Goal: Task Accomplishment & Management: Complete application form

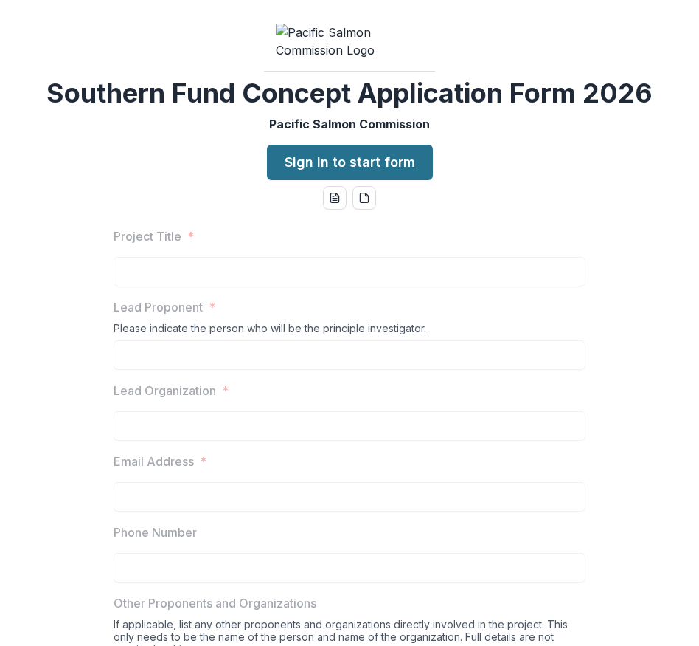
click at [319, 180] on link "Sign in to start form" at bounding box center [350, 162] width 166 height 35
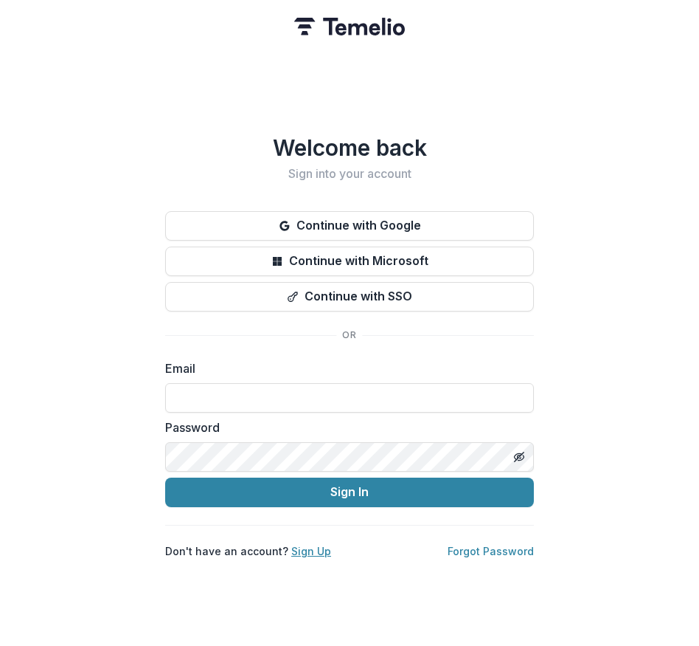
click at [309, 544] on link "Sign Up" at bounding box center [311, 550] width 40 height 13
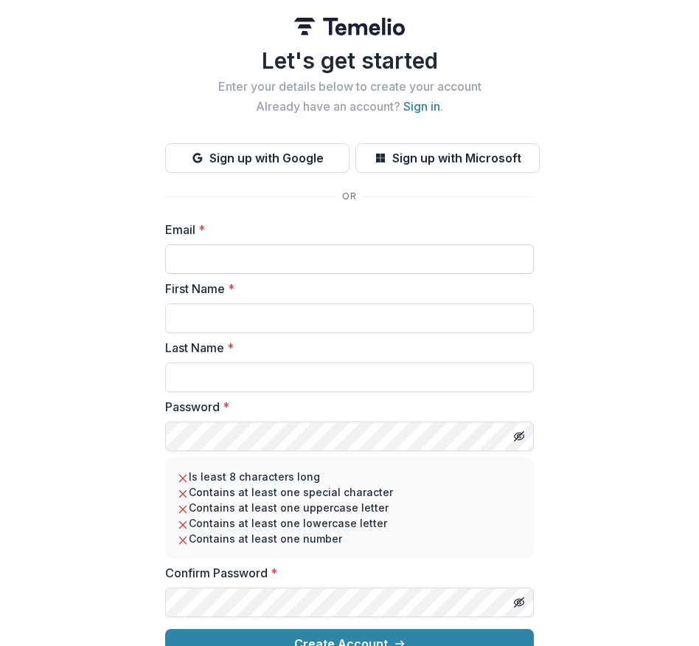
click at [187, 261] on input "Email *" at bounding box center [349, 259] width 369 height 30
type input "**********"
click at [281, 322] on input "First Name *" at bounding box center [349, 318] width 369 height 30
type input "*********"
type input "********"
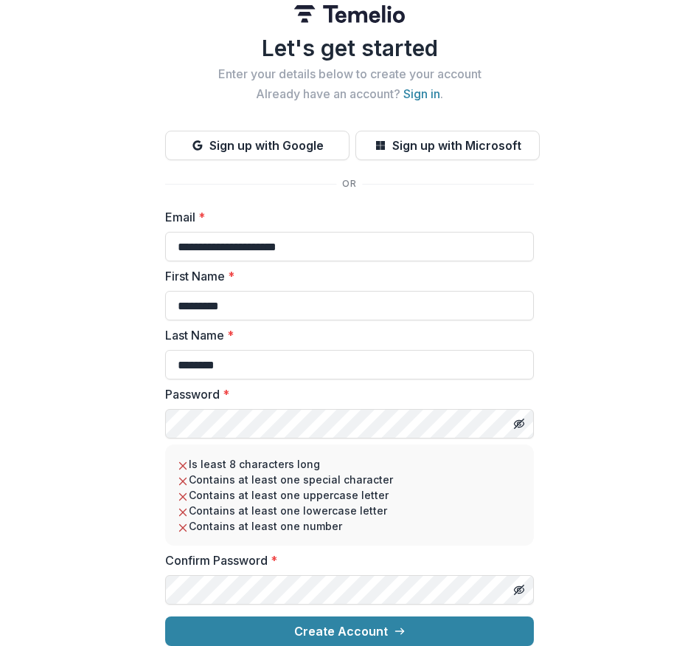
scroll to position [24, 0]
click at [598, 375] on div "**********" at bounding box center [349, 316] width 699 height 658
click at [522, 418] on icon "Toggle password visibility" at bounding box center [519, 424] width 12 height 12
click at [520, 590] on icon "Toggle password visibility" at bounding box center [520, 590] width 1 height 1
click at [604, 481] on div "**********" at bounding box center [349, 316] width 699 height 658
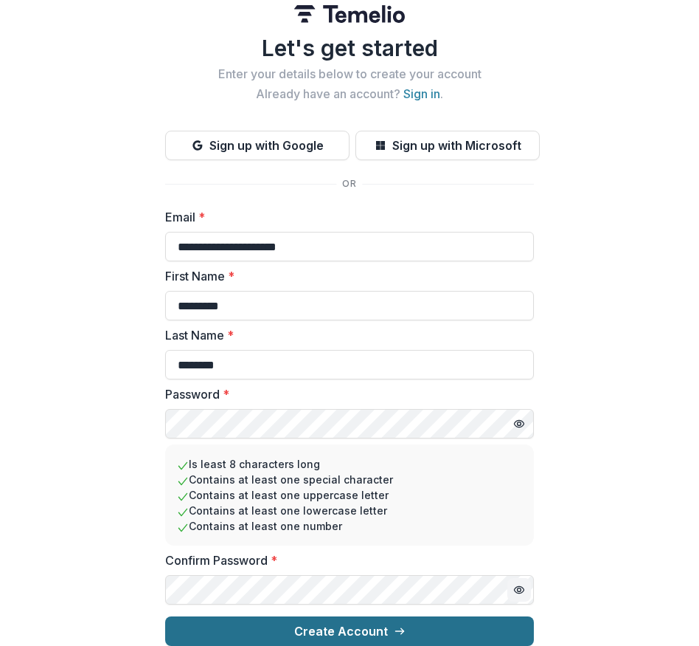
click at [449, 616] on button "Create Account" at bounding box center [349, 631] width 369 height 30
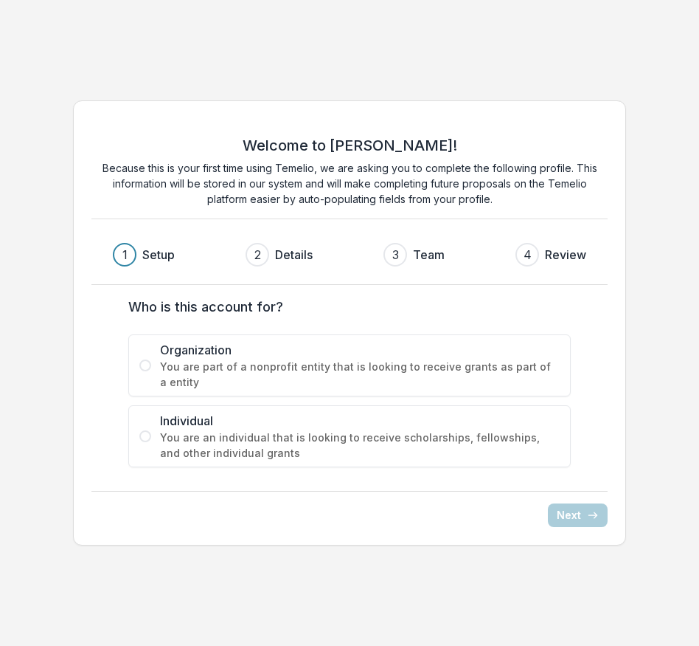
click at [421, 438] on span "You are an individual that is looking to receive scholarships, fellowships, and…" at bounding box center [360, 444] width 400 height 31
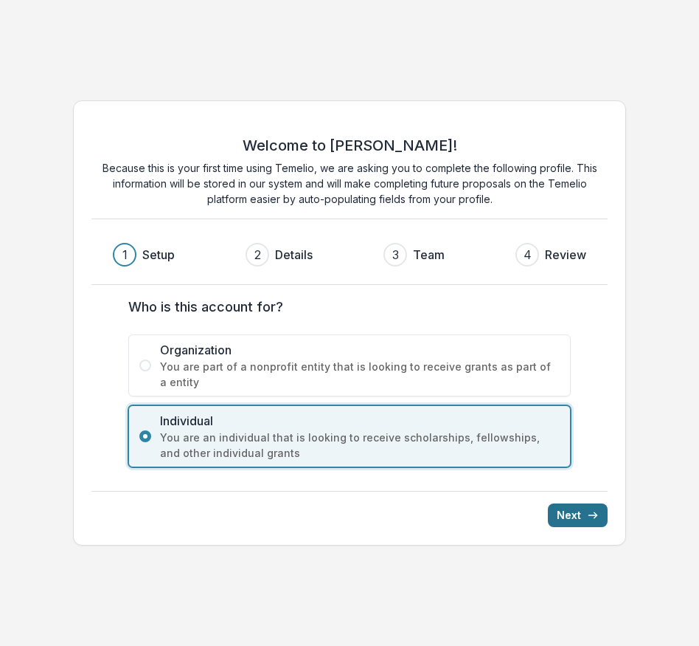
click at [563, 525] on button "Next" at bounding box center [578, 515] width 60 height 24
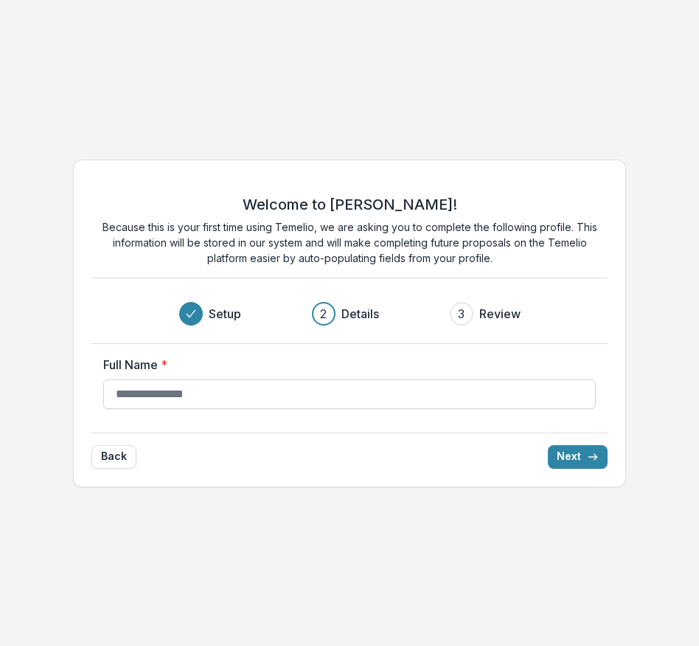
click at [239, 390] on input "Full Name *" at bounding box center [349, 394] width 493 height 30
type input "**********"
click at [567, 460] on button "Next" at bounding box center [578, 457] width 60 height 24
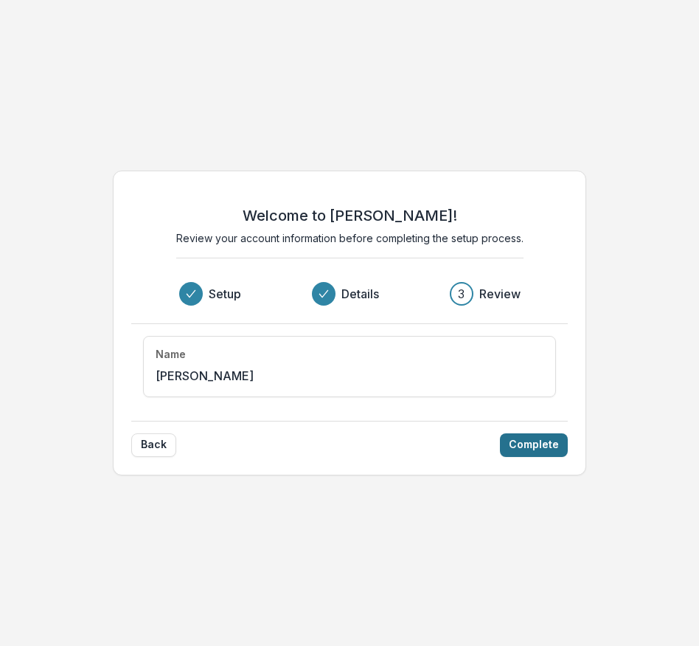
click at [554, 453] on button "Complete" at bounding box center [534, 445] width 68 height 24
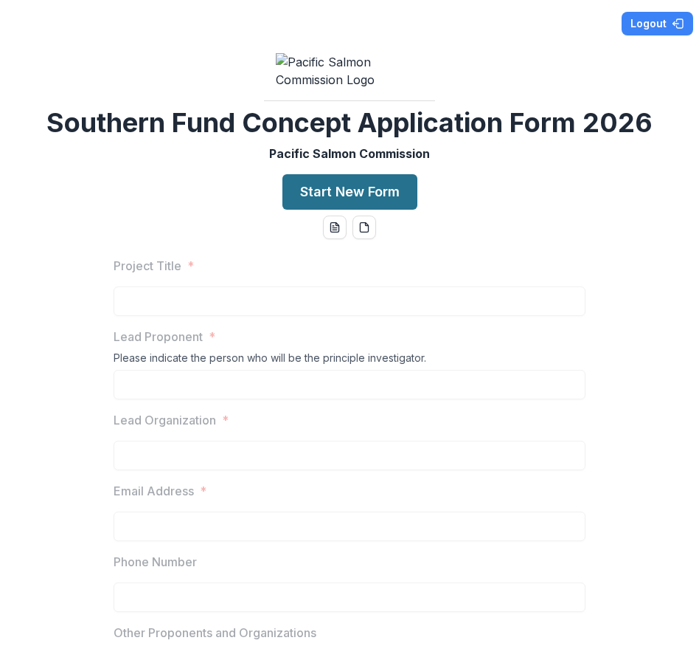
click at [324, 210] on button "Start New Form" at bounding box center [350, 191] width 135 height 35
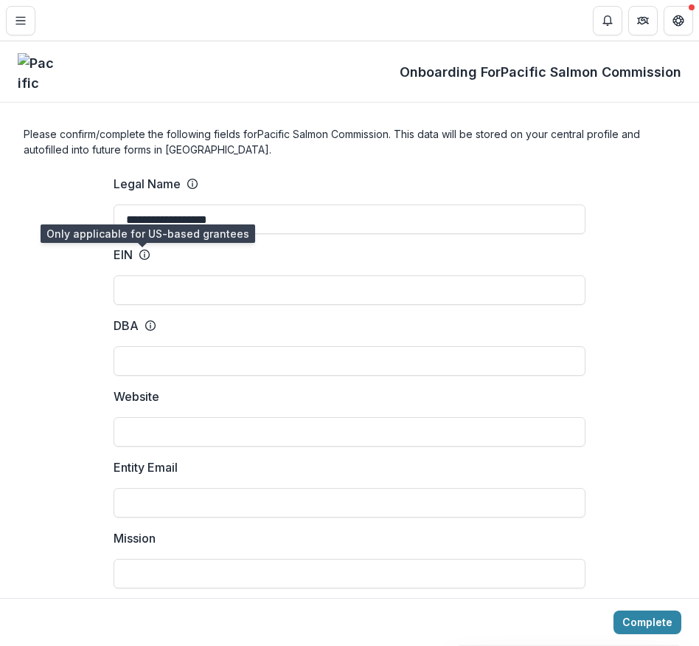
click at [141, 257] on icon at bounding box center [145, 255] width 12 height 12
click at [141, 275] on input "EIN" at bounding box center [350, 290] width 472 height 30
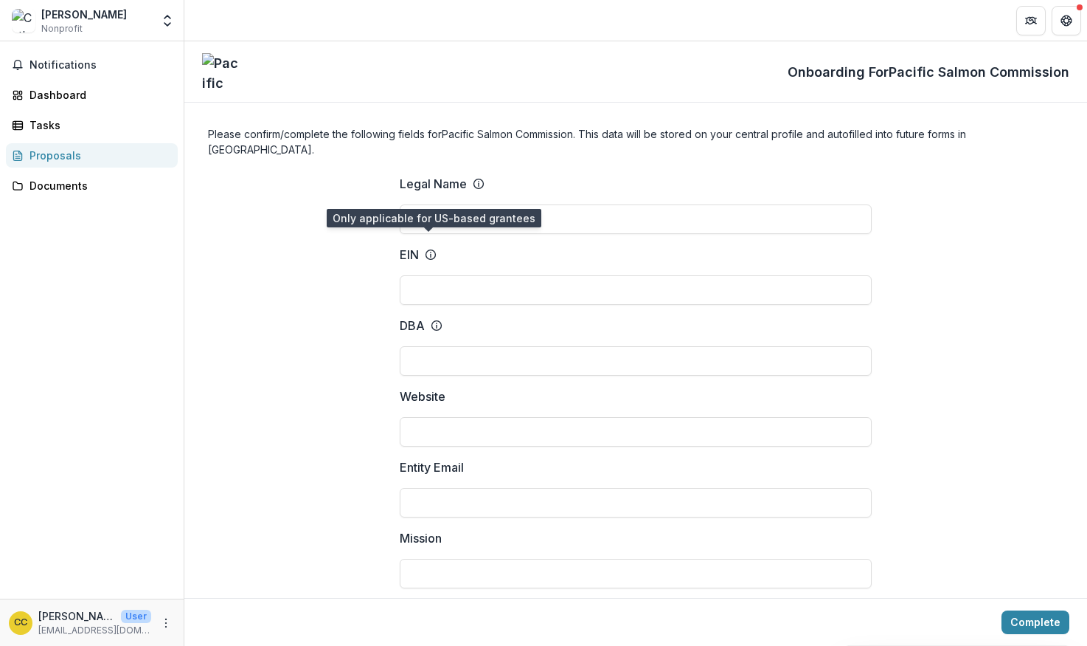
click at [427, 249] on icon at bounding box center [431, 255] width 12 height 12
click at [427, 275] on input "EIN" at bounding box center [636, 290] width 472 height 30
click at [410, 246] on p "EIN" at bounding box center [409, 255] width 19 height 18
click at [410, 275] on input "EIN" at bounding box center [636, 290] width 472 height 30
click at [410, 246] on p "EIN" at bounding box center [409, 255] width 19 height 18
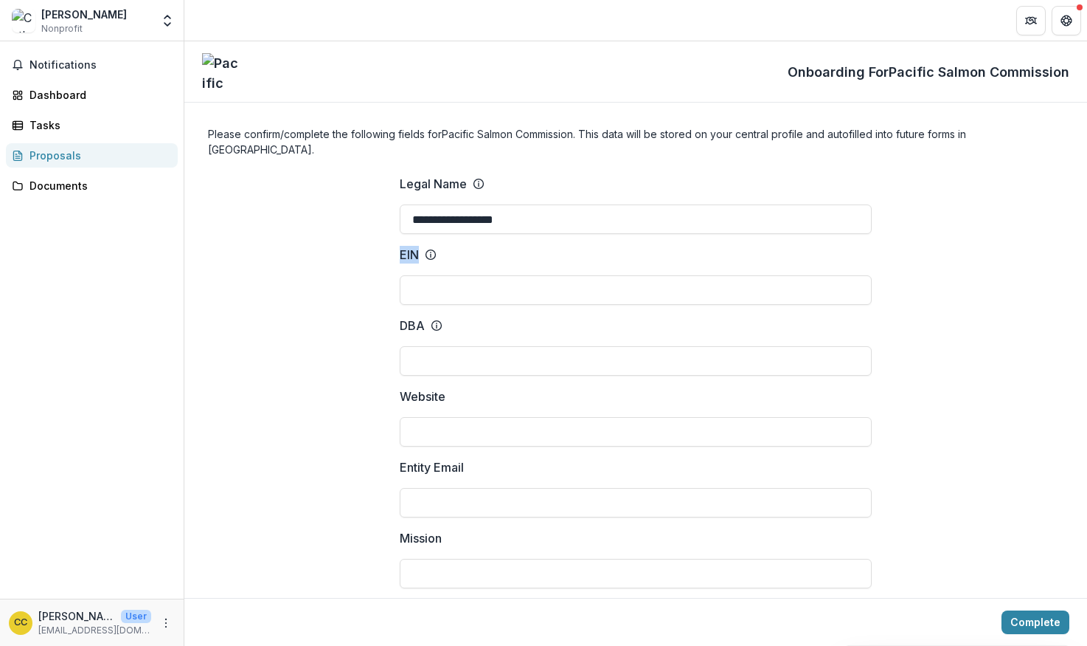
click at [410, 275] on input "EIN" at bounding box center [636, 290] width 472 height 30
click at [163, 628] on button "More" at bounding box center [166, 623] width 18 height 18
click at [263, 581] on link "Settings" at bounding box center [263, 591] width 158 height 24
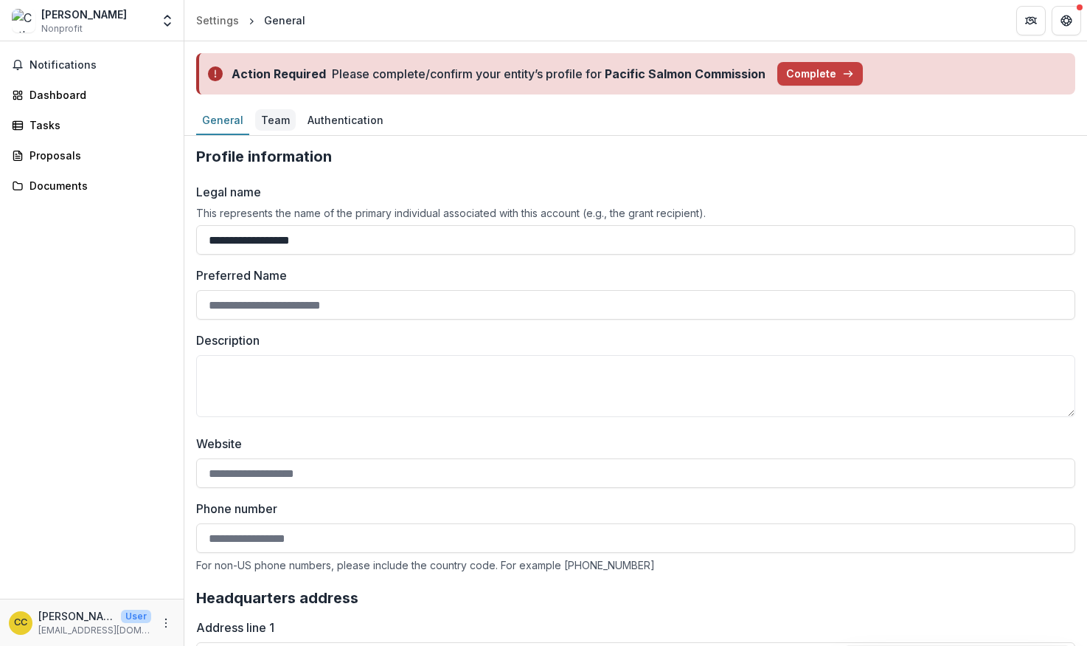
click at [266, 127] on div "Team" at bounding box center [275, 119] width 41 height 21
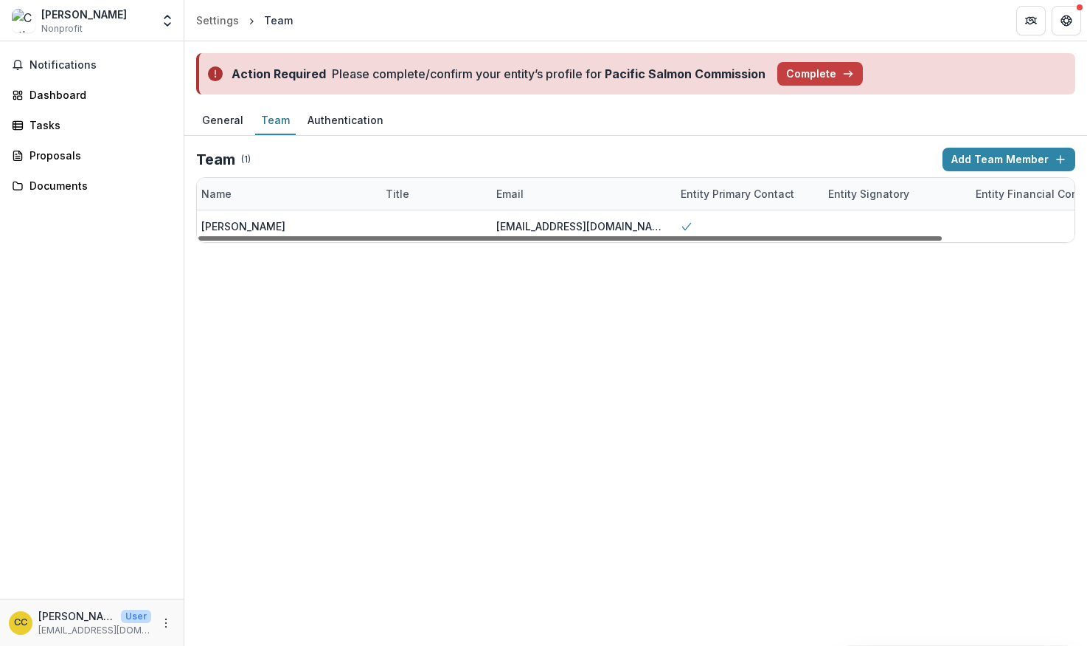
scroll to position [0, 155]
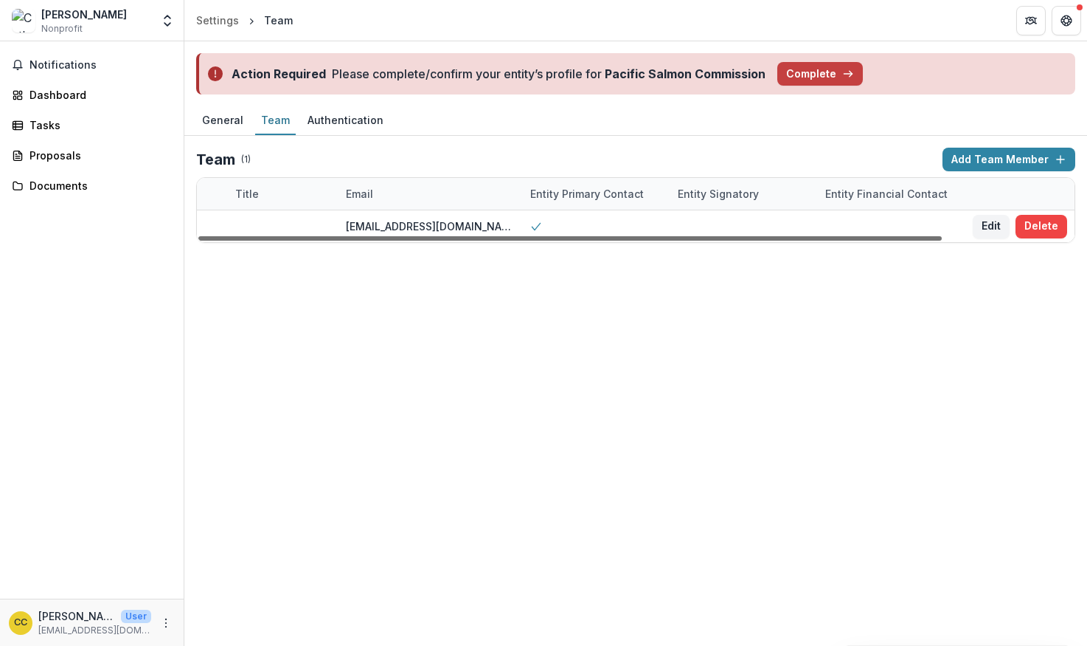
drag, startPoint x: 790, startPoint y: 237, endPoint x: 950, endPoint y: 238, distance: 160.1
click at [699, 238] on div at bounding box center [570, 238] width 744 height 4
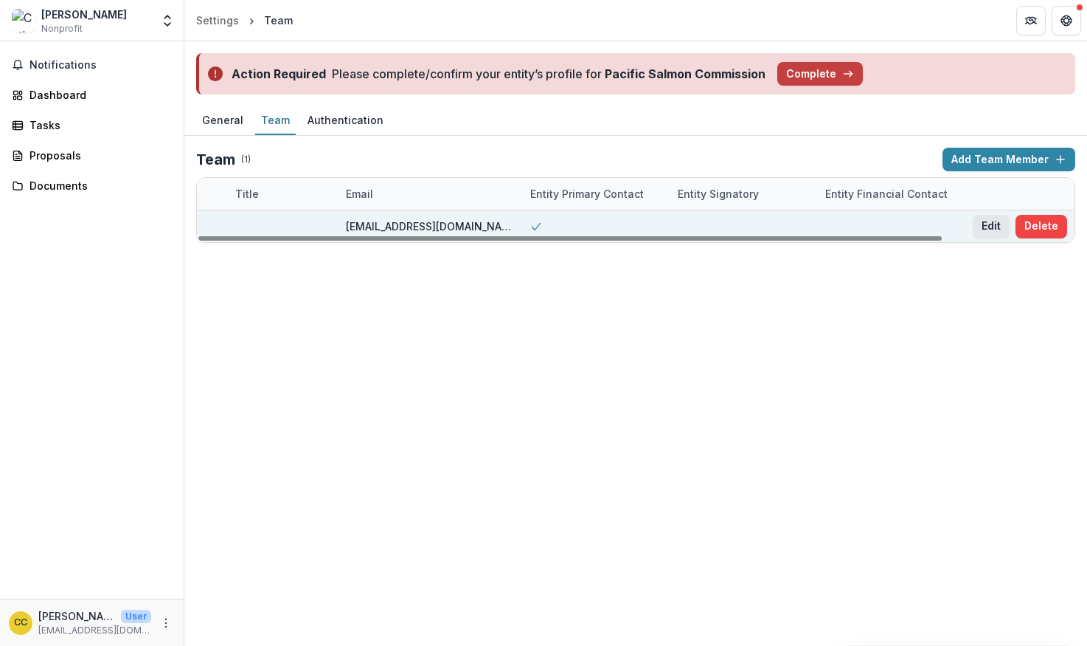
click at [699, 226] on button "Edit" at bounding box center [991, 227] width 37 height 24
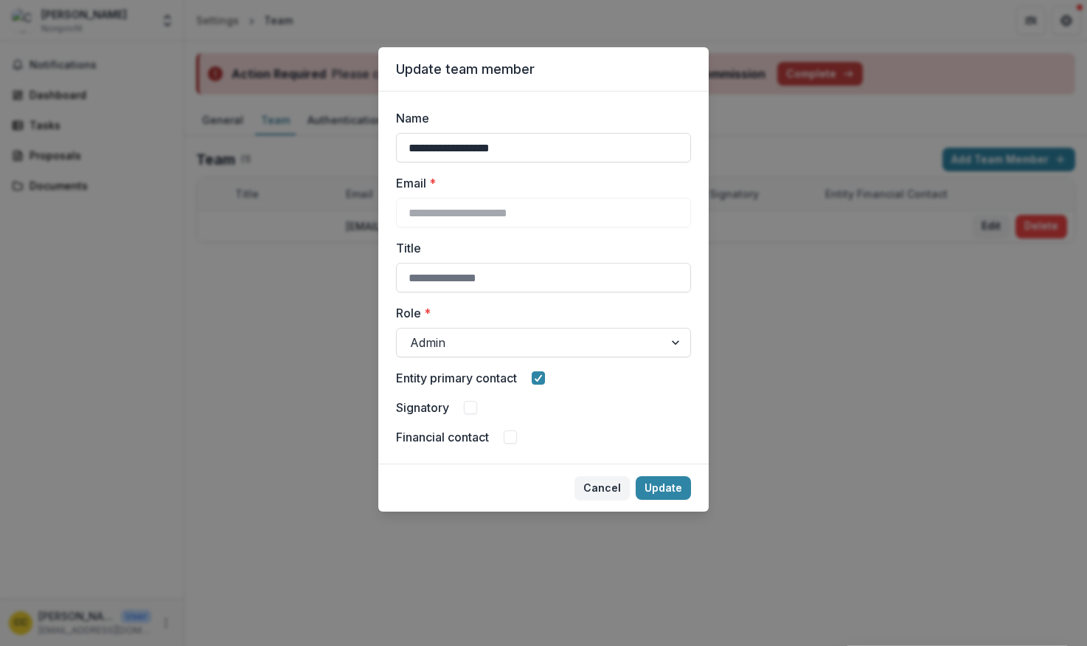
click at [615, 483] on button "Cancel" at bounding box center [602, 488] width 55 height 24
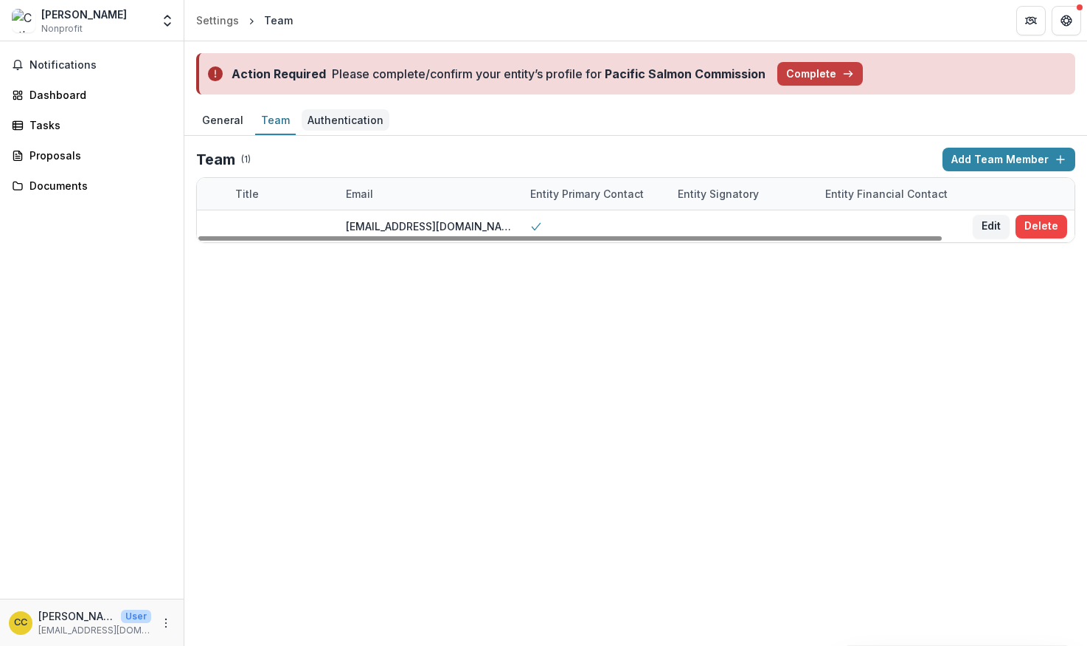
click at [358, 111] on div "Authentication" at bounding box center [346, 119] width 88 height 21
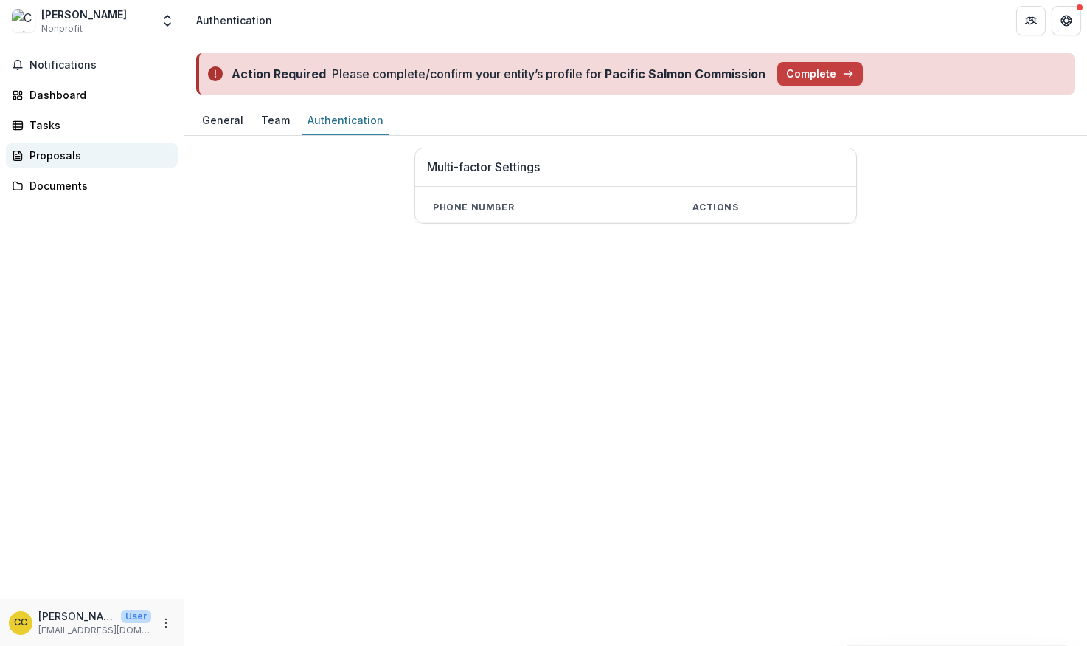
click at [58, 151] on div "Proposals" at bounding box center [98, 155] width 136 height 15
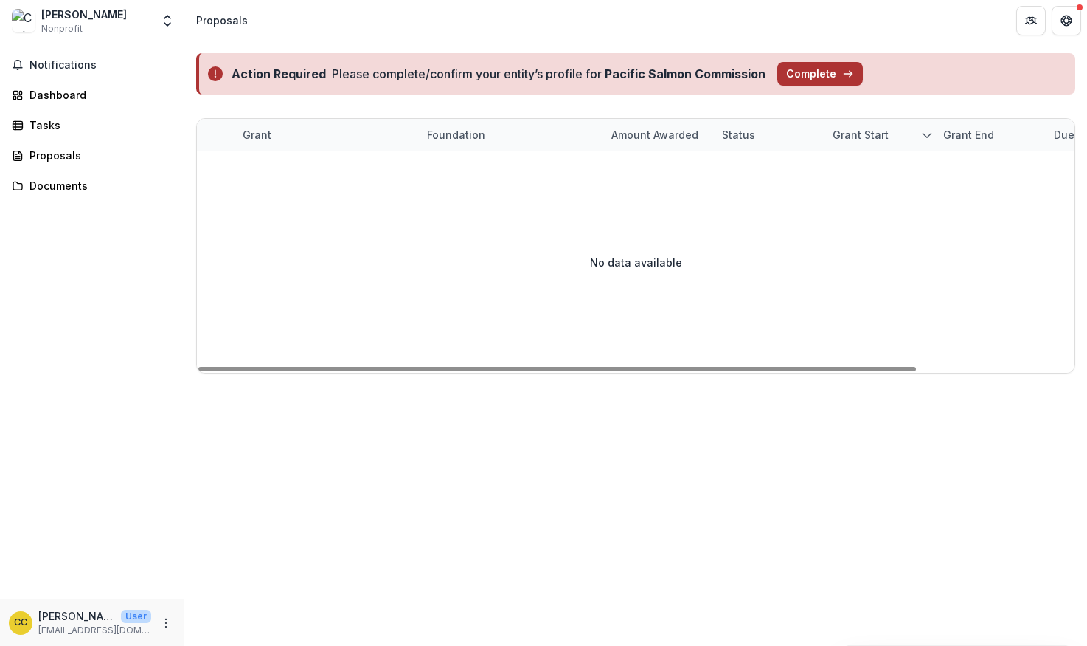
click at [699, 72] on button "Complete" at bounding box center [821, 74] width 86 height 24
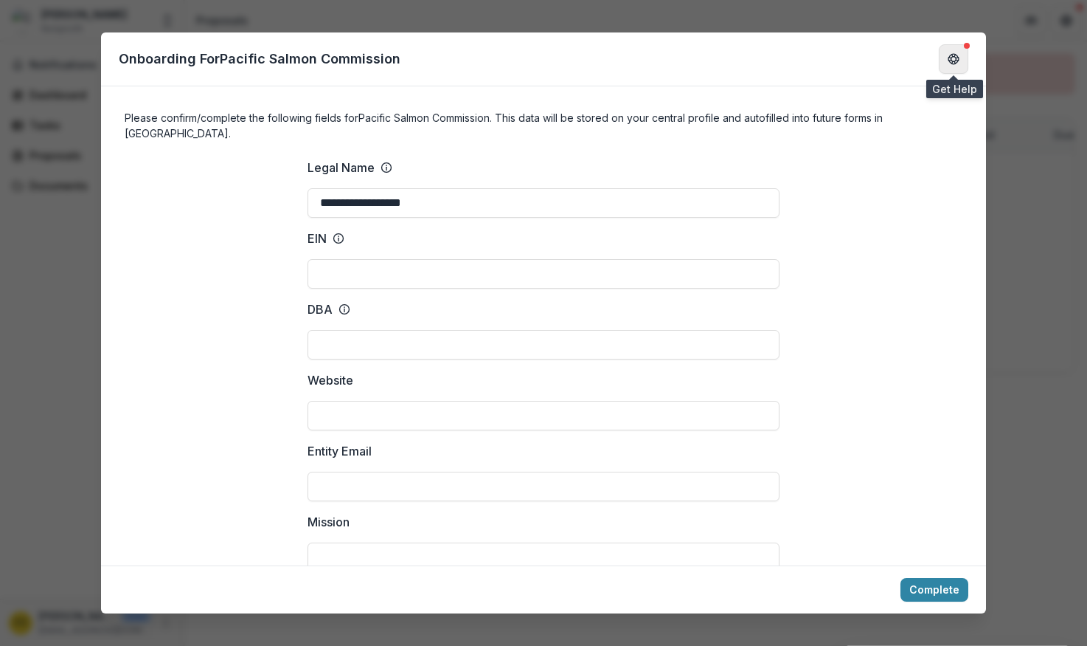
click at [699, 68] on button "Get Help" at bounding box center [954, 59] width 30 height 30
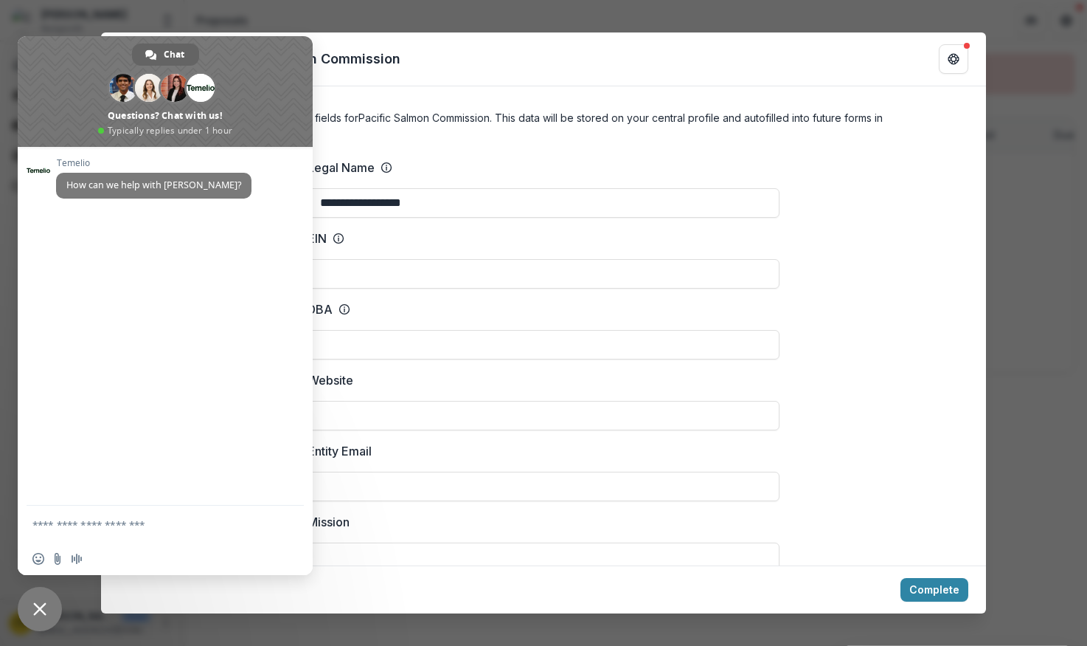
click at [52, 609] on span "Close chat" at bounding box center [40, 609] width 44 height 44
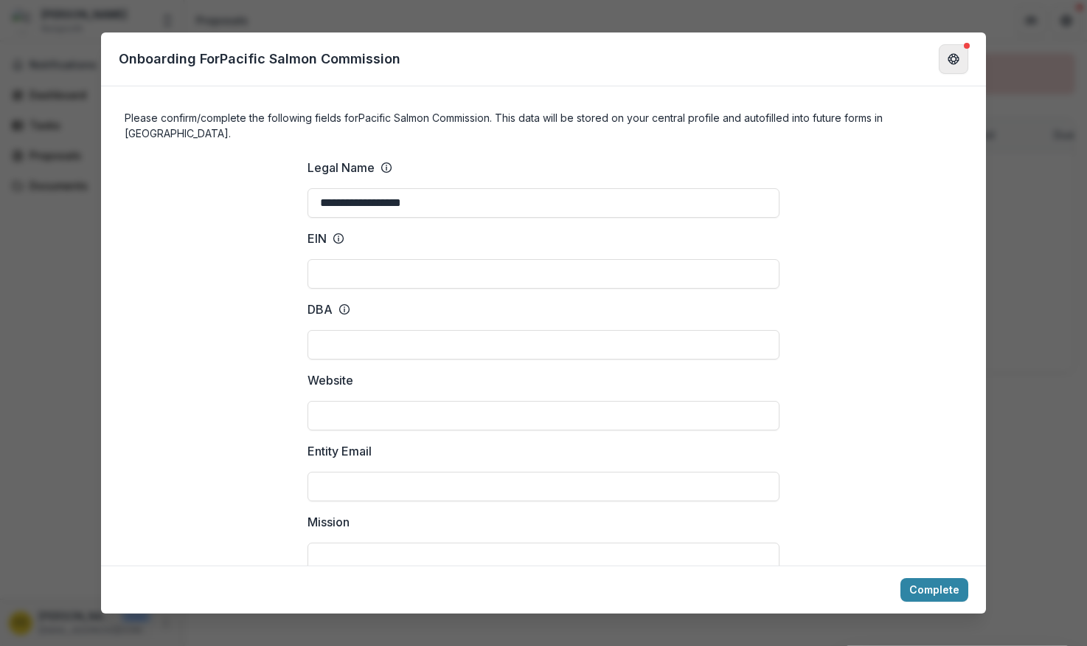
click at [699, 55] on button "Get Help" at bounding box center [954, 59] width 30 height 30
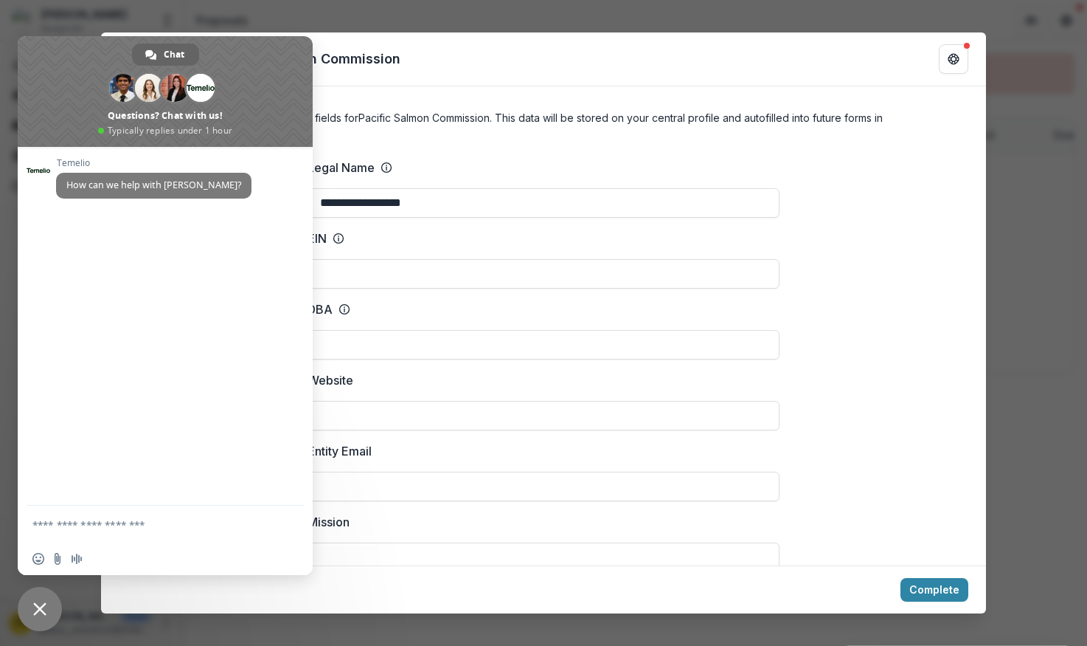
click at [128, 525] on textarea "Compose your message..." at bounding box center [150, 523] width 236 height 37
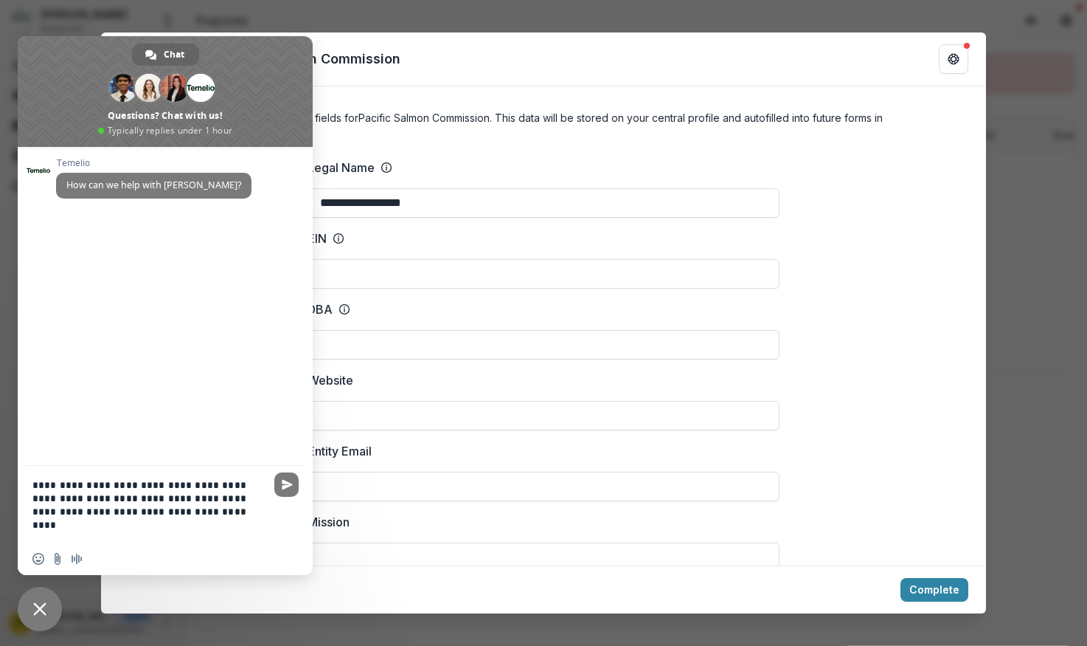
type textarea "**********"
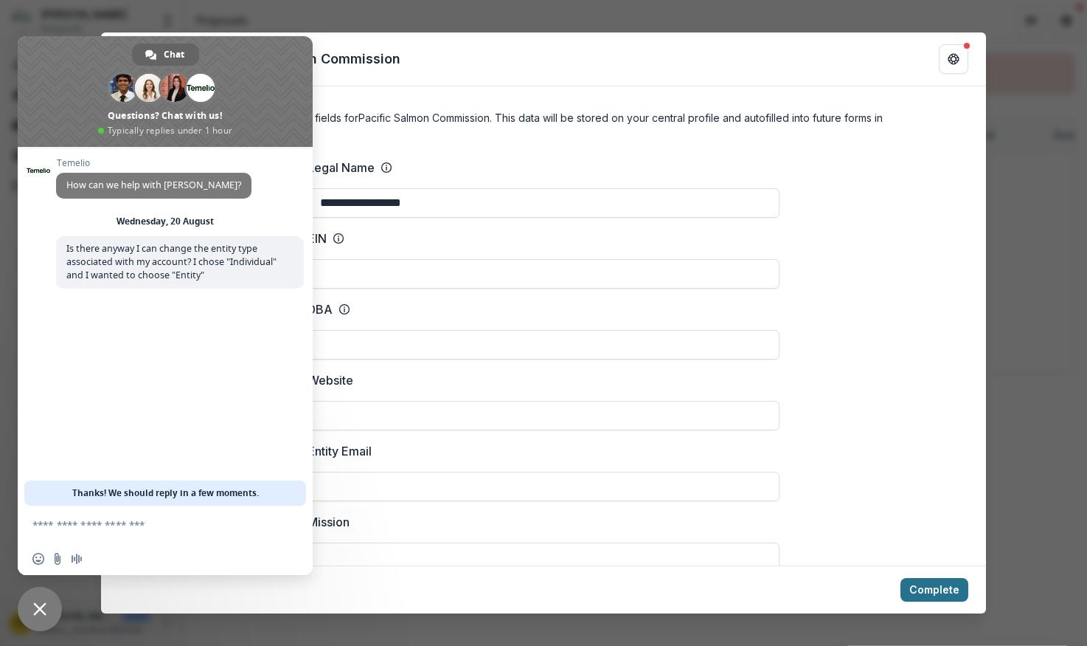
click at [699, 597] on button "Complete" at bounding box center [935, 590] width 68 height 24
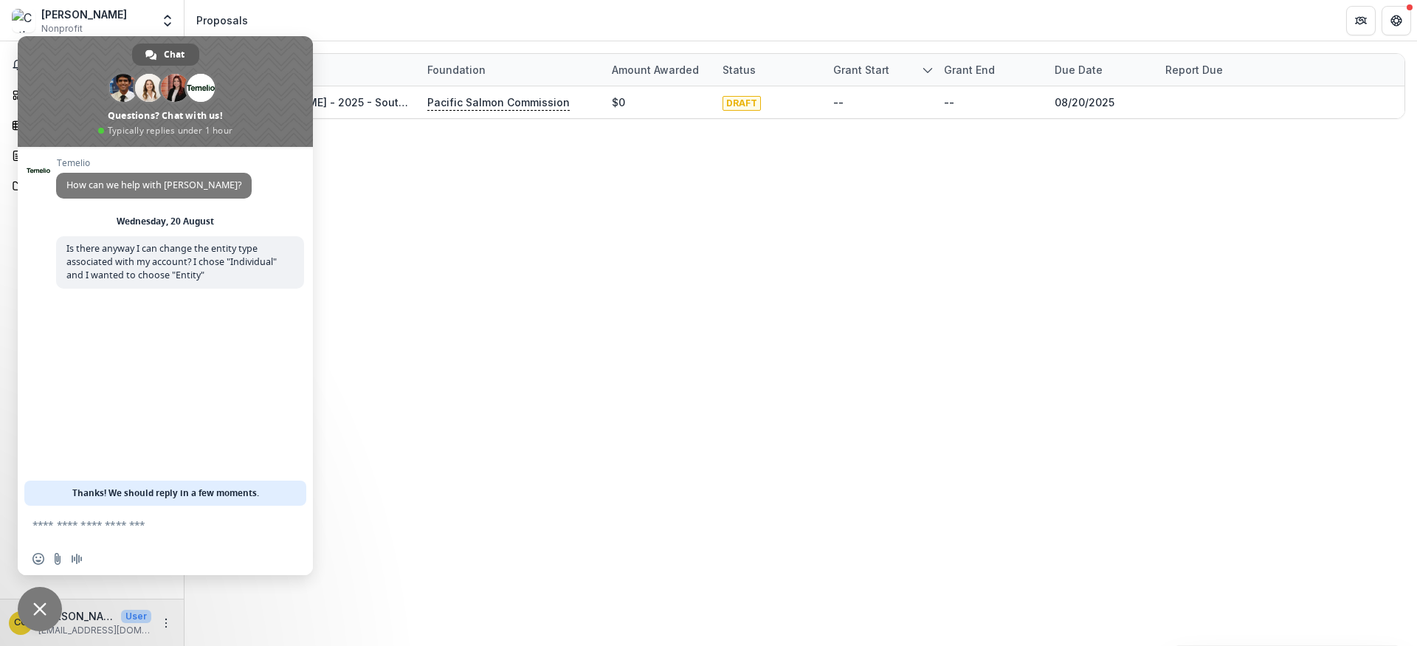
click at [158, 56] on link "Chat" at bounding box center [165, 55] width 67 height 22
click at [47, 618] on span "Close chat" at bounding box center [40, 609] width 44 height 44
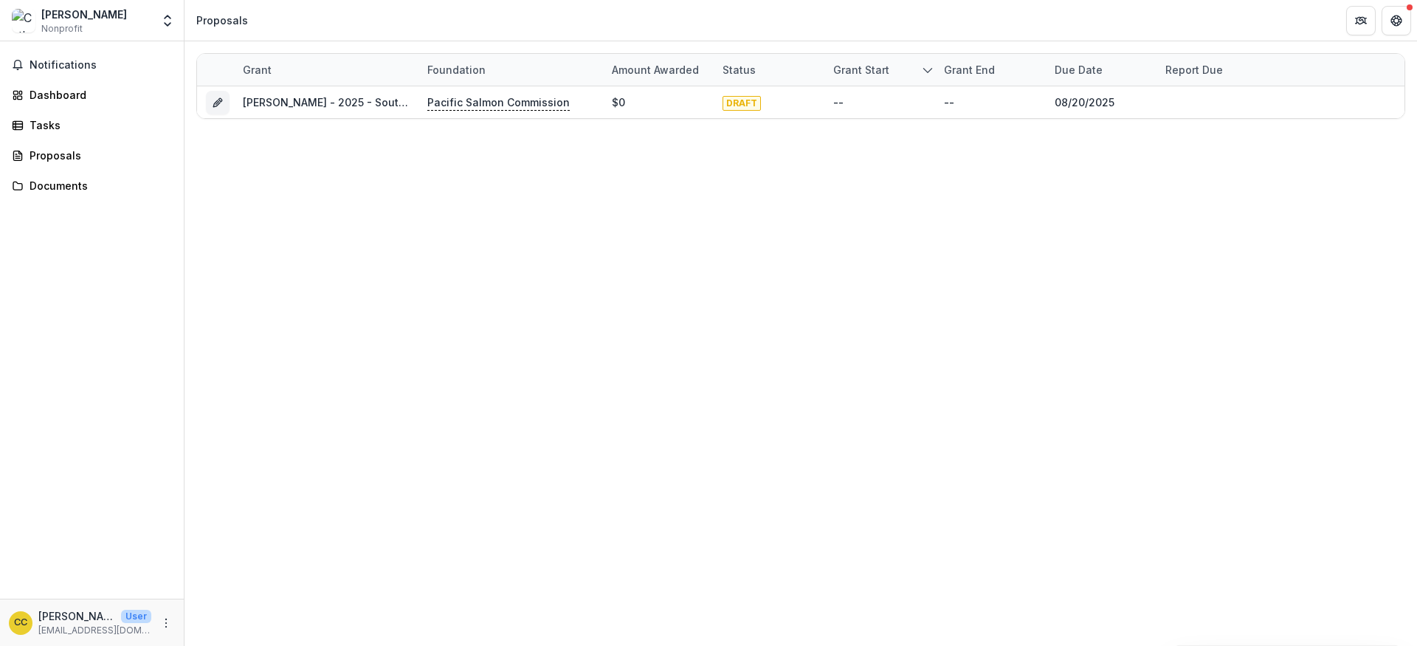
click at [12, 629] on span "CC" at bounding box center [21, 623] width 24 height 24
click at [699, 21] on icon "Get Help" at bounding box center [1392, 20] width 3 height 4
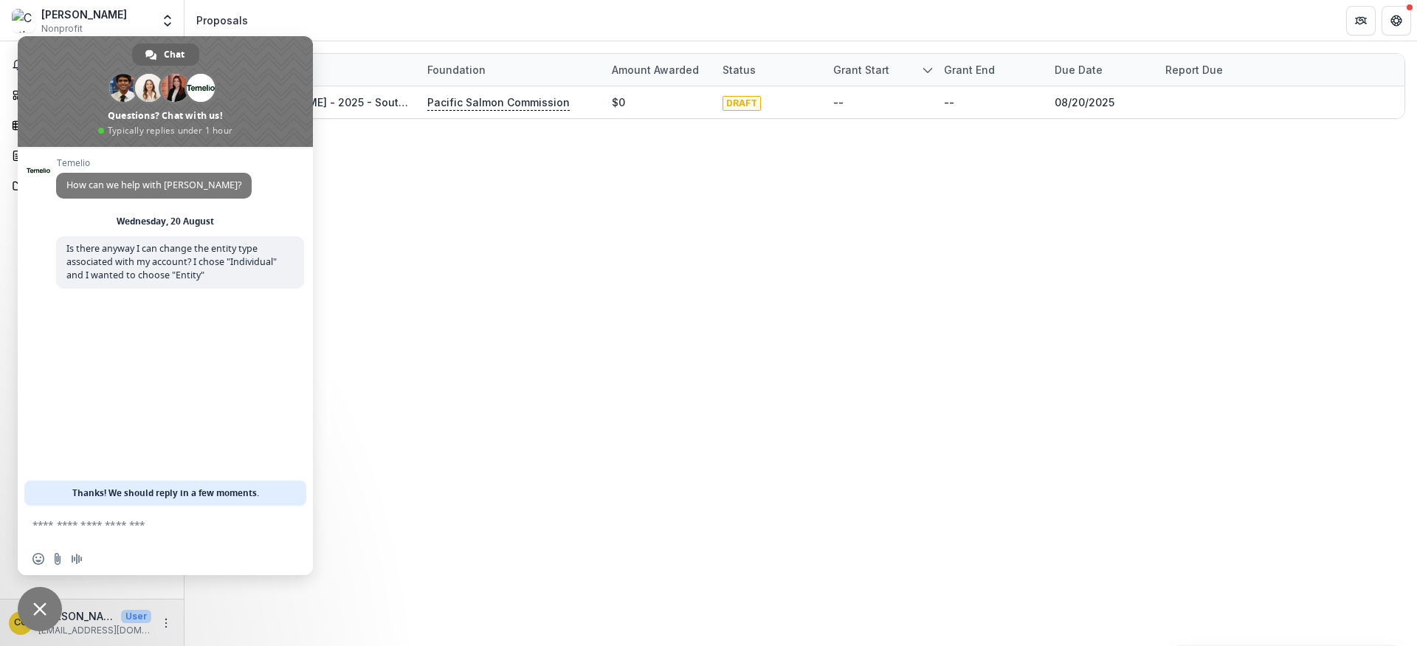
drag, startPoint x: 42, startPoint y: 604, endPoint x: 48, endPoint y: 598, distance: 8.3
click at [42, 603] on span "Close chat" at bounding box center [39, 608] width 13 height 13
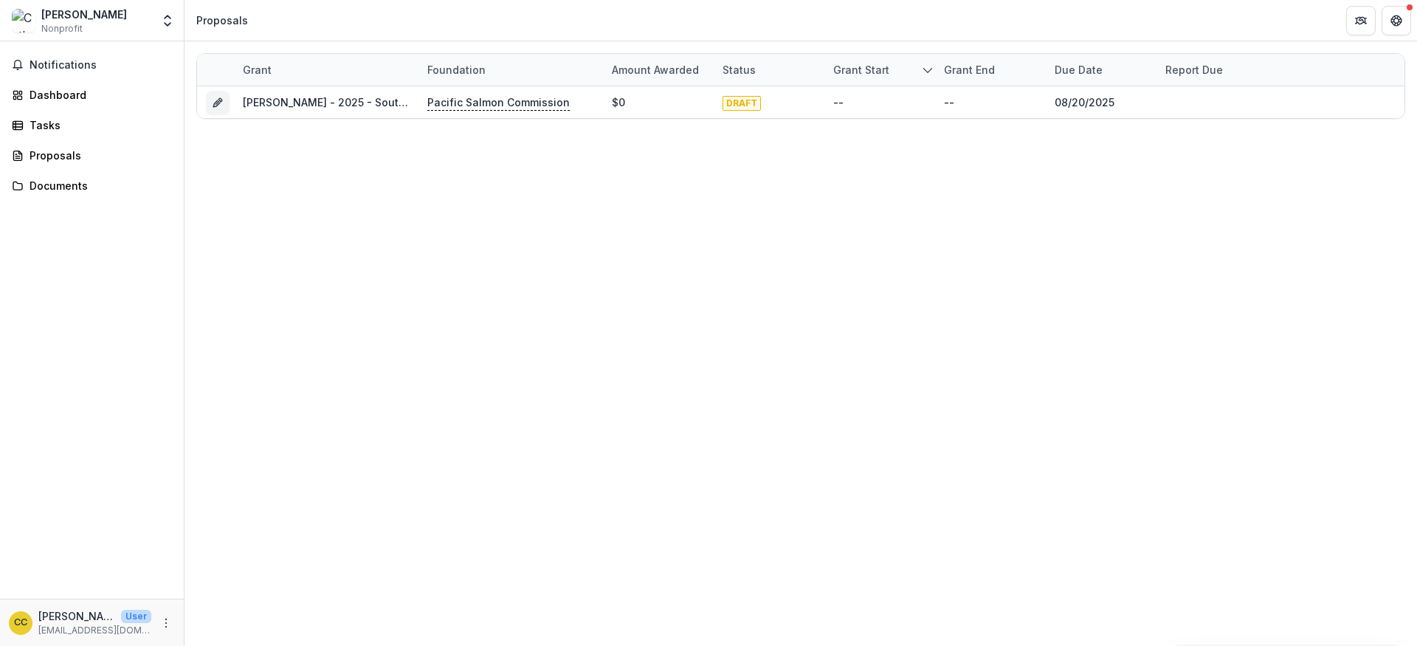
click at [65, 19] on div "Catherine Courtier" at bounding box center [84, 14] width 86 height 15
click at [170, 22] on icon "Open entity switcher" at bounding box center [167, 20] width 15 height 15
click at [66, 60] on link "Team Settings" at bounding box center [92, 57] width 177 height 24
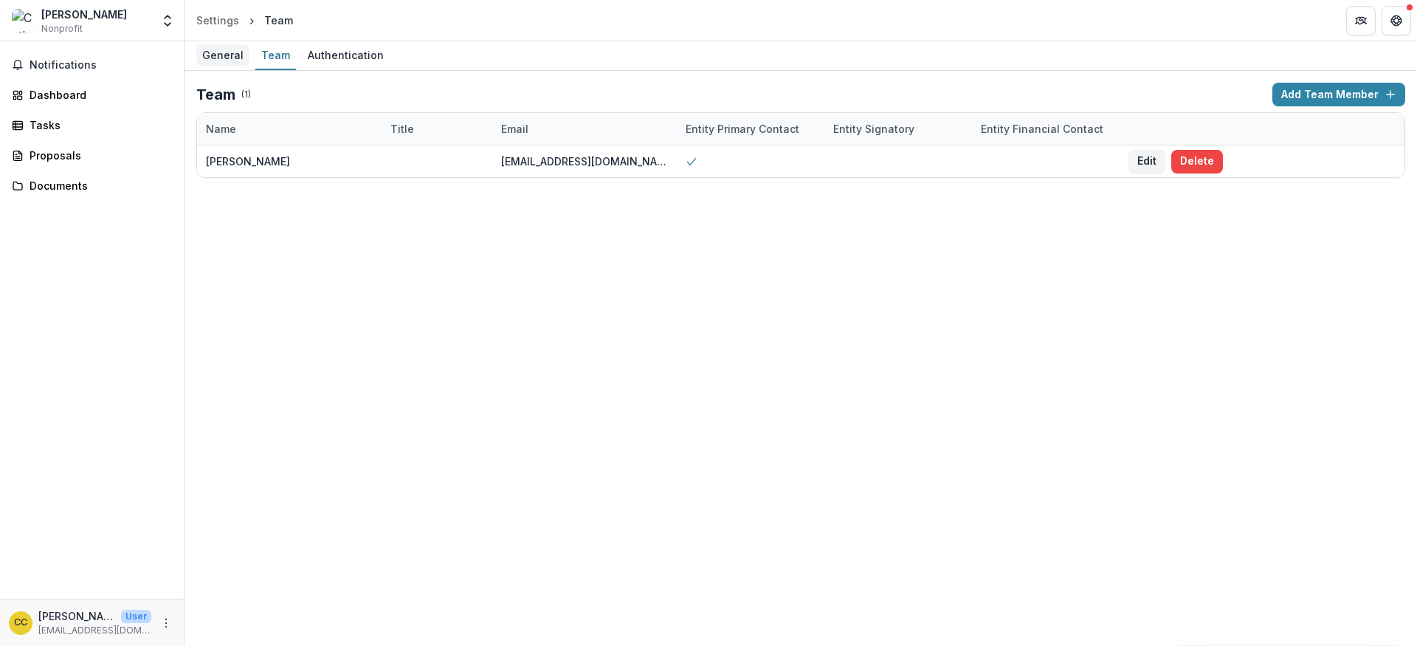
click at [224, 55] on div "General" at bounding box center [222, 54] width 53 height 21
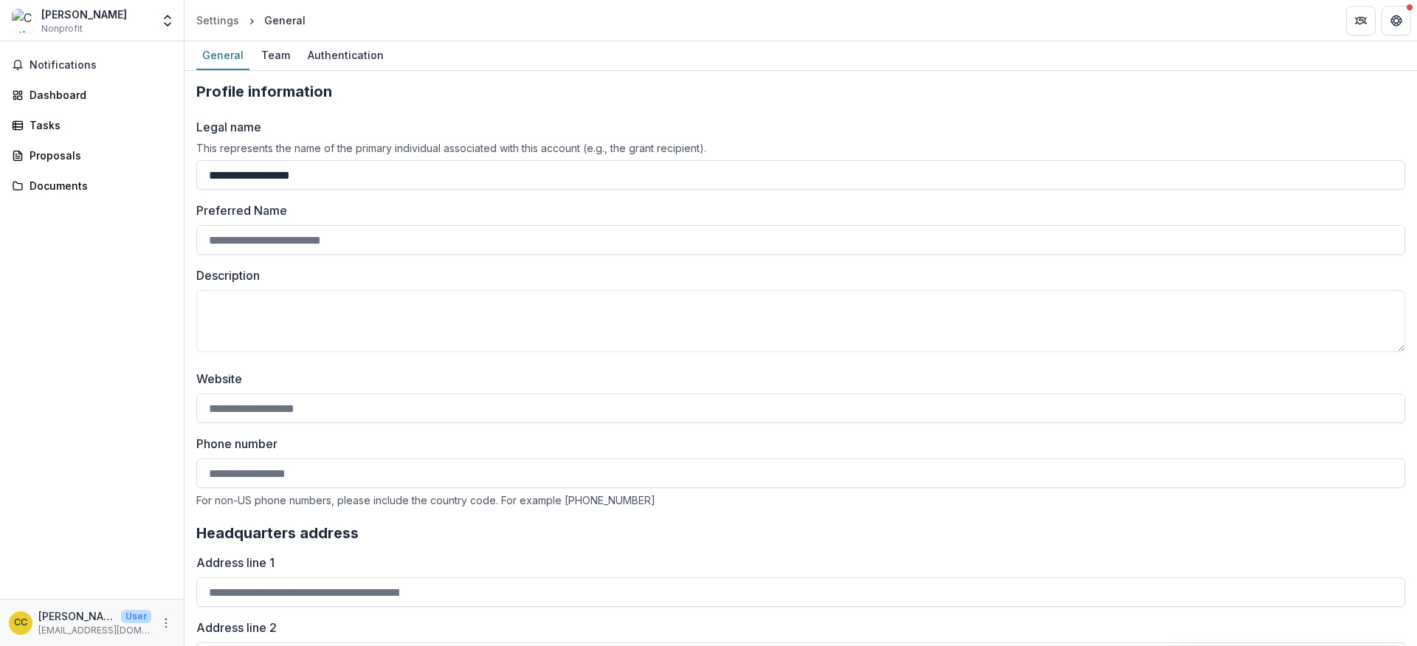
click at [284, 24] on div "General" at bounding box center [284, 20] width 41 height 15
click at [278, 46] on div "Team" at bounding box center [275, 54] width 41 height 21
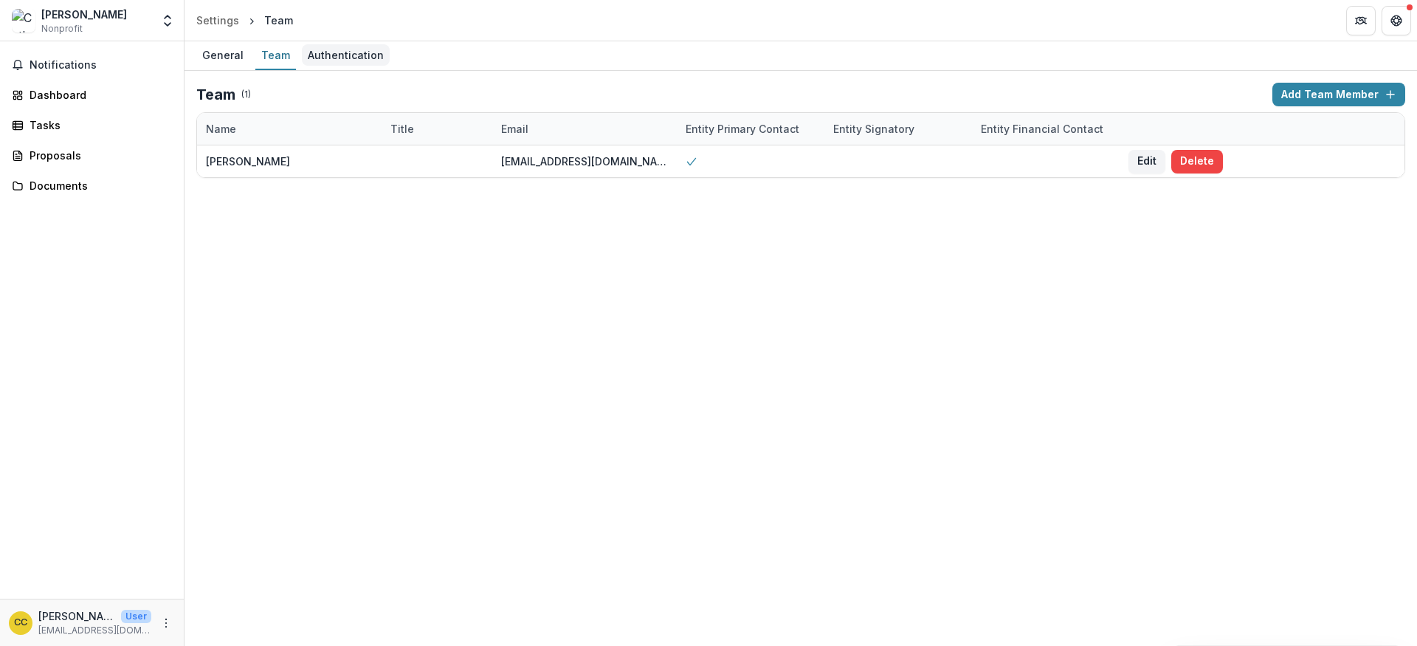
click at [352, 67] on link "Authentication" at bounding box center [346, 55] width 88 height 29
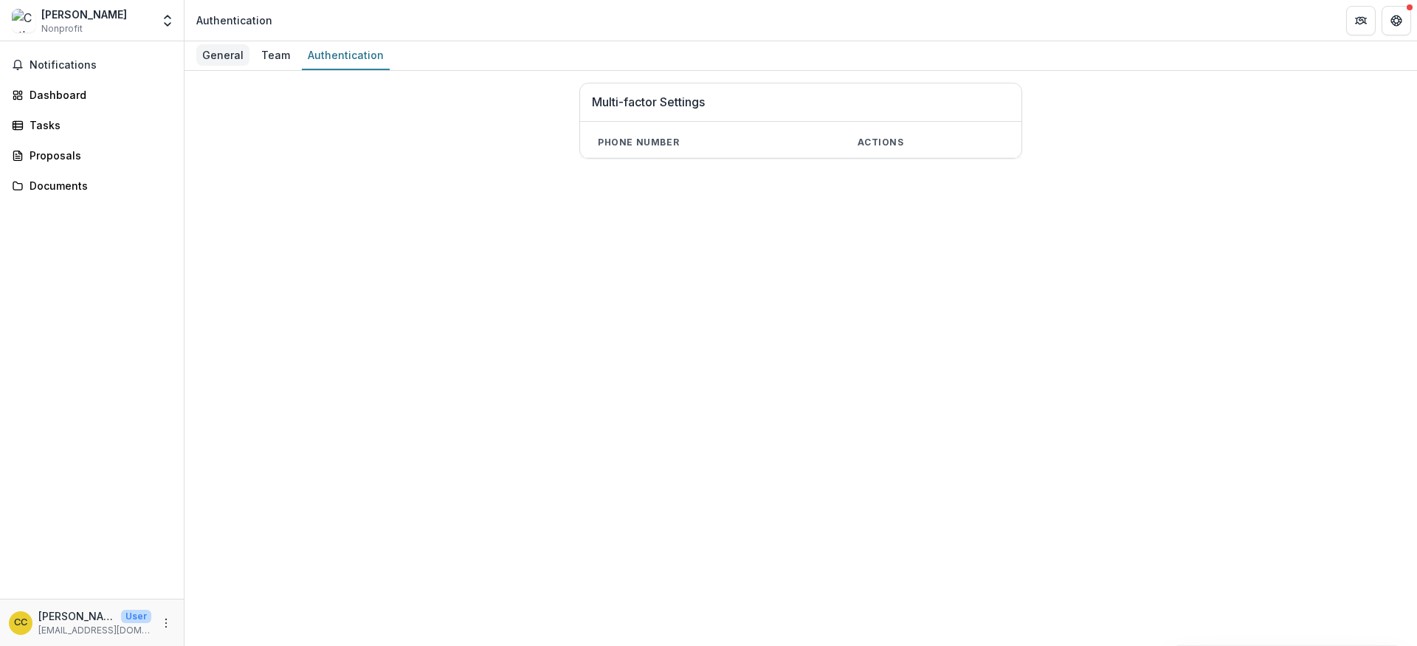
click at [230, 58] on div "General" at bounding box center [222, 54] width 53 height 21
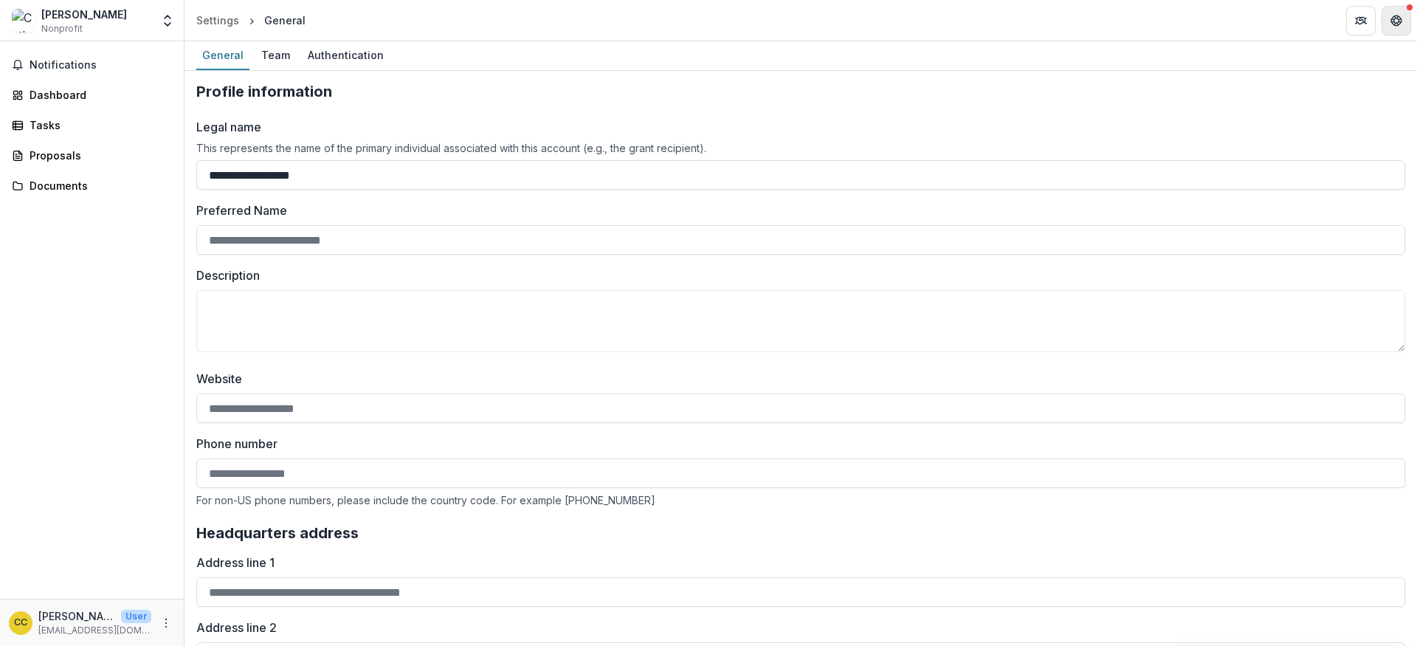
click at [699, 26] on button "Get Help" at bounding box center [1396, 21] width 30 height 30
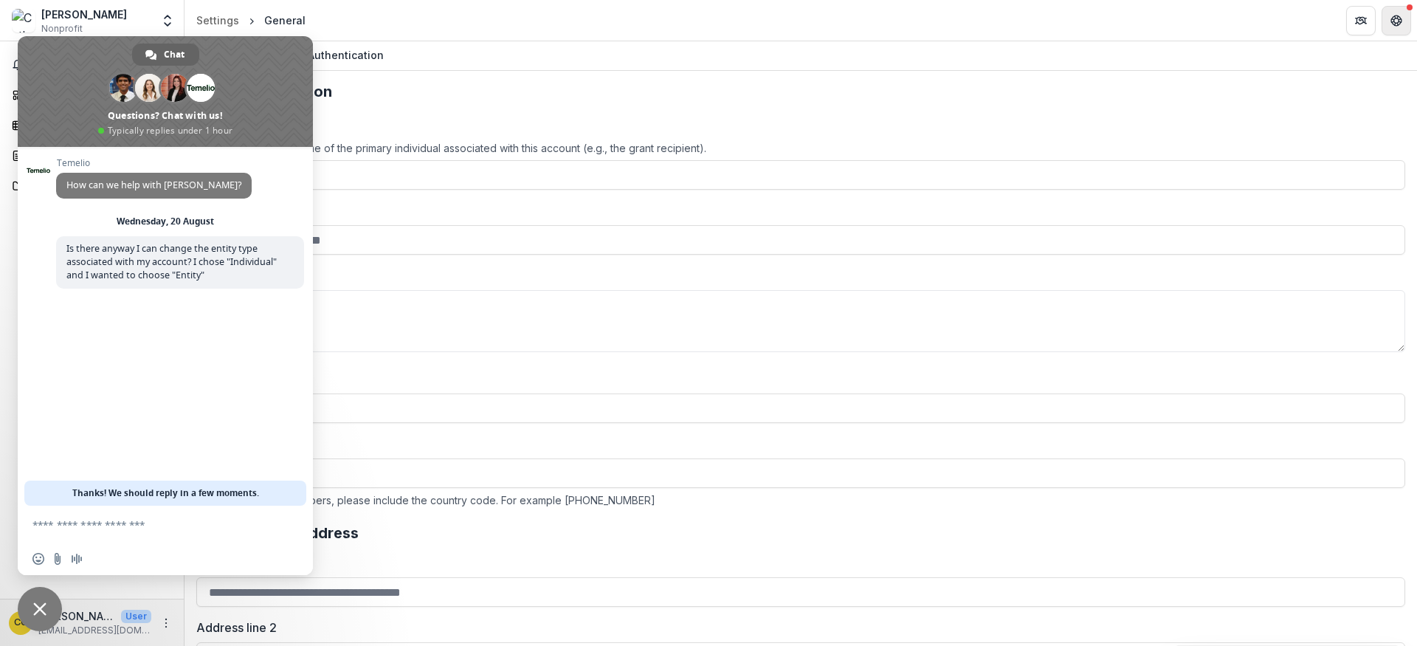
click at [699, 26] on button "Get Help" at bounding box center [1396, 21] width 30 height 30
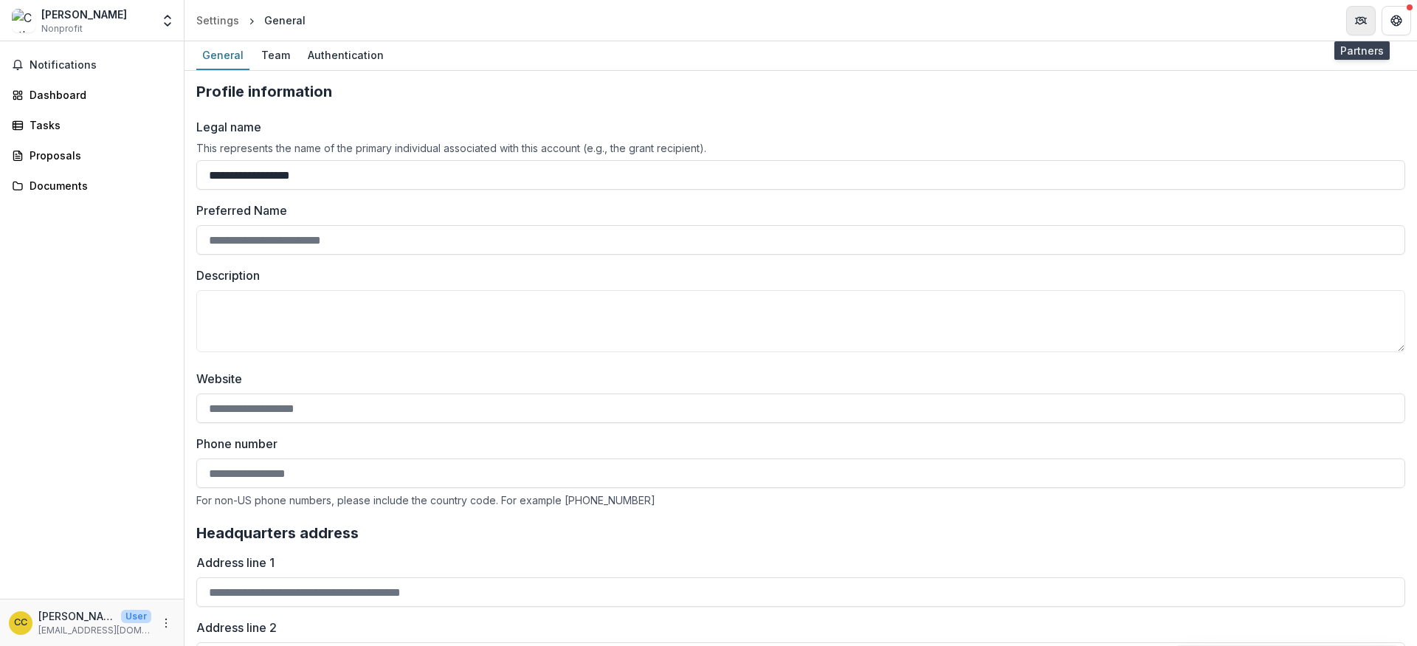
click at [699, 20] on button "Partners" at bounding box center [1361, 21] width 30 height 30
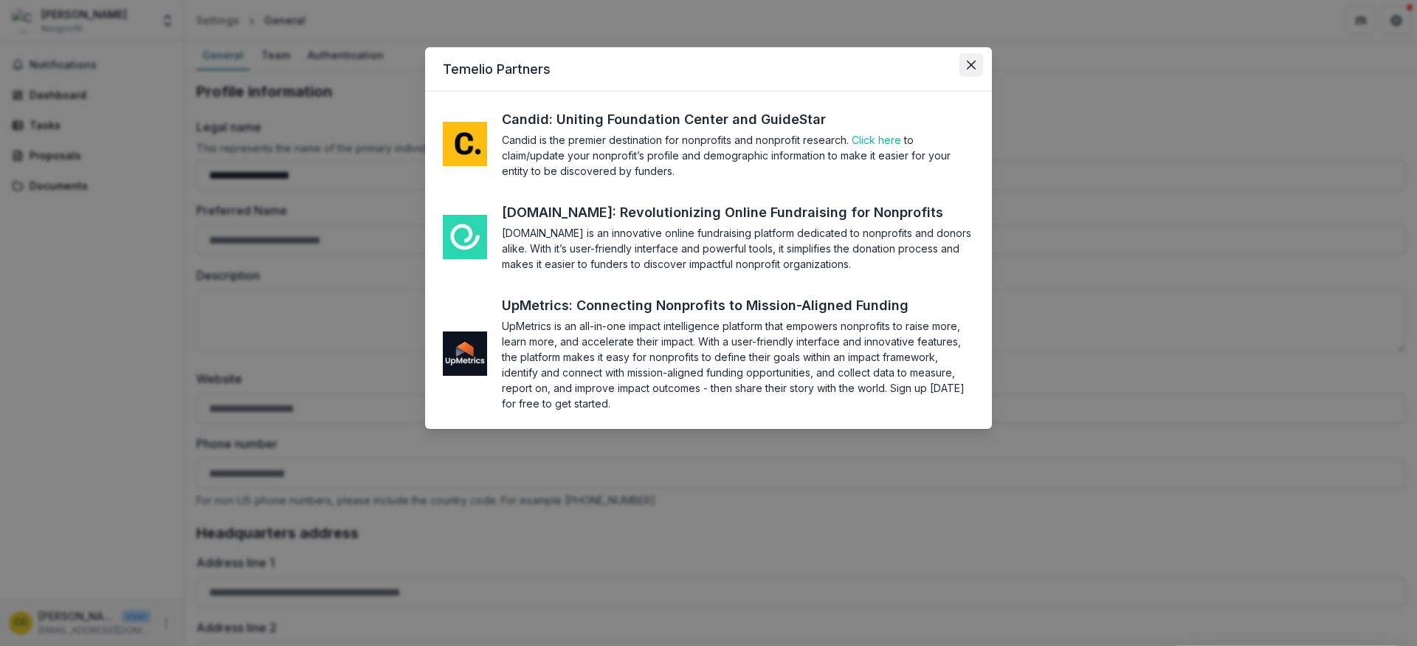
click at [699, 62] on icon "Close" at bounding box center [970, 64] width 9 height 9
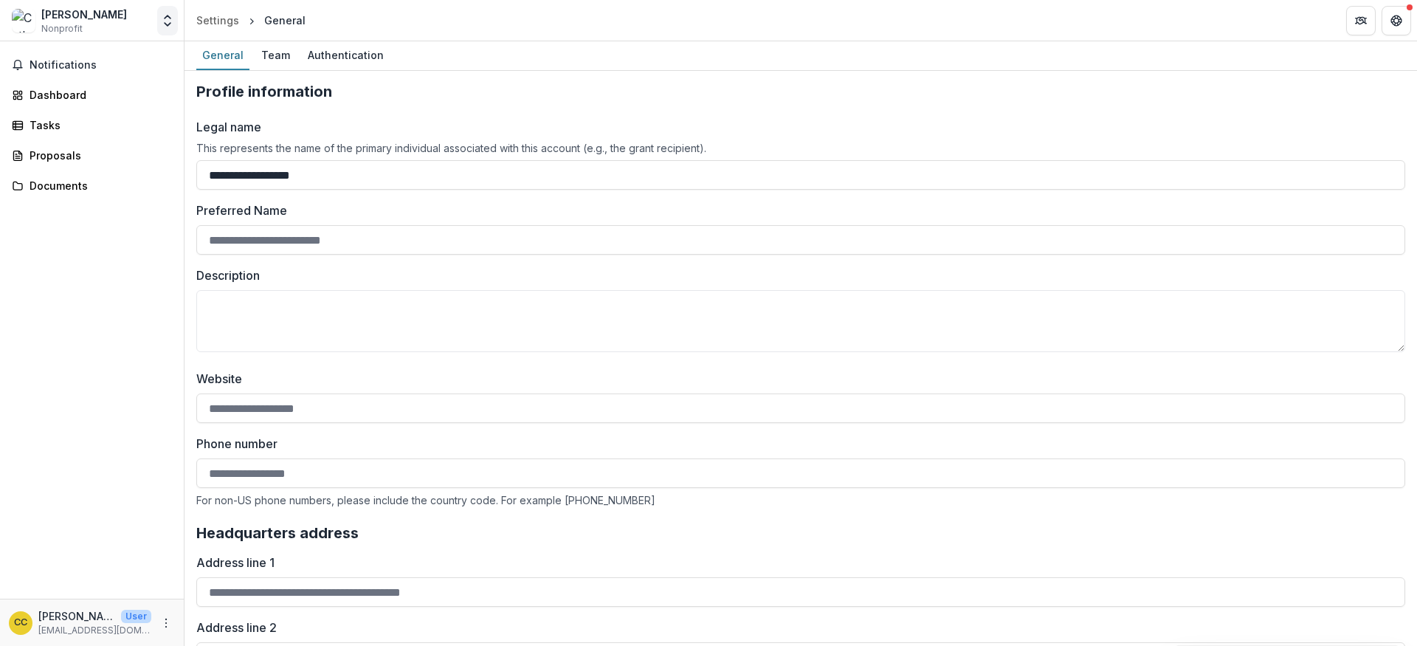
click at [165, 26] on icon "Open entity switcher" at bounding box center [167, 20] width 15 height 15
click at [63, 75] on link "Settings" at bounding box center [92, 81] width 177 height 24
click at [92, 25] on div "Catherine Courtier Nonprofit" at bounding box center [84, 21] width 86 height 29
click at [169, 27] on icon "Open entity switcher" at bounding box center [167, 20] width 15 height 15
click at [118, 61] on link "Team Settings" at bounding box center [92, 57] width 177 height 24
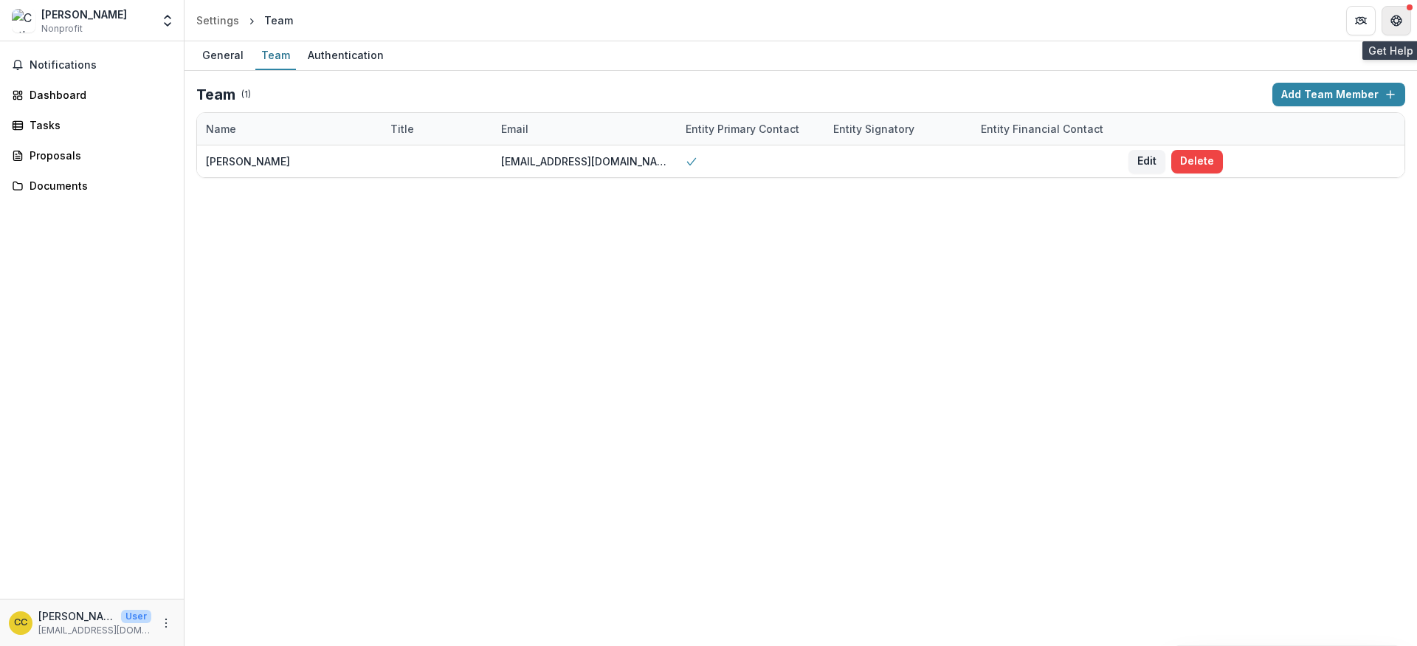
click at [699, 17] on icon "Get Help" at bounding box center [1392, 16] width 3 height 3
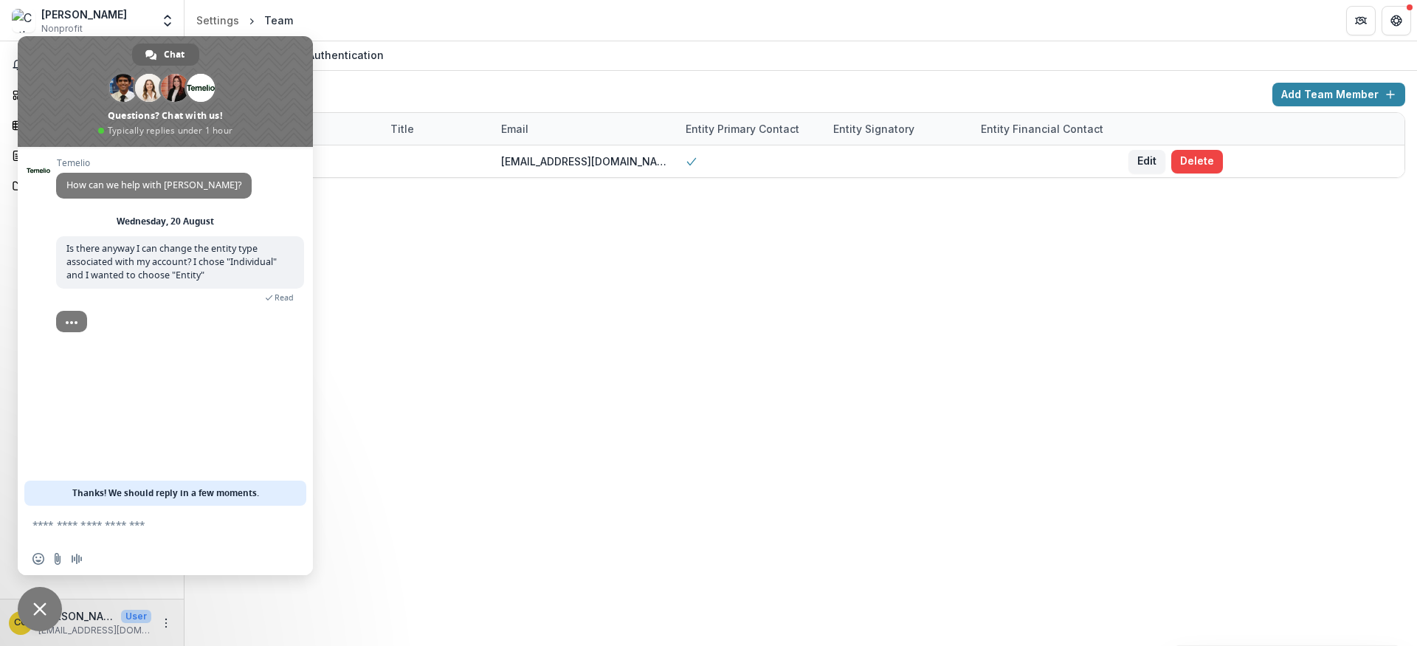
click at [102, 621] on p "Catherine Courtier" at bounding box center [76, 615] width 77 height 15
click at [173, 623] on button "More" at bounding box center [166, 623] width 18 height 18
click at [30, 619] on span "Close chat" at bounding box center [40, 609] width 44 height 44
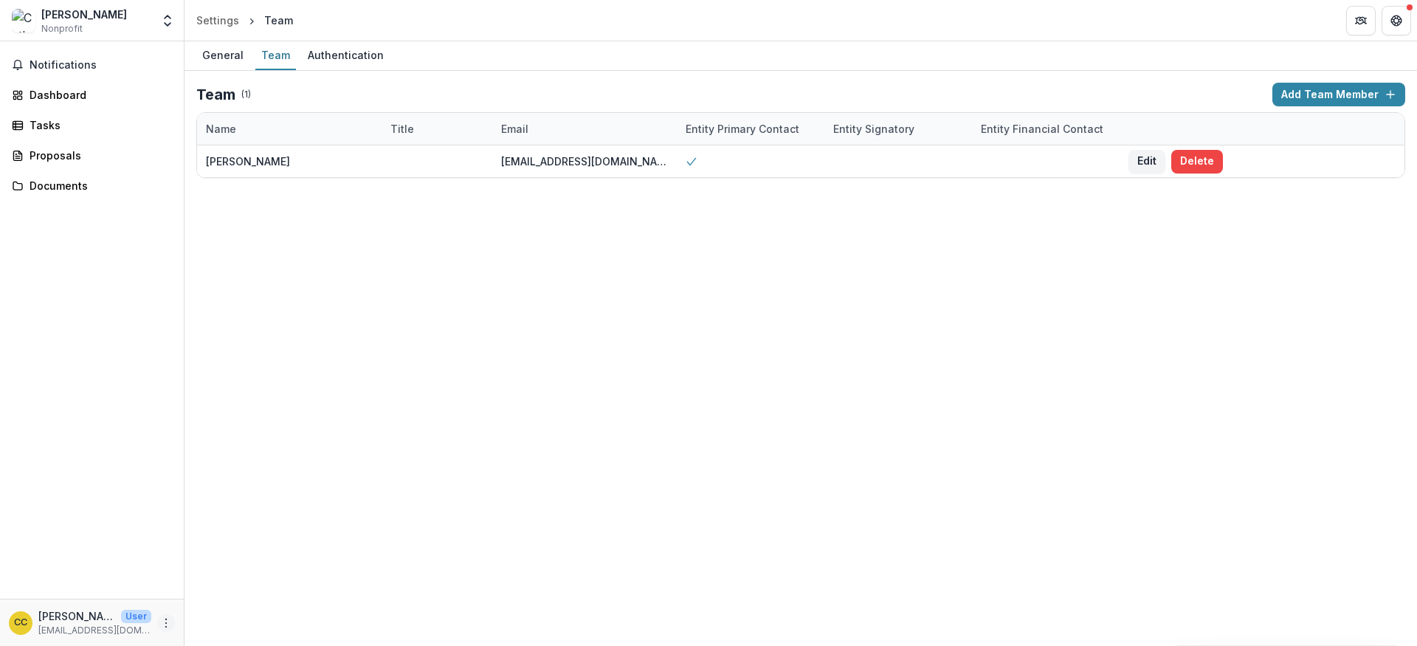
click at [173, 626] on button "More" at bounding box center [166, 623] width 18 height 18
click at [219, 575] on link "Help Center" at bounding box center [263, 567] width 158 height 24
click at [699, 15] on button "Get Help" at bounding box center [1396, 21] width 30 height 30
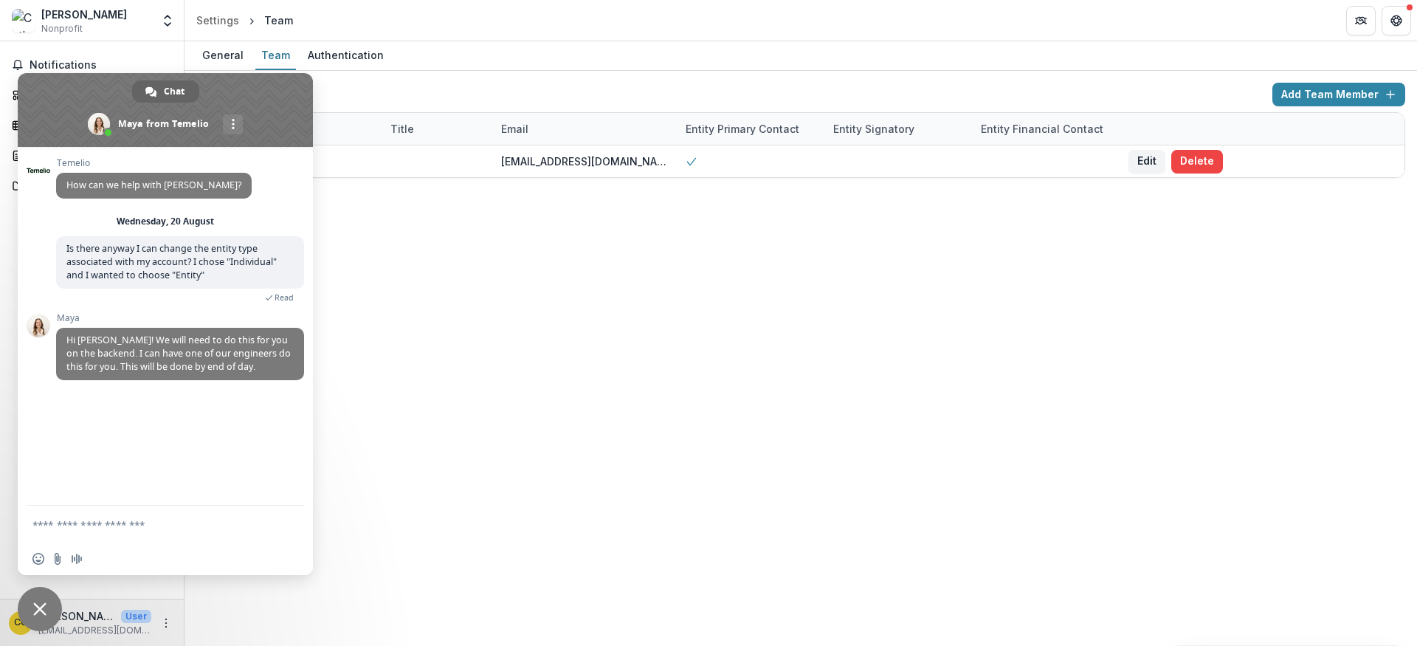
click at [150, 531] on textarea "Compose your message..." at bounding box center [150, 523] width 236 height 37
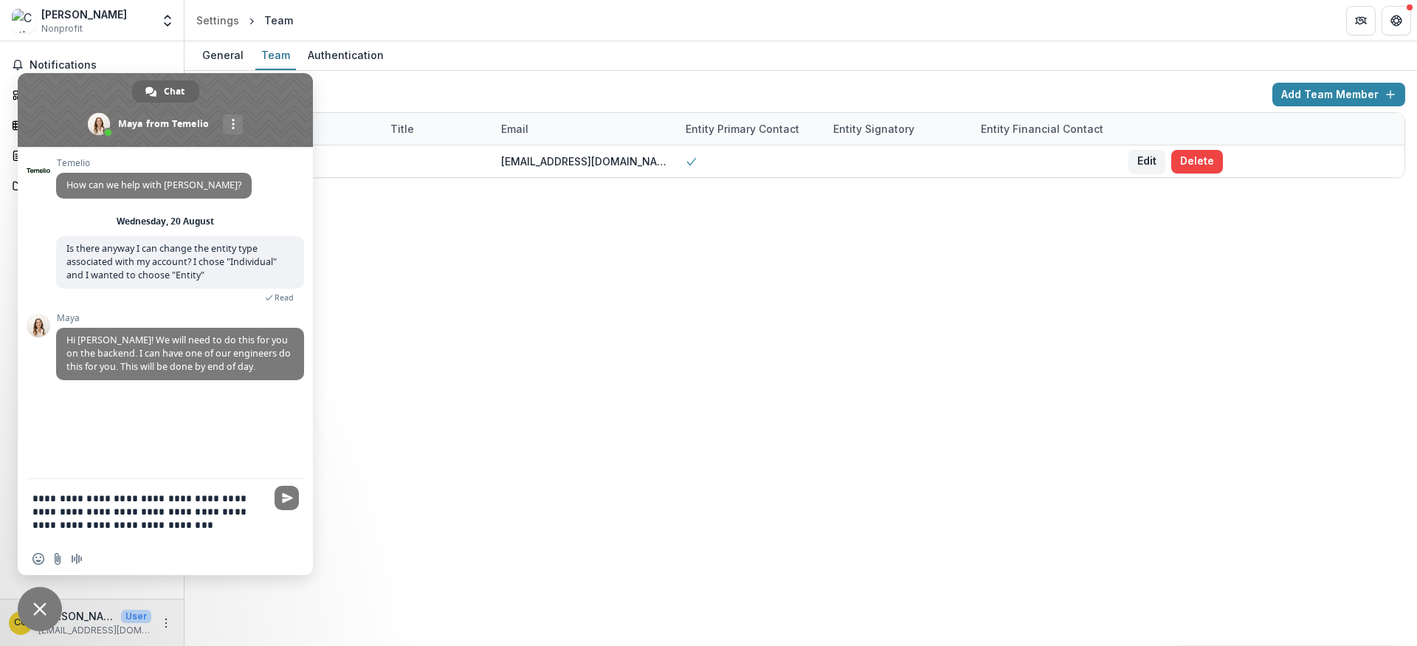
type textarea "**********"
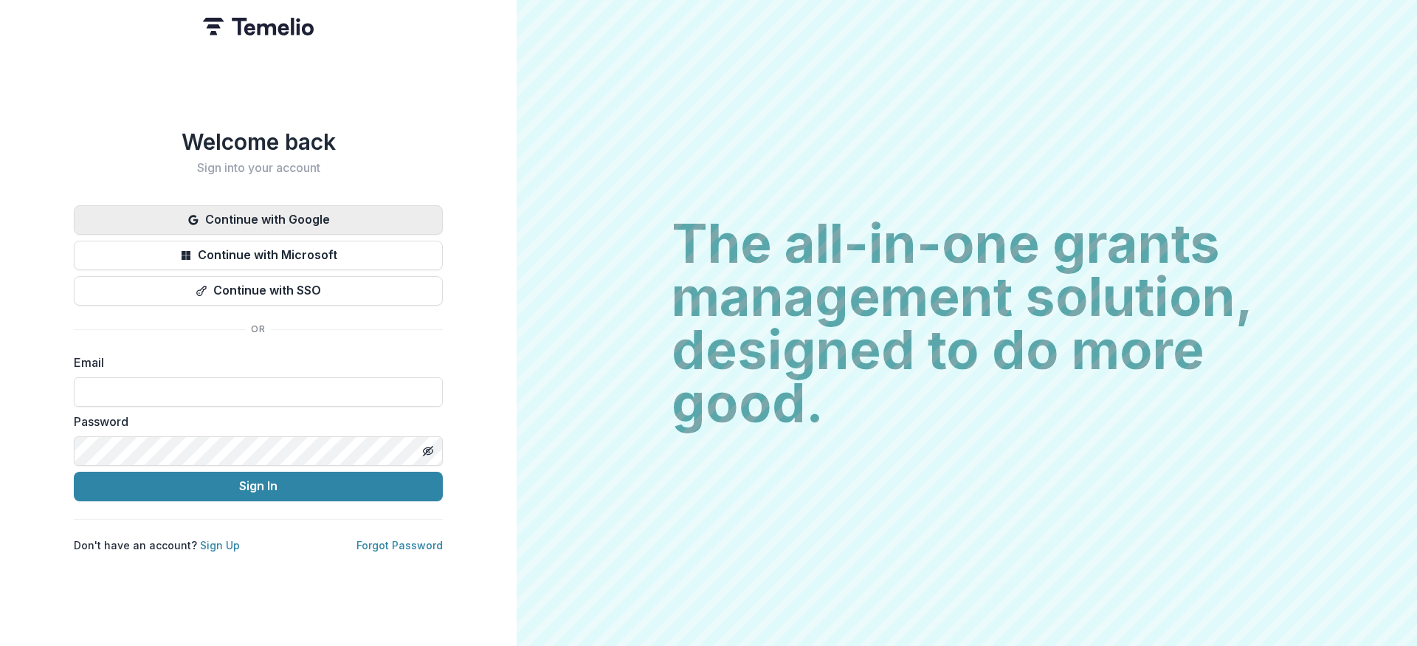
click at [291, 220] on button "Continue with Google" at bounding box center [258, 220] width 369 height 30
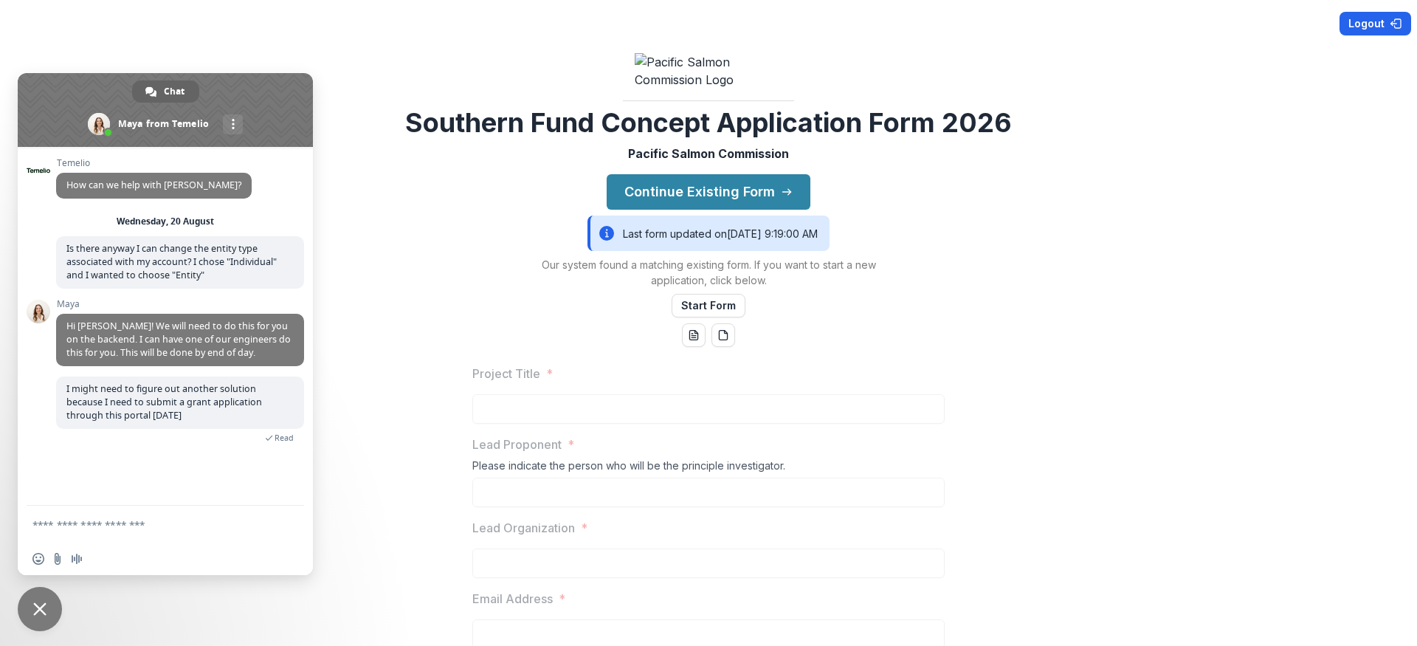
click at [1382, 27] on button "Logout" at bounding box center [1375, 24] width 72 height 24
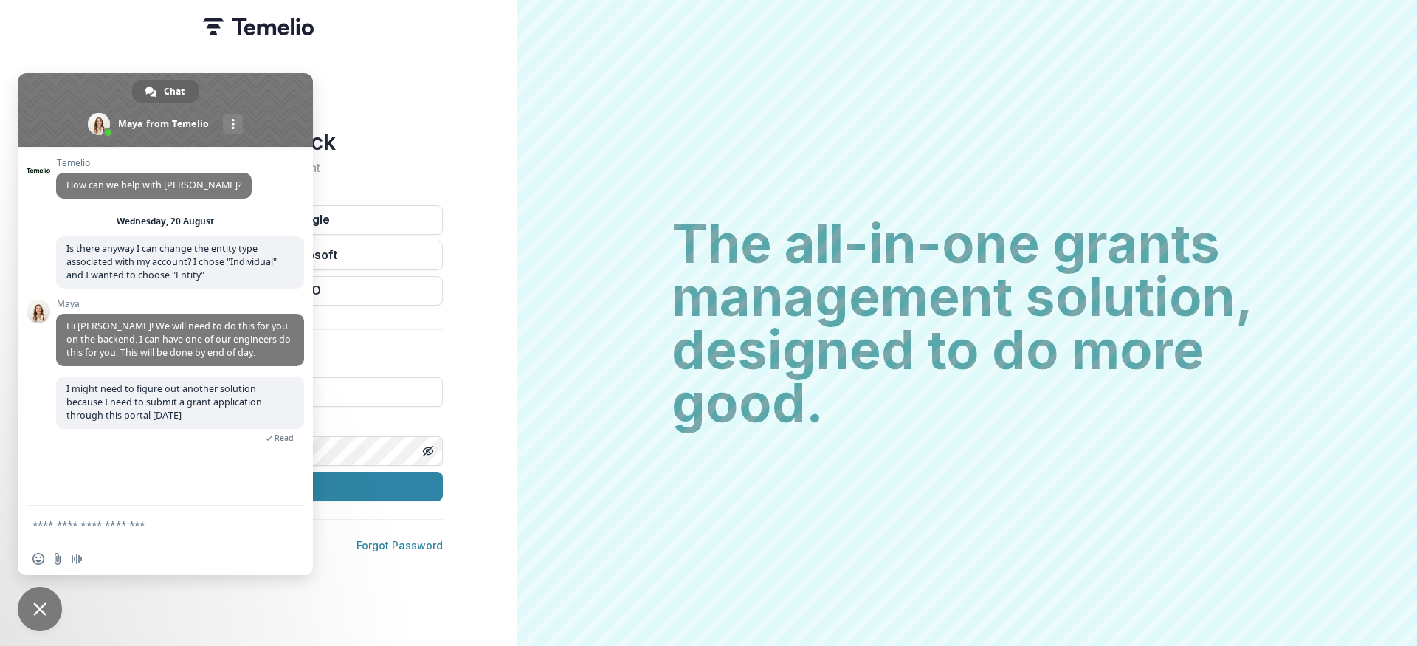
click at [43, 604] on span "Close chat" at bounding box center [39, 608] width 13 height 13
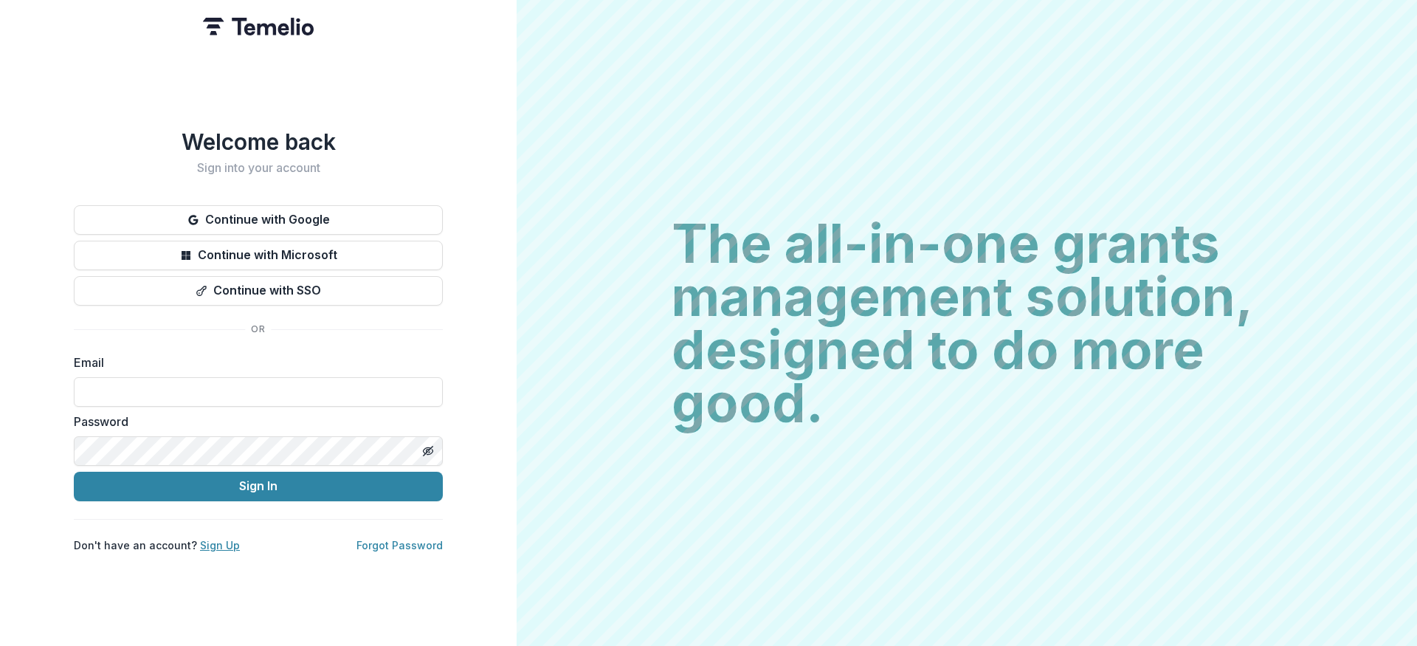
click at [200, 543] on link "Sign Up" at bounding box center [220, 545] width 40 height 13
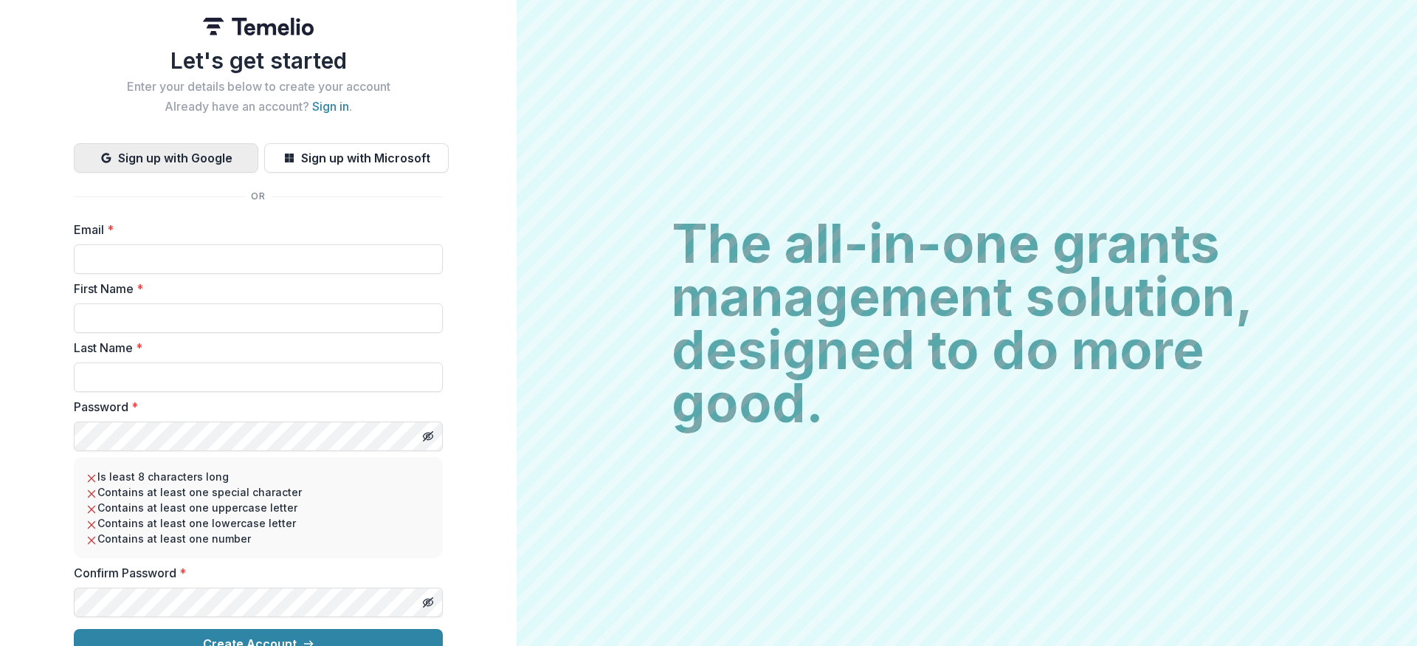
click at [192, 167] on button "Sign up with Google" at bounding box center [166, 158] width 184 height 30
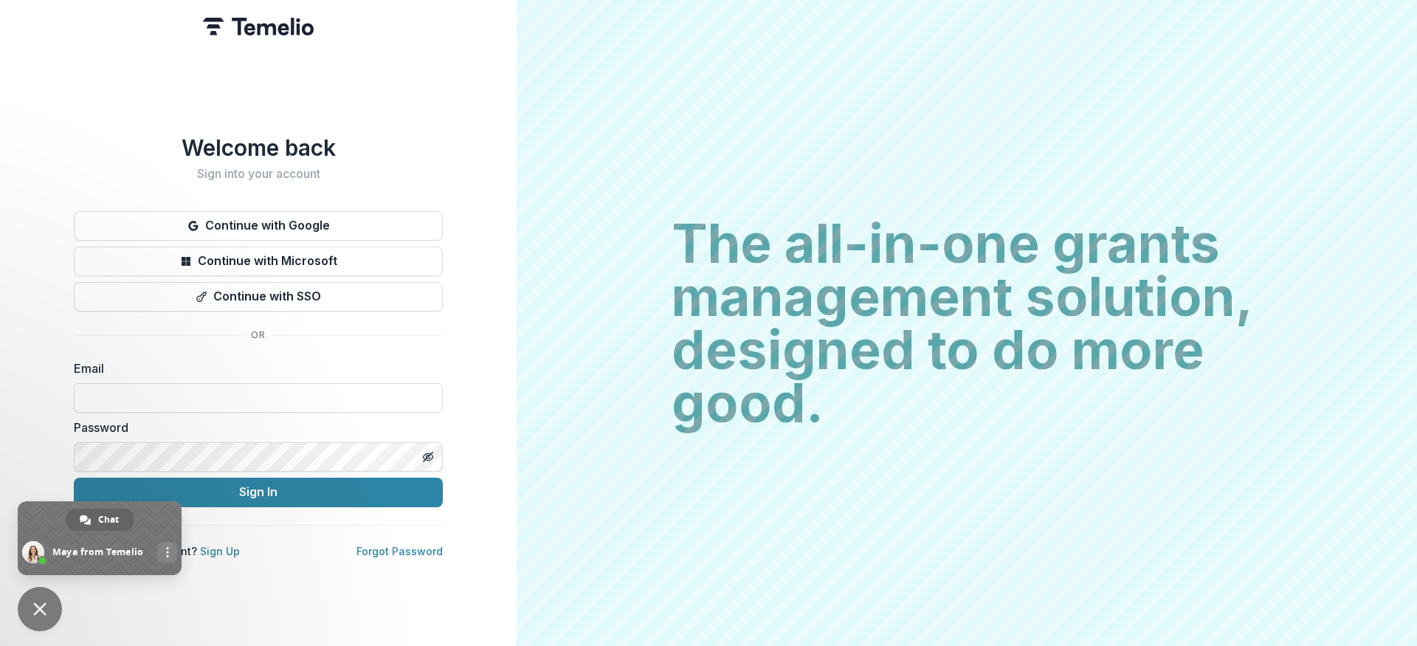
scroll to position [54, 0]
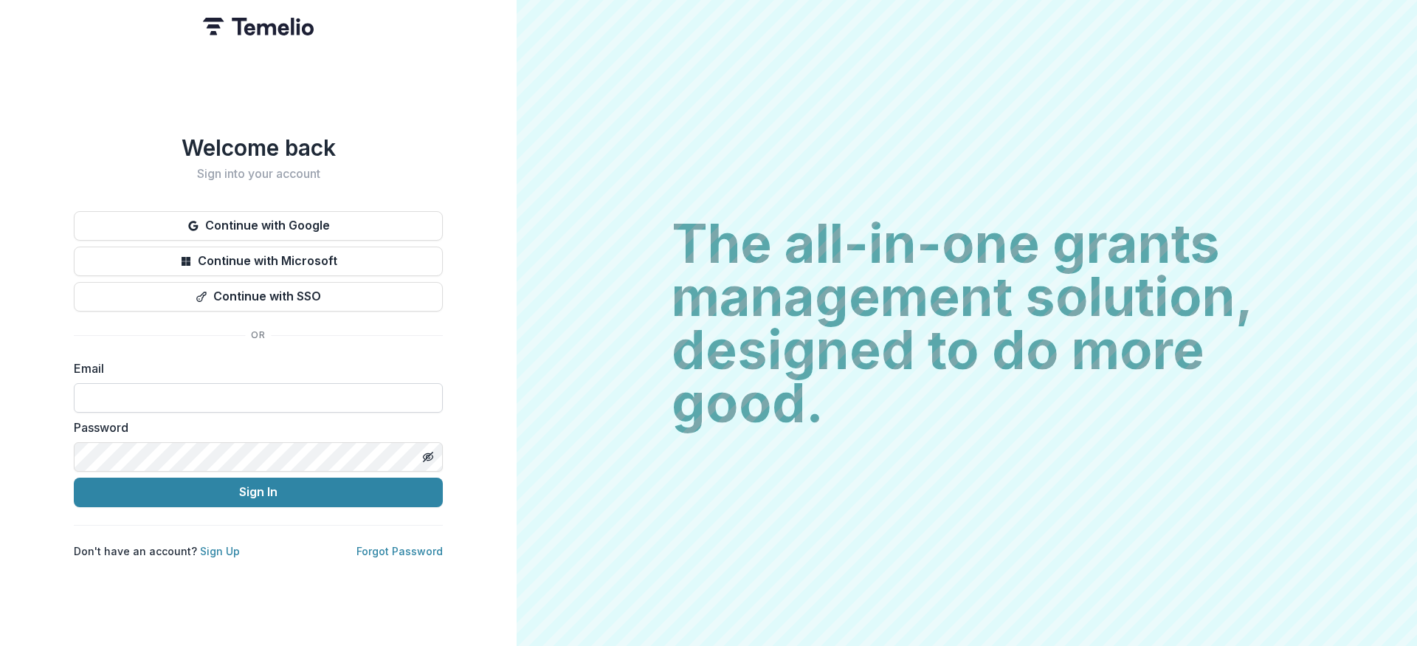
click at [294, 397] on input at bounding box center [258, 398] width 369 height 30
click at [112, 383] on input at bounding box center [258, 398] width 369 height 30
type input "**********"
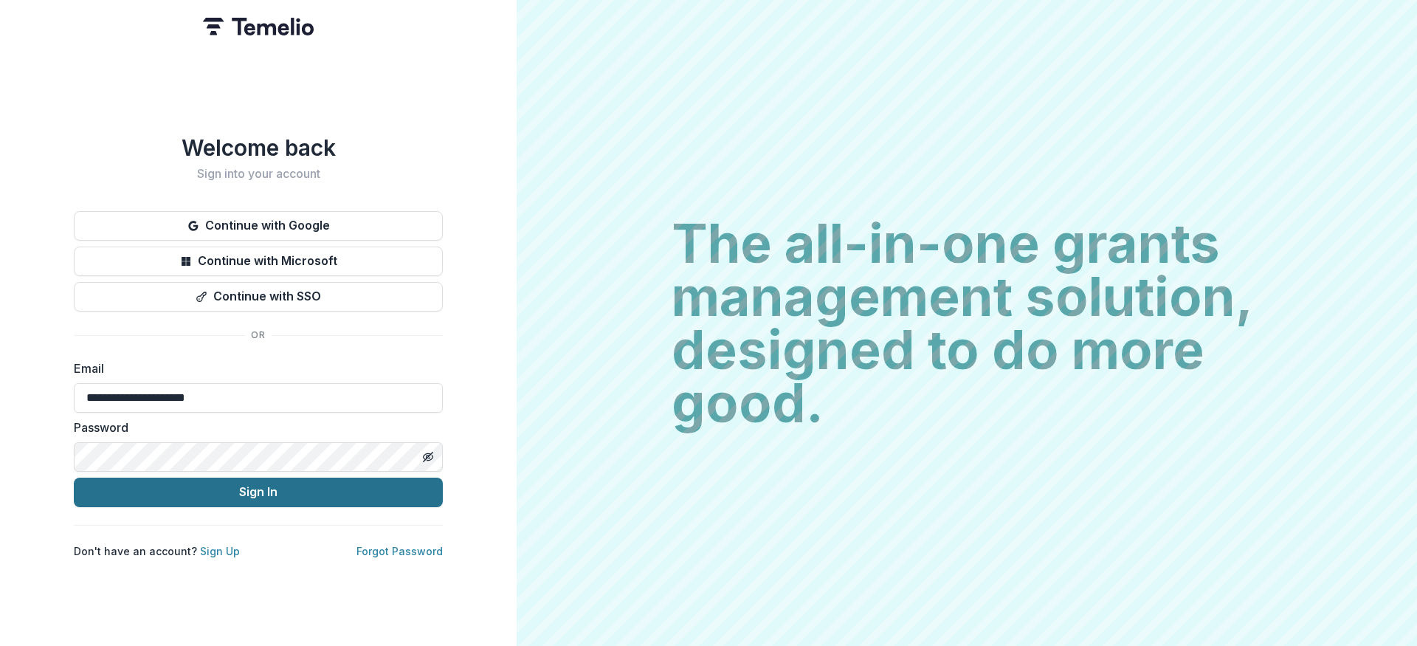
click at [190, 482] on button "Sign In" at bounding box center [258, 492] width 369 height 30
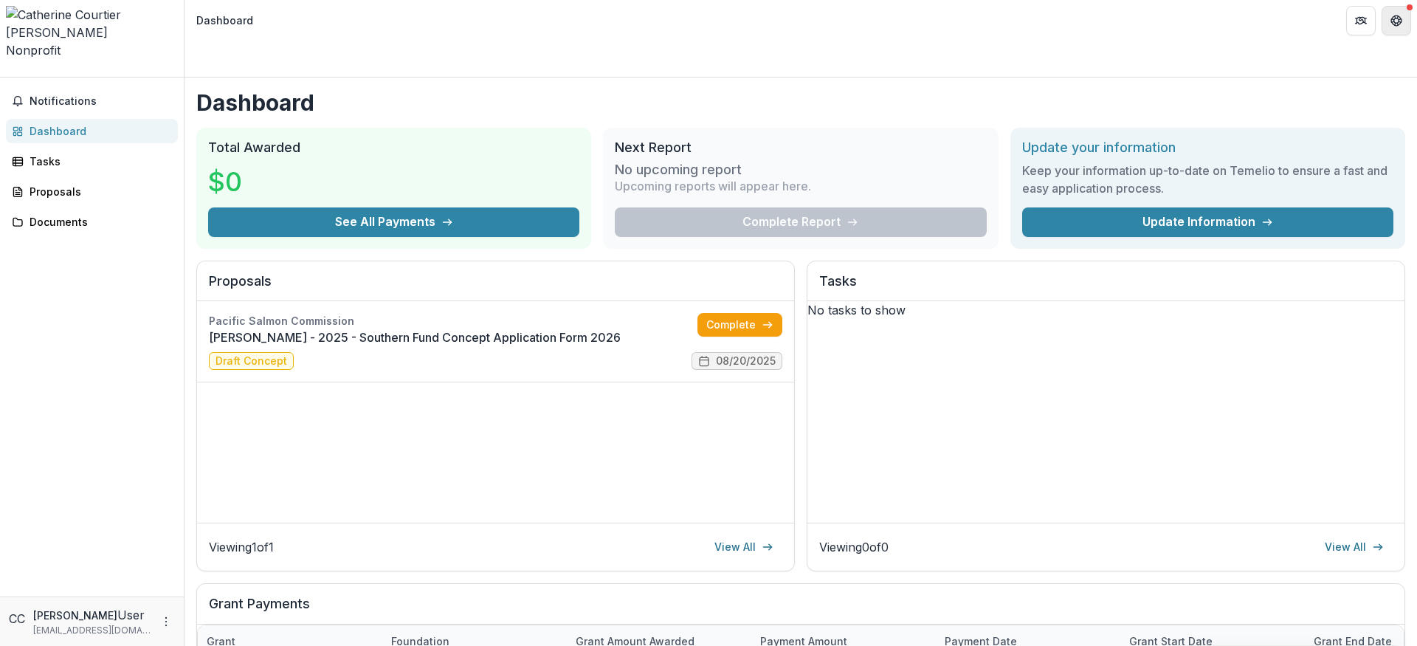
click at [1390, 18] on icon "Get Help" at bounding box center [1396, 21] width 12 height 12
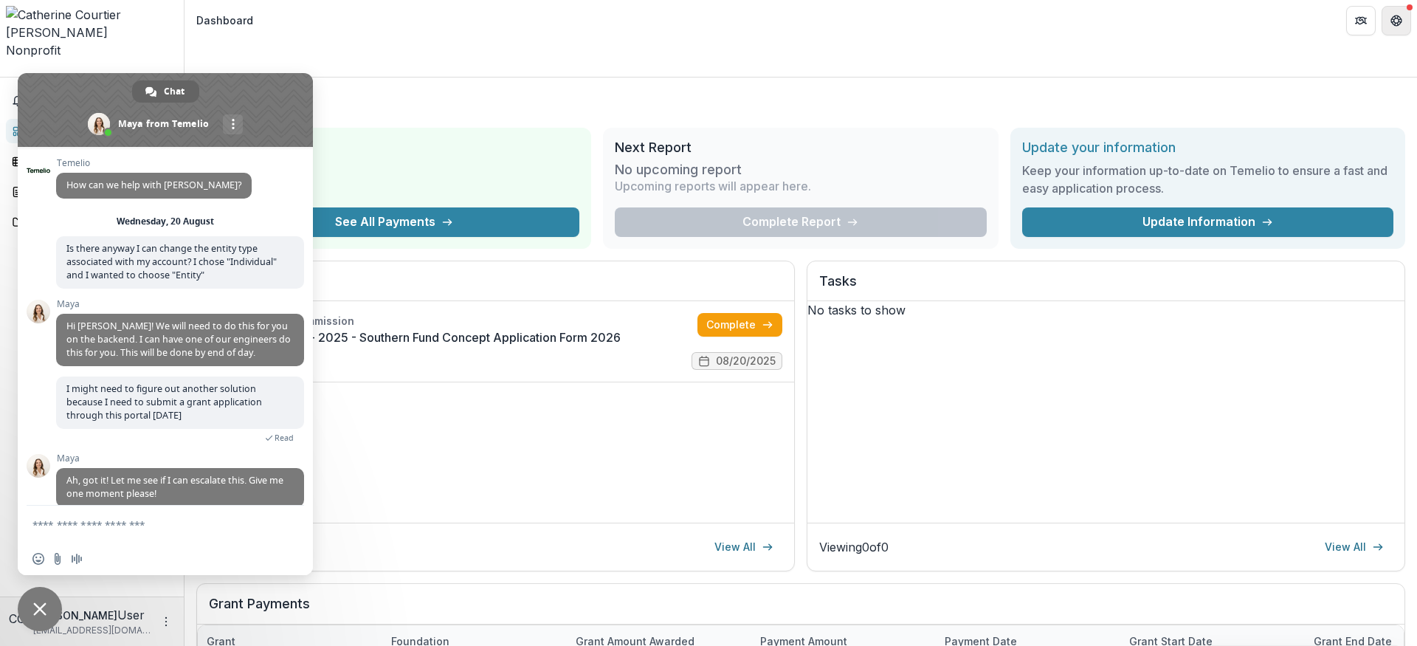
scroll to position [18, 0]
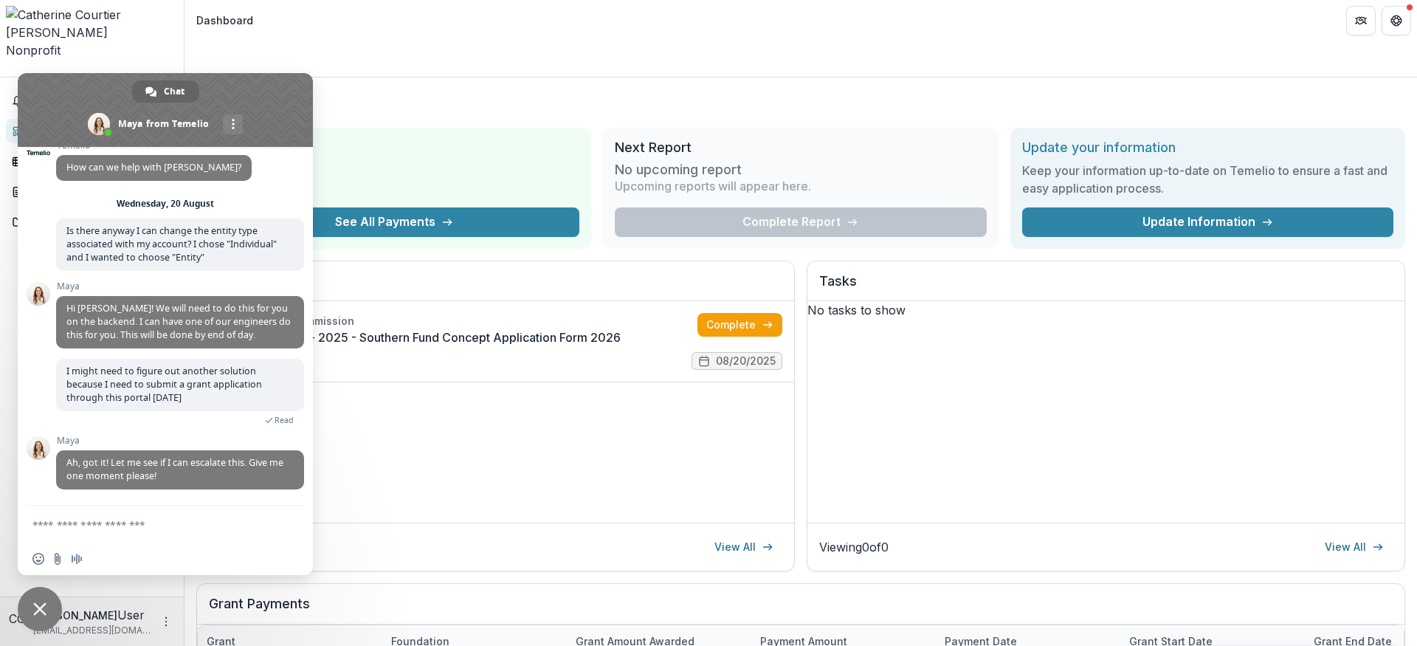
click at [170, 533] on textarea "Compose your message..." at bounding box center [150, 523] width 236 height 37
type textarea "**********"
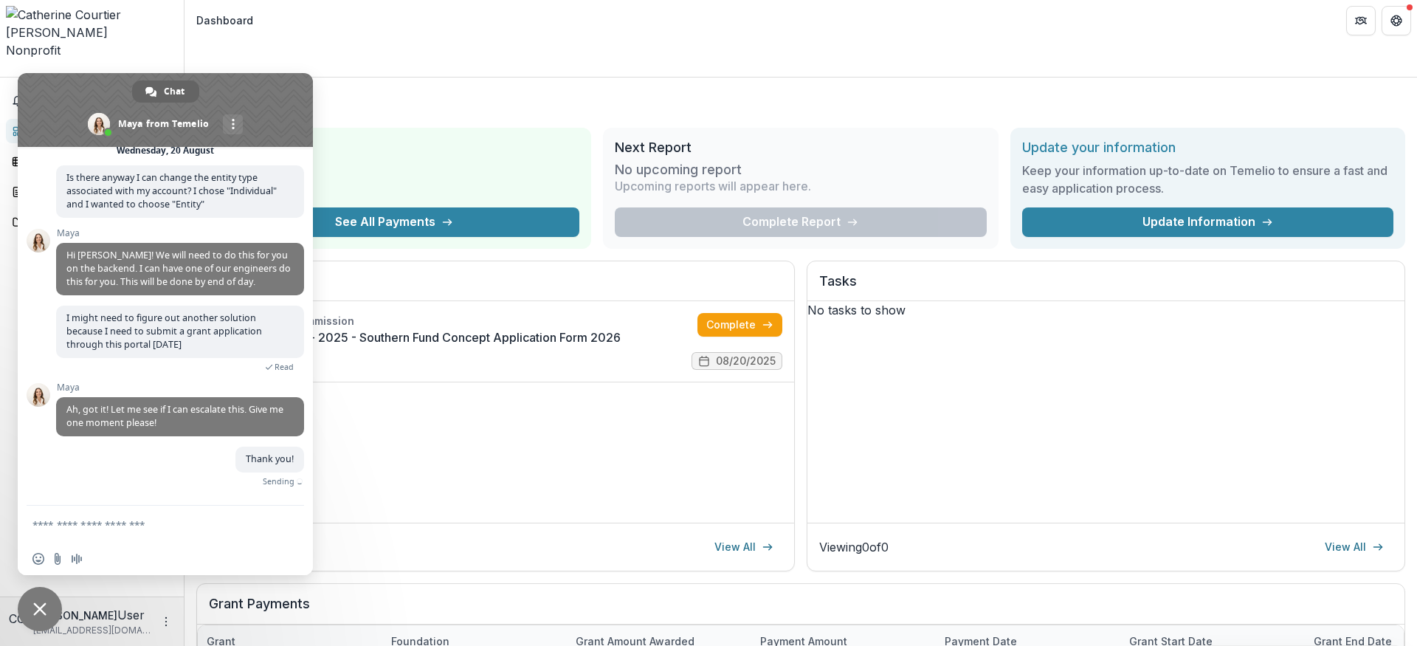
scroll to position [54, 0]
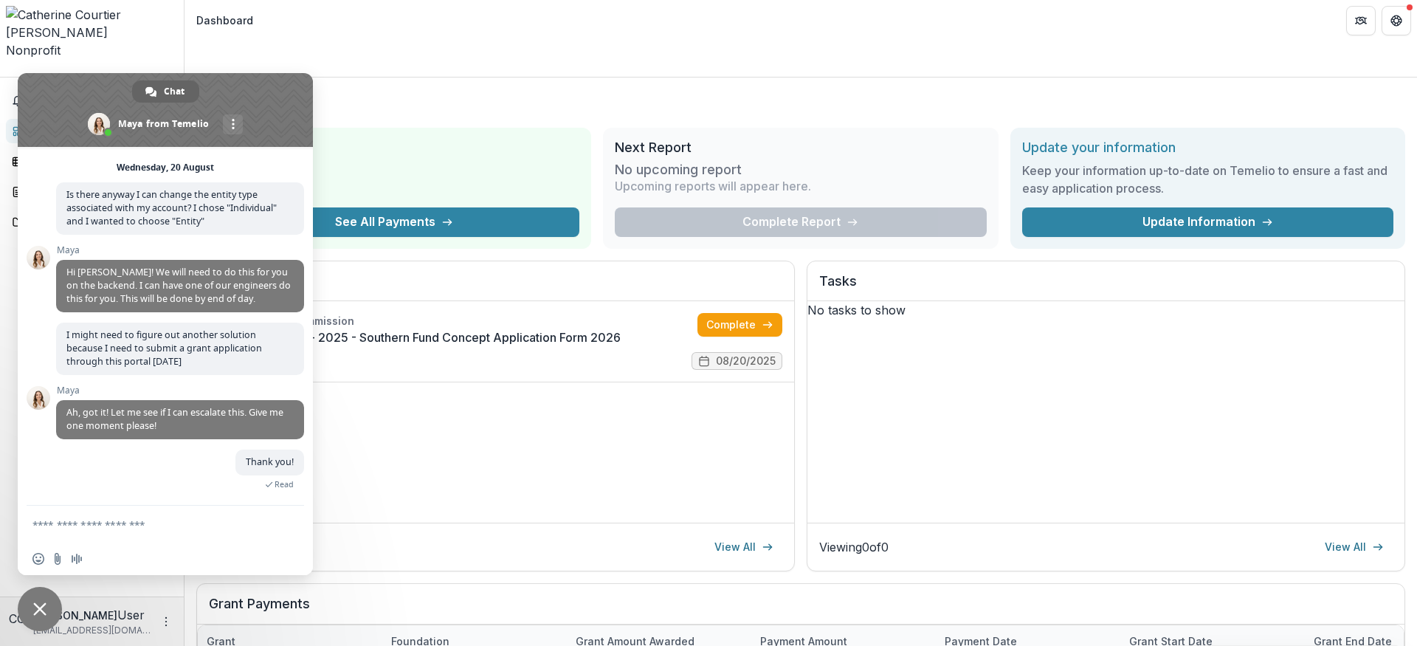
click at [48, 612] on span "Close chat" at bounding box center [40, 609] width 44 height 44
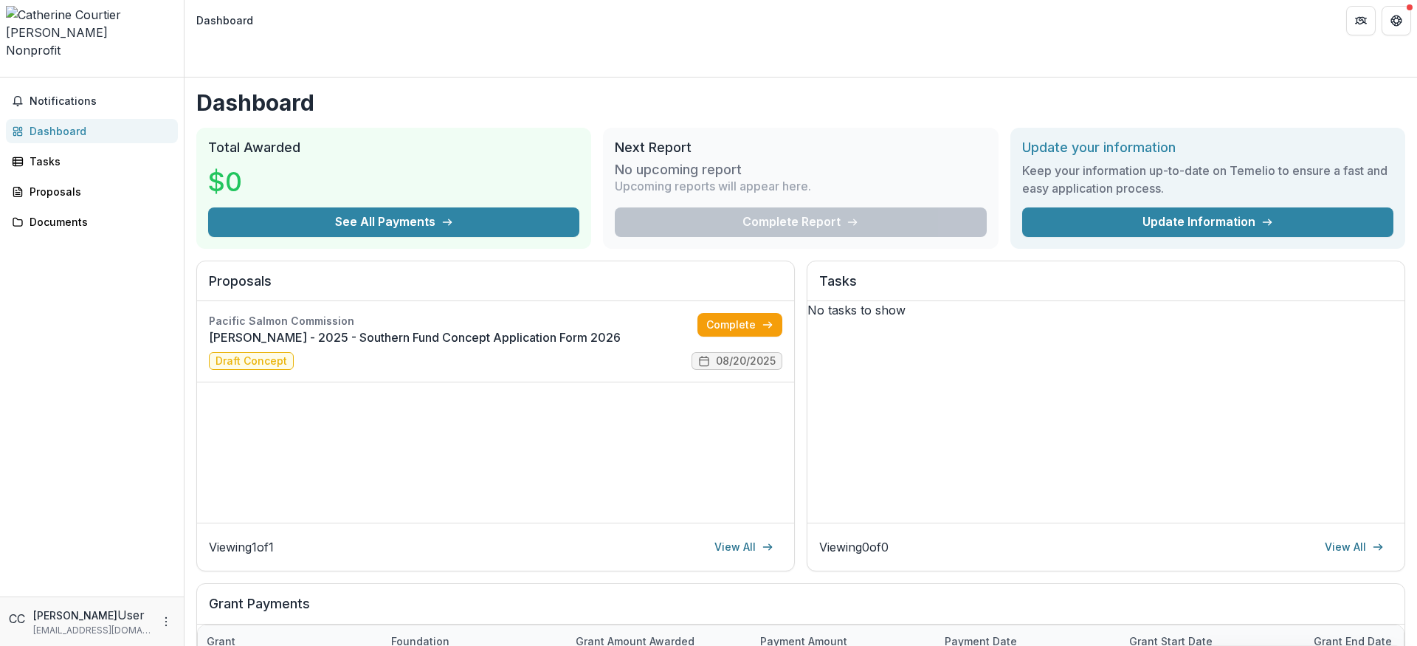
click at [6, 72] on icon "Open entity switcher" at bounding box center [6, 72] width 0 height 0
click at [72, 64] on link "Team Settings" at bounding box center [128, 53] width 113 height 24
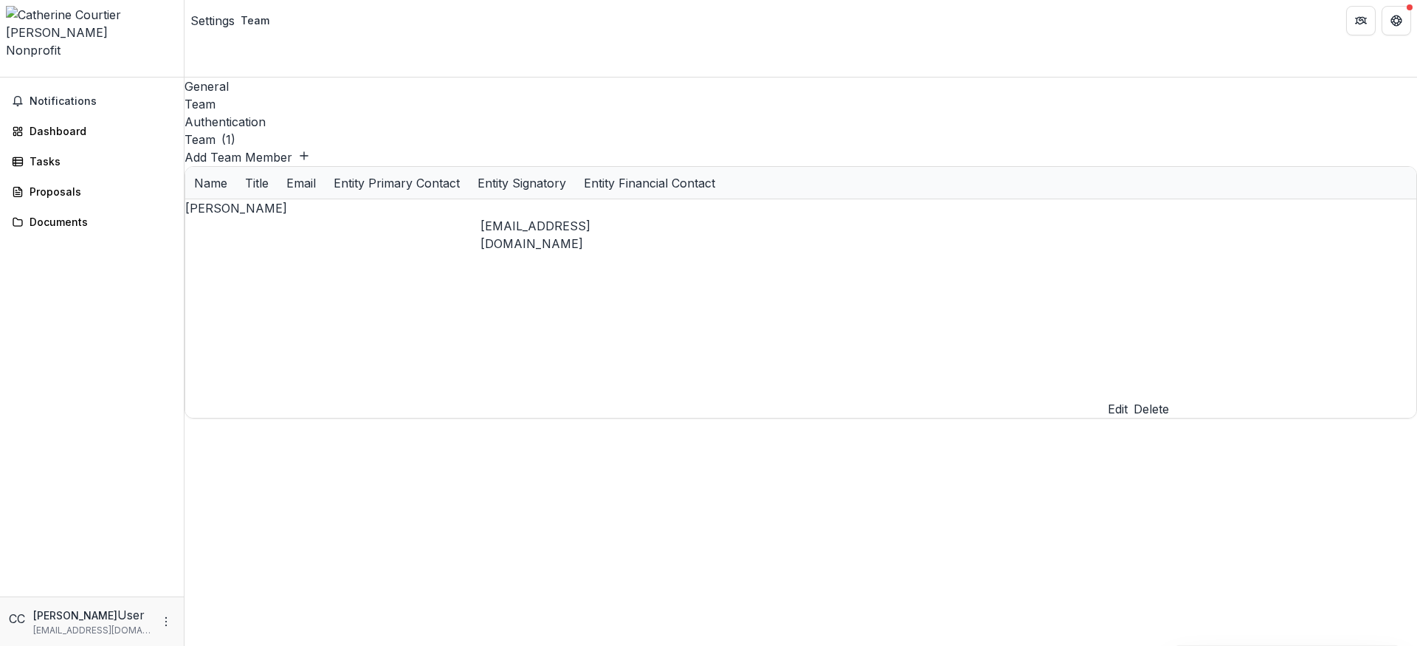
click at [218, 77] on div "General" at bounding box center [800, 86] width 1232 height 18
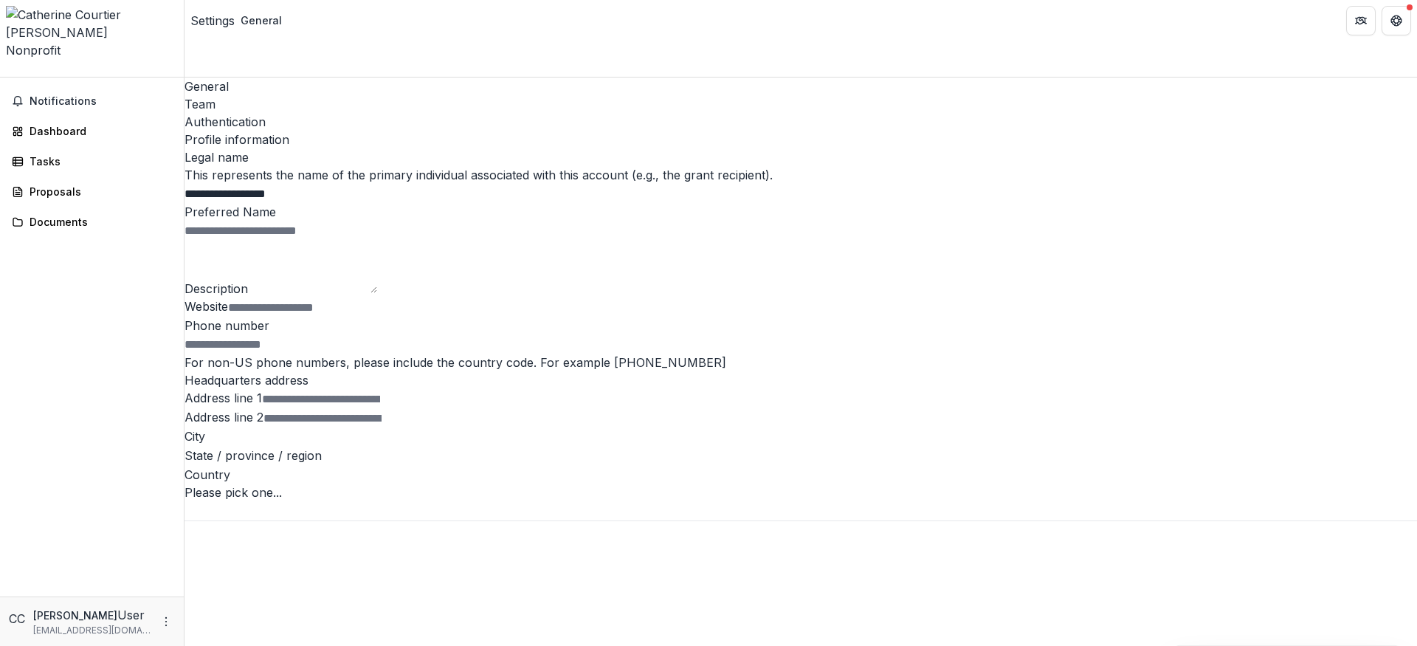
click at [282, 95] on div "Team" at bounding box center [800, 104] width 1232 height 18
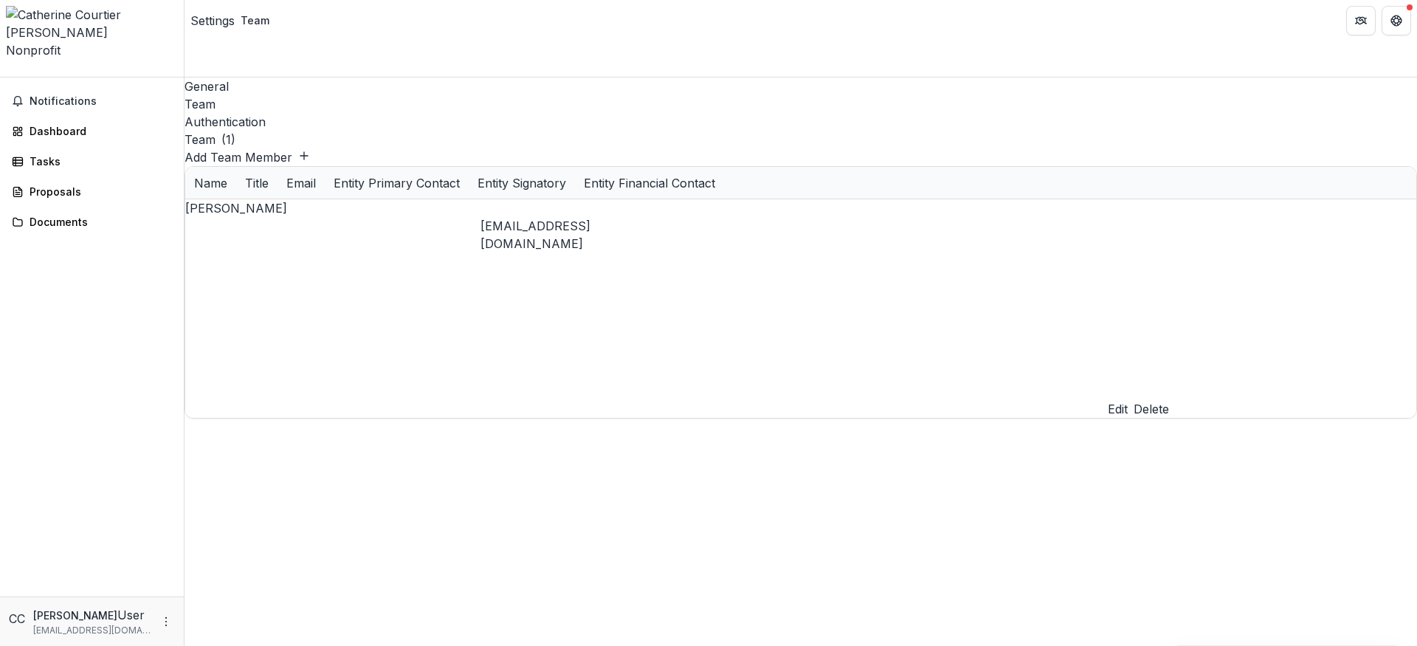
click at [342, 113] on div "Authentication" at bounding box center [800, 122] width 1232 height 18
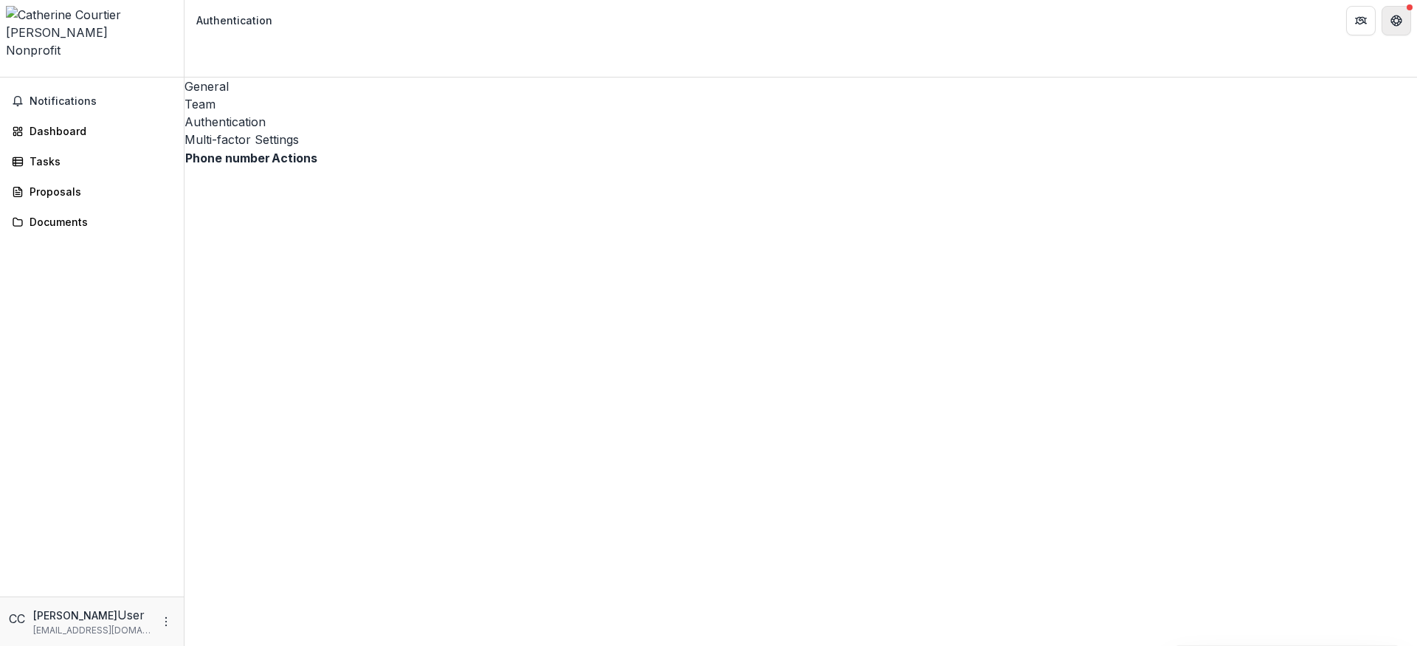
click at [1410, 14] on button "Get Help" at bounding box center [1396, 21] width 30 height 30
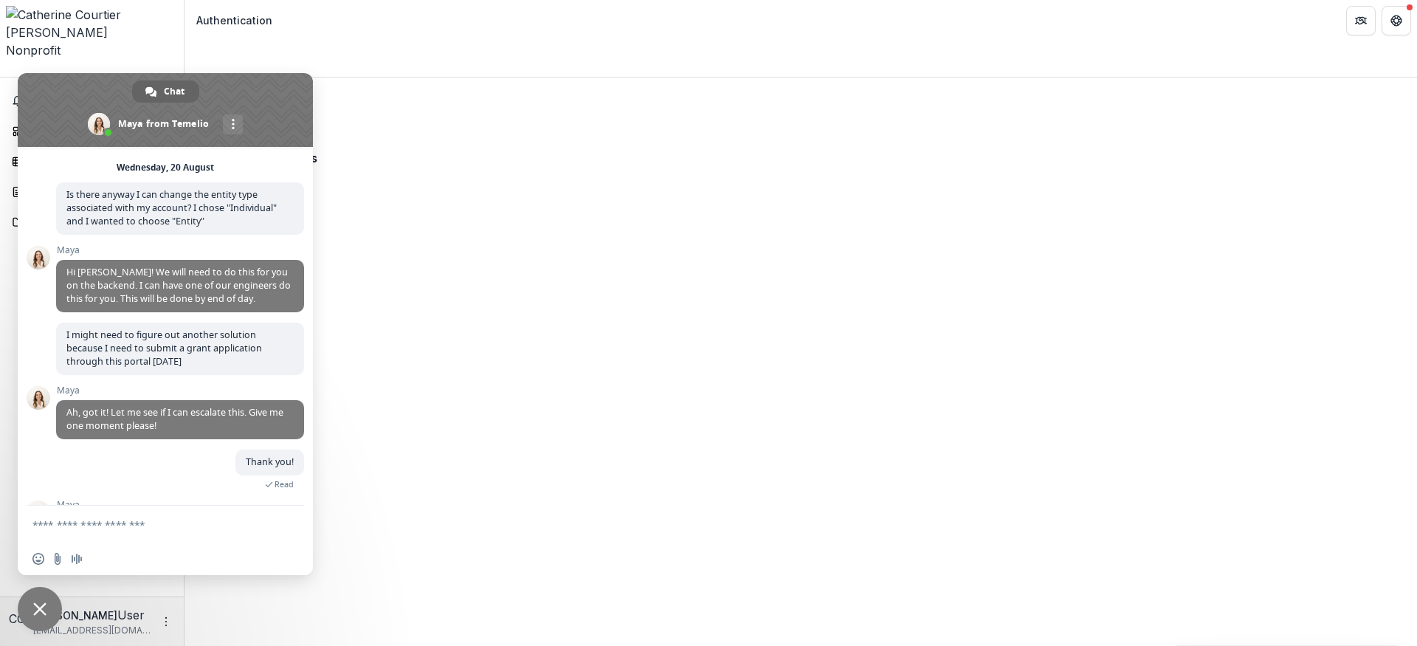
scroll to position [118, 0]
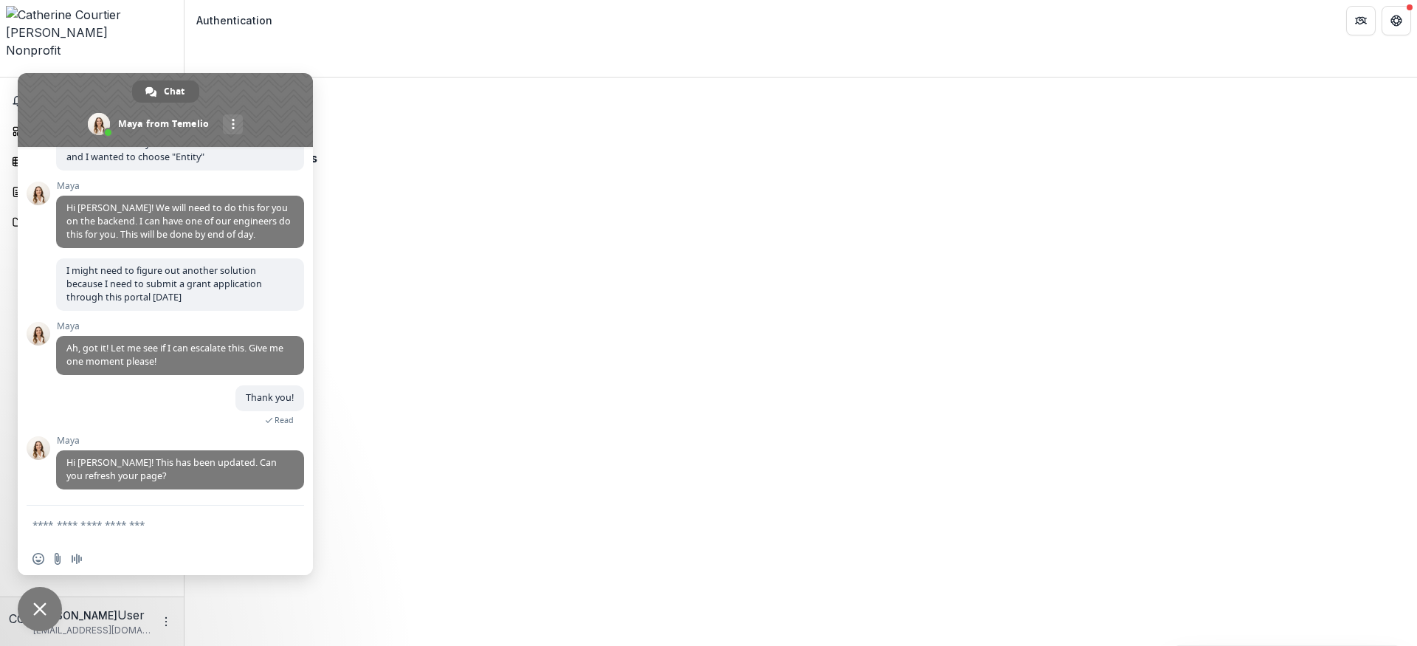
click at [165, 522] on textarea "Compose your message..." at bounding box center [150, 523] width 236 height 37
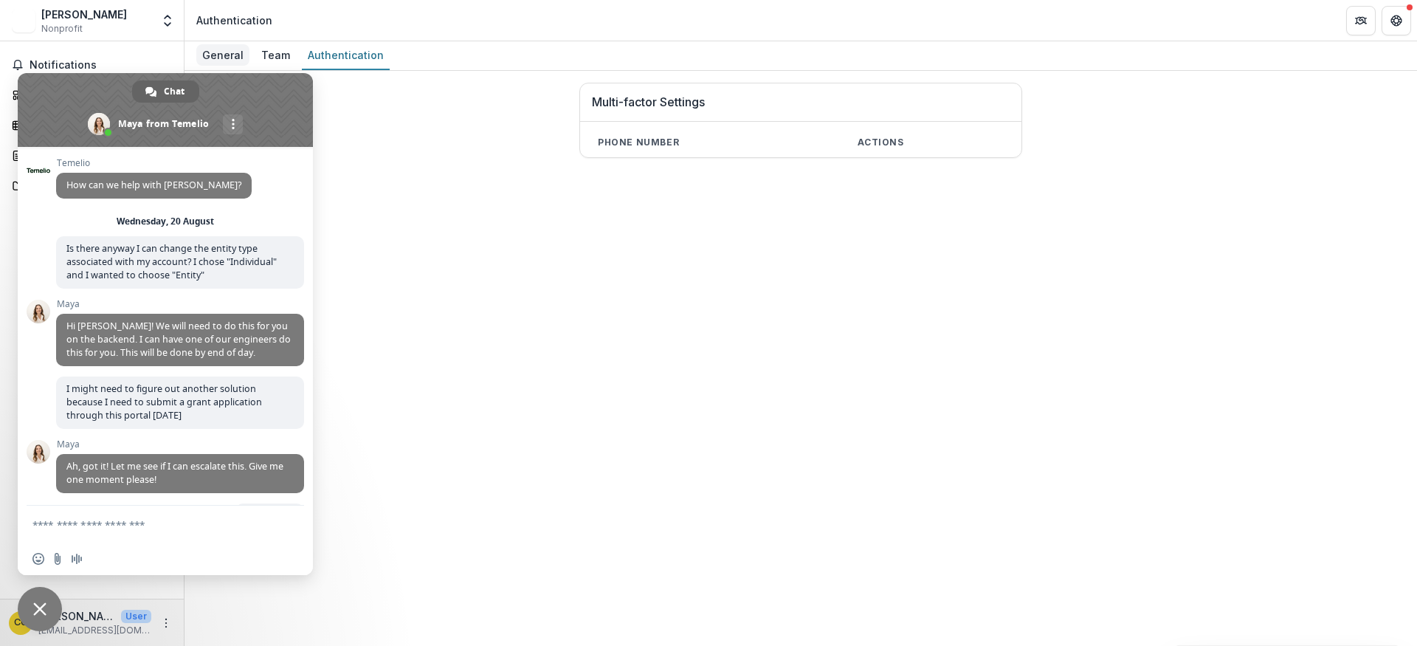
scroll to position [118, 0]
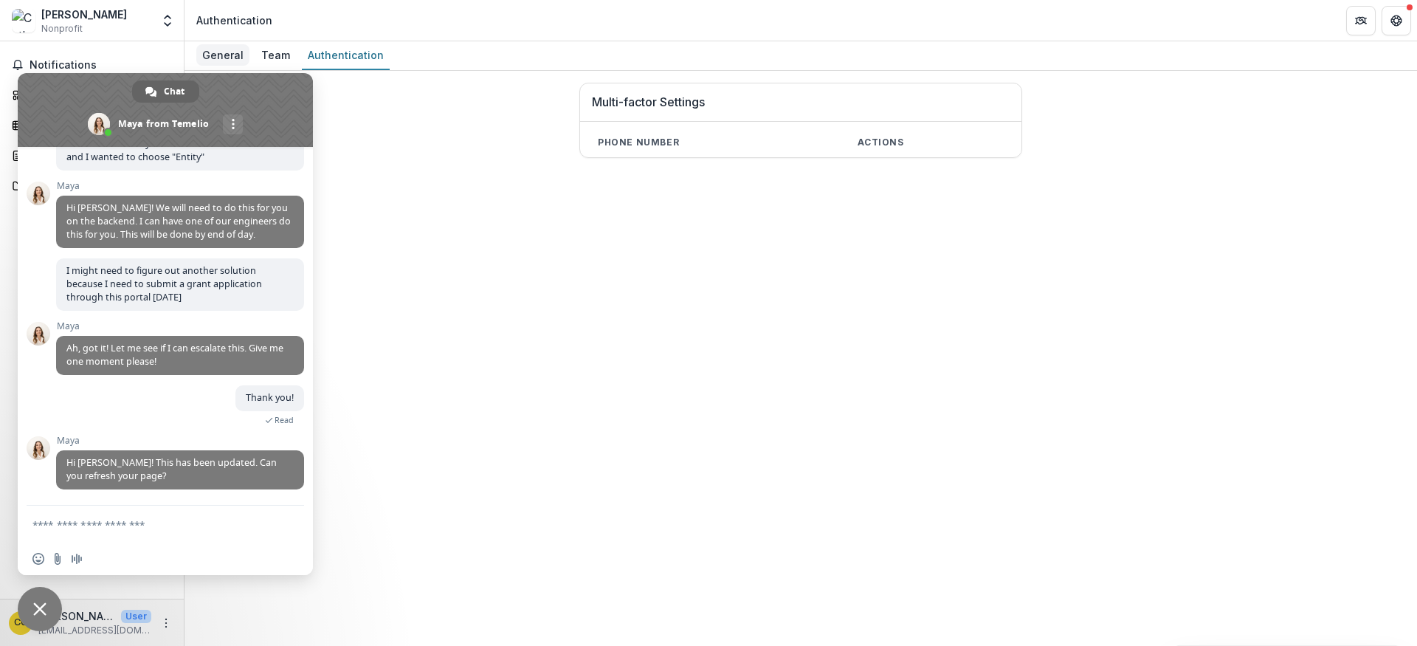
click at [221, 60] on div "General" at bounding box center [222, 54] width 53 height 21
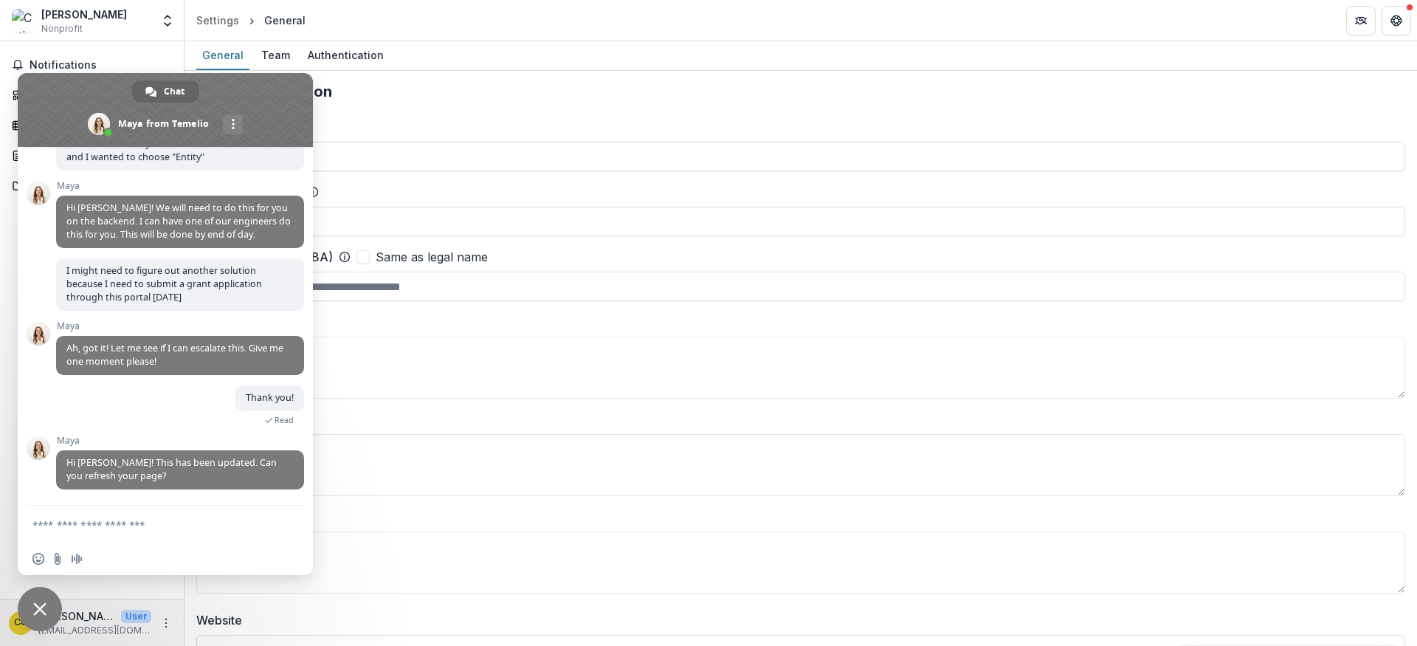
click at [45, 617] on span "Close chat" at bounding box center [40, 609] width 44 height 44
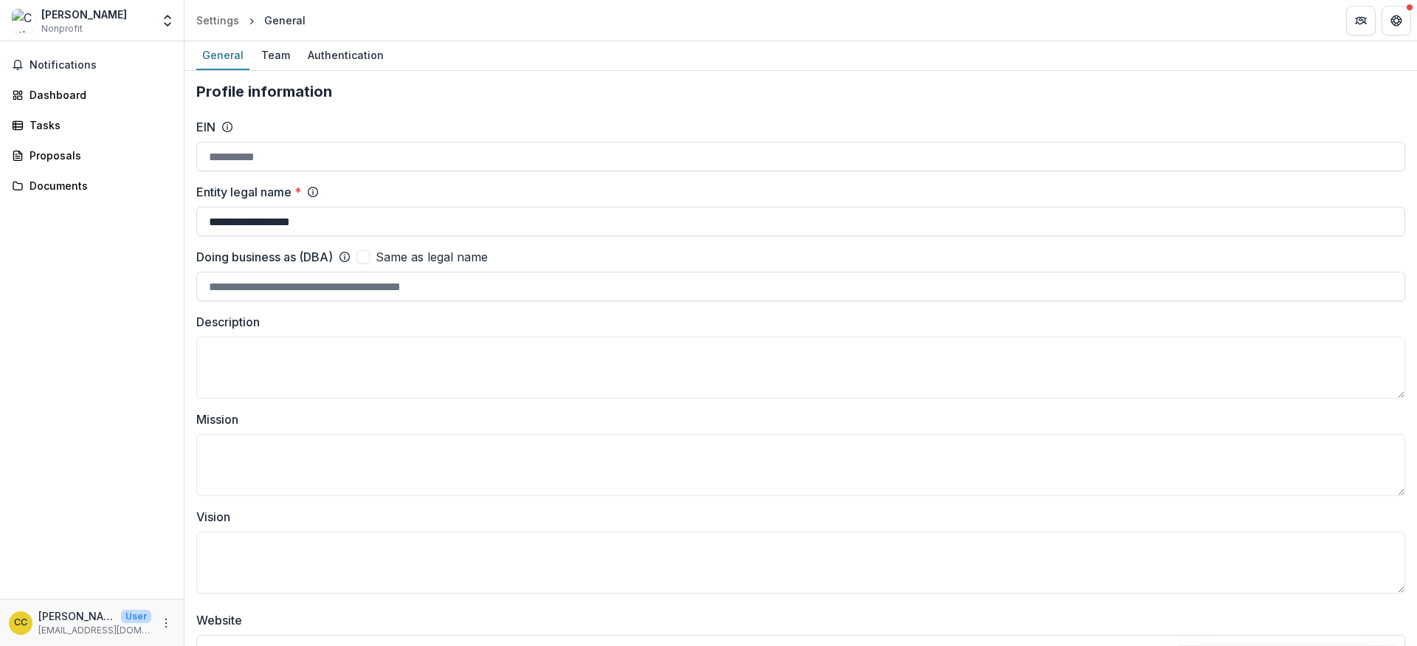
click at [86, 619] on p "[PERSON_NAME]" at bounding box center [76, 615] width 77 height 15
click at [1397, 25] on icon "Get Help" at bounding box center [1396, 21] width 12 height 12
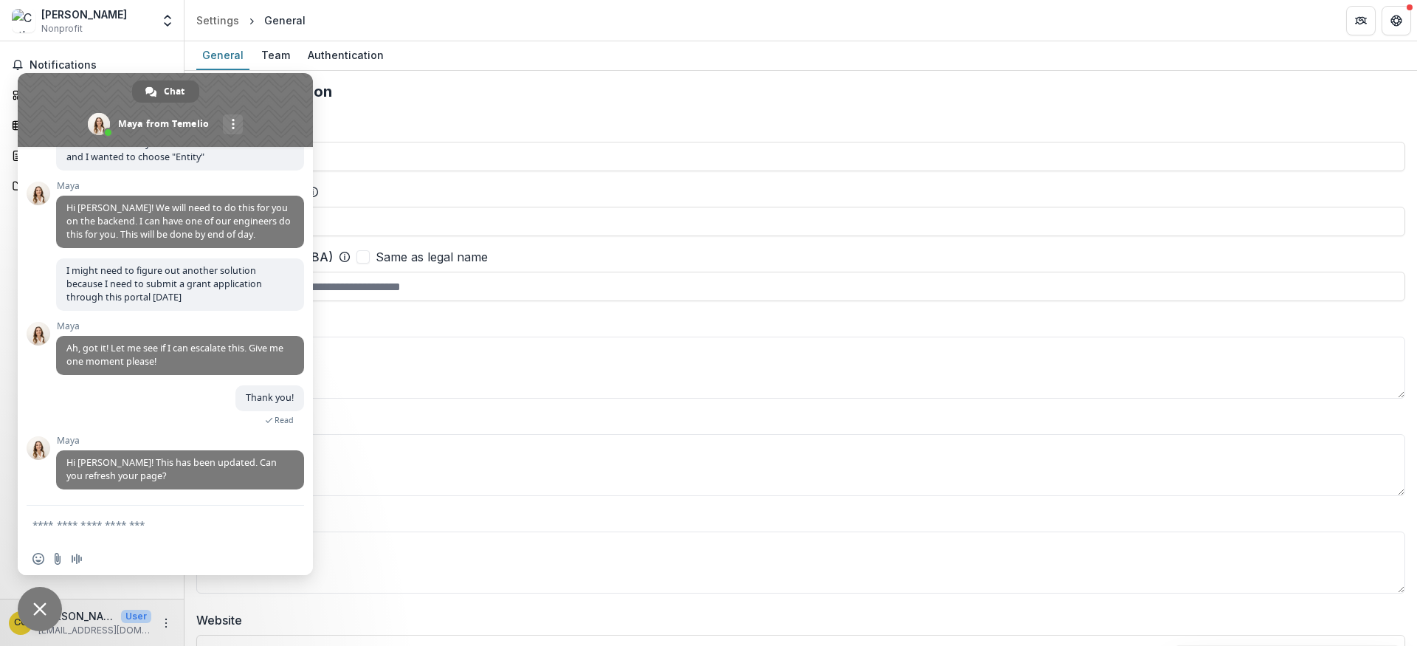
click at [135, 513] on textarea "Compose your message..." at bounding box center [150, 523] width 236 height 37
type textarea "**********"
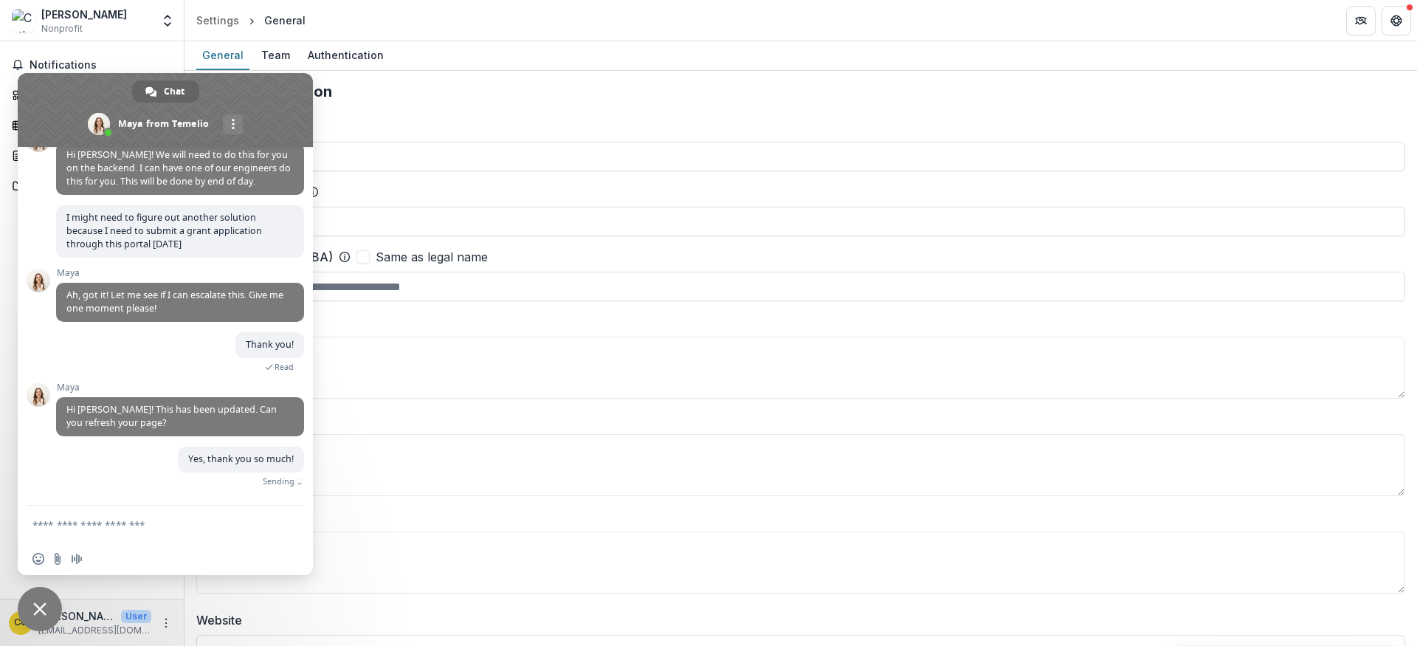
click at [632, 70] on div "General Team Authentication" at bounding box center [800, 56] width 1232 height 30
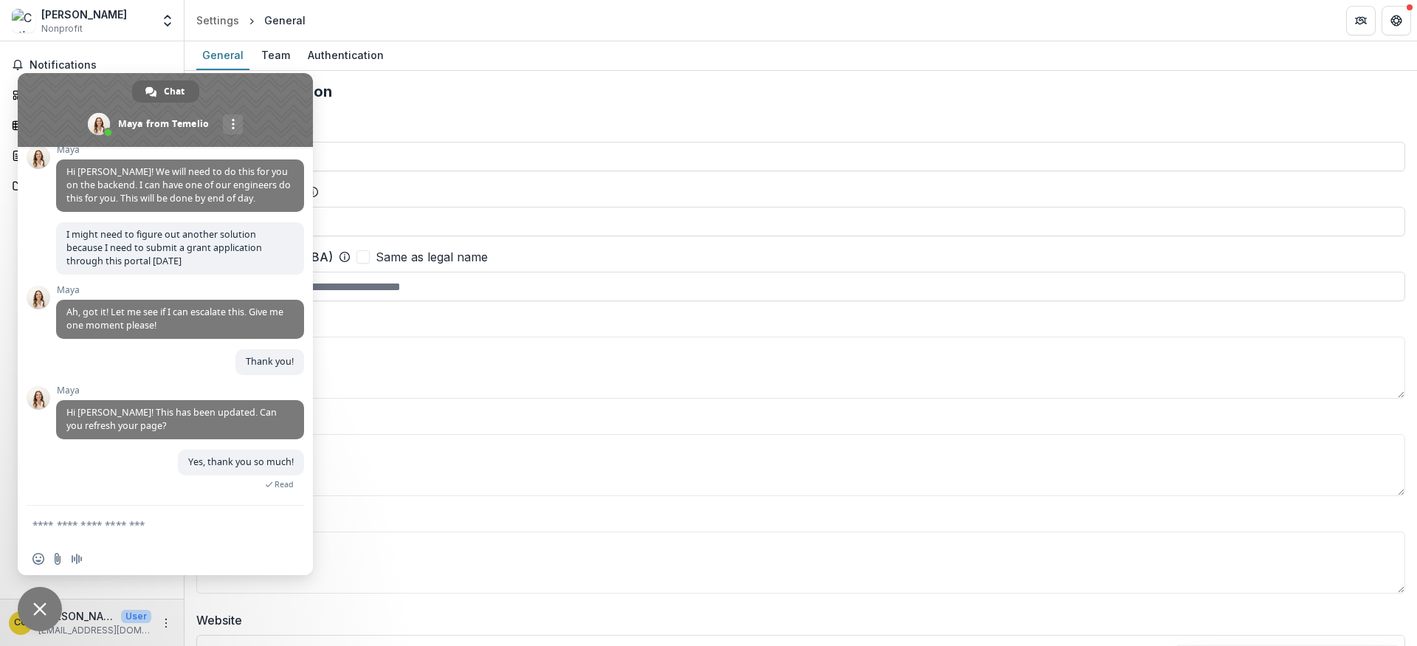
click at [53, 608] on span "Close chat" at bounding box center [40, 609] width 44 height 44
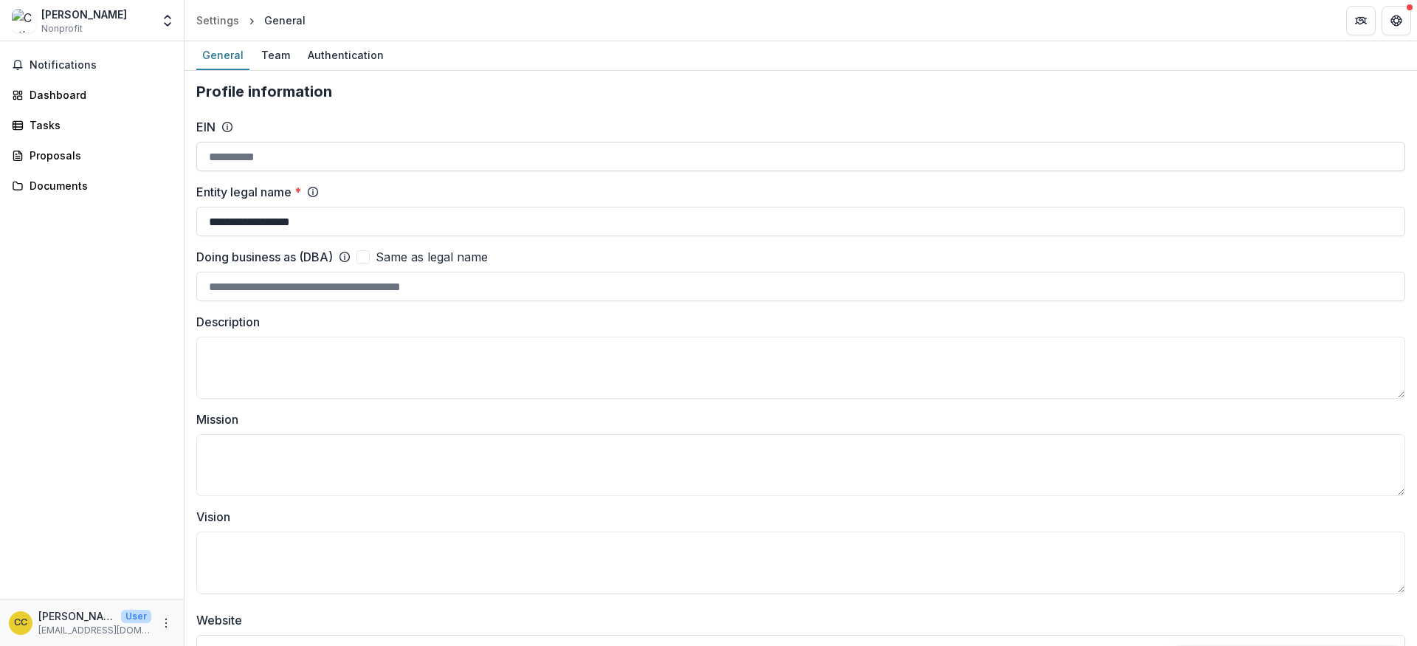
click at [241, 159] on input "EIN" at bounding box center [800, 157] width 1208 height 30
click at [274, 209] on input "**********" at bounding box center [800, 222] width 1208 height 30
click at [315, 213] on input "**********" at bounding box center [800, 222] width 1208 height 30
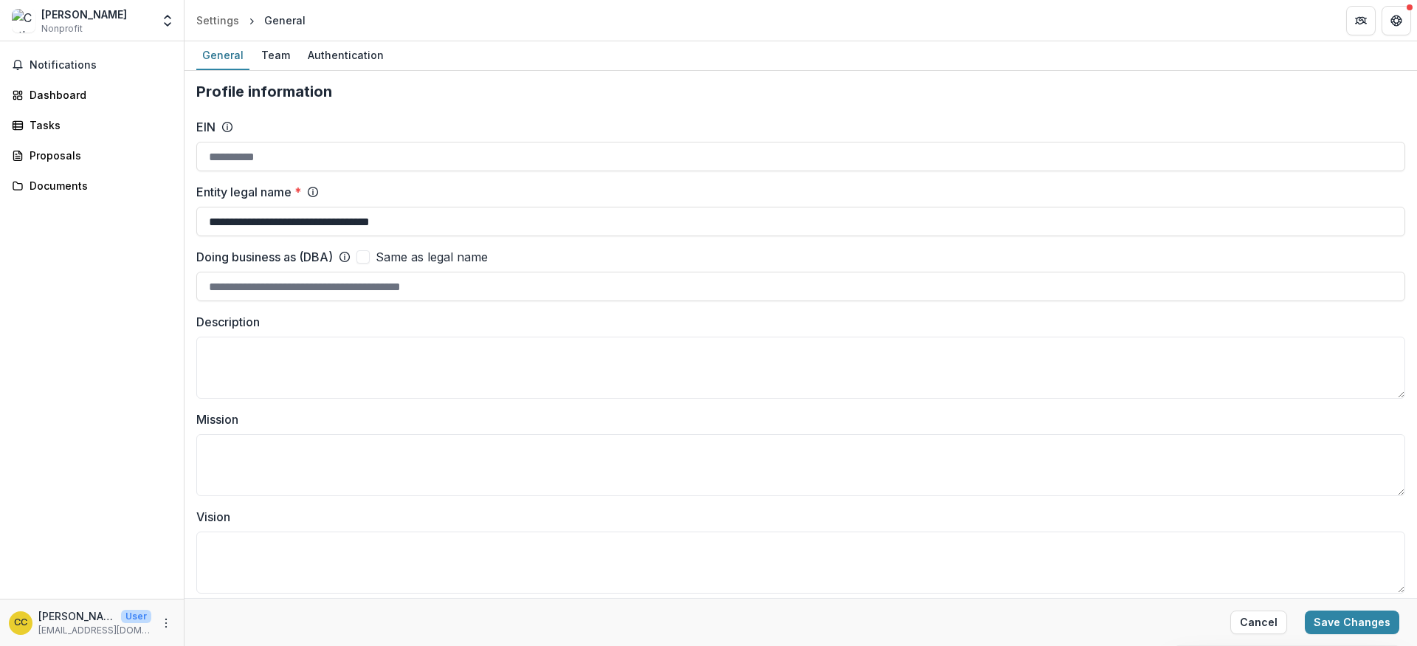
type input "**********"
click at [284, 318] on label "Description" at bounding box center [796, 322] width 1200 height 18
click at [284, 336] on textarea "Description" at bounding box center [800, 367] width 1208 height 62
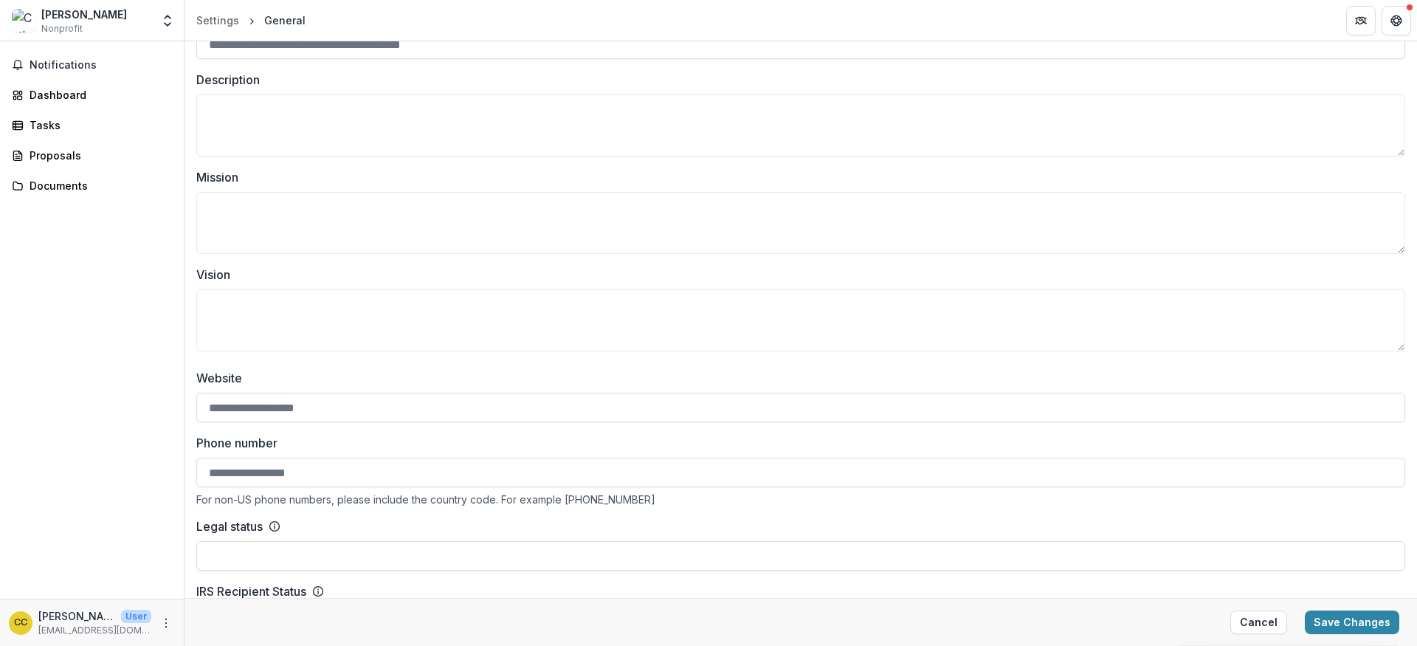
scroll to position [502, 0]
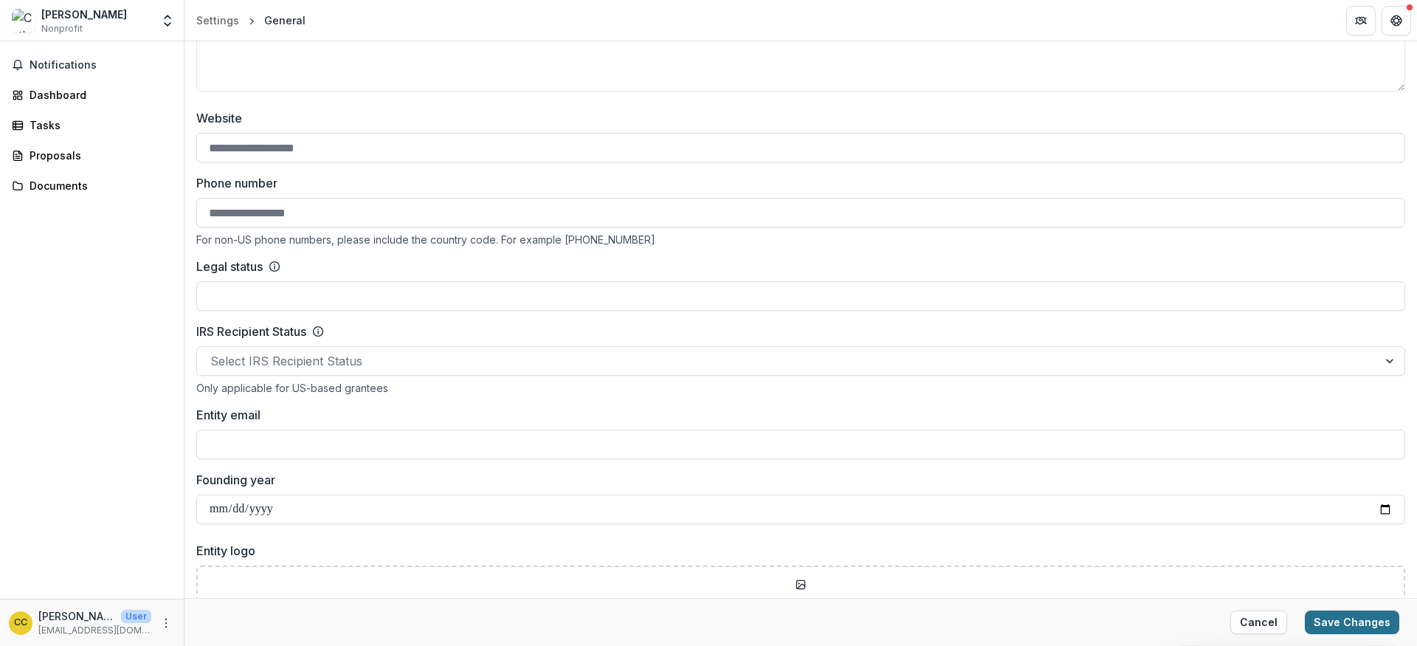
click at [1318, 621] on button "Save Changes" at bounding box center [1351, 622] width 94 height 24
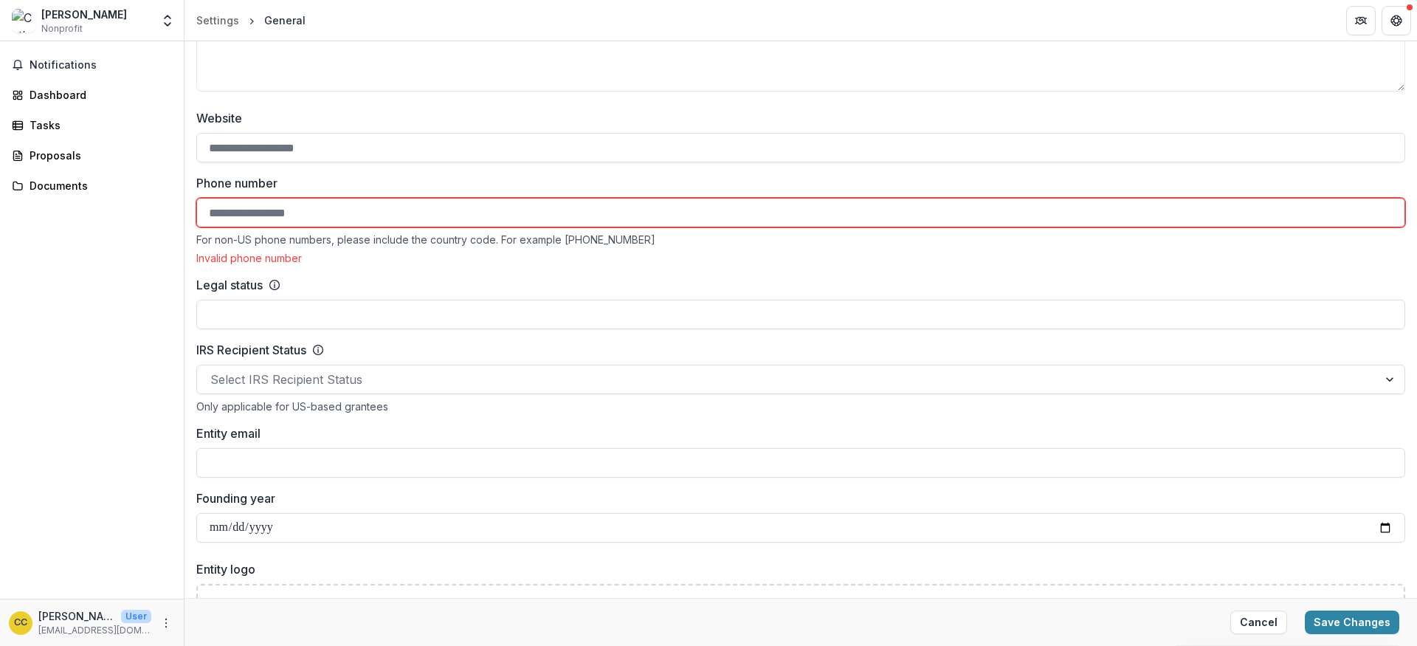
click at [434, 274] on div "Website Phone number For non-US phone numbers, please include the country code.…" at bounding box center [800, 325] width 1208 height 433
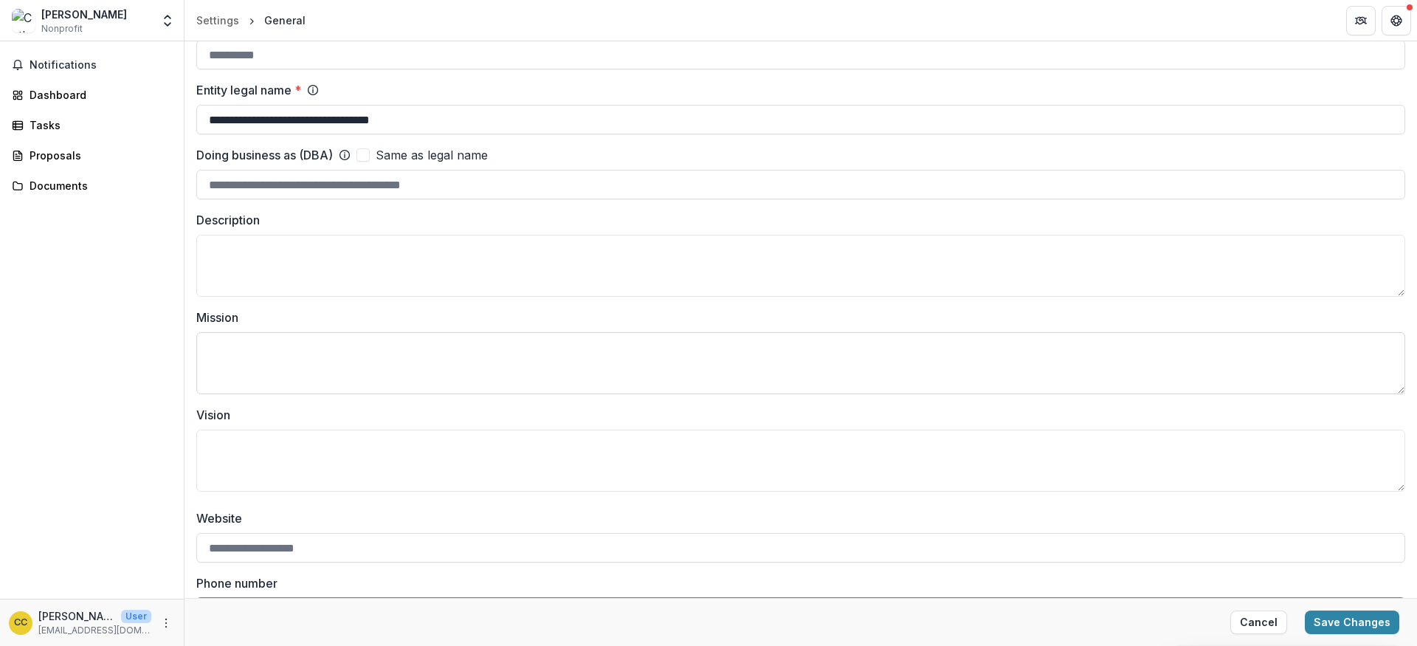
scroll to position [404, 0]
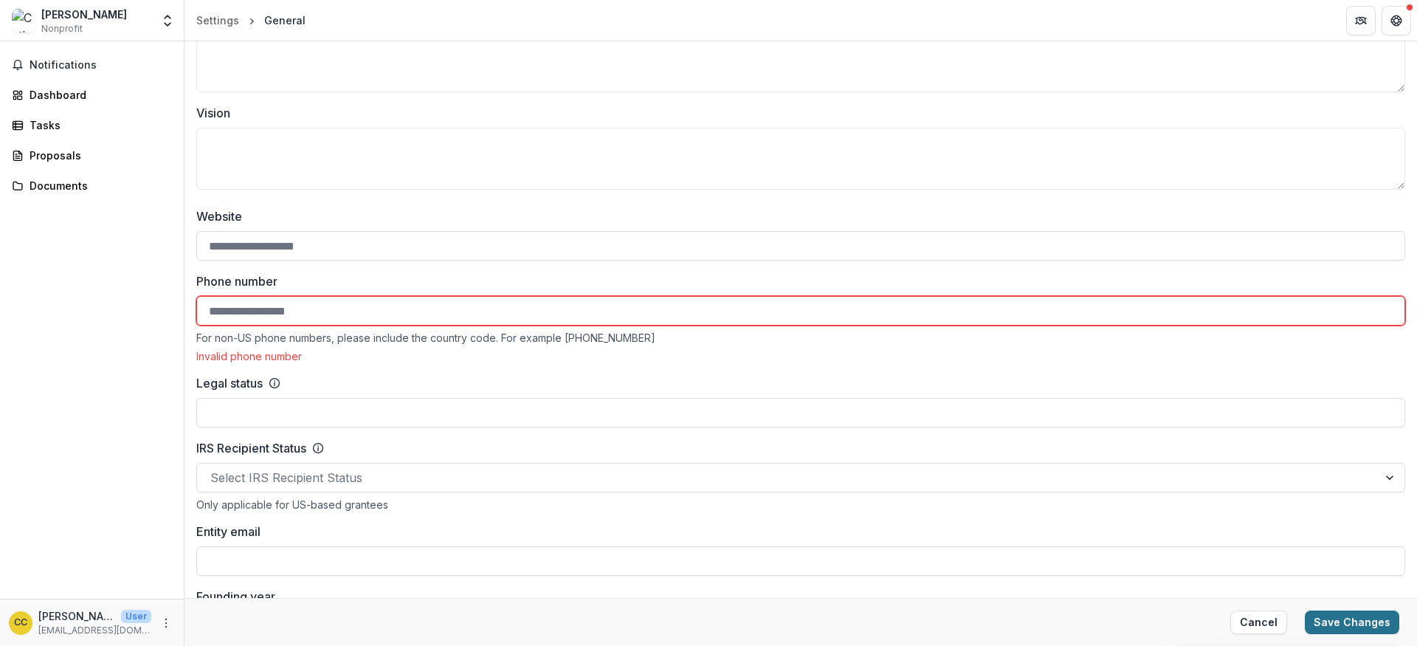
click at [1322, 618] on button "Save Changes" at bounding box center [1351, 622] width 94 height 24
click at [614, 404] on input "Legal status" at bounding box center [800, 413] width 1208 height 30
click at [618, 355] on div "Invalid phone number" at bounding box center [800, 356] width 1208 height 13
click at [429, 314] on input "Phone number" at bounding box center [800, 311] width 1208 height 30
click at [453, 319] on input "Phone number" at bounding box center [800, 311] width 1208 height 30
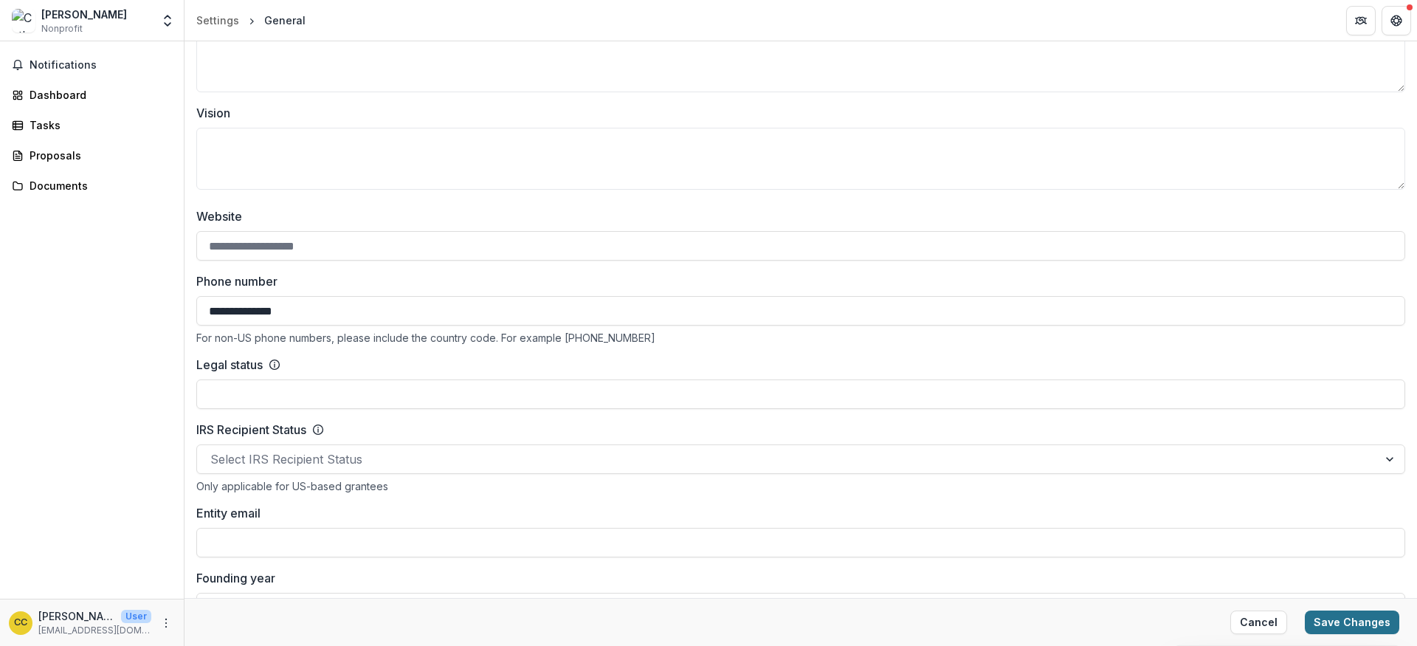
type input "**********"
click at [1309, 624] on button "Save Changes" at bounding box center [1351, 622] width 94 height 24
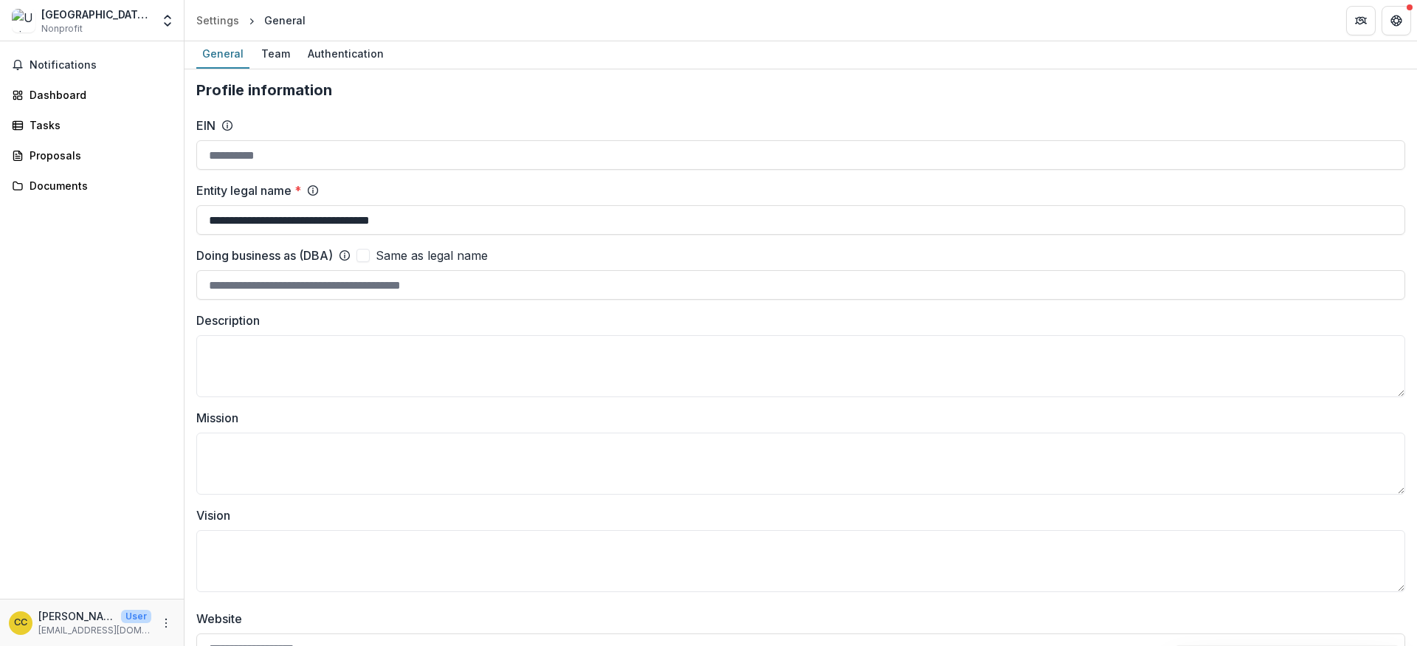
scroll to position [0, 0]
click at [278, 52] on div "Team" at bounding box center [275, 54] width 41 height 21
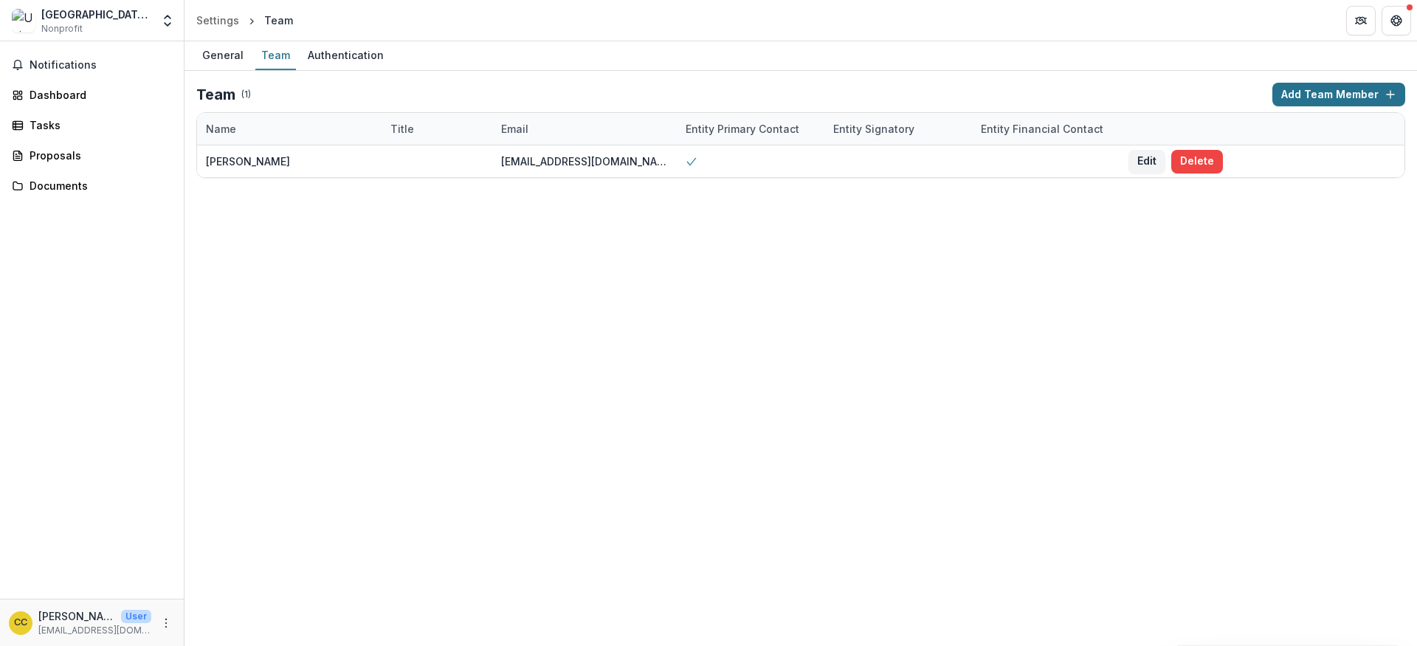
click at [1318, 97] on button "Add Team Member" at bounding box center [1338, 95] width 133 height 24
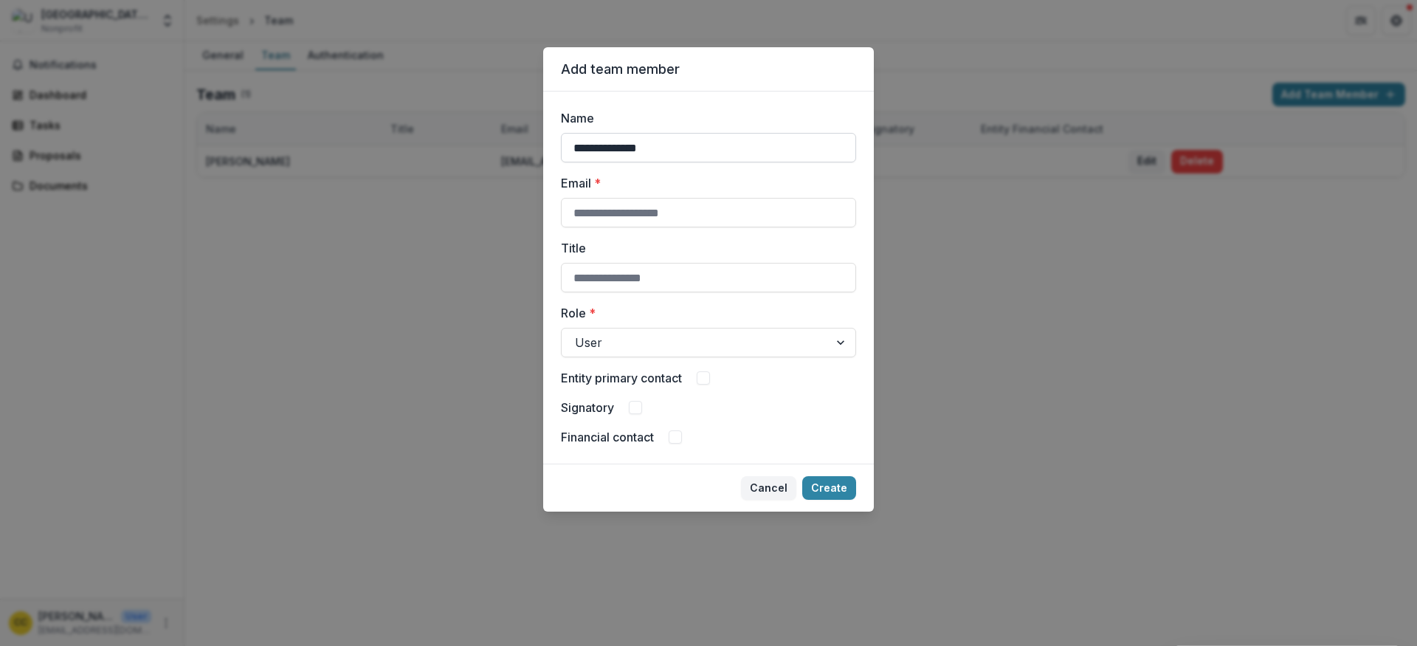
type input "**********"
paste input "**********"
type input "**********"
click at [665, 350] on div at bounding box center [695, 342] width 241 height 21
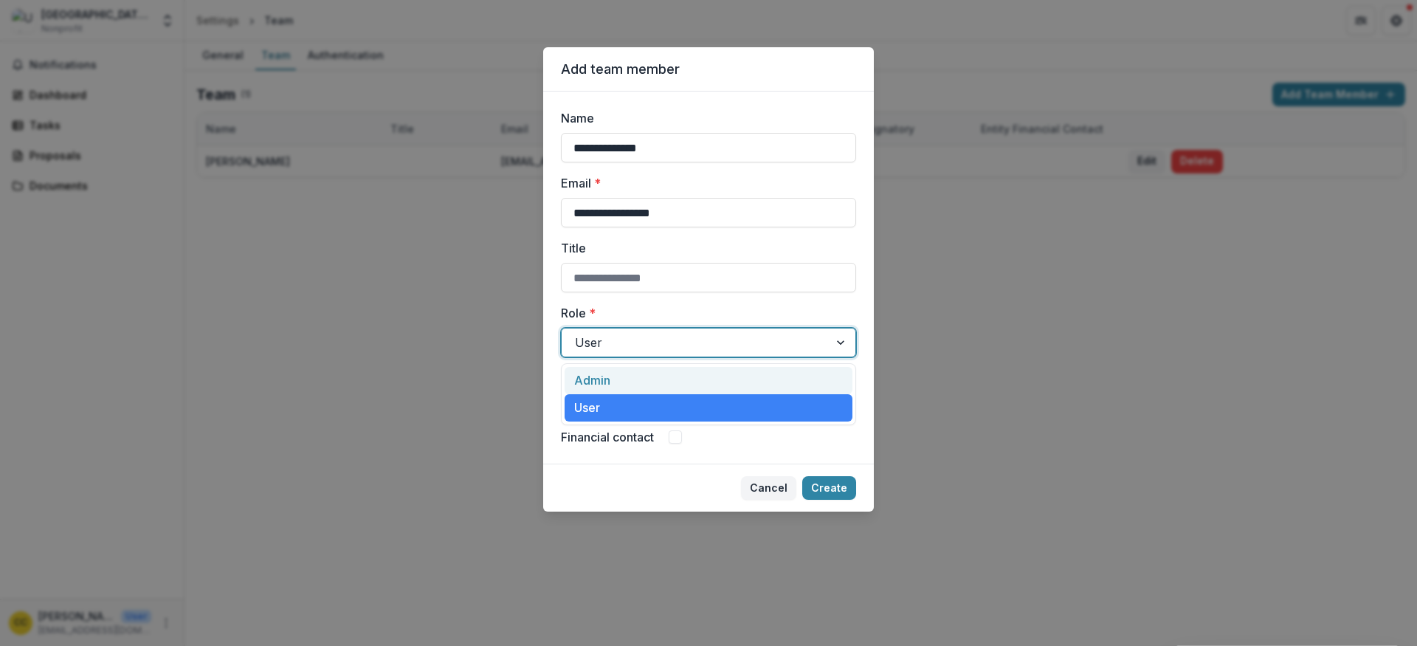
click at [656, 386] on div "Admin" at bounding box center [708, 380] width 288 height 27
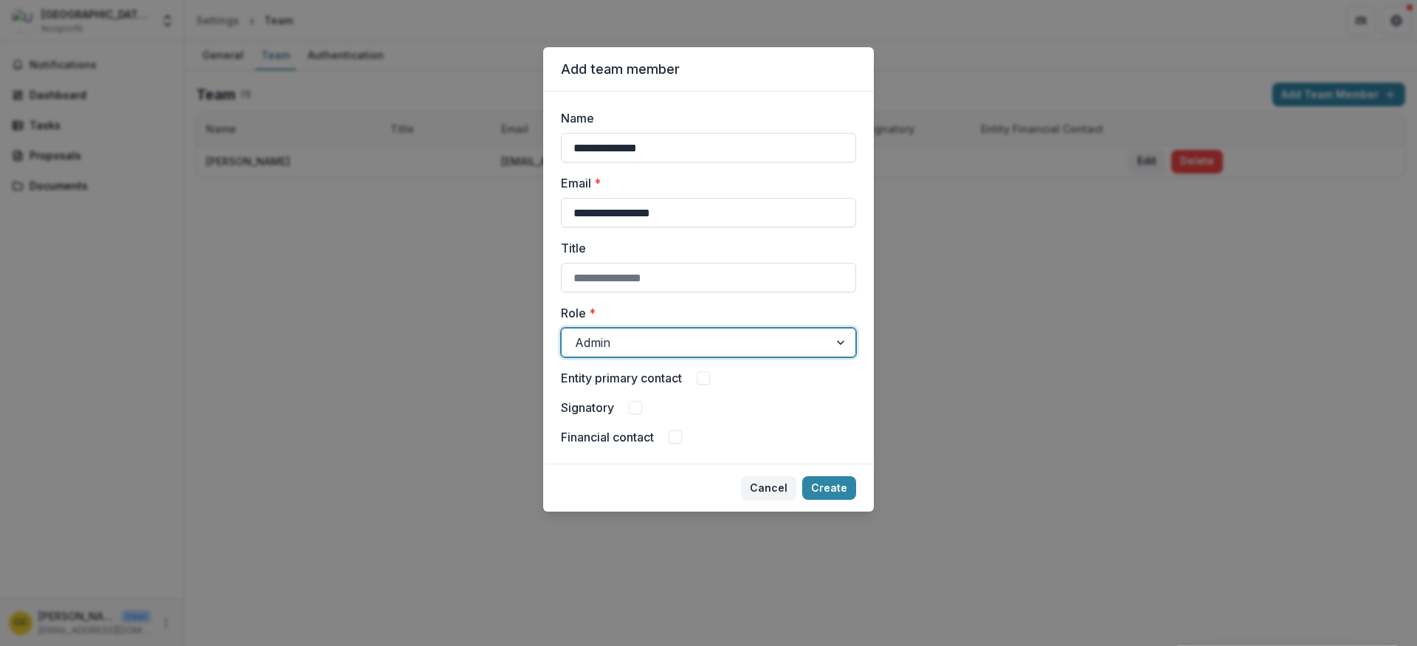
click at [706, 379] on span at bounding box center [702, 377] width 13 height 13
click at [635, 410] on span at bounding box center [635, 407] width 13 height 13
click at [674, 435] on span at bounding box center [674, 436] width 13 height 13
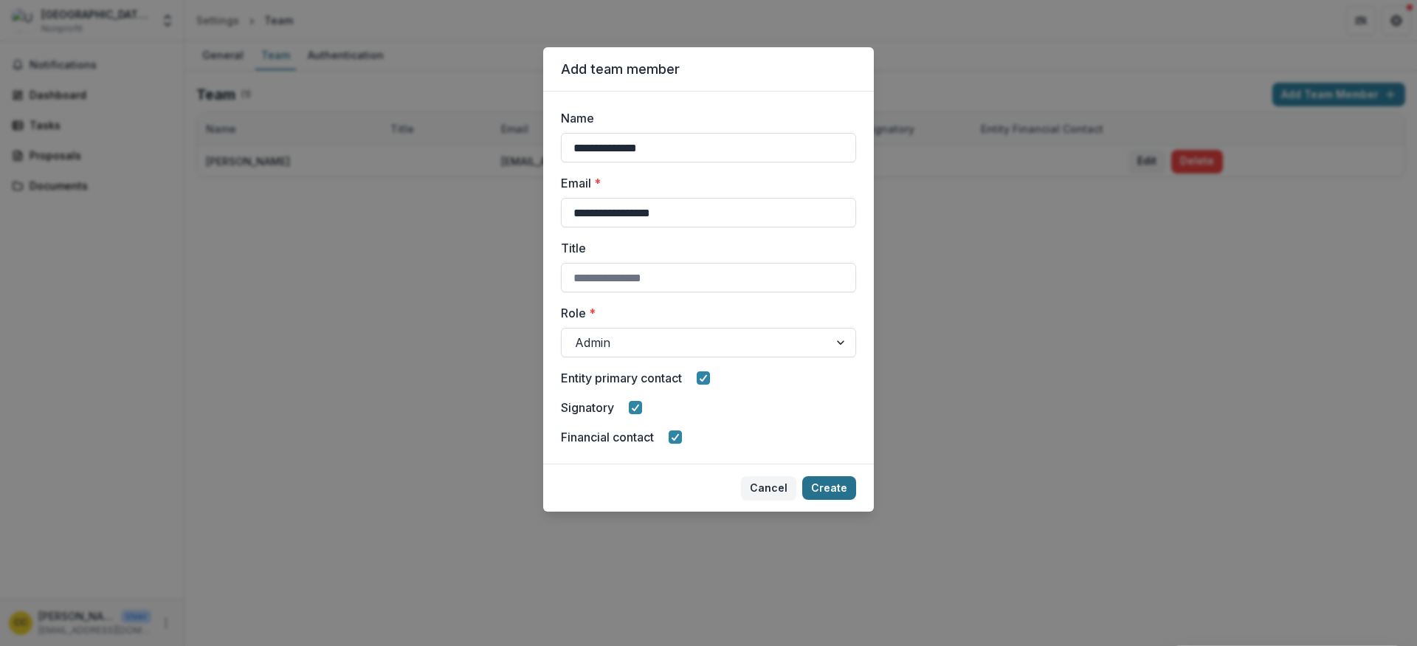
click at [823, 491] on button "Create" at bounding box center [829, 488] width 54 height 24
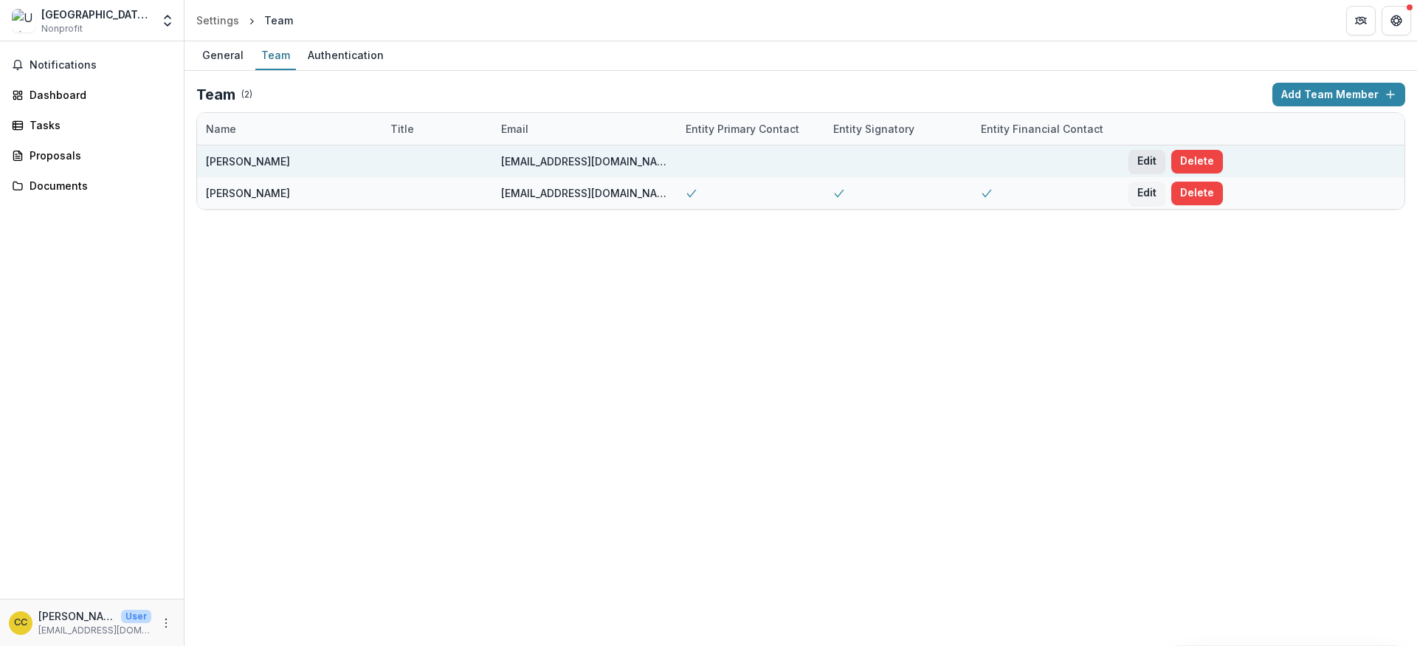
click at [1149, 162] on button "Edit" at bounding box center [1146, 162] width 37 height 24
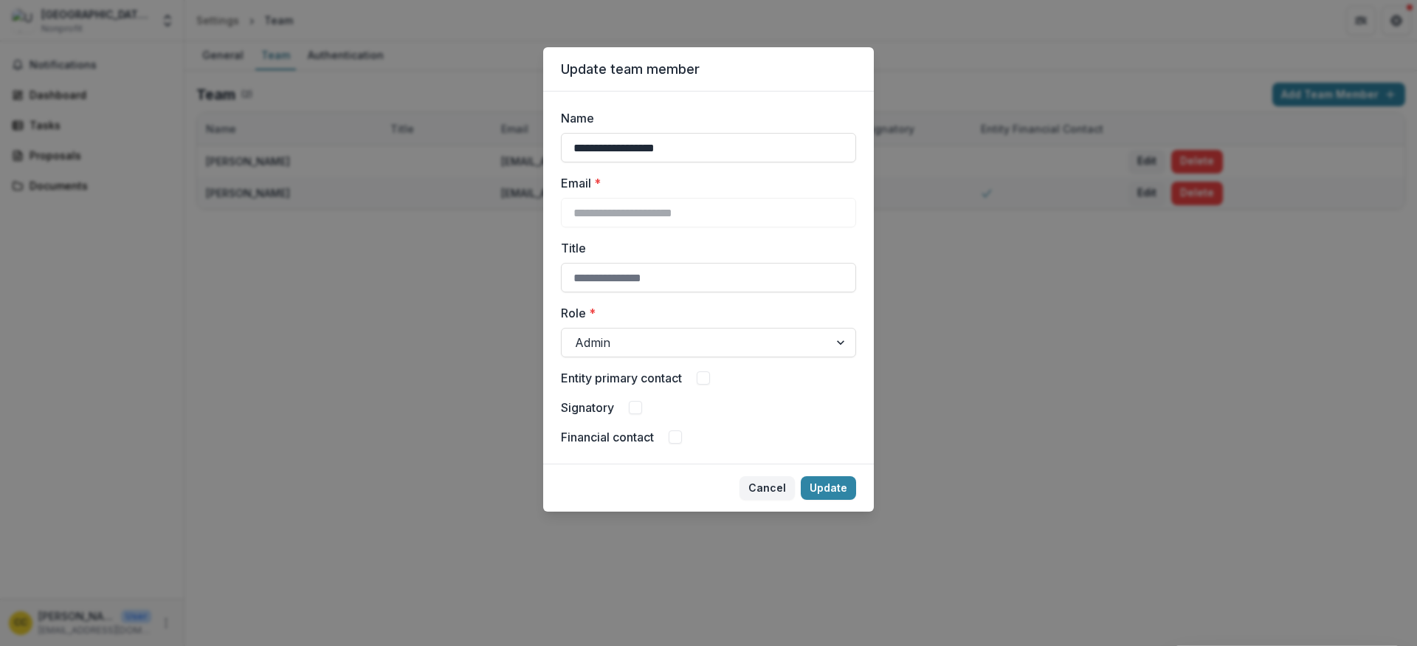
click at [997, 452] on div "**********" at bounding box center [708, 323] width 1417 height 646
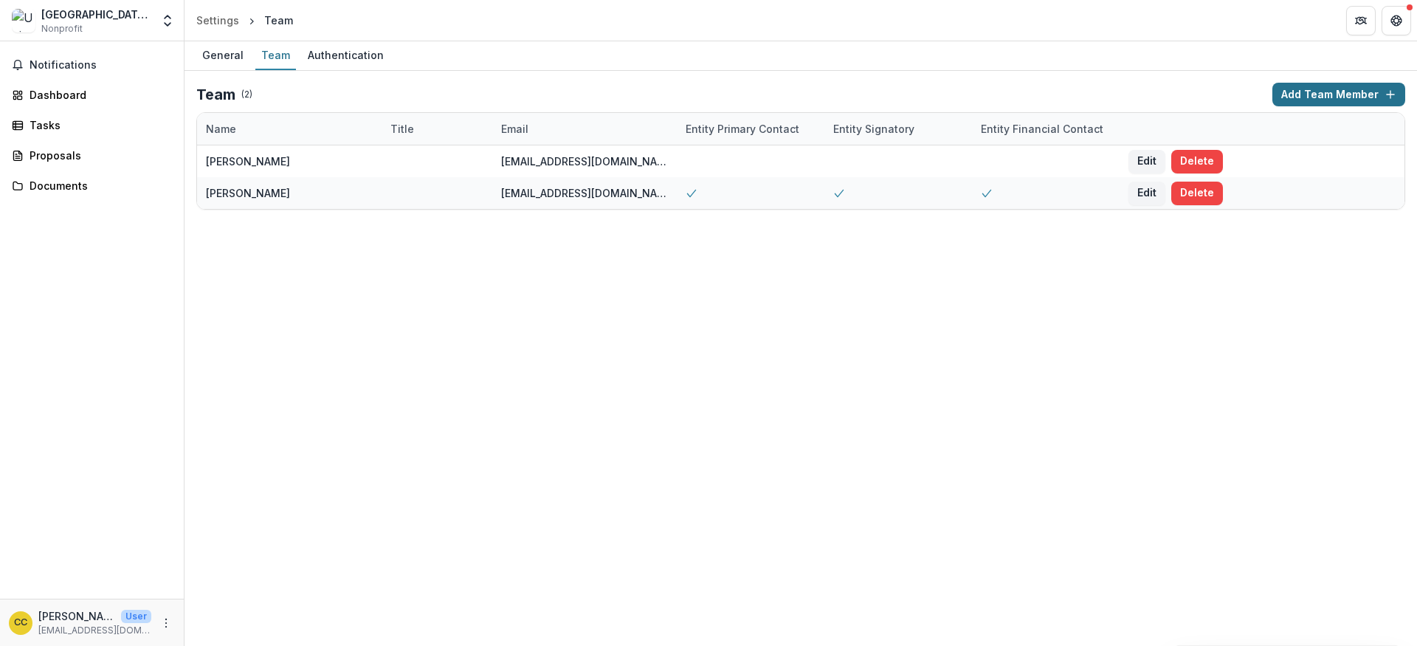
click at [1360, 98] on button "Add Team Member" at bounding box center [1338, 95] width 133 height 24
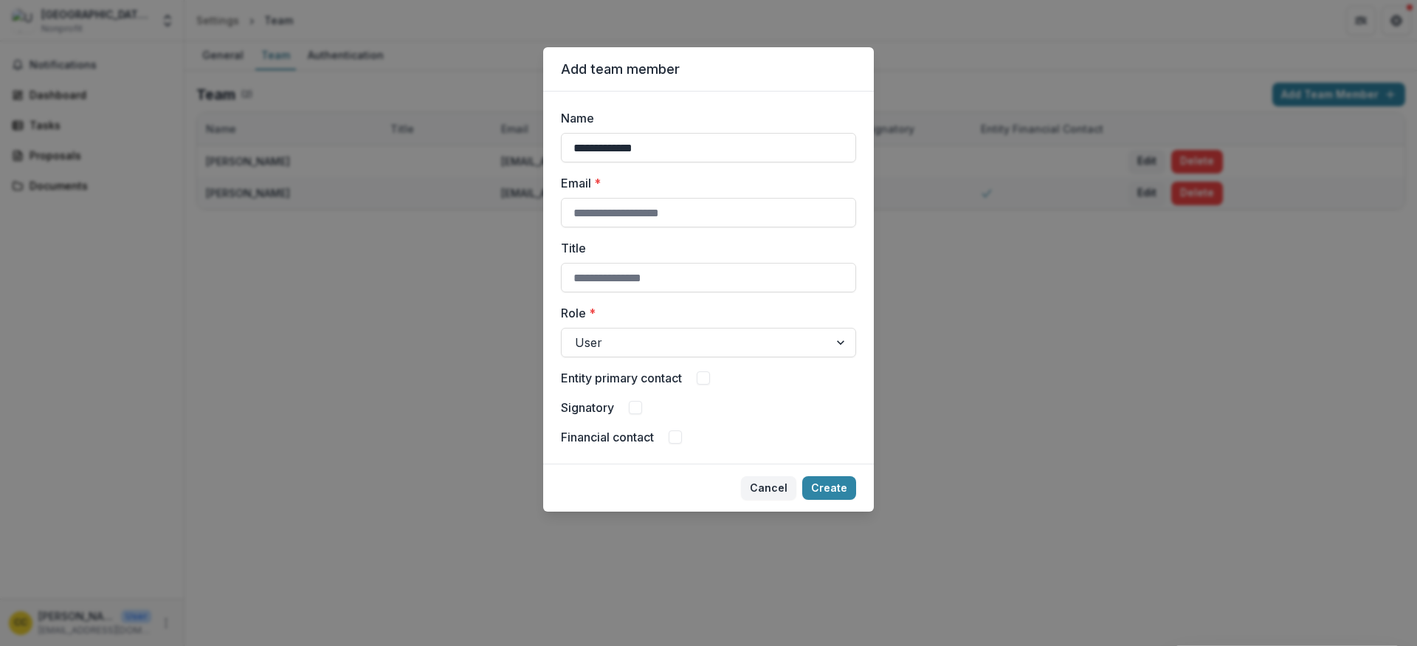
type input "**********"
click at [637, 198] on input "Email *" at bounding box center [708, 213] width 295 height 30
paste input "**********"
type input "**********"
click at [652, 349] on div at bounding box center [695, 342] width 241 height 21
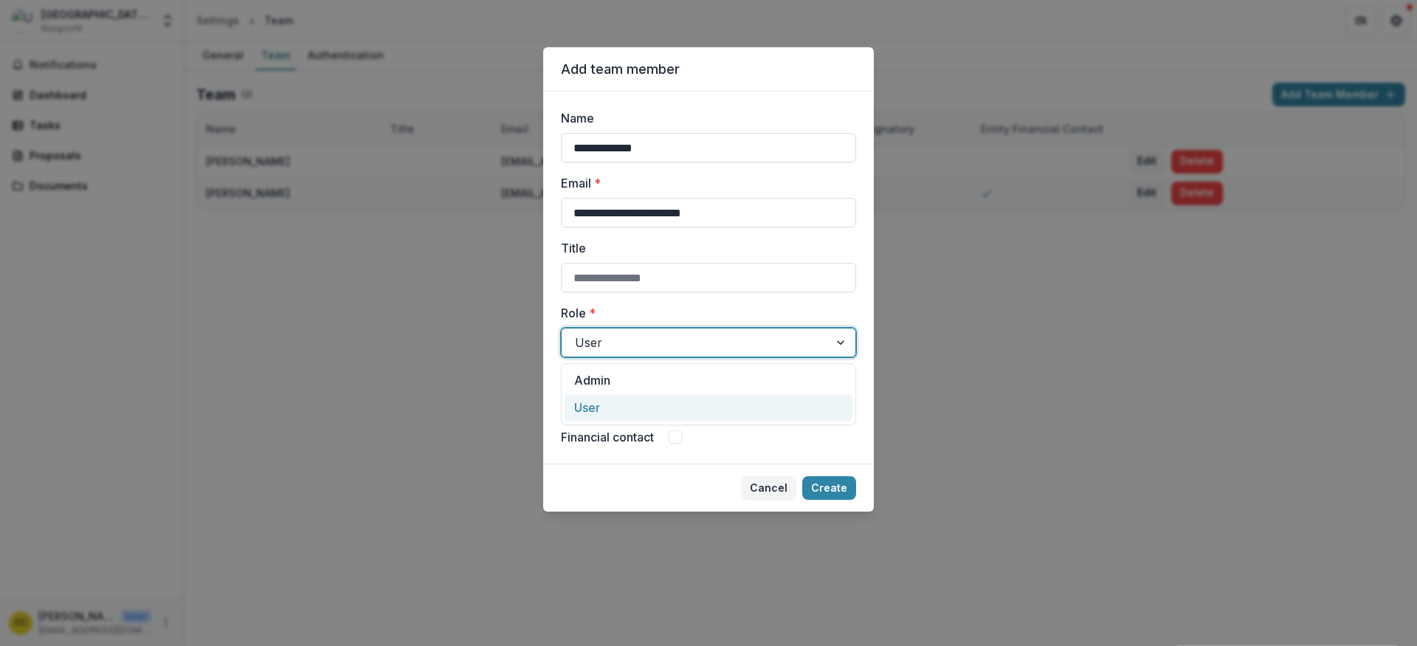
click at [641, 408] on div "User" at bounding box center [708, 407] width 288 height 27
click at [831, 486] on button "Create" at bounding box center [829, 488] width 54 height 24
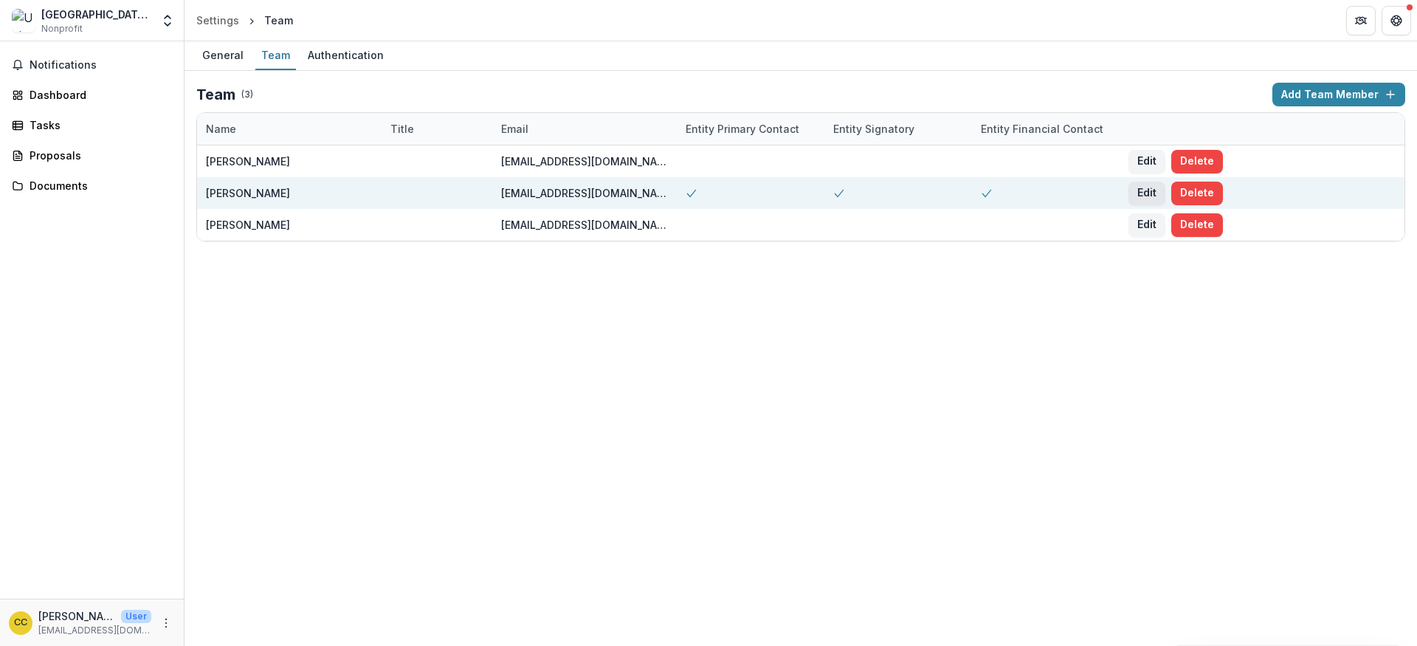
click at [1140, 197] on button "Edit" at bounding box center [1146, 193] width 37 height 24
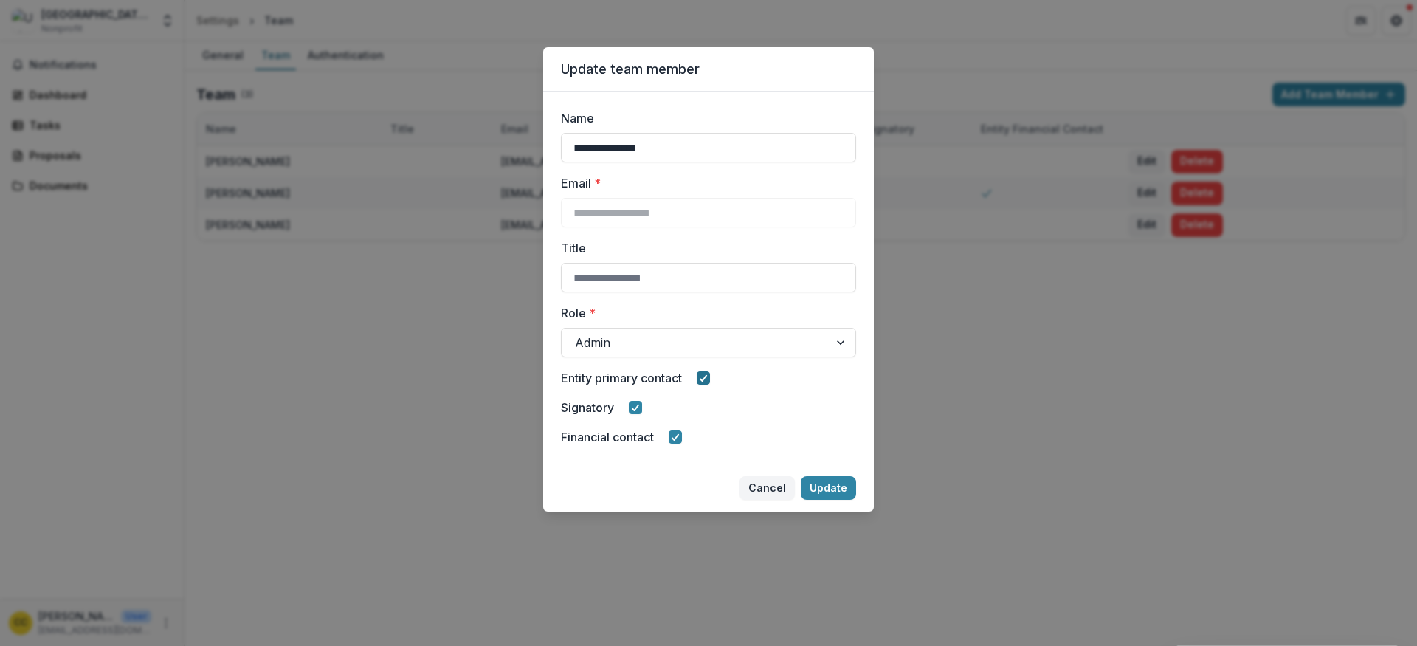
drag, startPoint x: 710, startPoint y: 380, endPoint x: 784, endPoint y: 459, distance: 108.1
click at [708, 380] on icon at bounding box center [703, 377] width 9 height 7
click at [821, 486] on button "Update" at bounding box center [827, 488] width 55 height 24
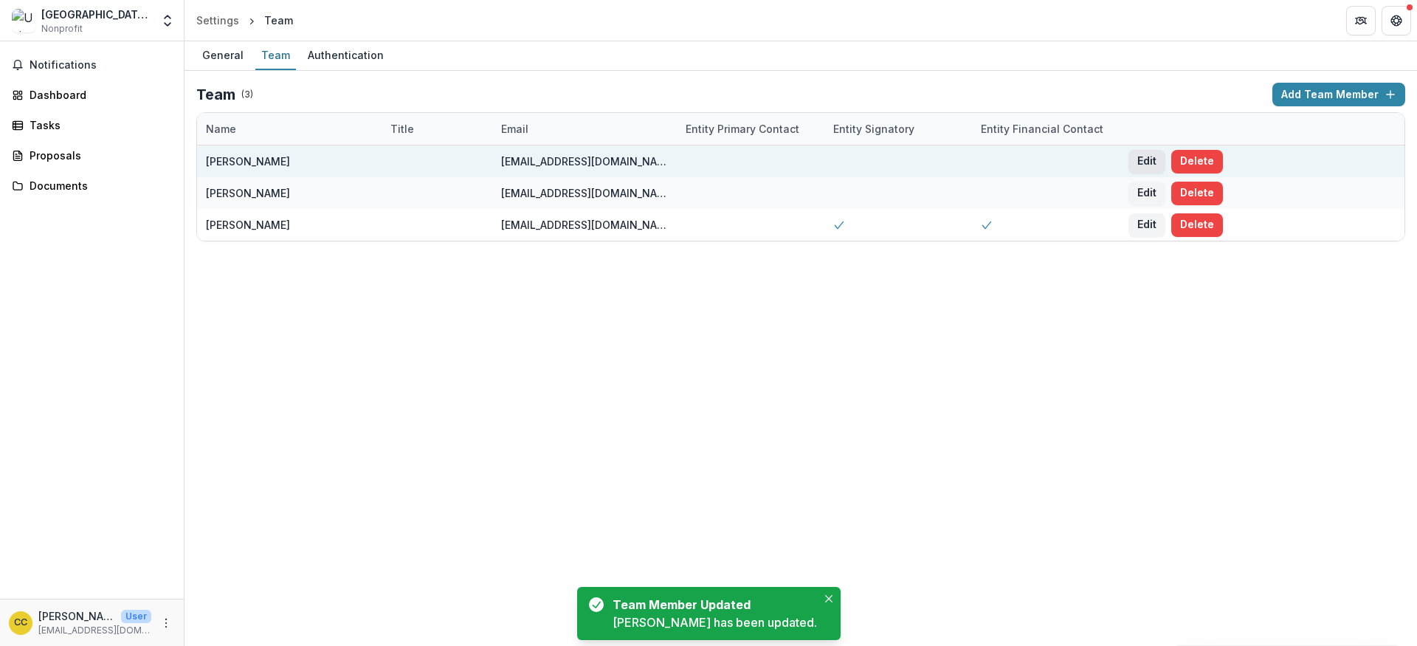
click at [1149, 161] on button "Edit" at bounding box center [1146, 162] width 37 height 24
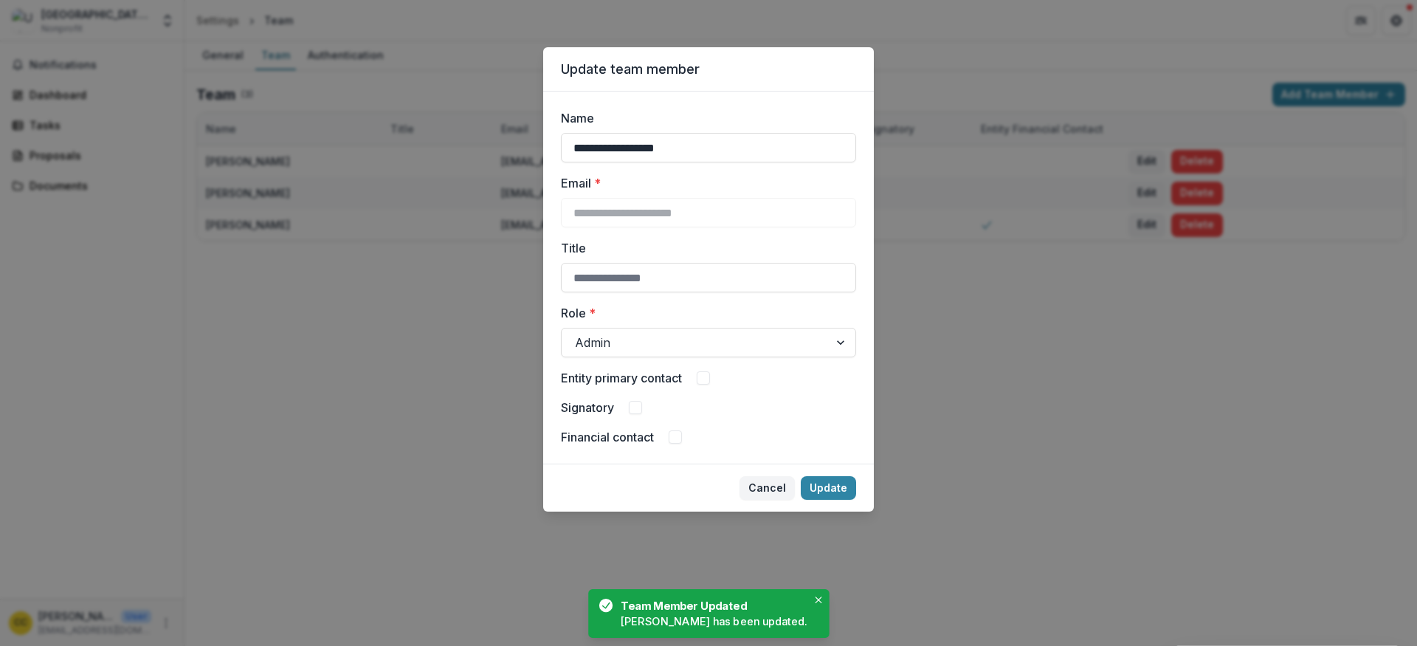
click at [708, 378] on span at bounding box center [702, 377] width 13 height 13
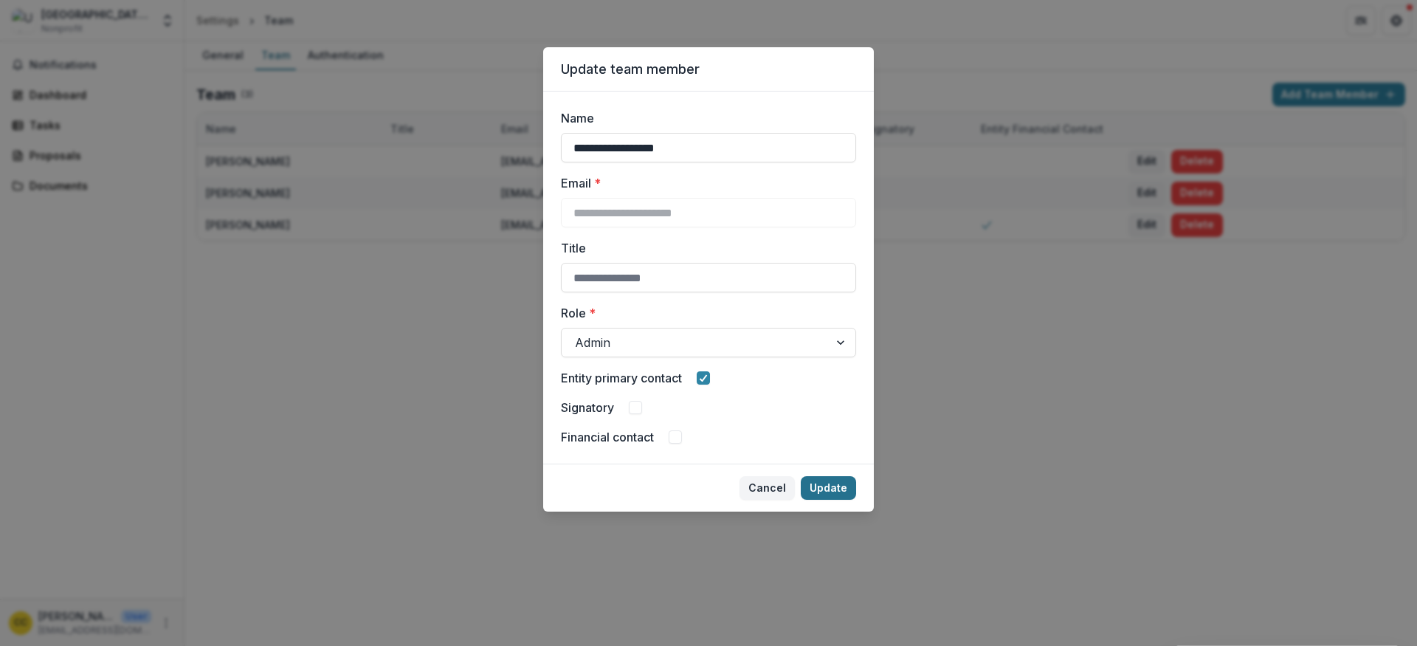
click at [840, 490] on button "Update" at bounding box center [827, 488] width 55 height 24
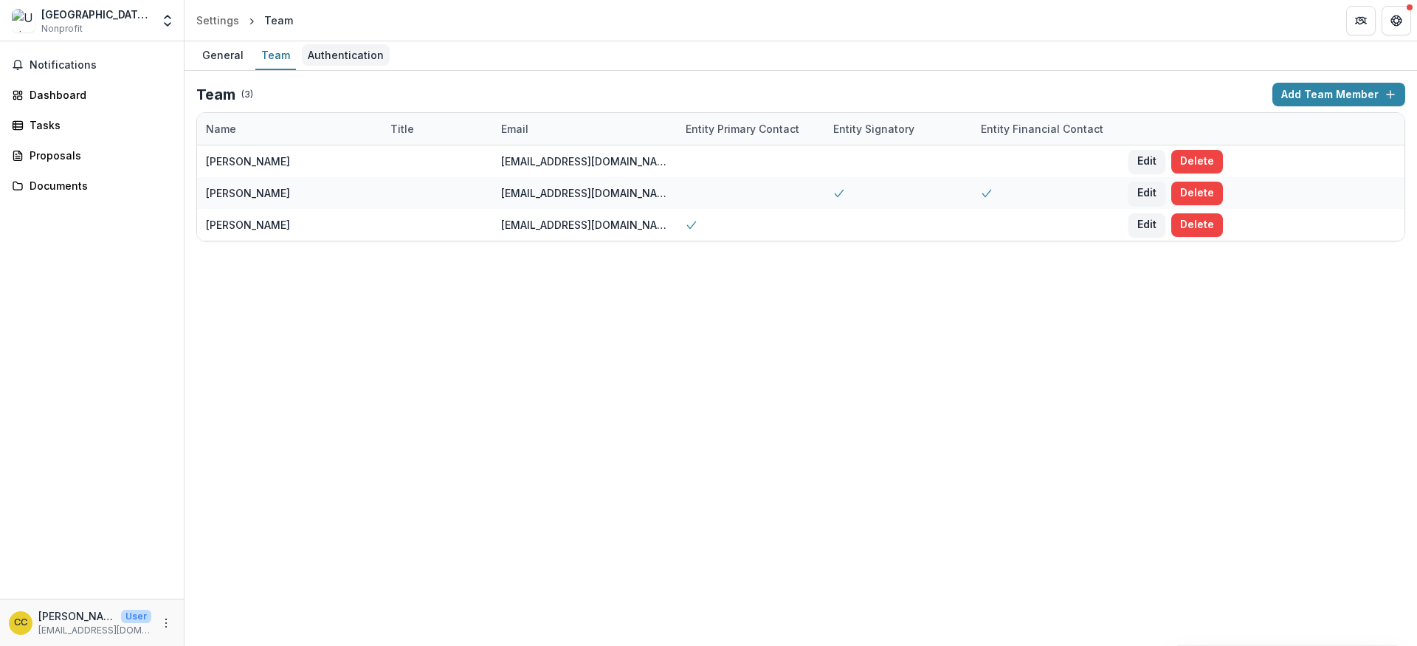
click at [358, 61] on div "Authentication" at bounding box center [346, 54] width 88 height 21
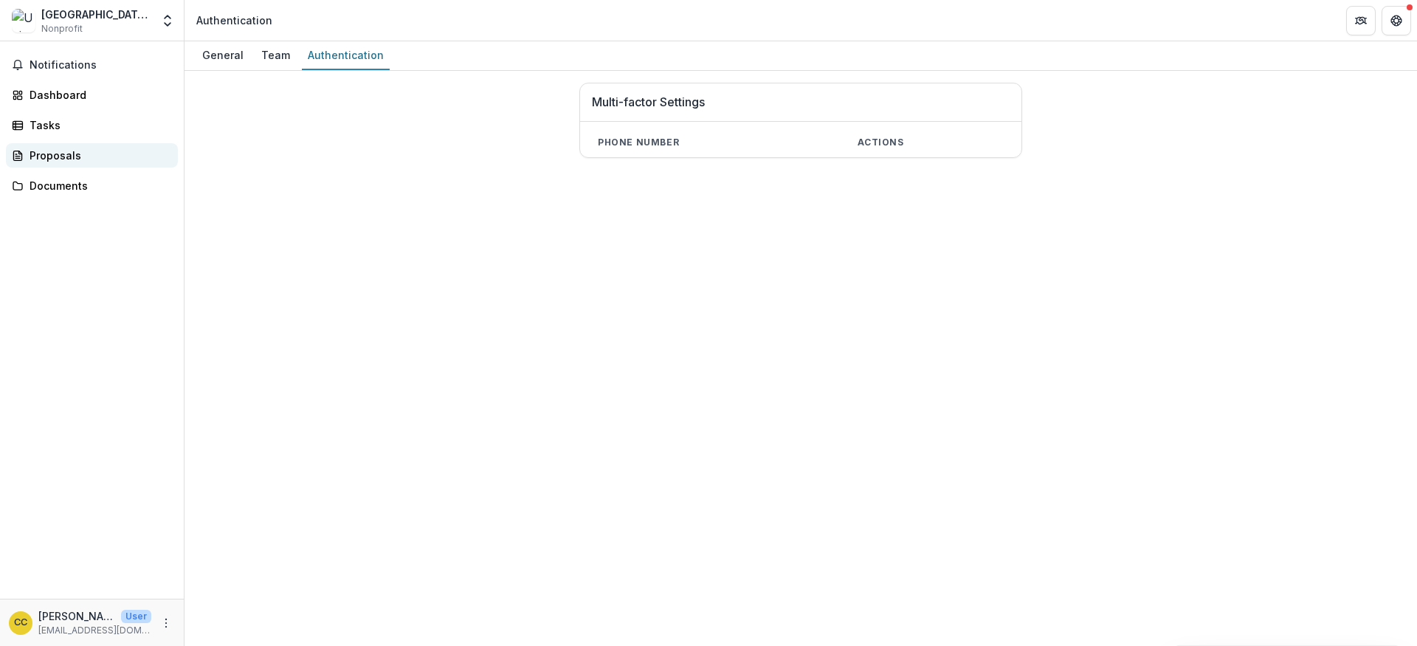
click at [68, 156] on div "Proposals" at bounding box center [98, 155] width 136 height 15
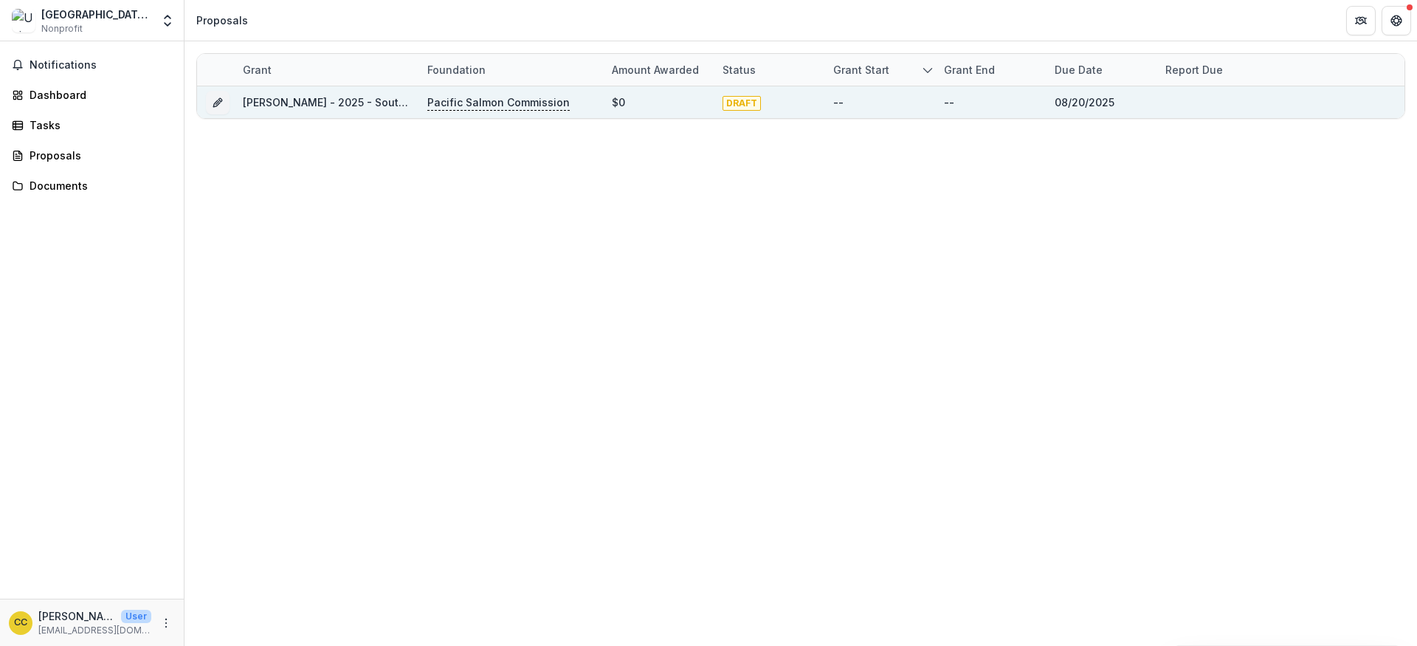
click at [475, 111] on div "Pacific Salmon Commission" at bounding box center [510, 102] width 167 height 32
click at [350, 106] on link "Catherine Courtier - 2025 - Southern Fund Concept Application Form 2026" at bounding box center [429, 102] width 373 height 13
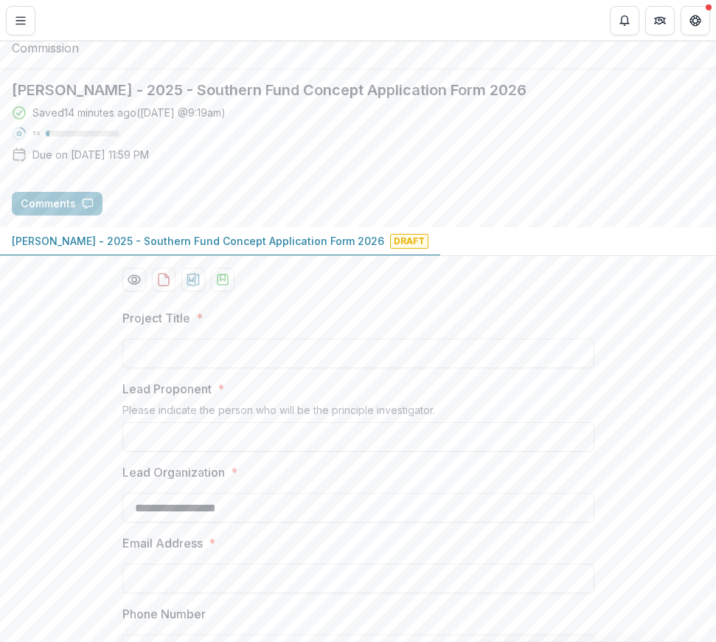
scroll to position [63, 0]
click at [263, 368] on input "Project Title *" at bounding box center [358, 354] width 472 height 30
paste input "**********"
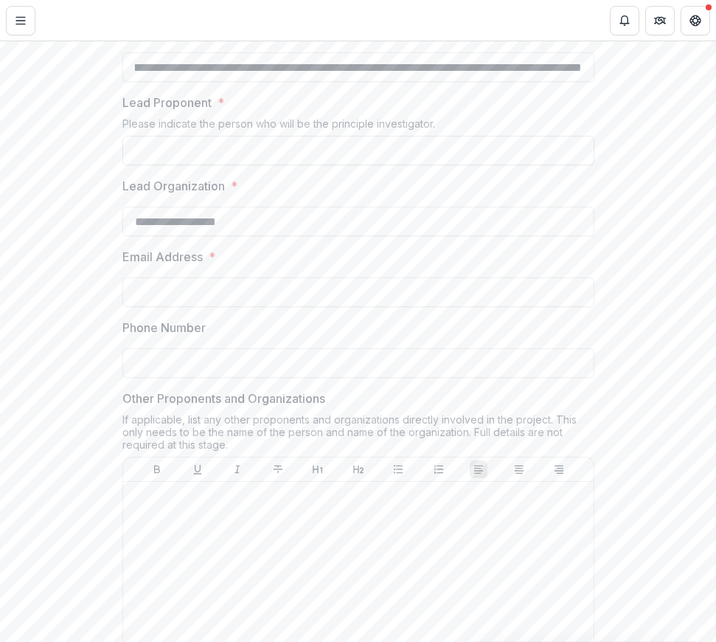
scroll to position [360, 0]
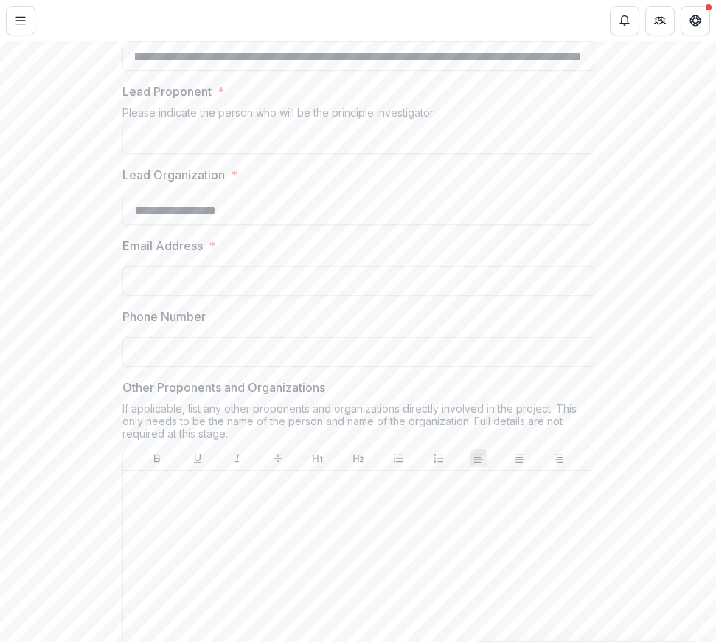
type input "**********"
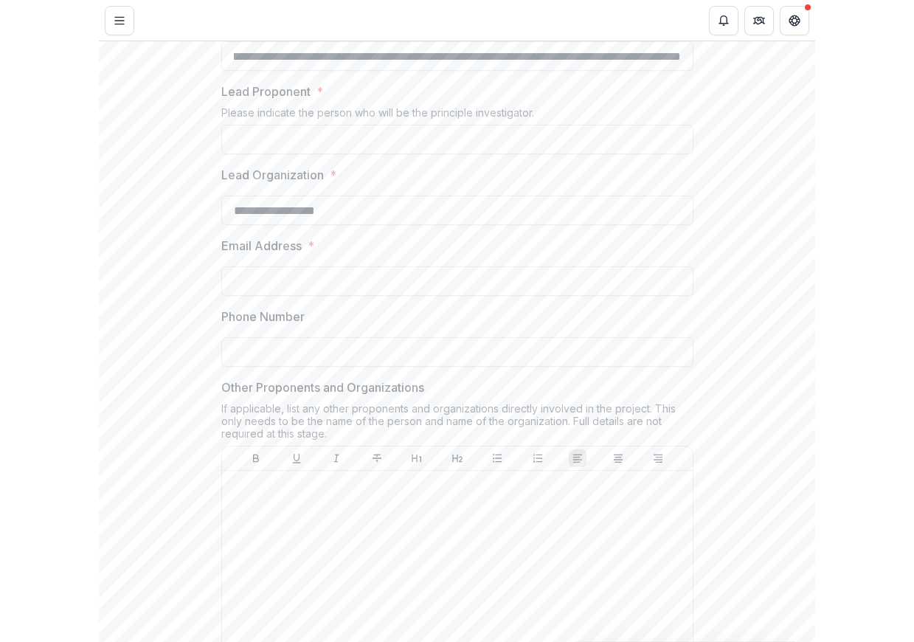
scroll to position [0, 0]
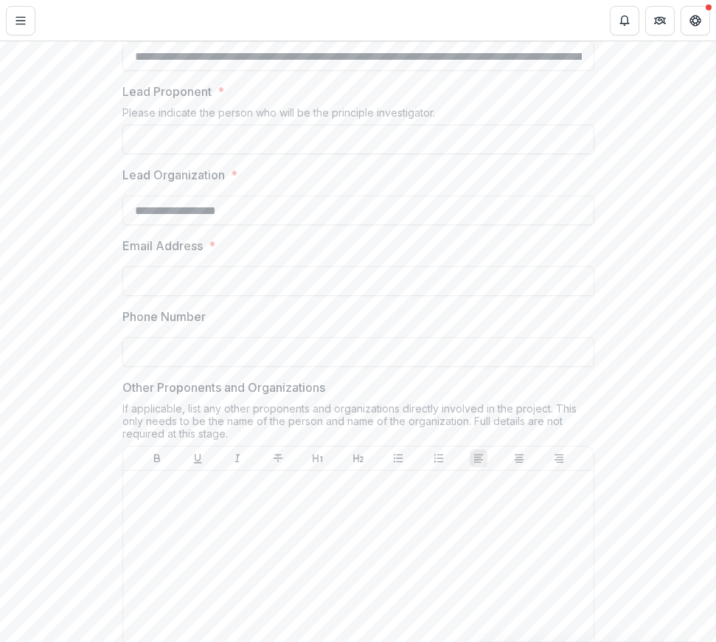
click at [188, 154] on input "Lead Proponent *" at bounding box center [358, 140] width 472 height 30
paste input "**********"
type input "**********"
click at [146, 225] on input "**********" at bounding box center [358, 211] width 472 height 30
click at [145, 225] on input "**********" at bounding box center [358, 211] width 472 height 30
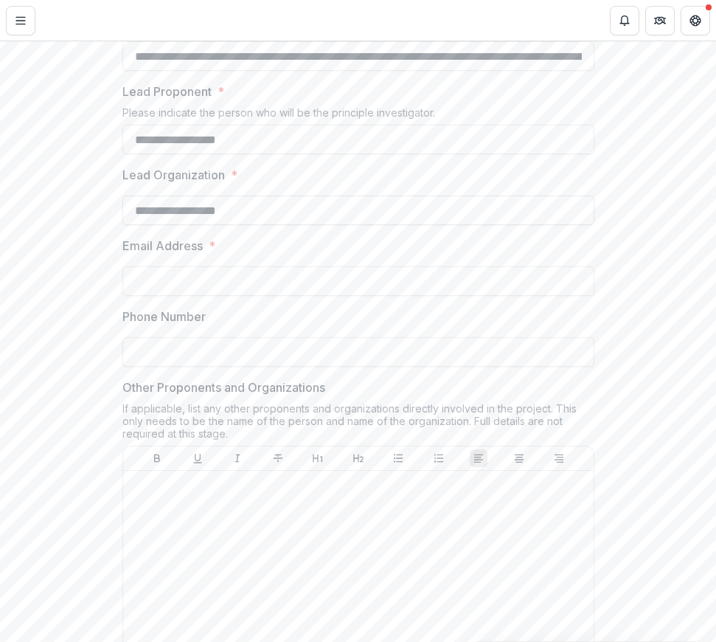
click at [145, 225] on input "**********" at bounding box center [358, 211] width 472 height 30
type input "**********"
click at [191, 296] on input "Email Address *" at bounding box center [358, 281] width 472 height 30
paste input "**********"
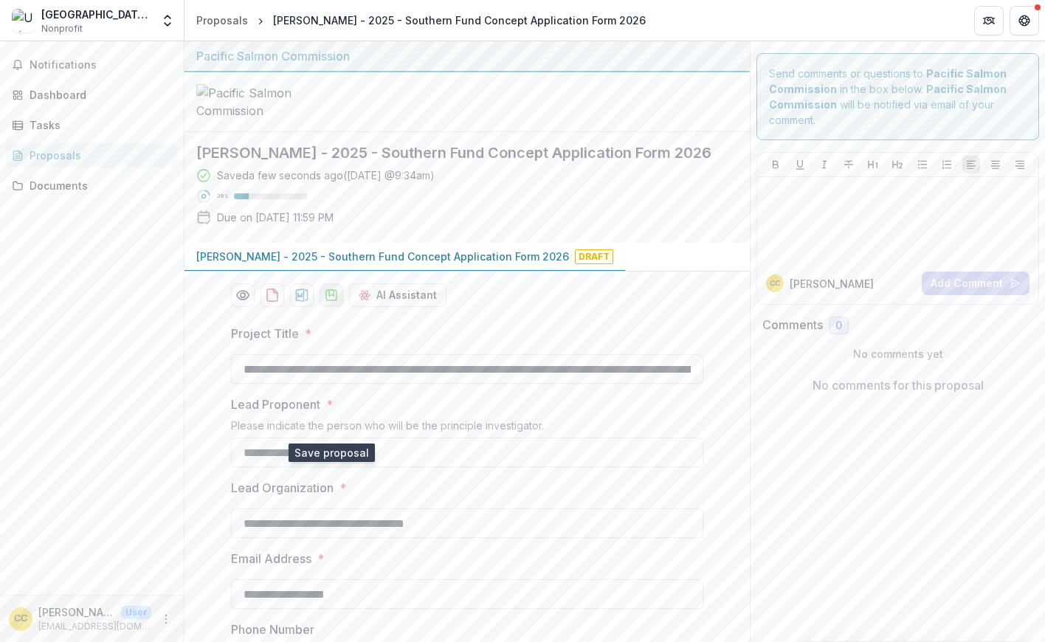
type input "**********"
click at [334, 302] on icon "download-proposal" at bounding box center [331, 295] width 15 height 15
click at [169, 23] on icon "Open entity switcher" at bounding box center [167, 20] width 15 height 15
click at [65, 66] on link "Team Settings" at bounding box center [92, 57] width 177 height 24
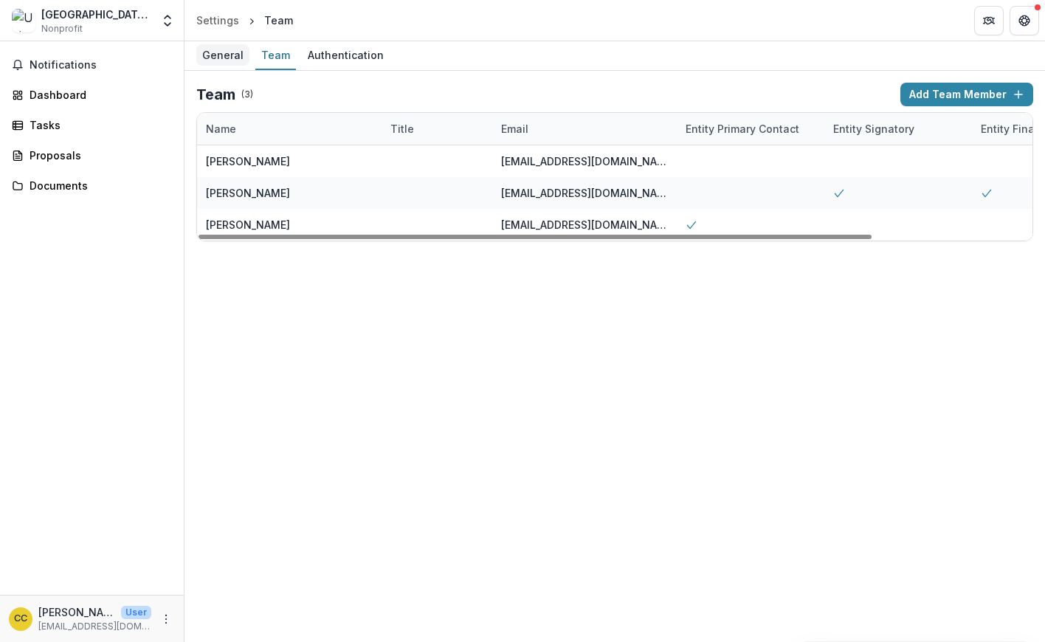
click at [212, 56] on div "General" at bounding box center [222, 54] width 53 height 21
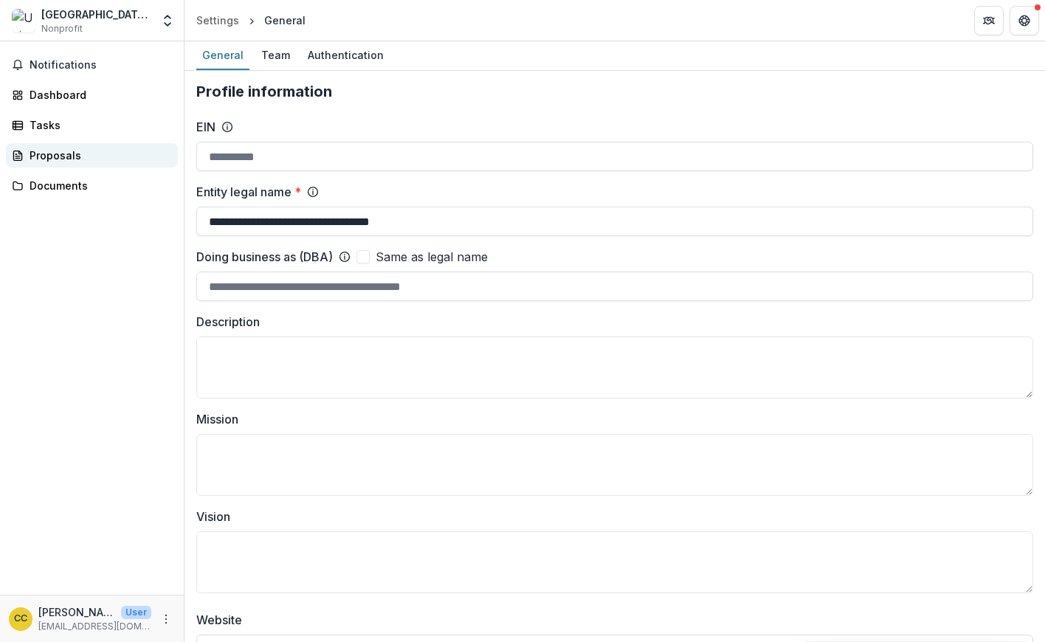
click at [66, 153] on div "Proposals" at bounding box center [98, 155] width 136 height 15
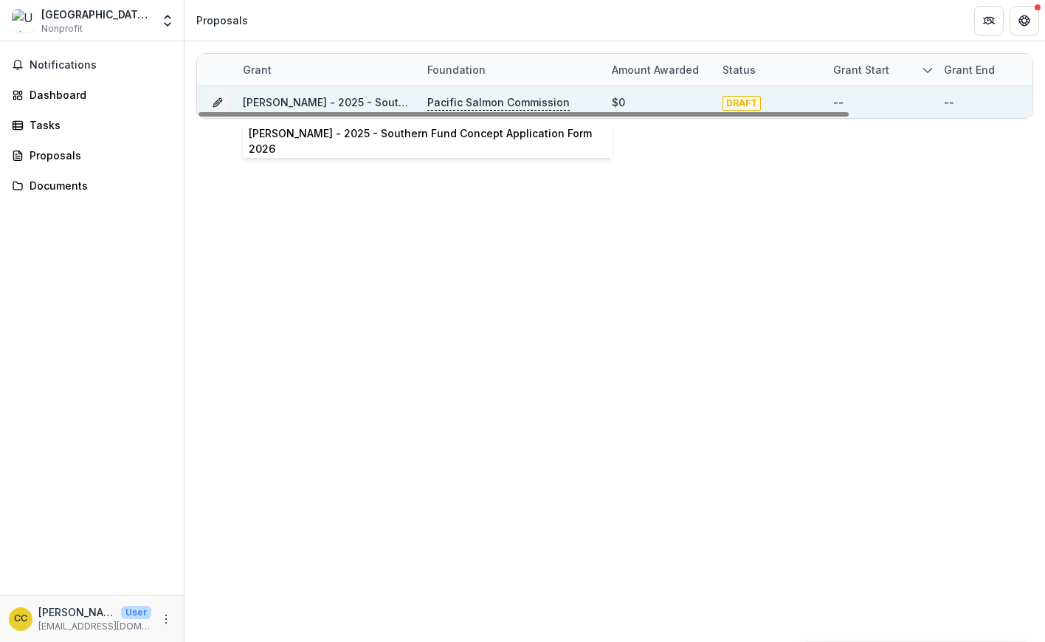
click at [301, 104] on link "Catherine Courtier - 2025 - Southern Fund Concept Application Form 2026" at bounding box center [429, 102] width 373 height 13
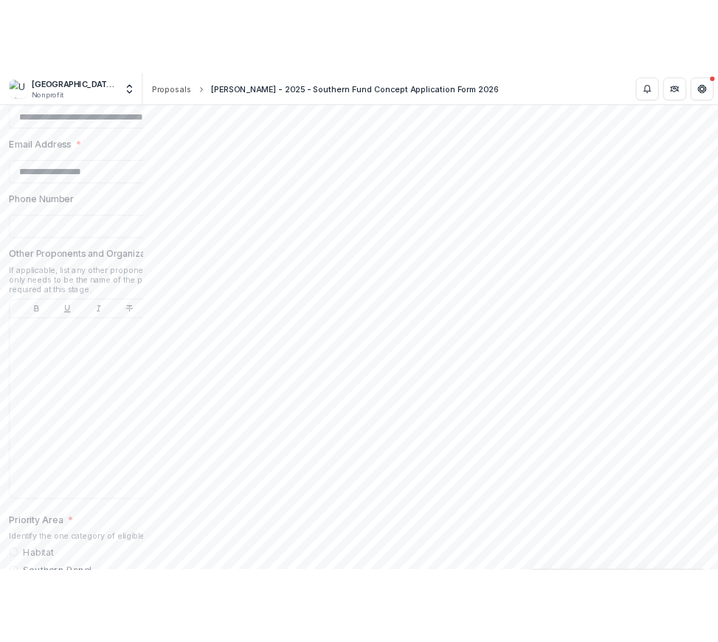
scroll to position [646, 0]
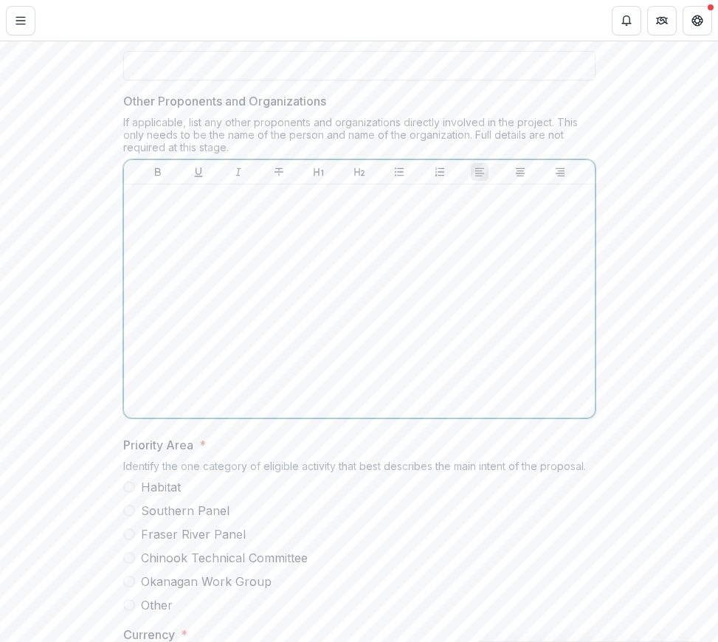
click at [189, 353] on div at bounding box center [359, 300] width 459 height 221
click at [399, 178] on icon "Bullet List" at bounding box center [399, 172] width 12 height 12
click at [173, 212] on li at bounding box center [368, 202] width 441 height 19
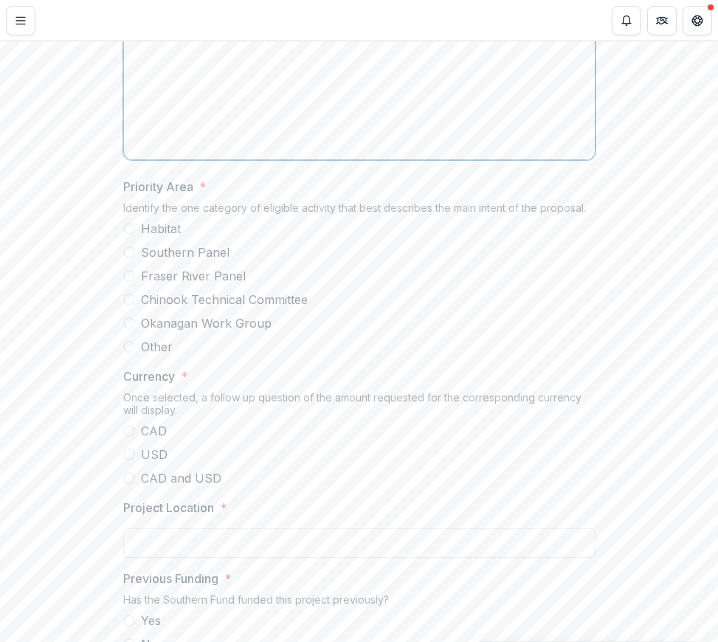
scroll to position [913, 0]
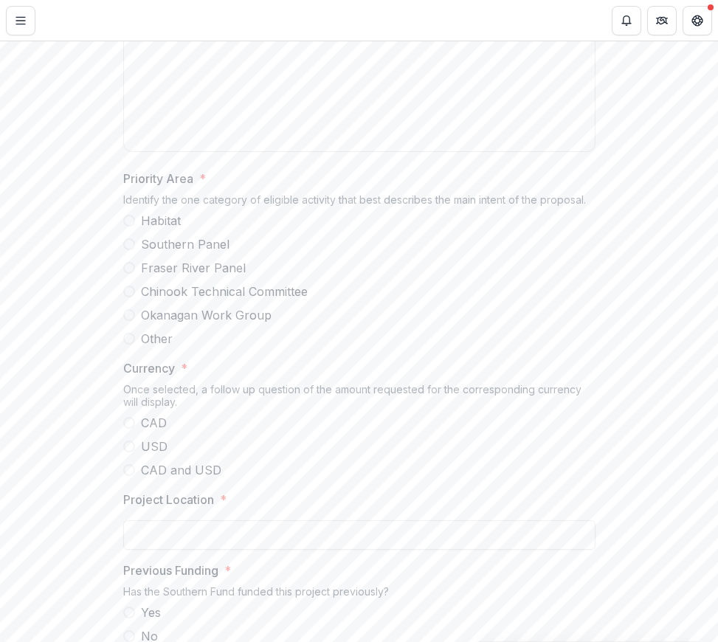
click at [128, 452] on span at bounding box center [129, 446] width 12 height 12
click at [129, 250] on span at bounding box center [129, 244] width 12 height 12
click at [127, 297] on span at bounding box center [129, 292] width 12 height 12
click at [127, 250] on span at bounding box center [129, 244] width 12 height 12
click at [123, 345] on span at bounding box center [129, 339] width 12 height 12
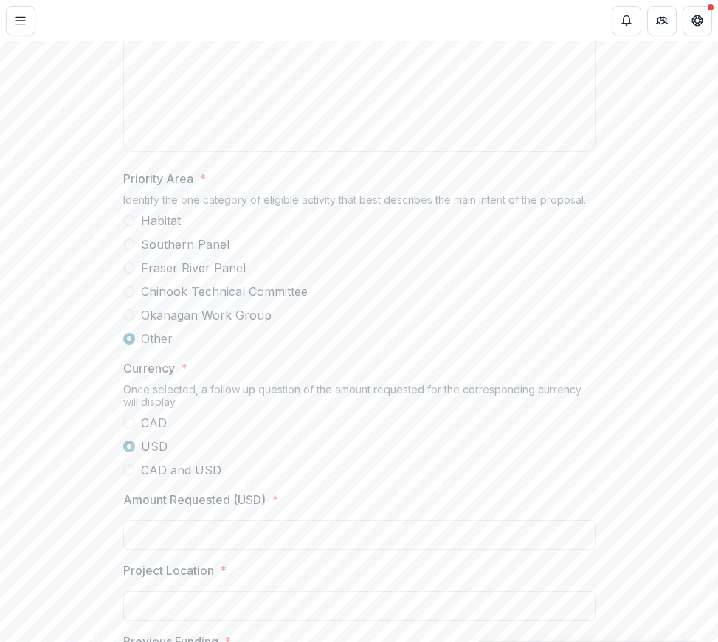
click at [131, 253] on label "Southern Panel" at bounding box center [359, 244] width 472 height 18
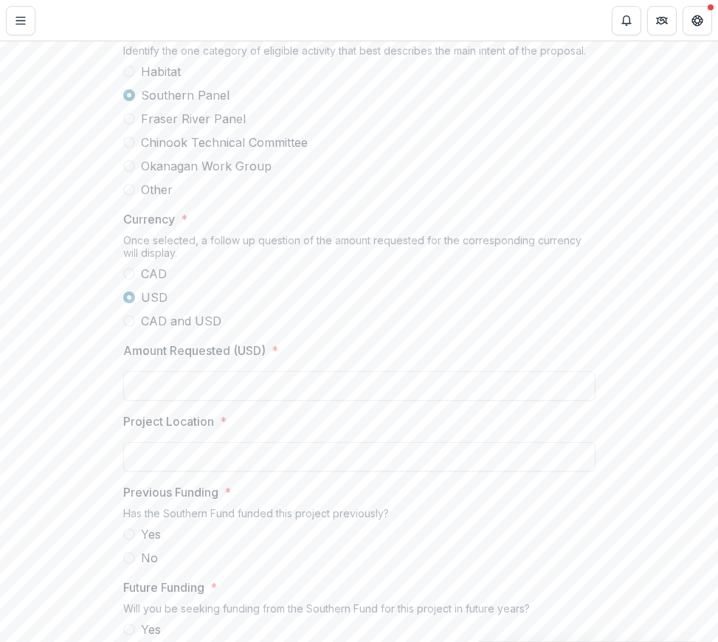
scroll to position [1192, 0]
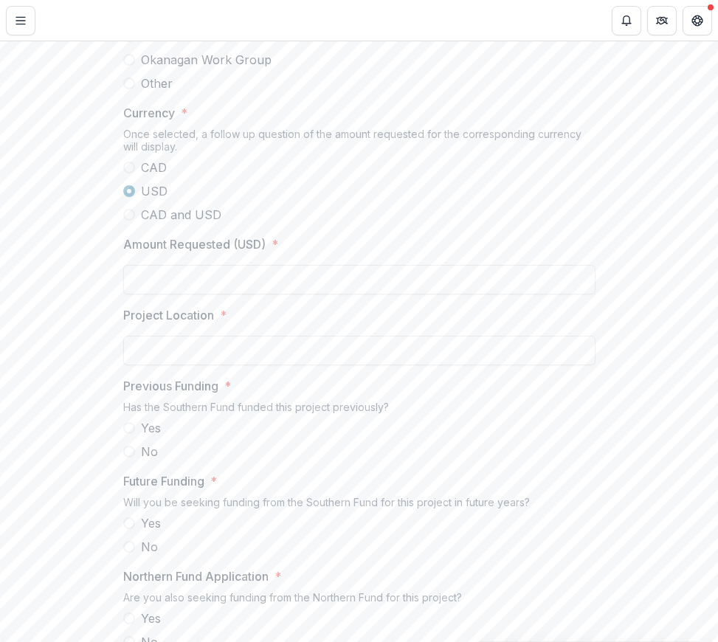
scroll to position [1151, 0]
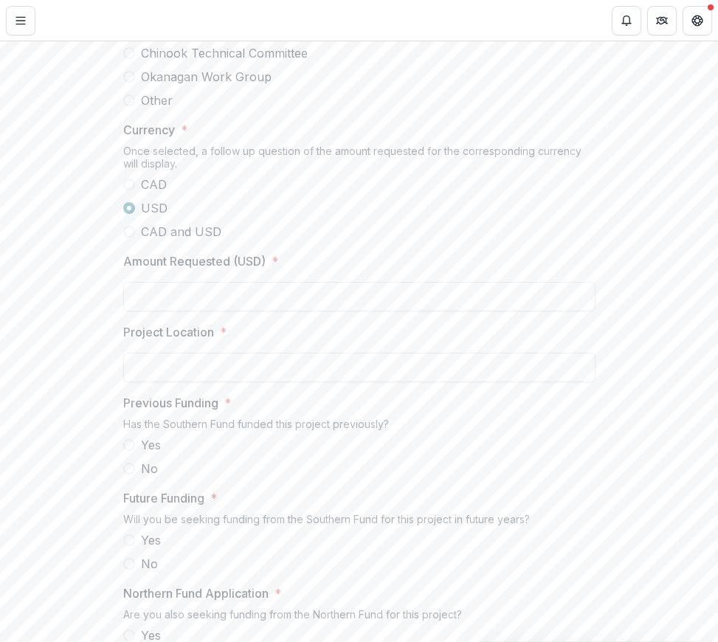
click at [130, 106] on span at bounding box center [129, 100] width 12 height 12
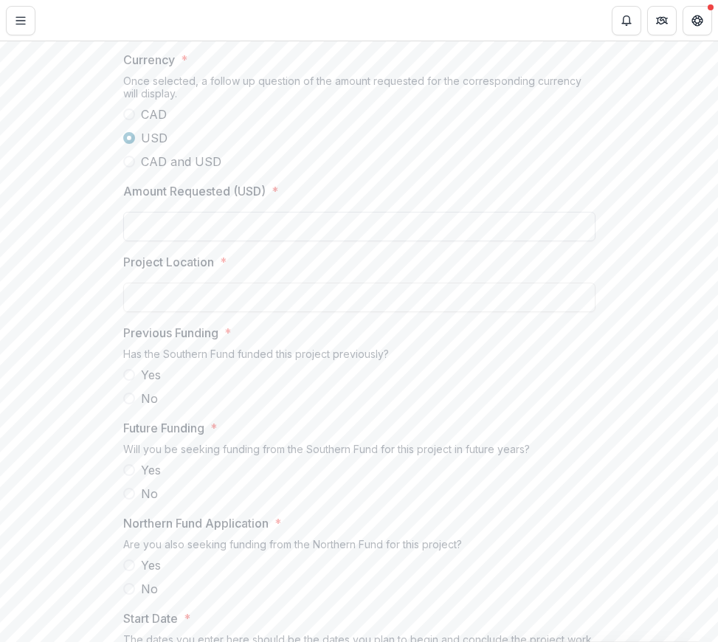
scroll to position [1275, 0]
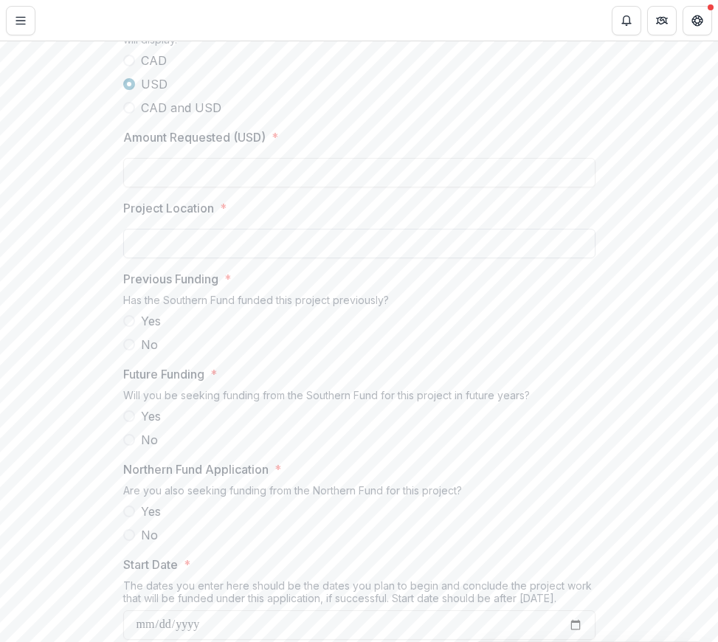
click at [162, 258] on input "Project Location *" at bounding box center [359, 244] width 472 height 30
paste input "**********"
drag, startPoint x: 444, startPoint y: 358, endPoint x: 493, endPoint y: 362, distance: 48.8
click at [493, 258] on input "**********" at bounding box center [359, 244] width 472 height 30
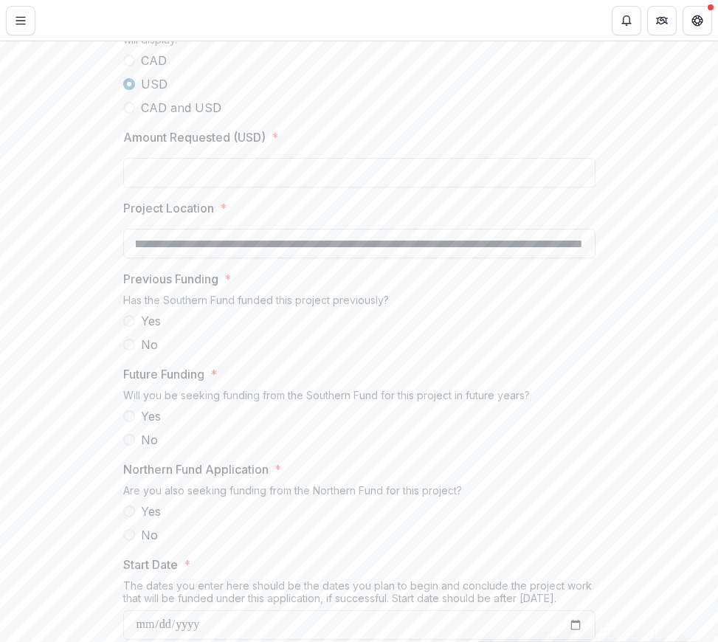
scroll to position [0, 371]
type input "**********"
click at [128, 350] on span at bounding box center [129, 345] width 12 height 12
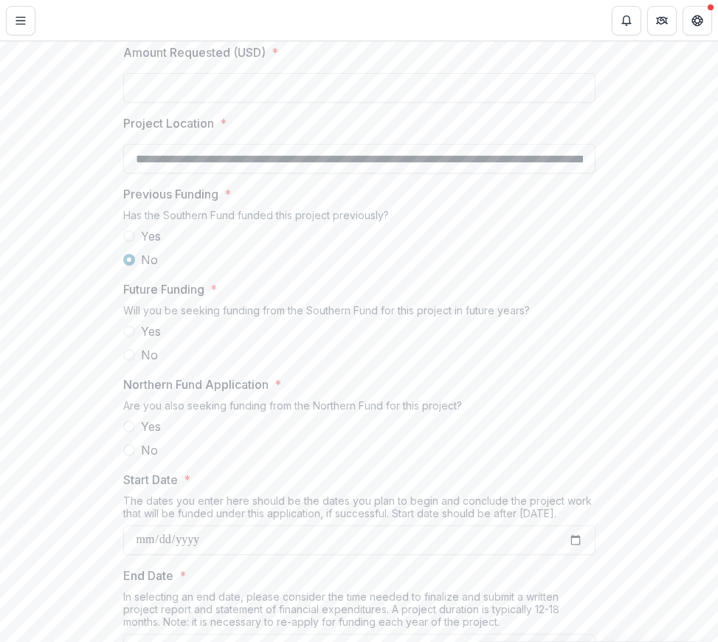
scroll to position [1371, 0]
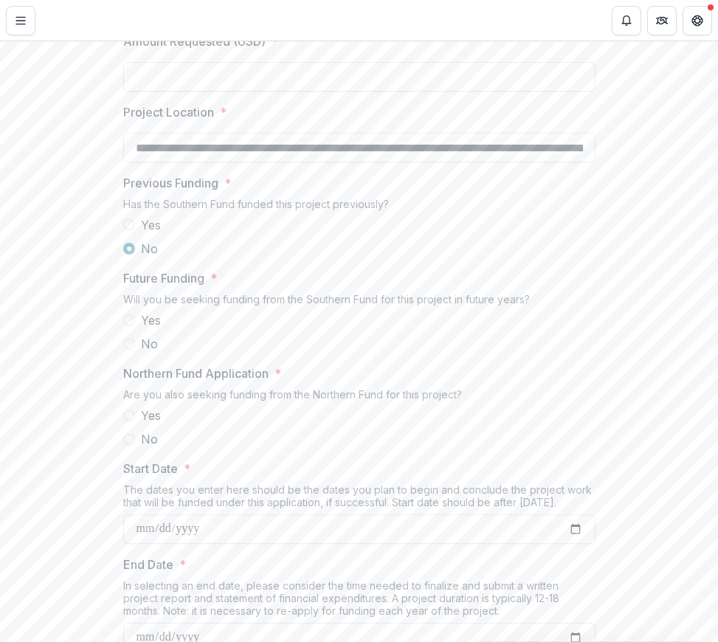
click at [125, 326] on span at bounding box center [129, 320] width 12 height 12
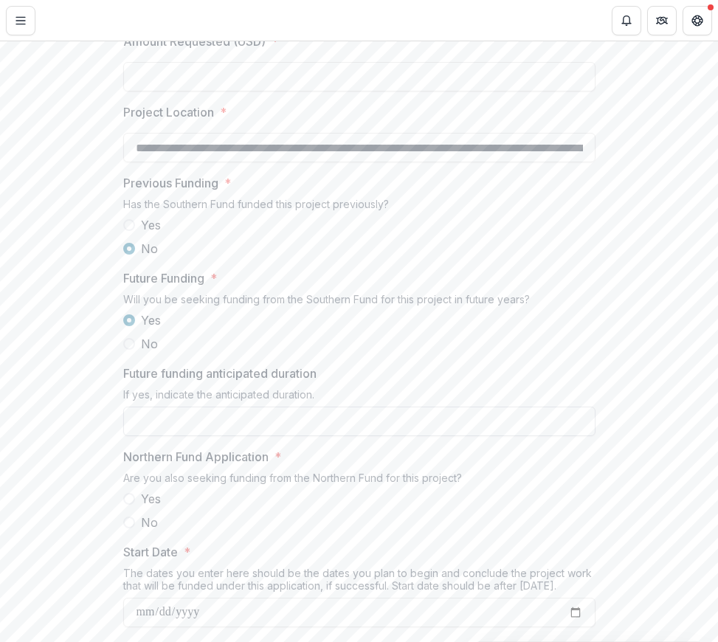
click at [193, 436] on input "Future funding anticipated duration" at bounding box center [359, 422] width 472 height 30
type input "**********"
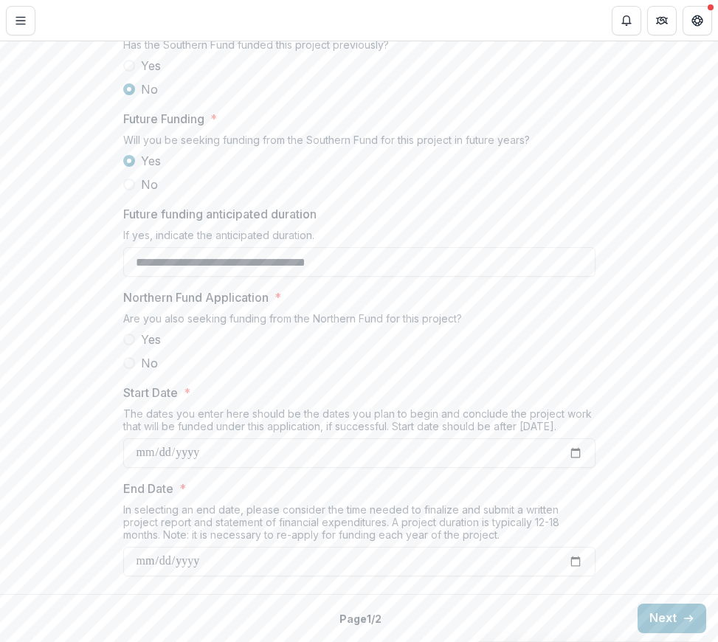
scroll to position [1611, 0]
click at [137, 277] on input "**********" at bounding box center [359, 262] width 472 height 30
click at [156, 277] on input "**********" at bounding box center [359, 262] width 472 height 30
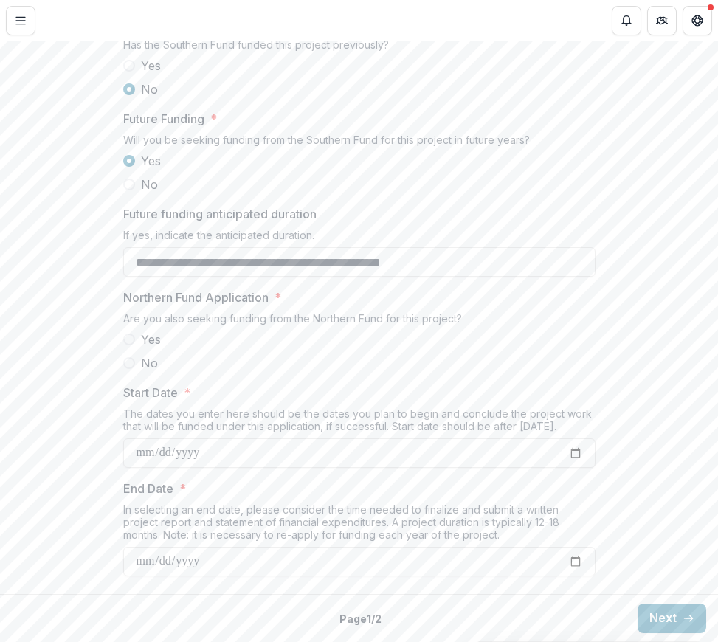
type input "**********"
click at [128, 345] on span at bounding box center [129, 339] width 12 height 12
click at [151, 468] on input "Start Date *" at bounding box center [359, 453] width 472 height 30
click at [570, 468] on input "Start Date *" at bounding box center [359, 453] width 472 height 30
type input "**********"
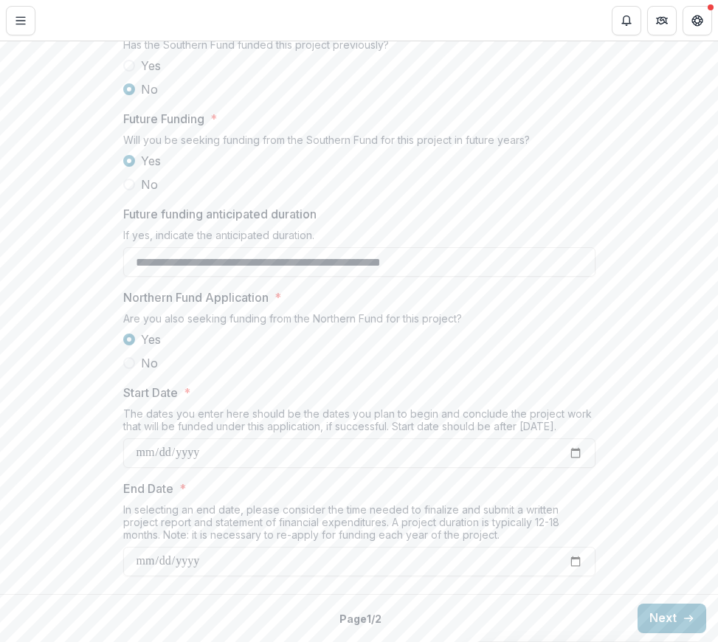
scroll to position [1643, 0]
click at [153, 562] on input "End Date *" at bounding box center [359, 562] width 472 height 30
click at [580, 557] on input "End Date *" at bounding box center [359, 562] width 472 height 30
click at [576, 561] on input "End Date *" at bounding box center [359, 562] width 472 height 30
type input "**********"
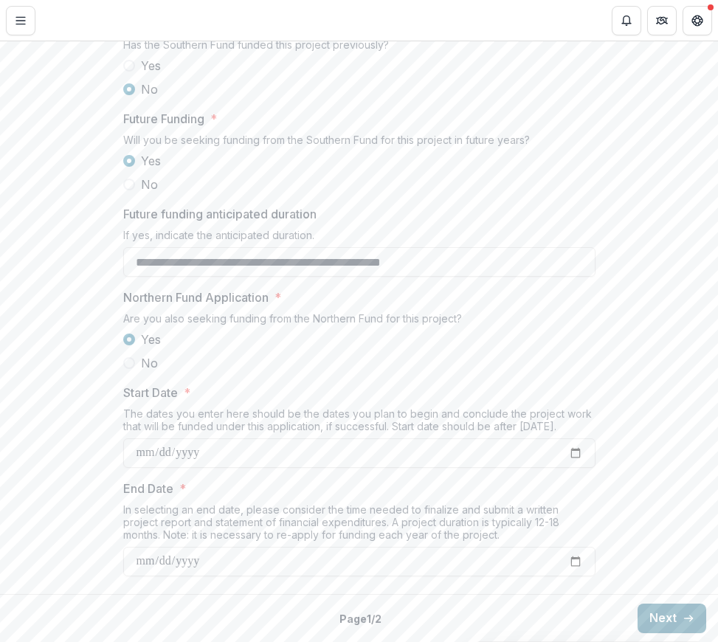
click at [652, 612] on button "Next" at bounding box center [671, 619] width 69 height 30
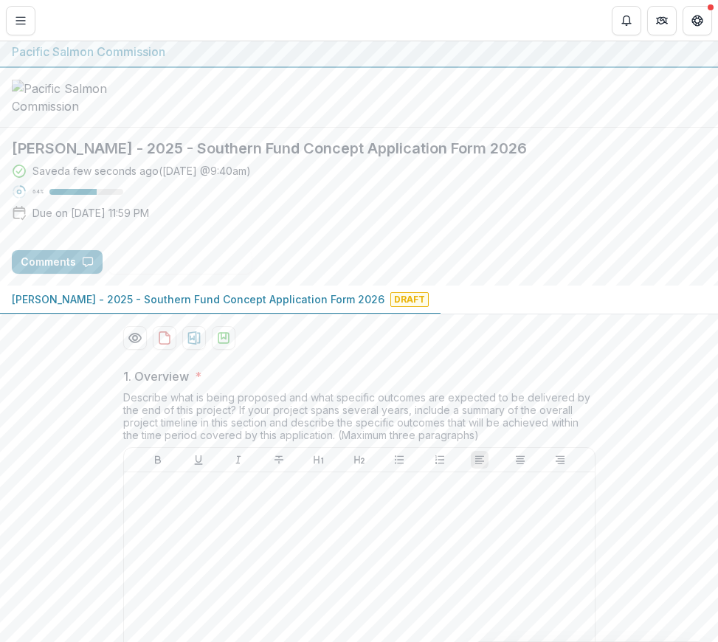
scroll to position [0, 0]
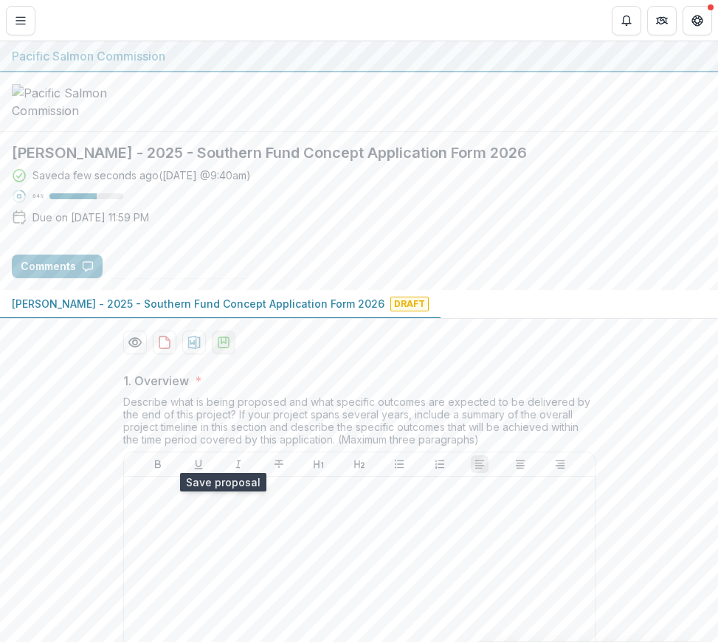
click at [222, 350] on icon "download-proposal" at bounding box center [223, 342] width 15 height 15
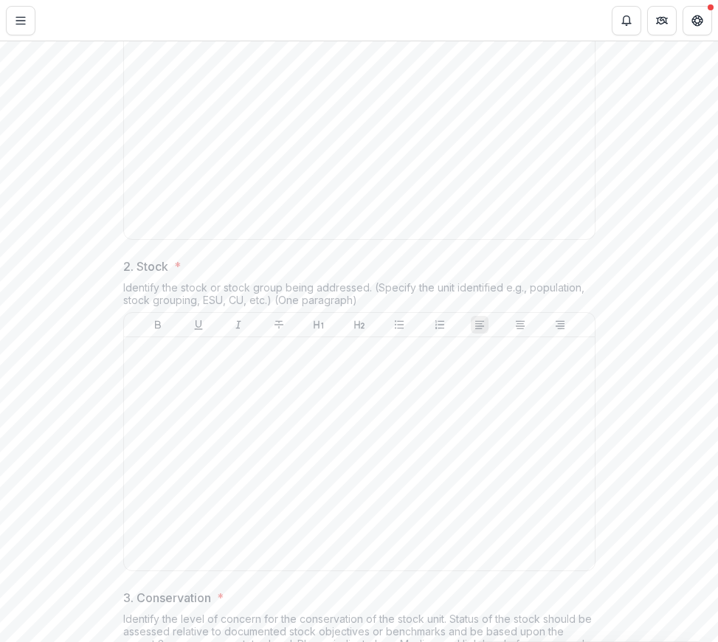
scroll to position [528, 0]
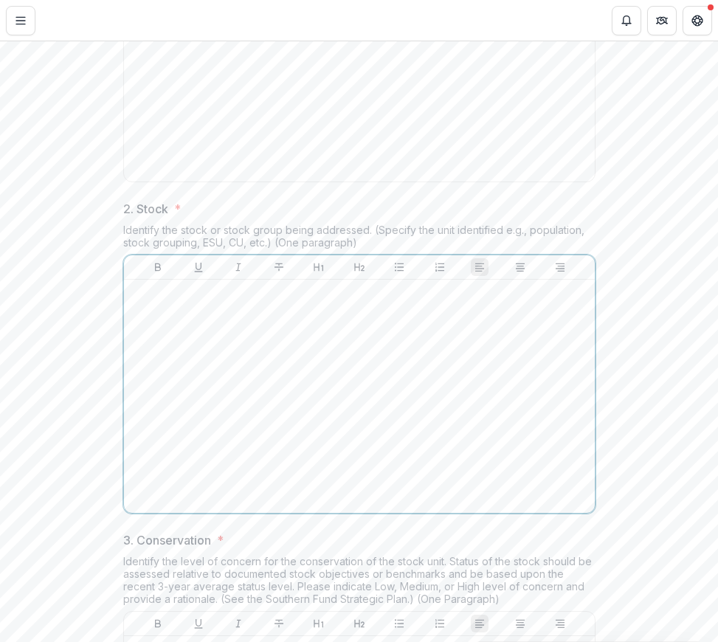
click at [235, 435] on div at bounding box center [359, 396] width 459 height 221
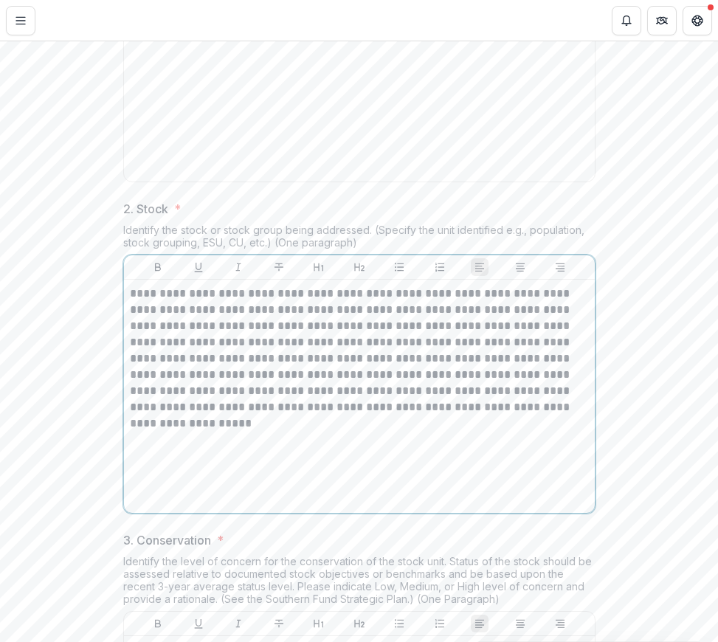
click at [522, 415] on p "**********" at bounding box center [359, 351] width 459 height 130
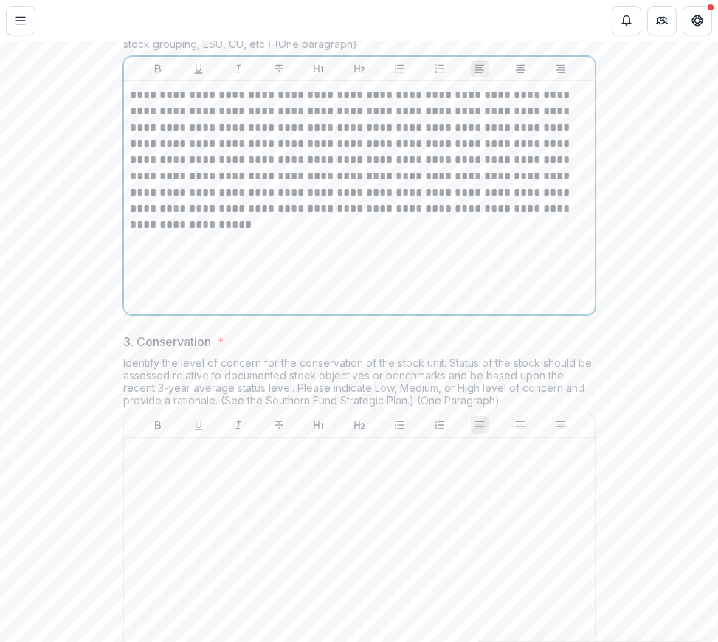
scroll to position [869, 0]
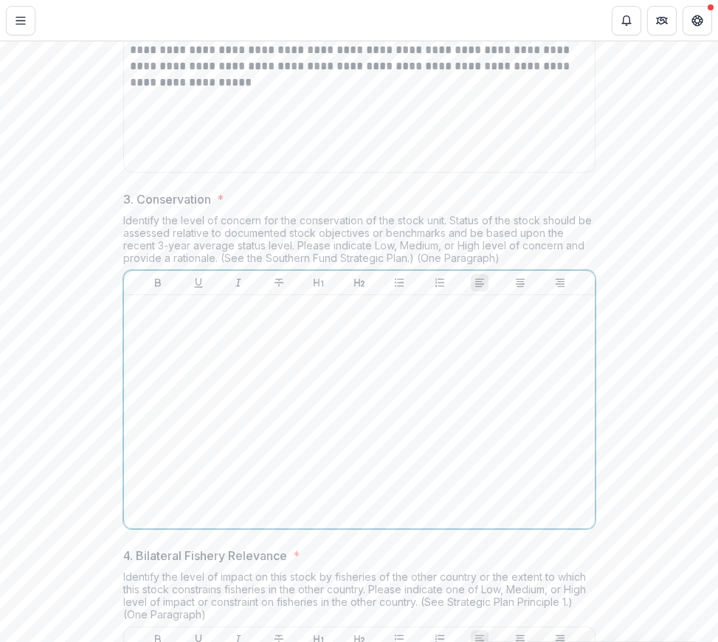
click at [142, 317] on p at bounding box center [359, 309] width 459 height 16
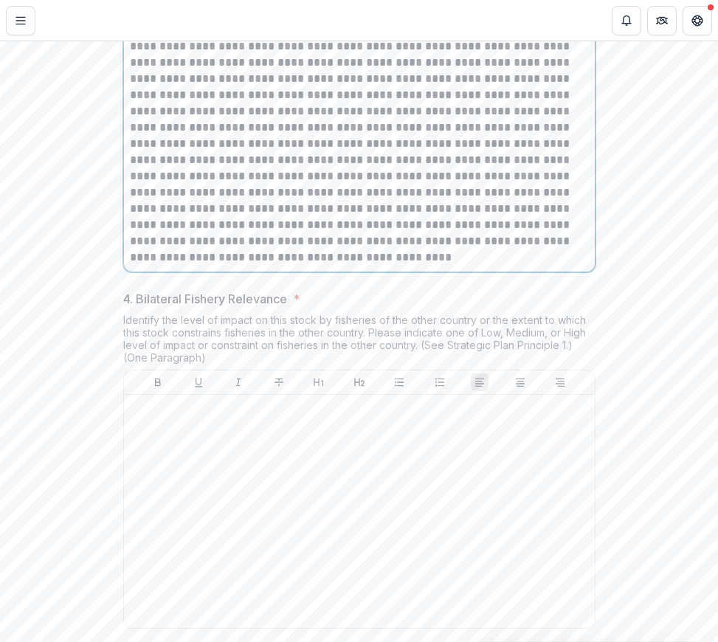
scroll to position [1197, 0]
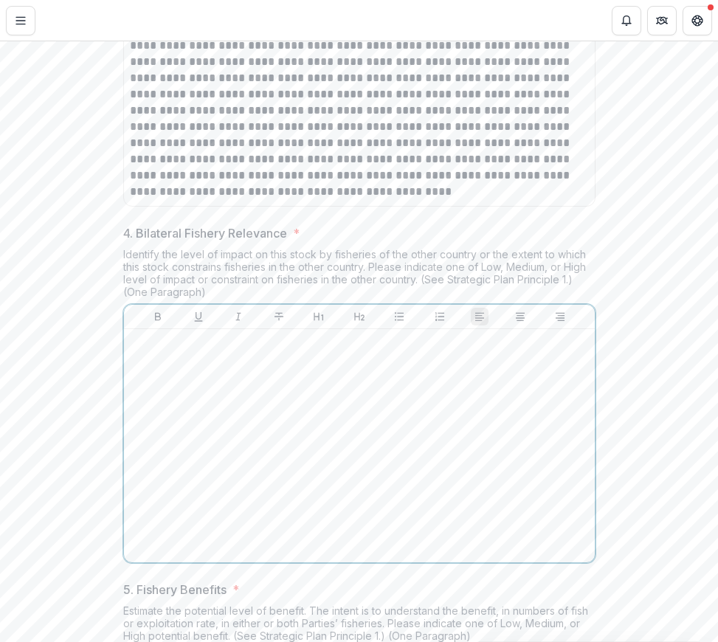
click at [196, 466] on div at bounding box center [359, 445] width 459 height 221
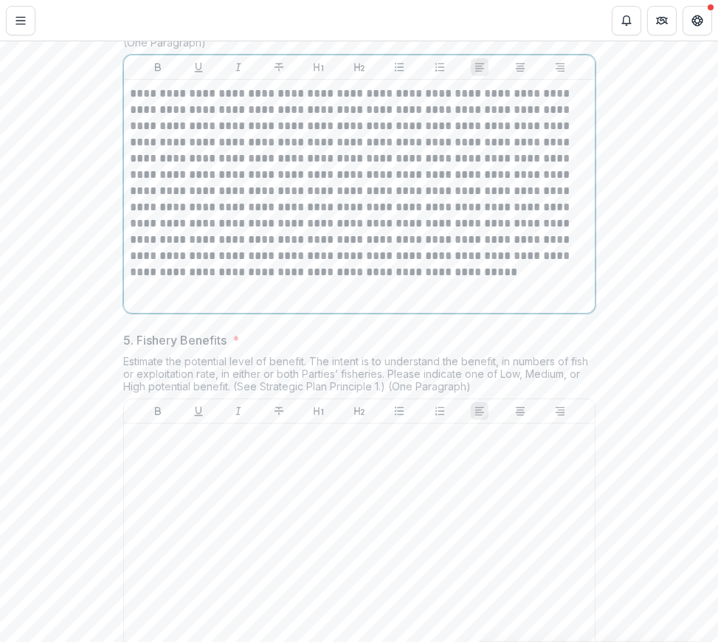
scroll to position [1462, 0]
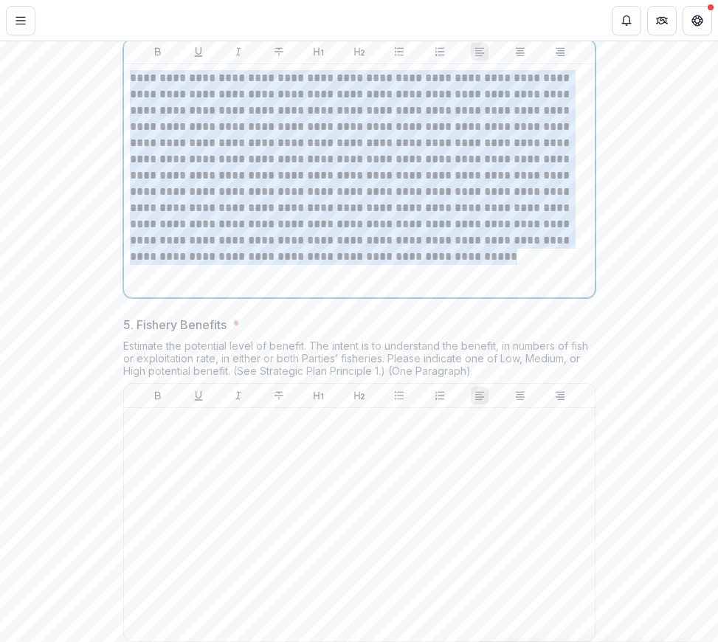
drag, startPoint x: 162, startPoint y: 372, endPoint x: 103, endPoint y: 198, distance: 183.8
click at [103, 198] on div "1. Overview * Describe what is being proposed and what specific outcomes are ex…" at bounding box center [359, 63] width 718 height 2331
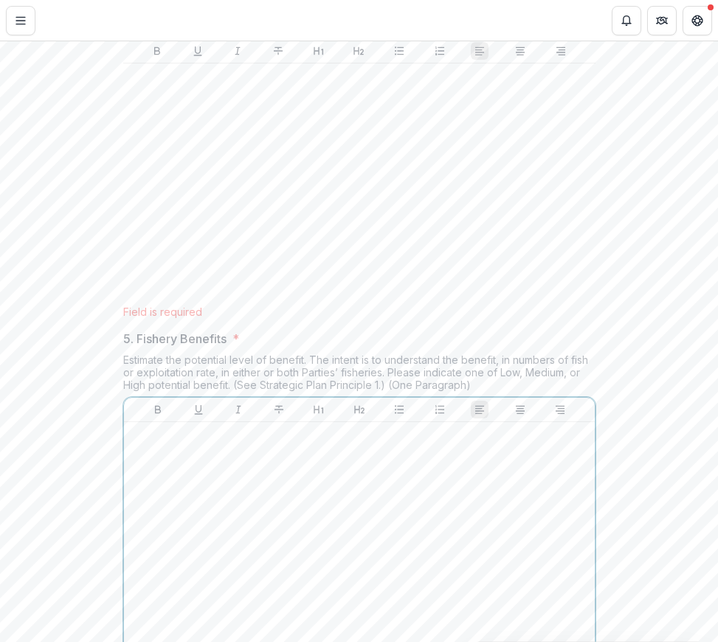
click at [249, 444] on p at bounding box center [359, 436] width 459 height 16
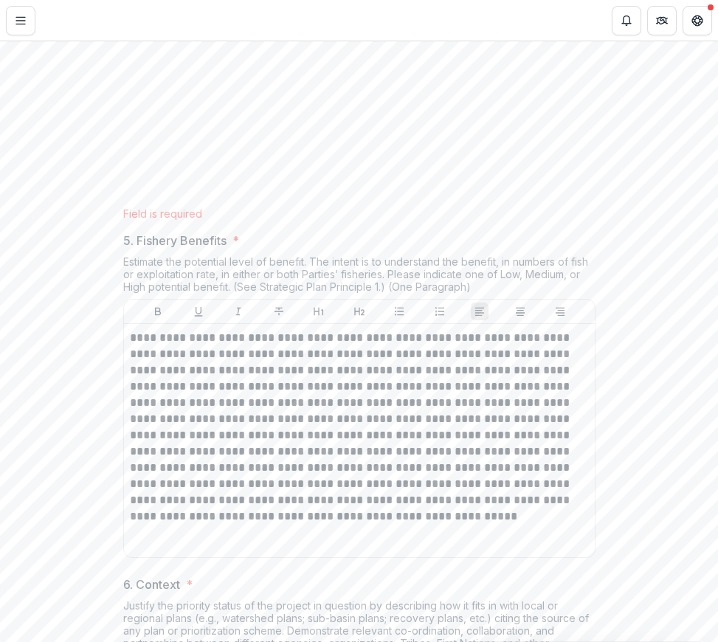
click at [182, 122] on div at bounding box center [359, 81] width 460 height 221
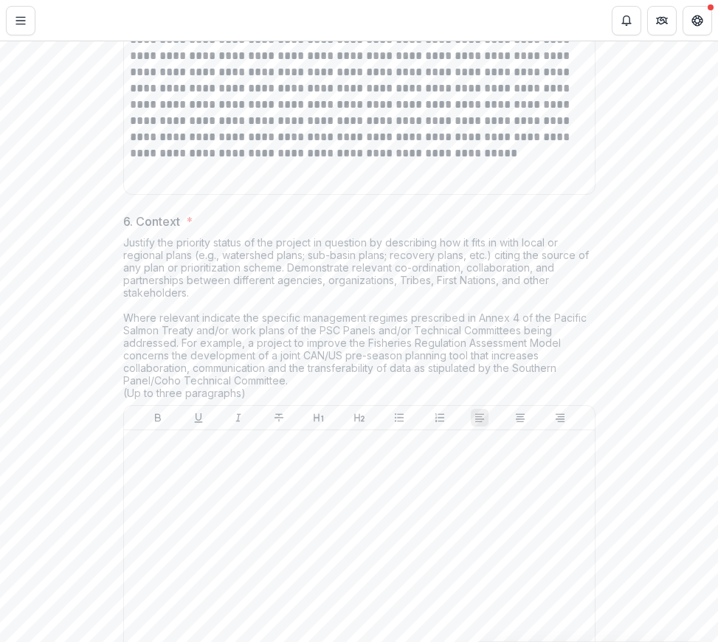
scroll to position [1946, 0]
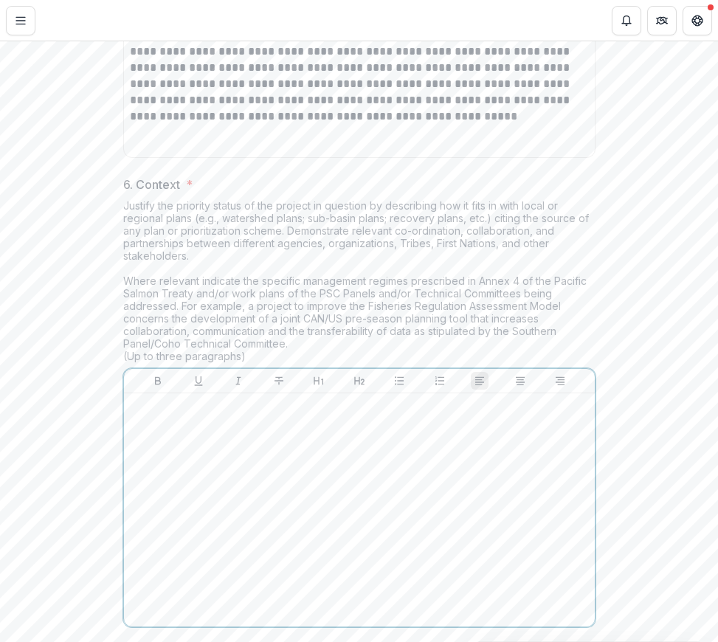
click at [434, 589] on div at bounding box center [359, 509] width 459 height 221
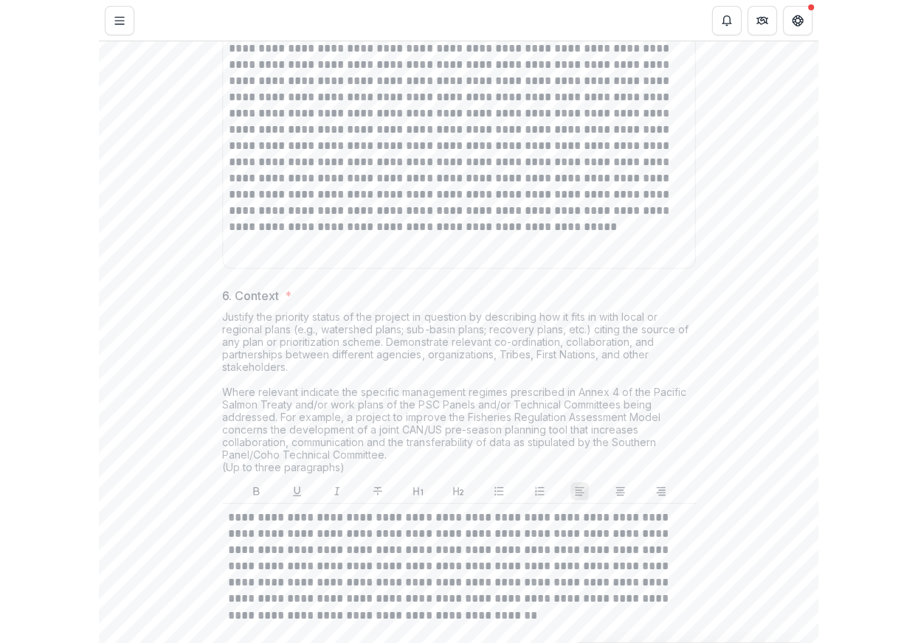
scroll to position [1933, 0]
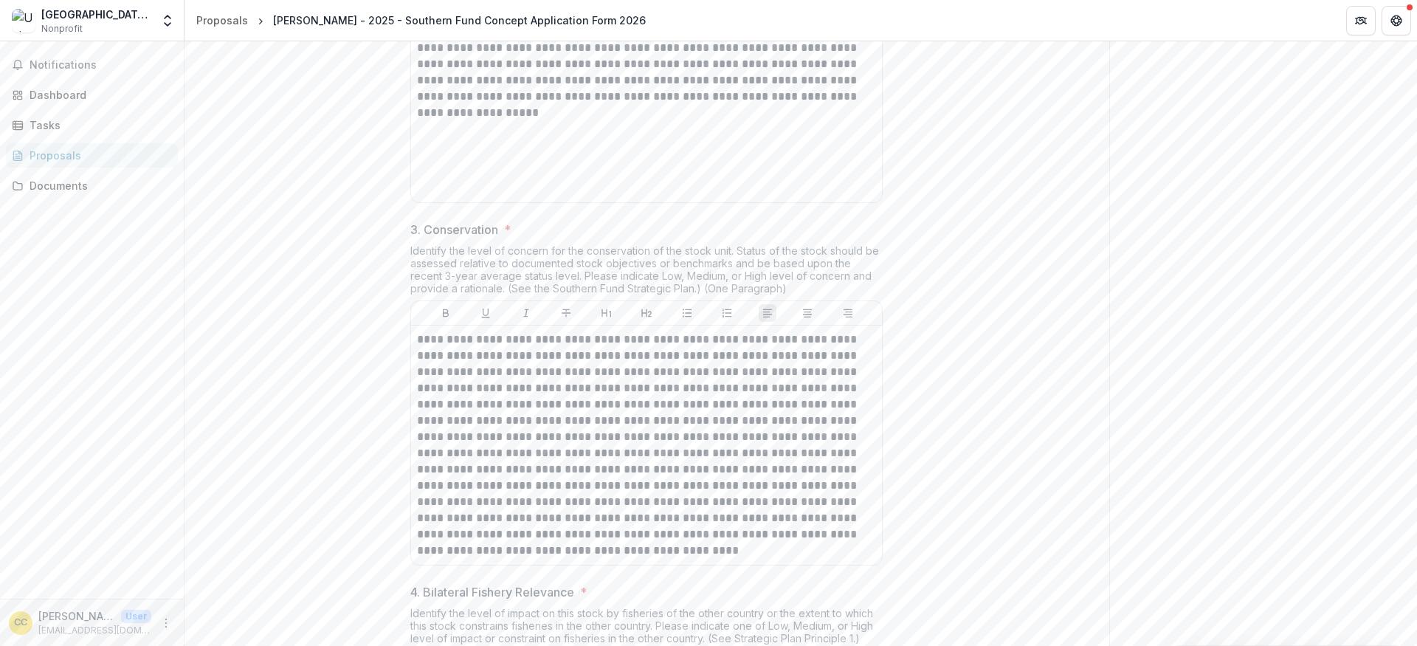
scroll to position [0, 0]
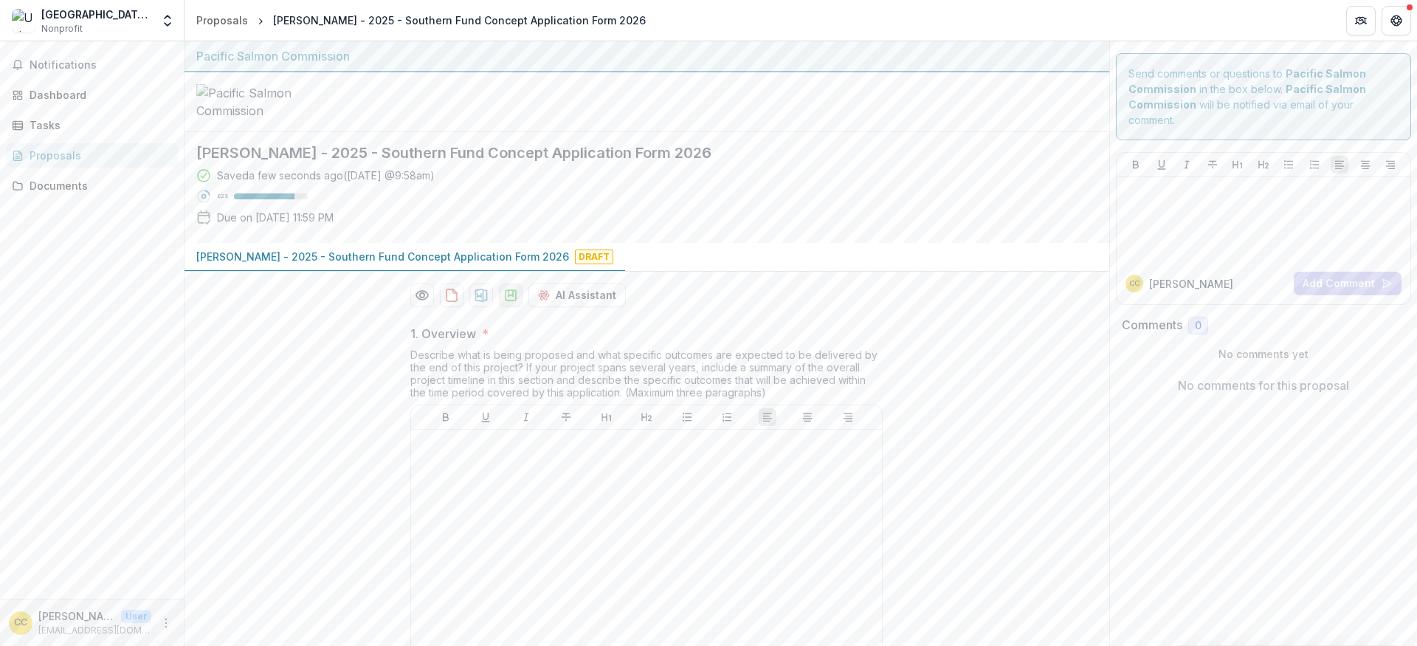
click at [504, 302] on icon "download-proposal" at bounding box center [510, 295] width 15 height 15
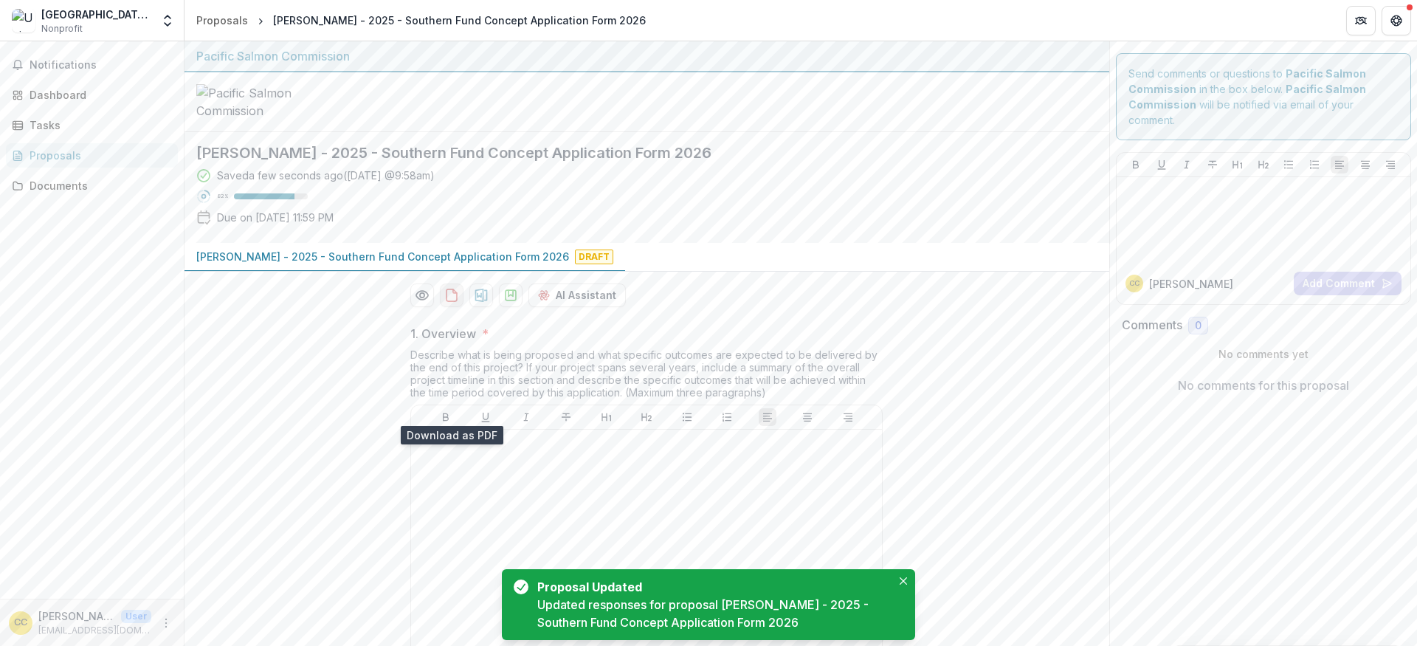
click at [457, 307] on button "download-proposal" at bounding box center [452, 295] width 24 height 24
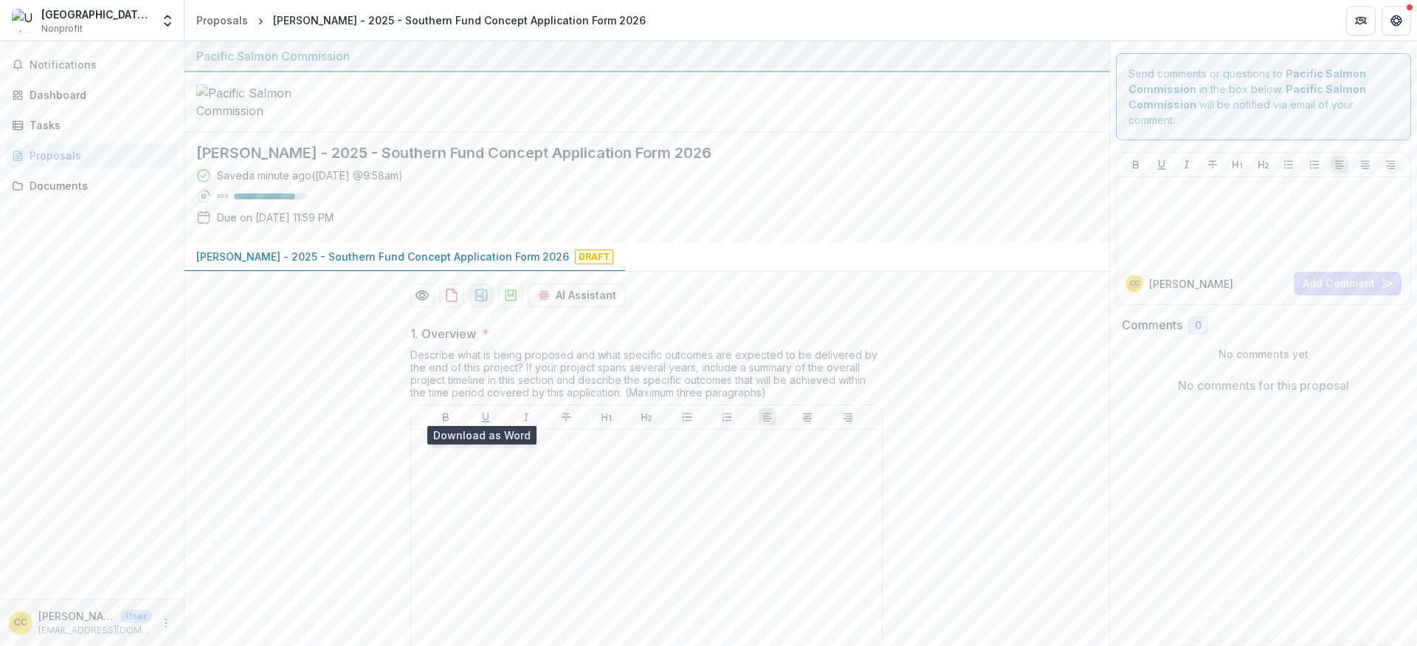
click at [480, 302] on icon "download-proposal" at bounding box center [481, 294] width 13 height 13
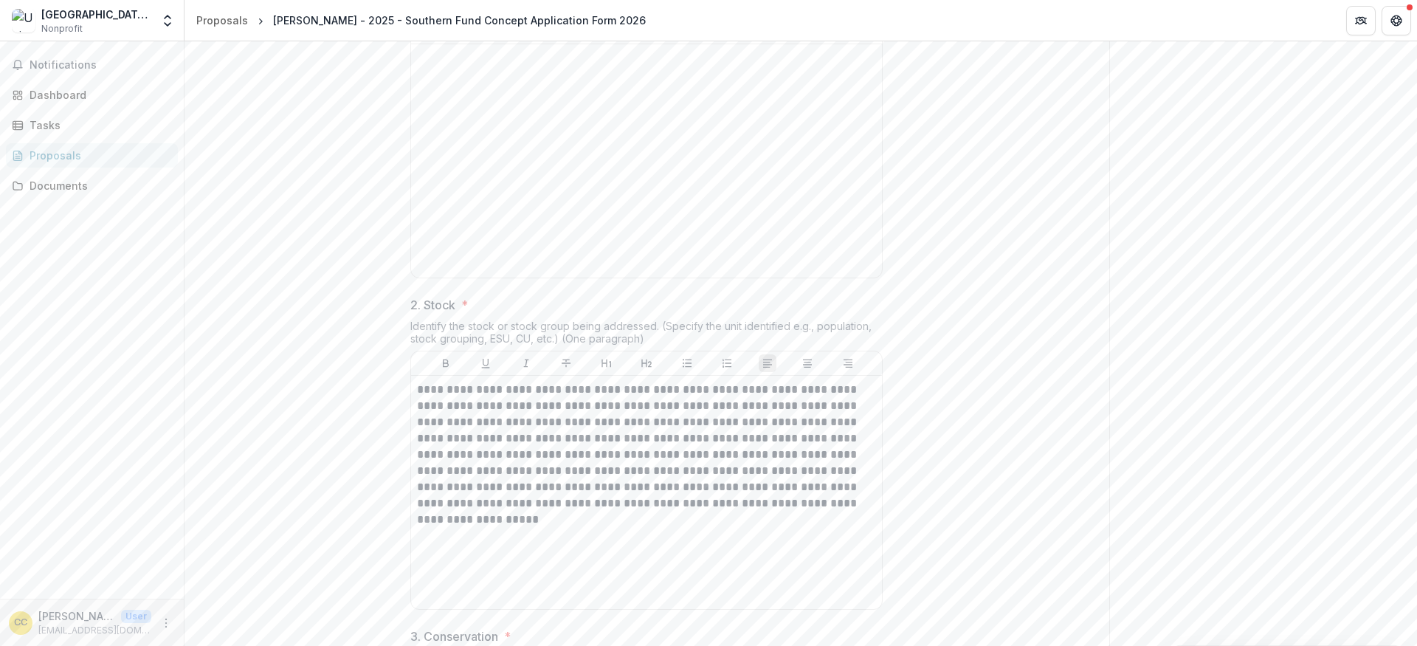
scroll to position [669, 0]
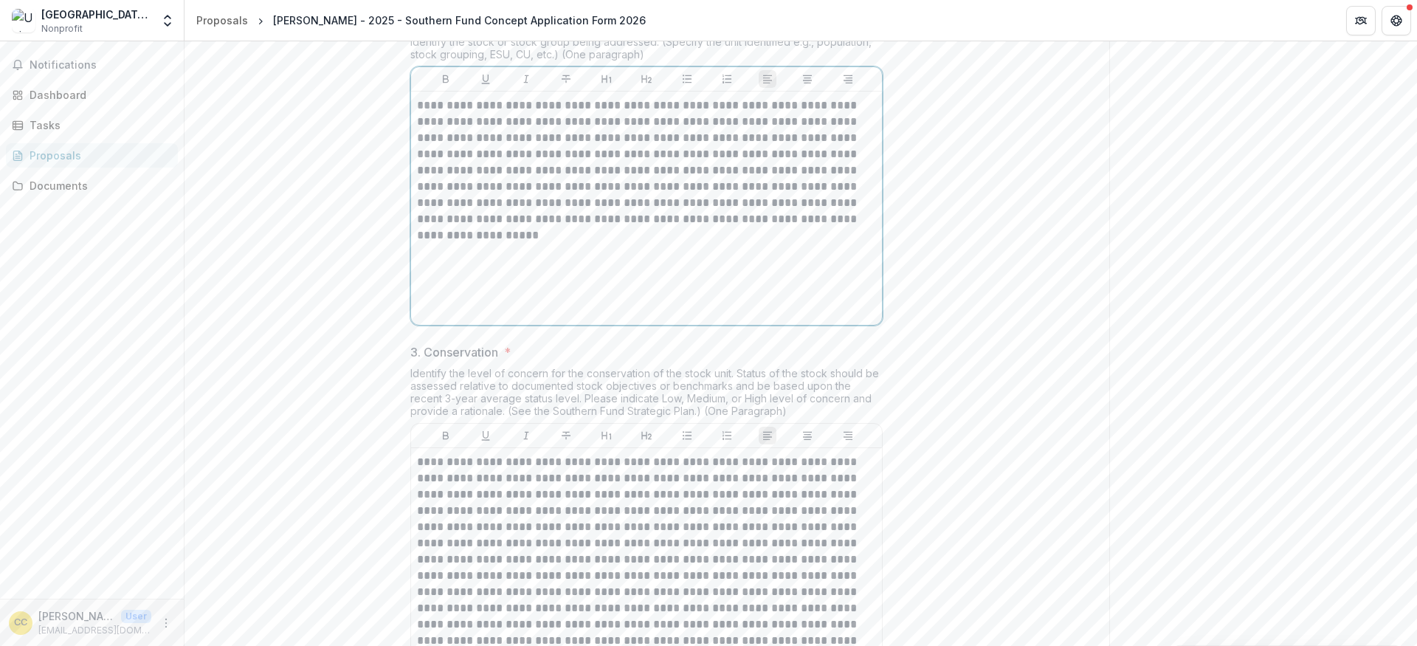
click at [756, 227] on p "**********" at bounding box center [646, 162] width 459 height 130
click at [839, 227] on p "**********" at bounding box center [646, 162] width 459 height 130
click at [754, 227] on p "**********" at bounding box center [646, 162] width 459 height 130
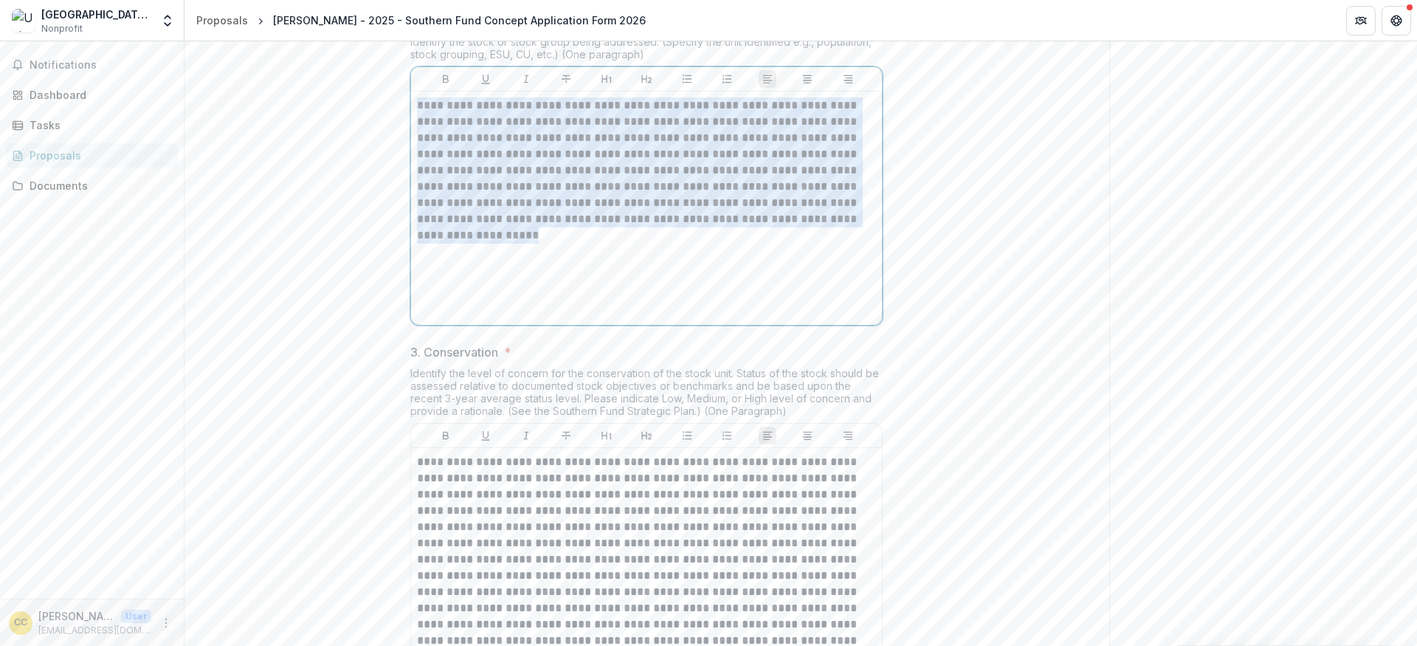
click at [754, 227] on p "**********" at bounding box center [646, 162] width 459 height 130
click at [768, 85] on icon "Align Left" at bounding box center [767, 79] width 12 height 12
click at [801, 85] on icon "Align Center" at bounding box center [807, 79] width 12 height 12
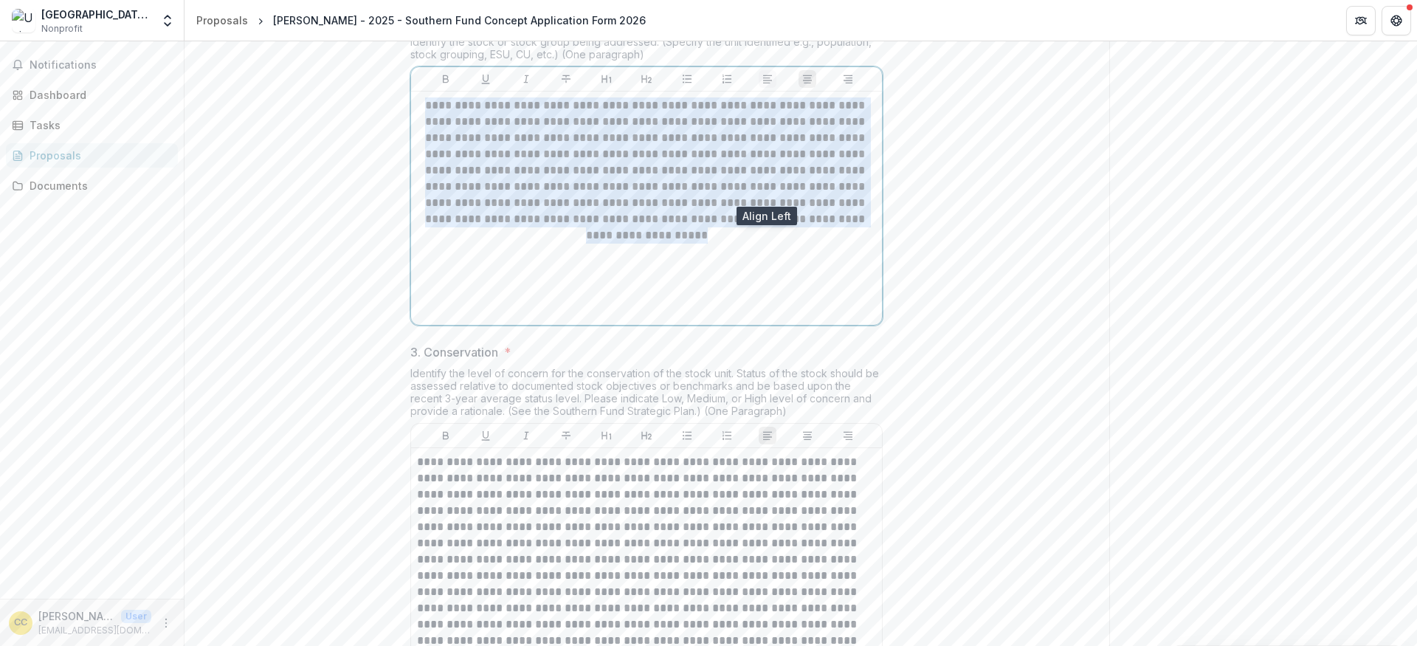
click at [769, 83] on icon "Align Left" at bounding box center [767, 79] width 9 height 8
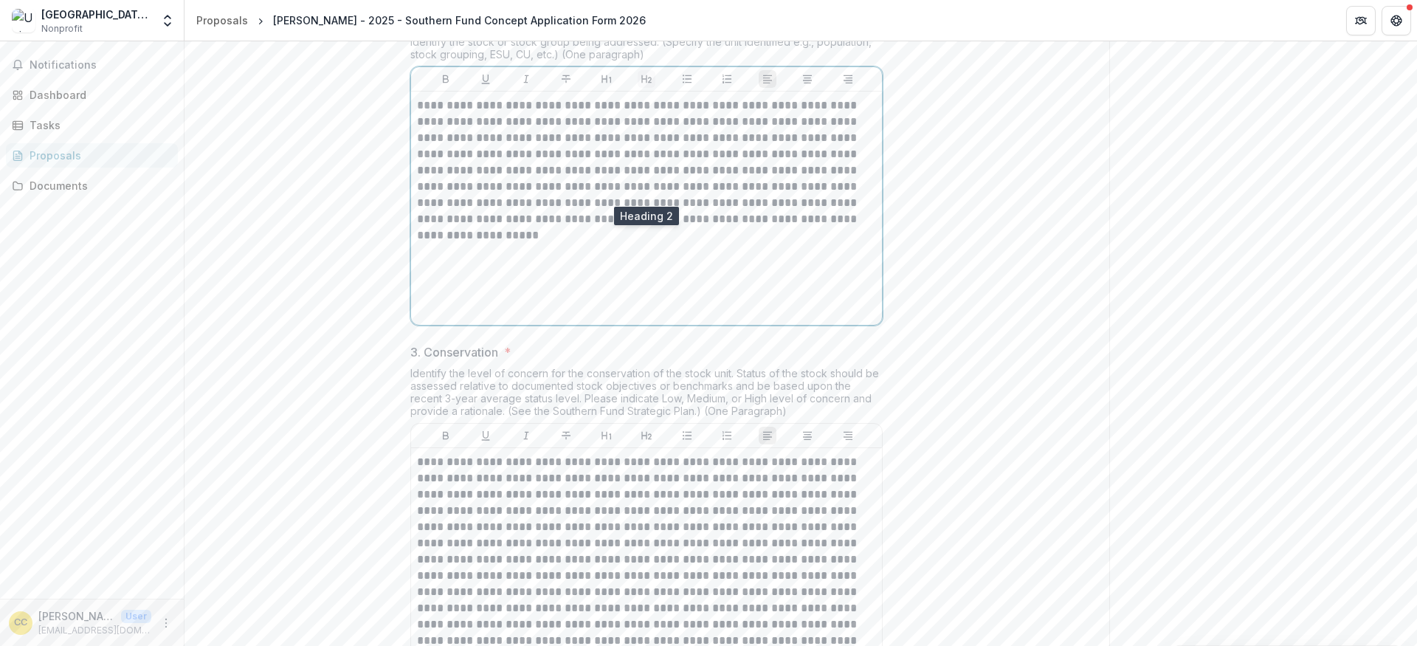
click at [649, 85] on icon "Heading 2" at bounding box center [646, 79] width 12 height 12
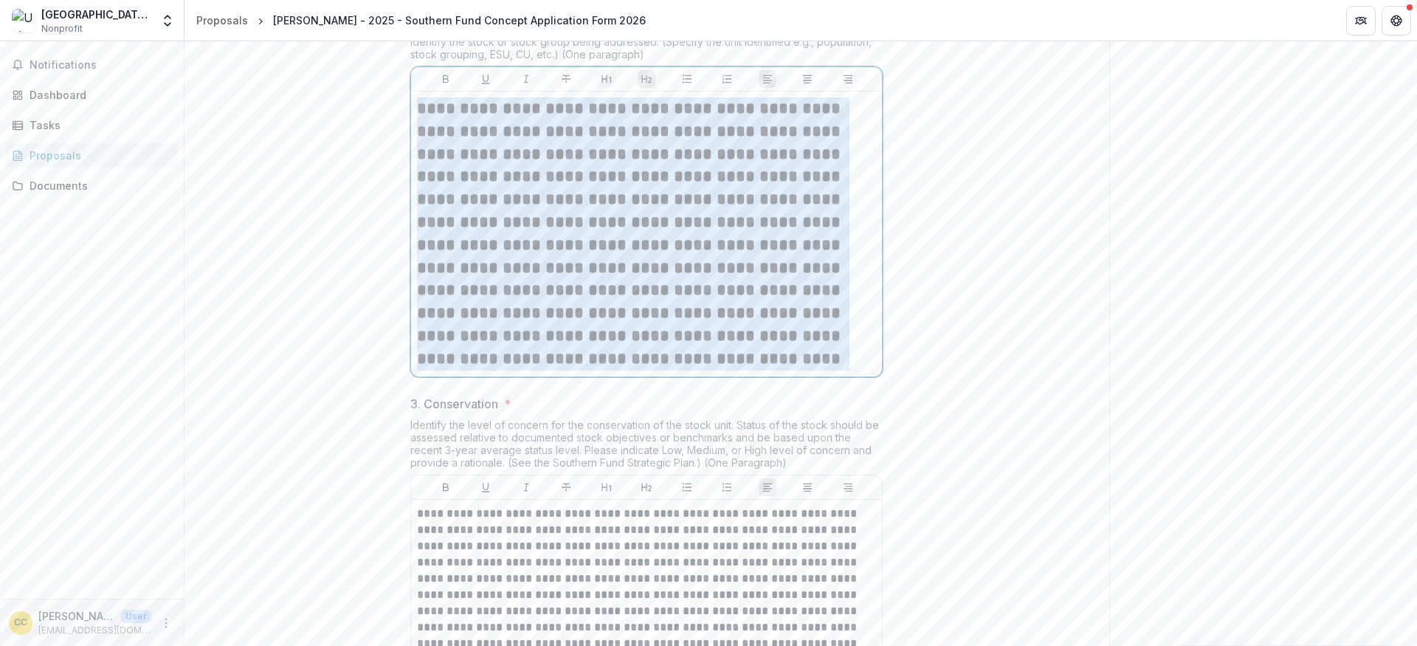
click at [611, 88] on button "Heading 1" at bounding box center [607, 79] width 18 height 18
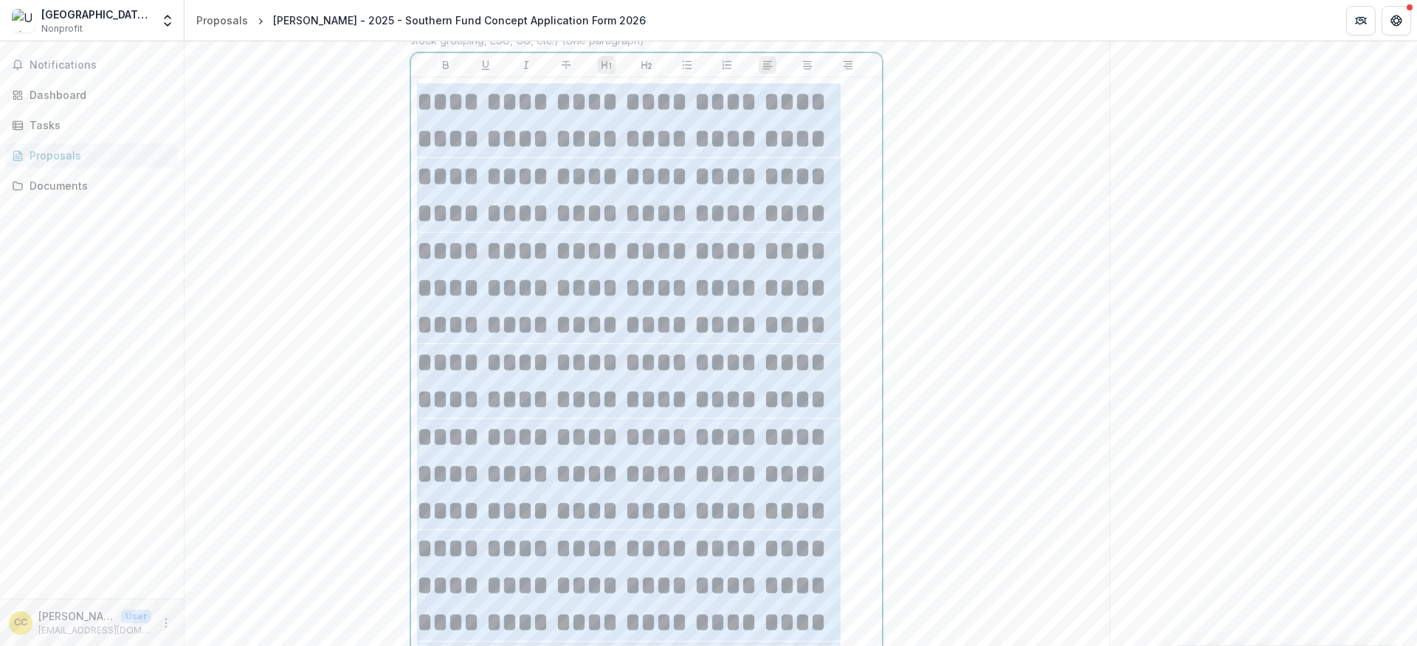
scroll to position [463, 0]
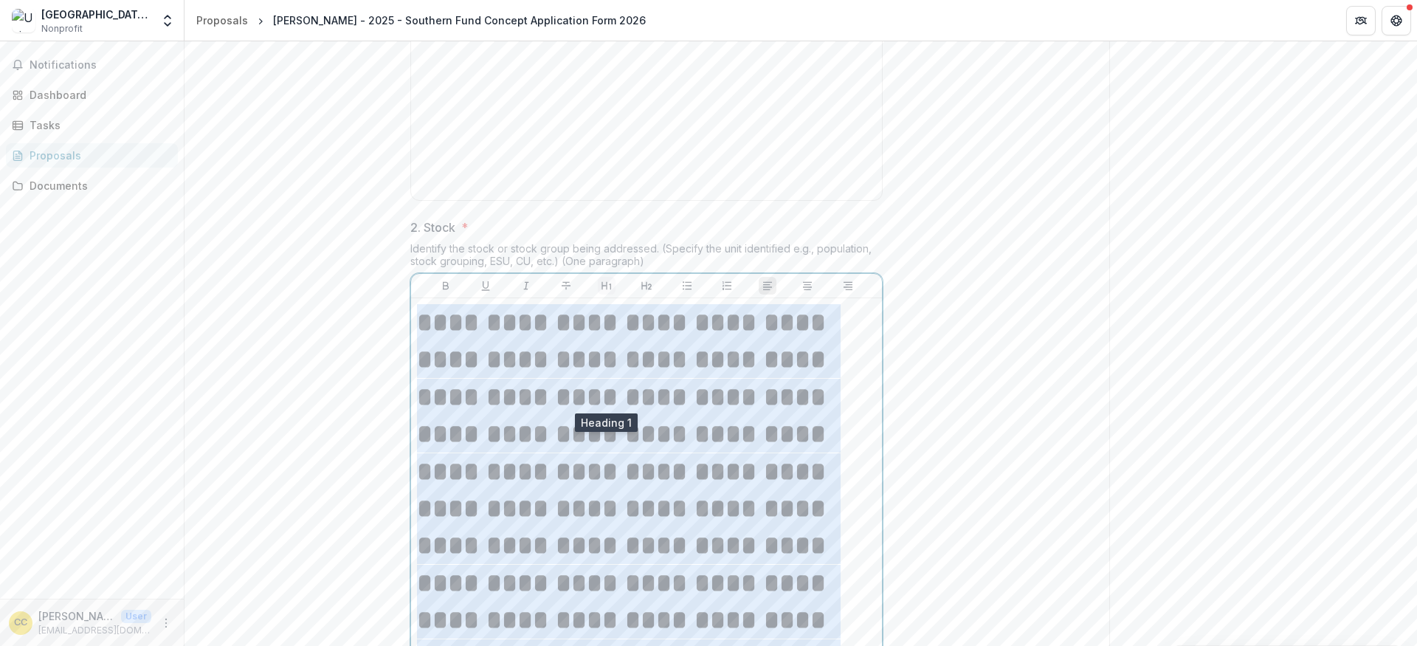
click at [601, 290] on icon "Heading 1" at bounding box center [606, 286] width 10 height 8
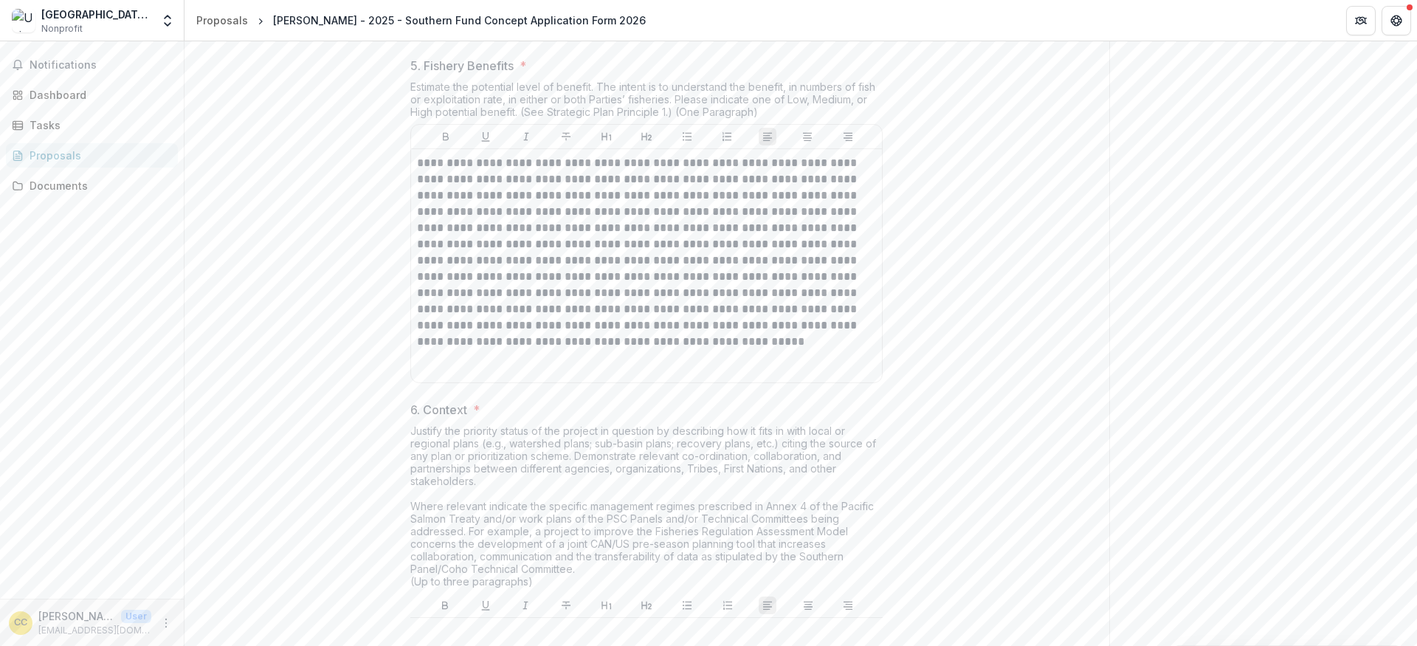
scroll to position [2181, 0]
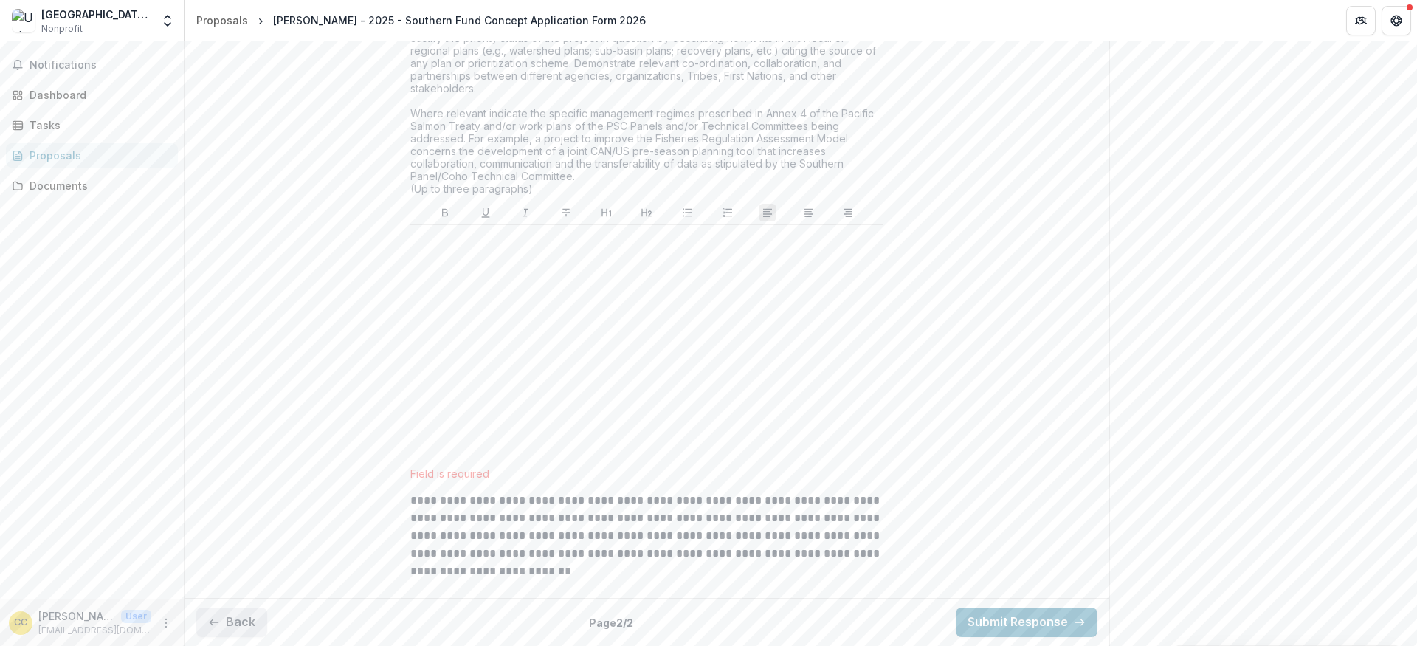
click at [231, 623] on button "Back" at bounding box center [231, 622] width 71 height 30
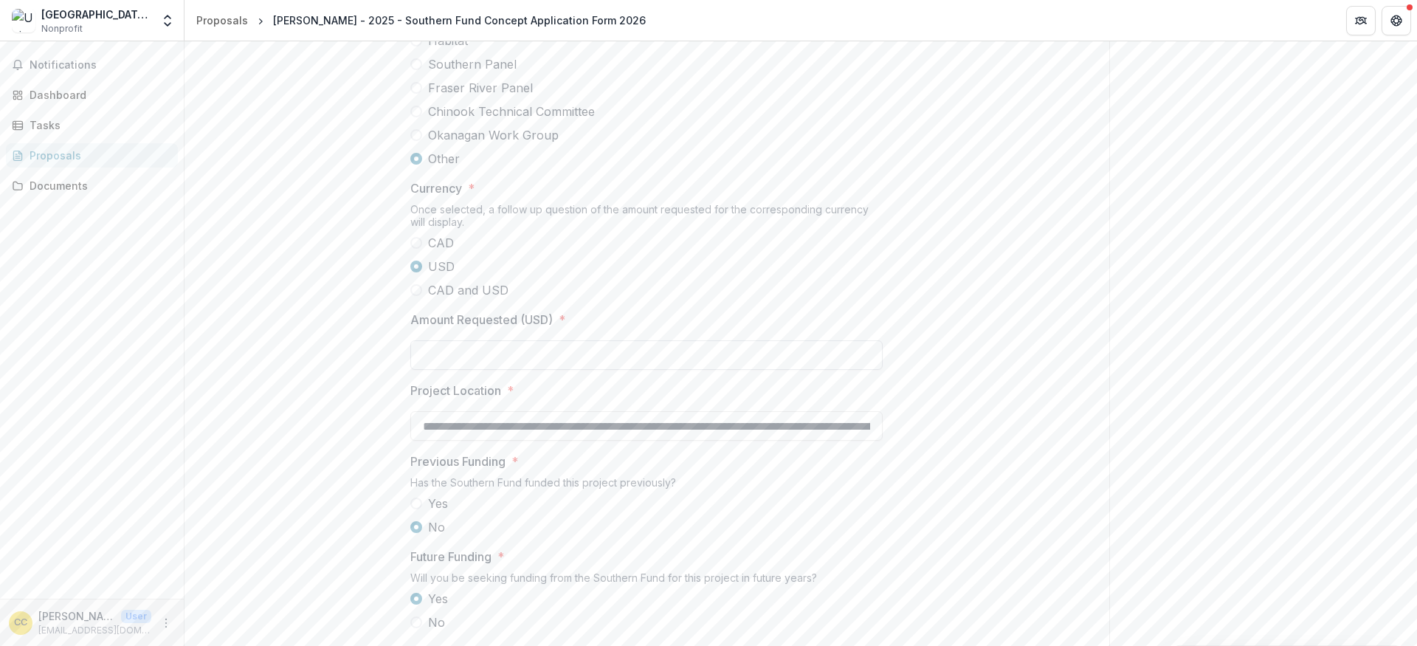
scroll to position [1048, 0]
click at [632, 438] on input "**********" at bounding box center [646, 423] width 472 height 30
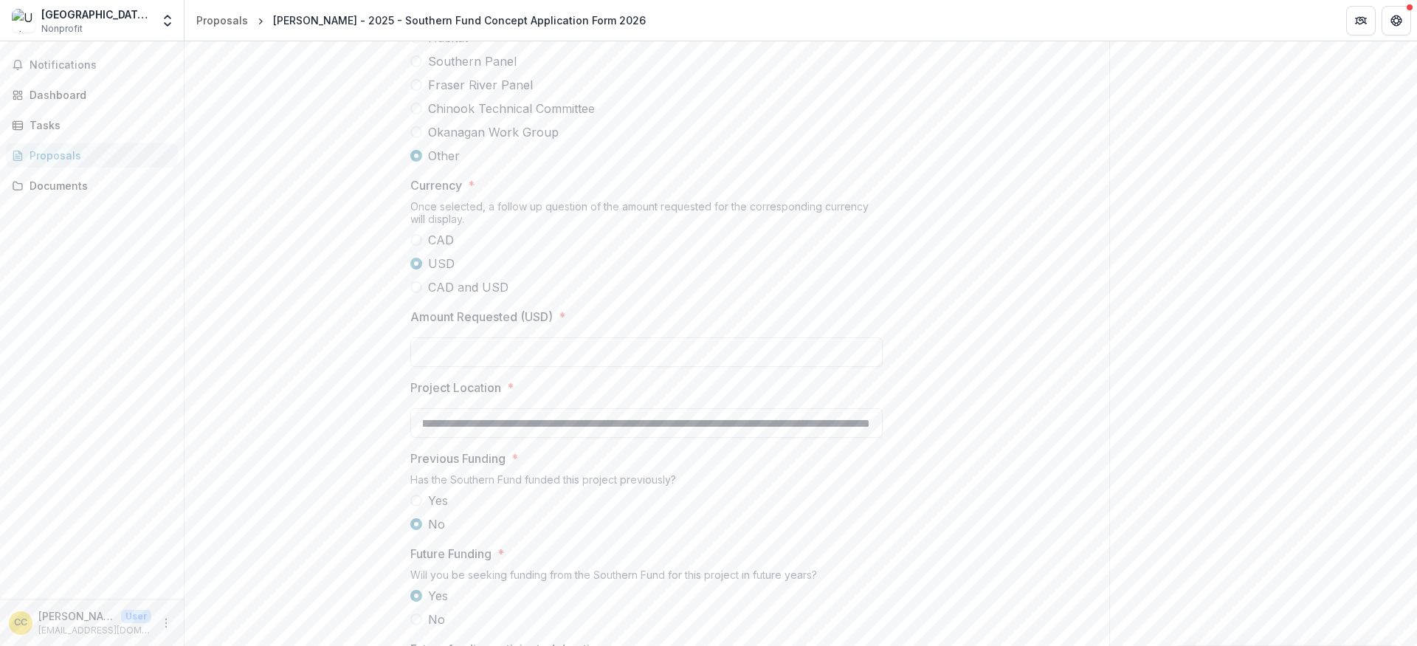
click at [1110, 231] on div "Send comments or questions to Pacific Salmon Commission in the box below. Pacif…" at bounding box center [1263, 34] width 308 height 2083
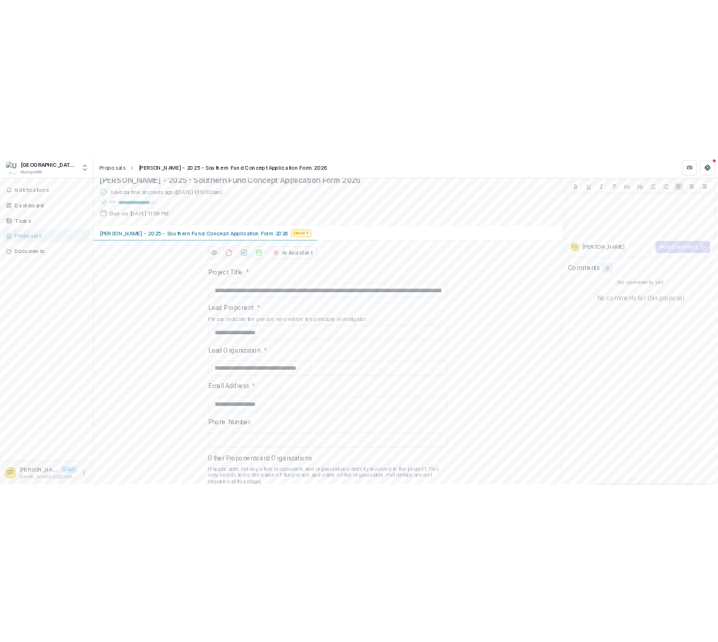
scroll to position [0, 0]
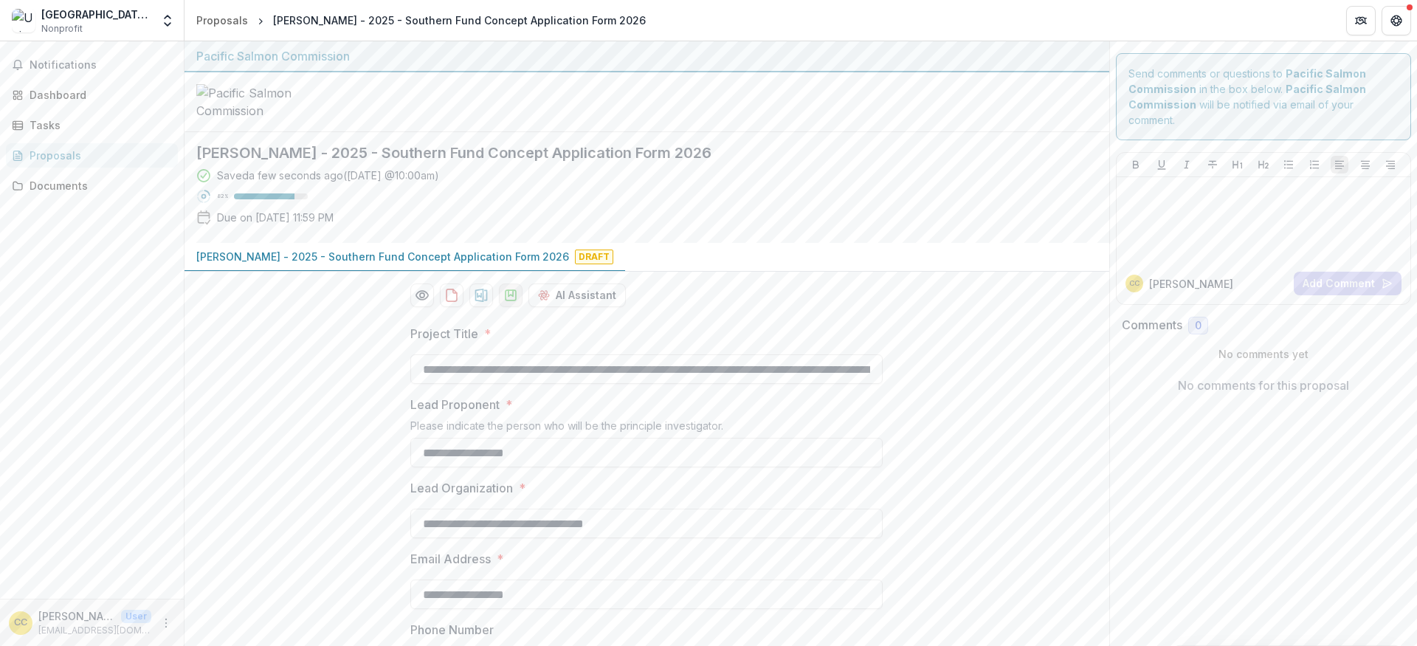
click at [508, 302] on icon "download-proposal" at bounding box center [510, 295] width 15 height 15
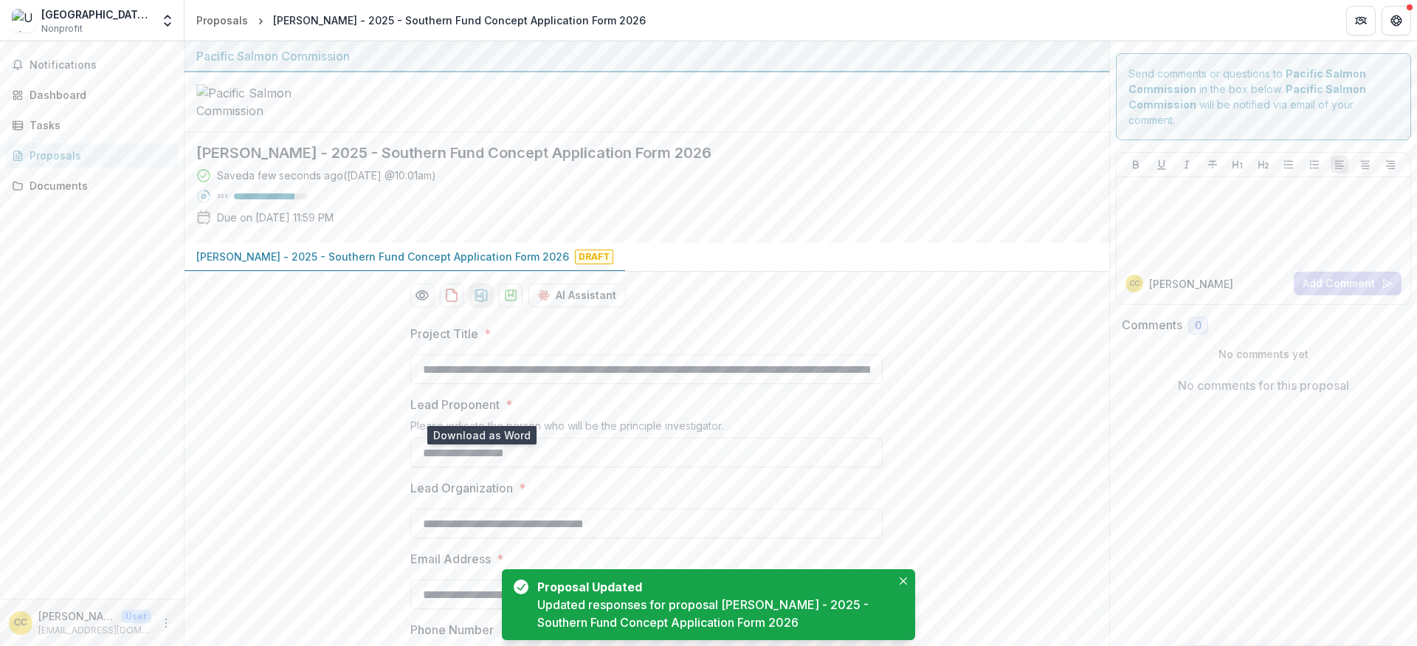
click at [481, 302] on icon "download-proposal" at bounding box center [481, 295] width 15 height 15
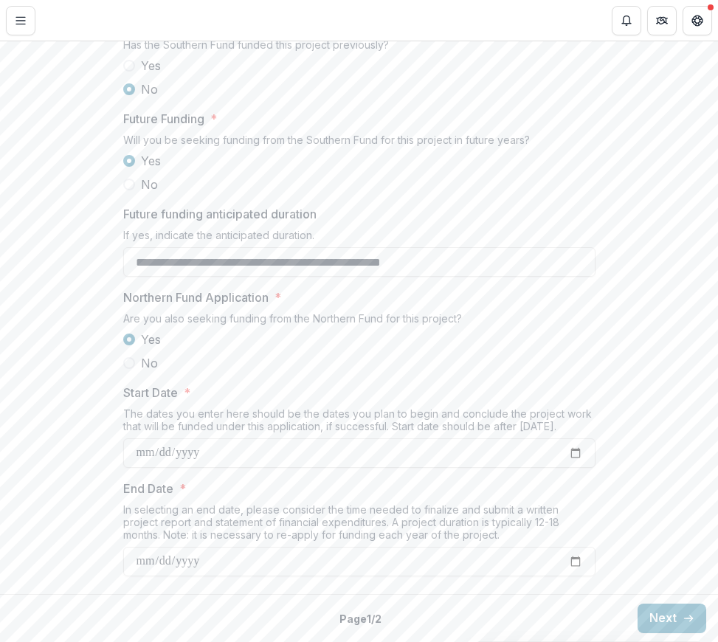
scroll to position [1643, 0]
click at [646, 619] on button "Next" at bounding box center [671, 619] width 69 height 30
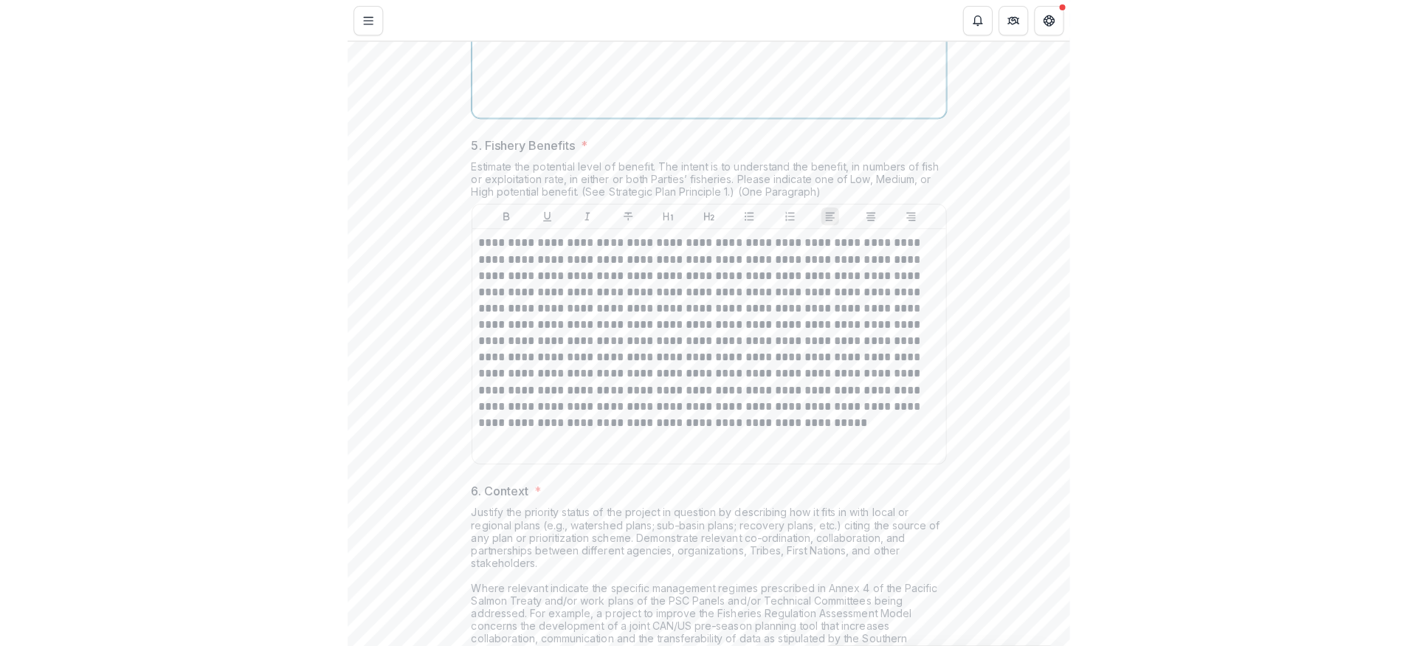
scroll to position [1601, 0]
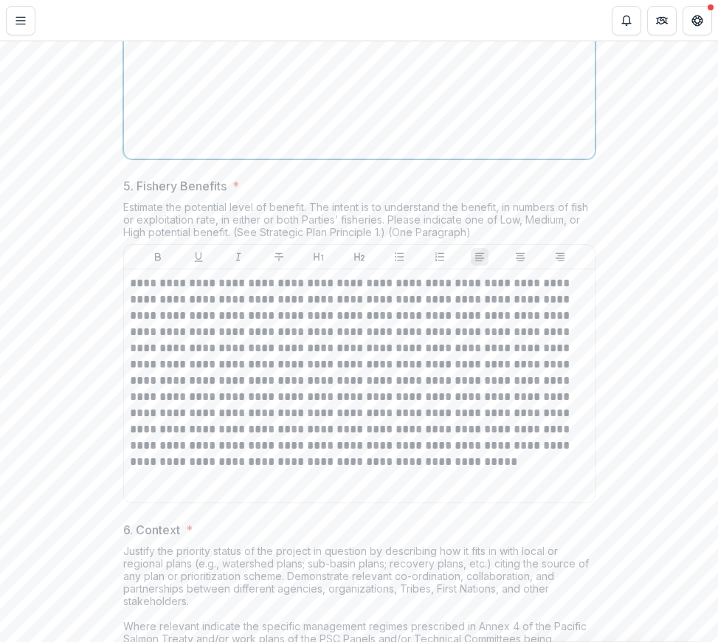
copy p "**********"
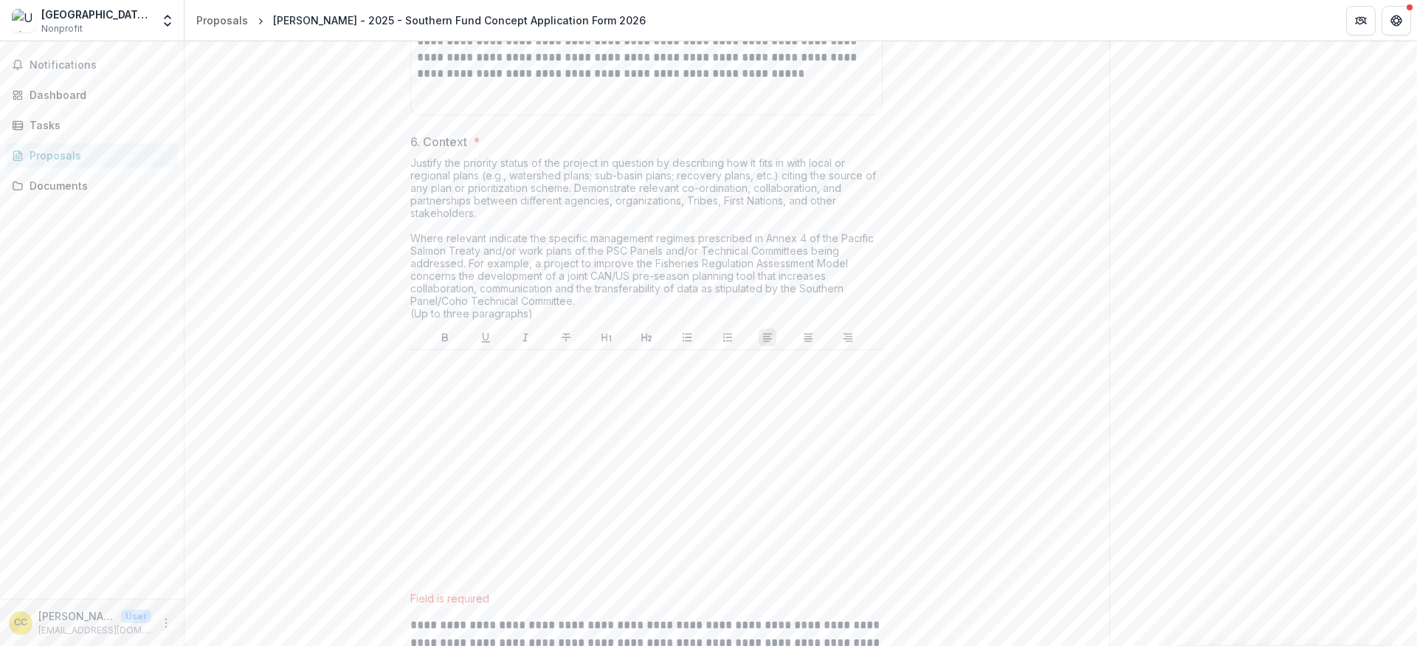
scroll to position [2181, 0]
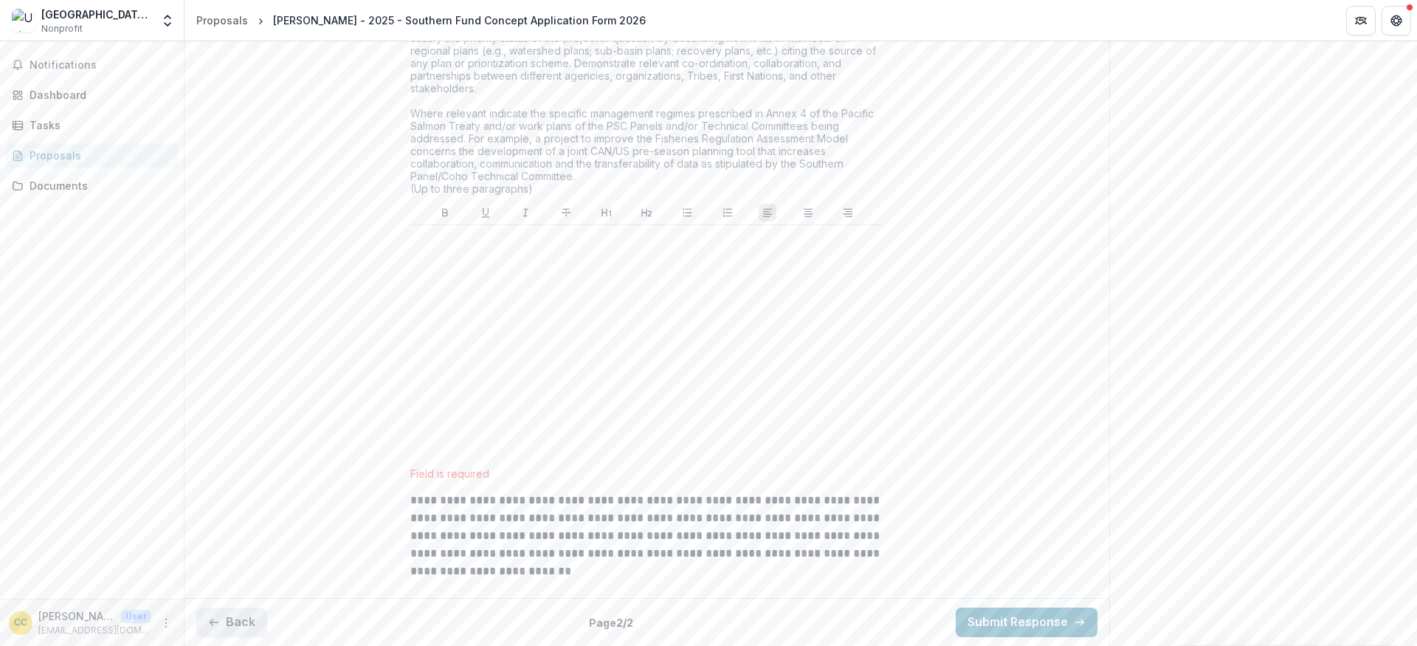
click at [249, 614] on button "Back" at bounding box center [231, 622] width 71 height 30
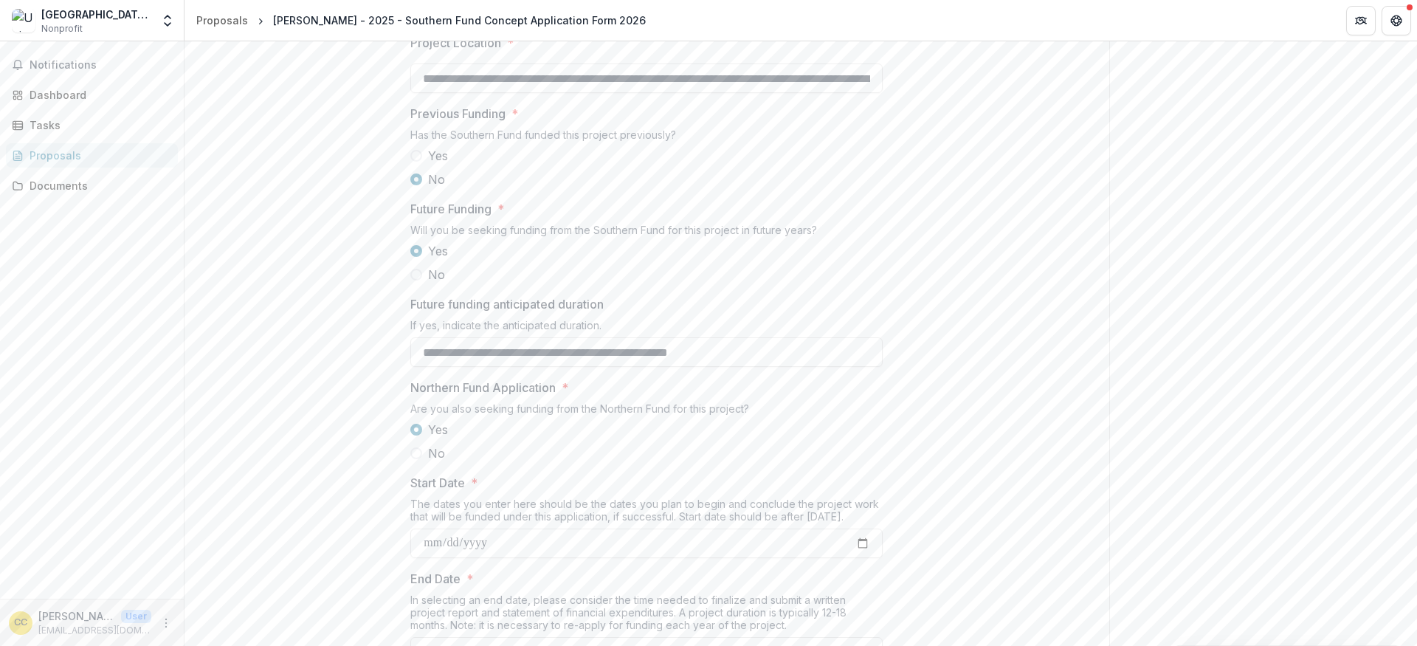
scroll to position [1592, 0]
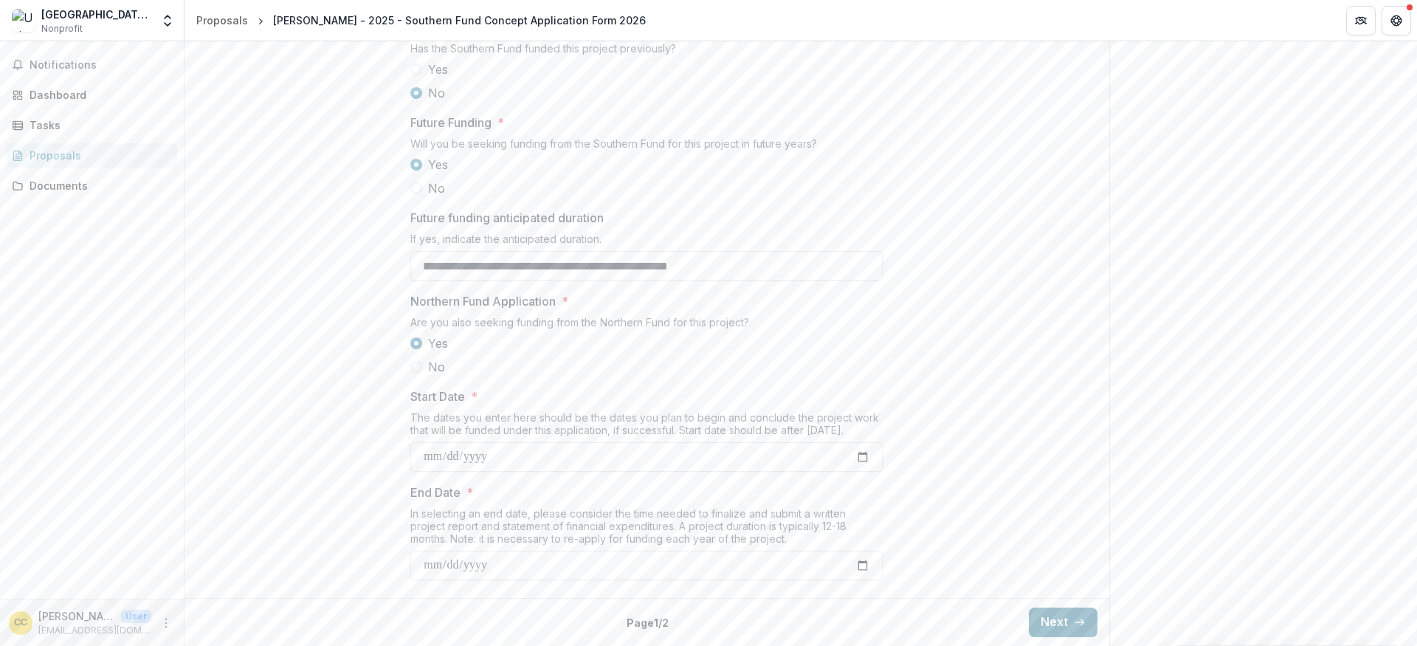
click at [1052, 623] on button "Next" at bounding box center [1062, 622] width 69 height 30
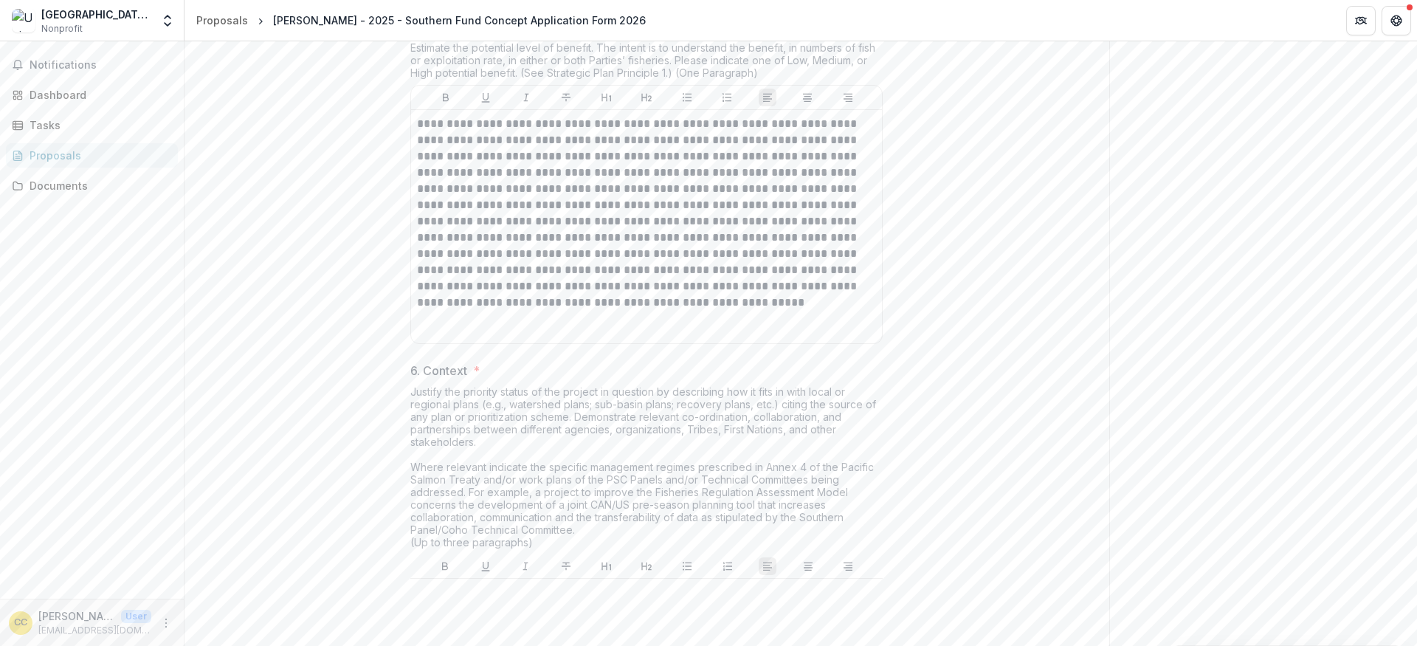
scroll to position [2181, 0]
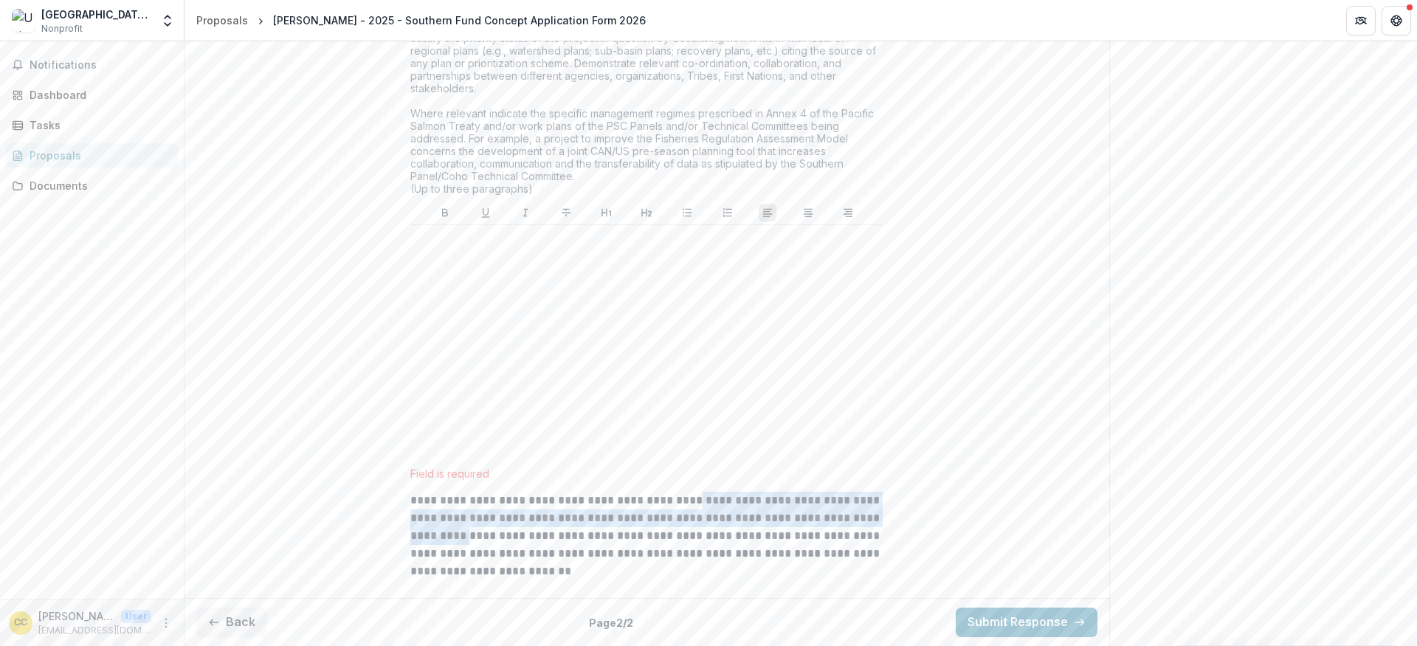
drag, startPoint x: 690, startPoint y: 502, endPoint x: 900, endPoint y: 525, distance: 211.6
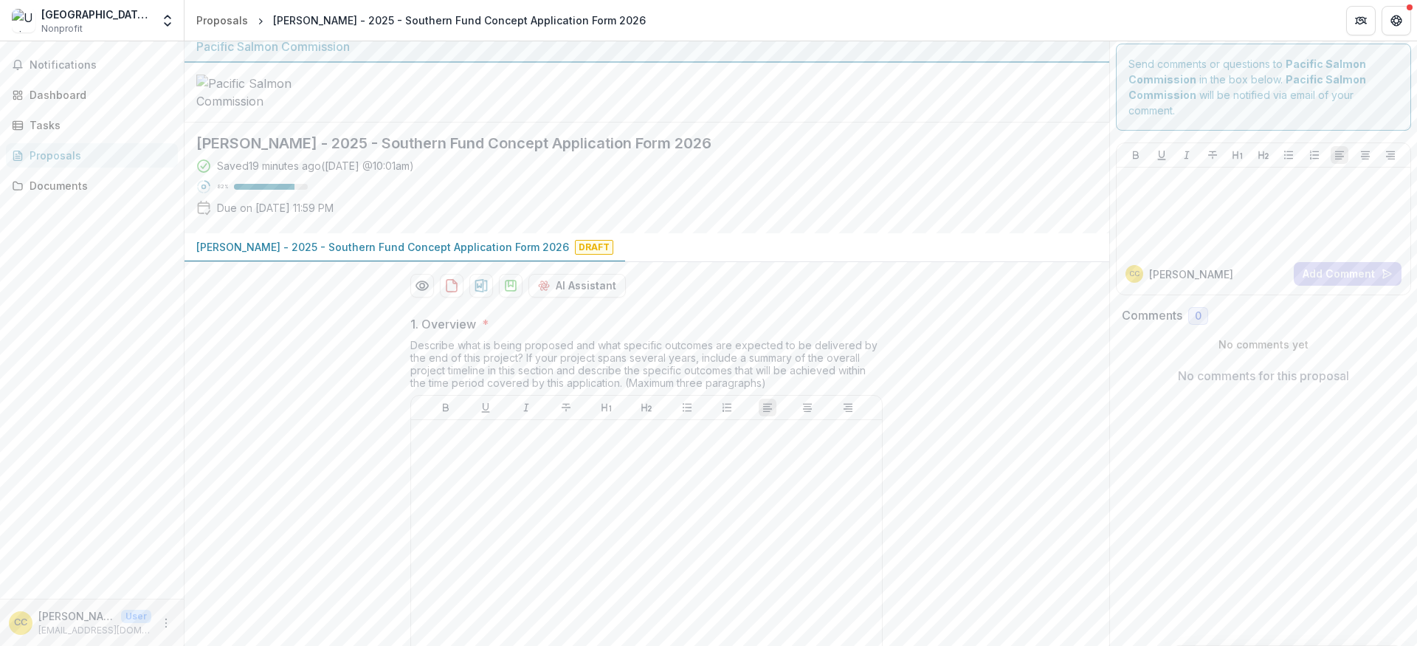
scroll to position [0, 0]
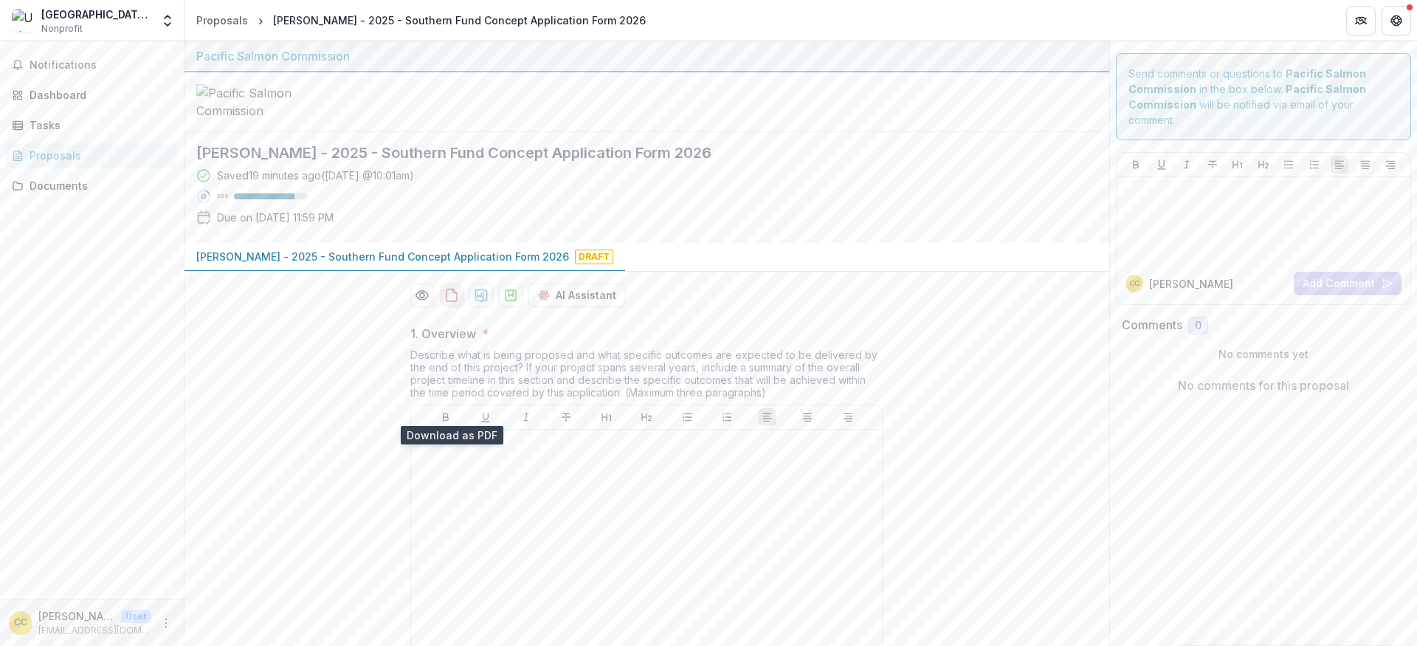
click at [457, 302] on icon "download-proposal" at bounding box center [451, 295] width 15 height 15
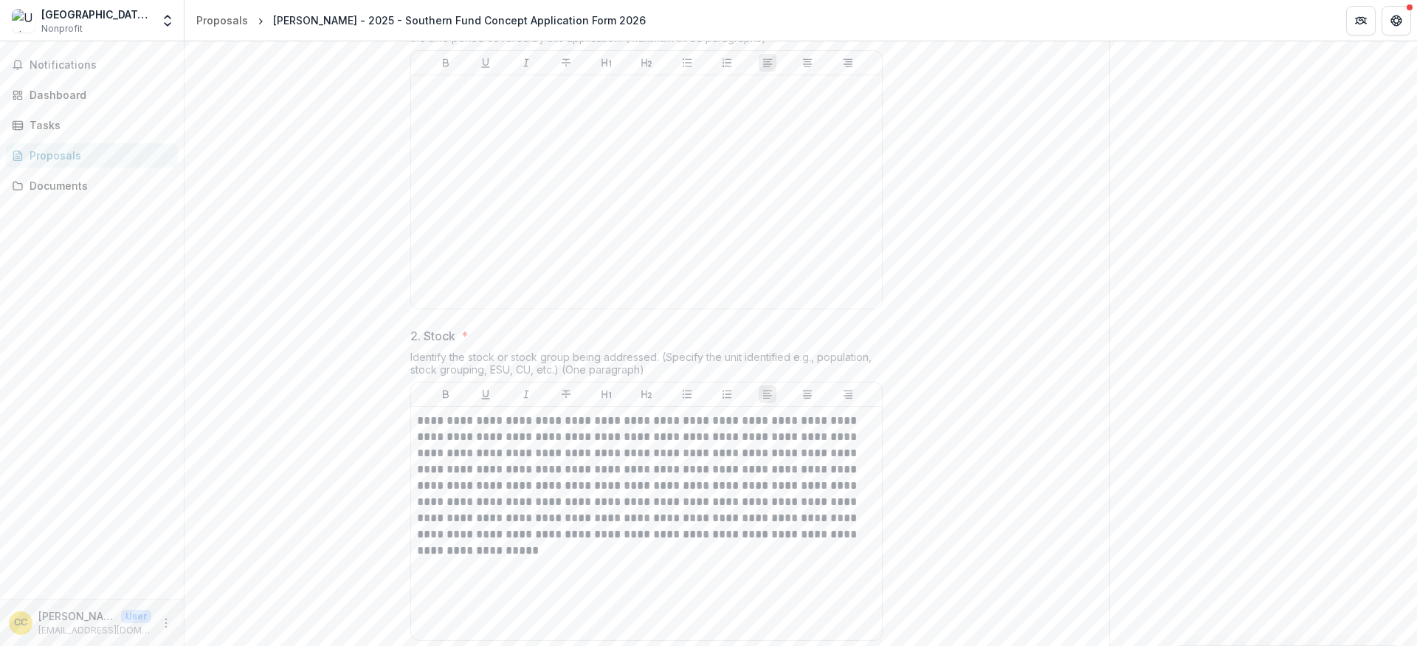
scroll to position [390, 0]
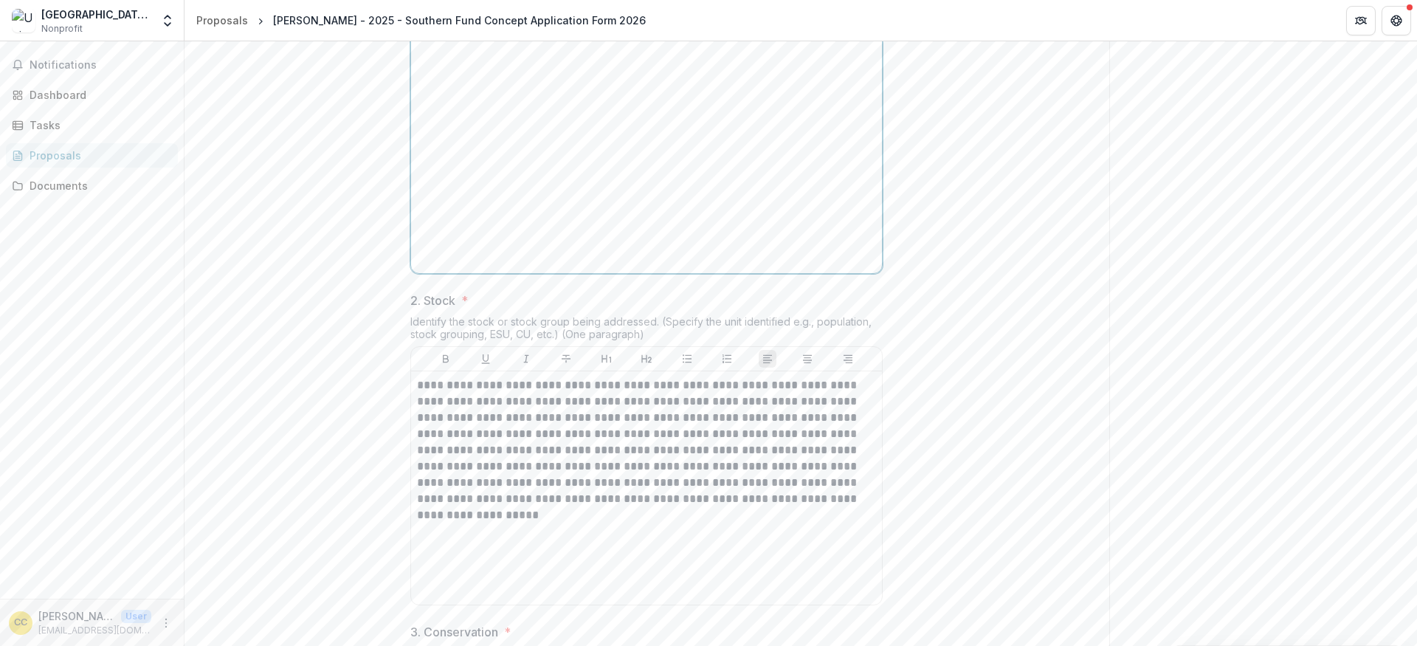
click at [693, 238] on div at bounding box center [646, 156] width 459 height 221
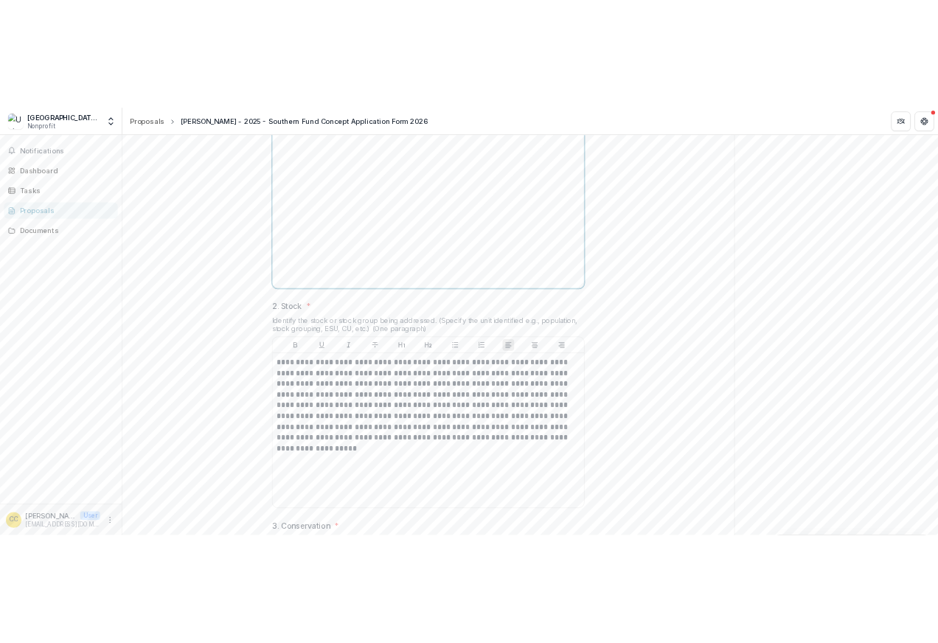
scroll to position [1733, 0]
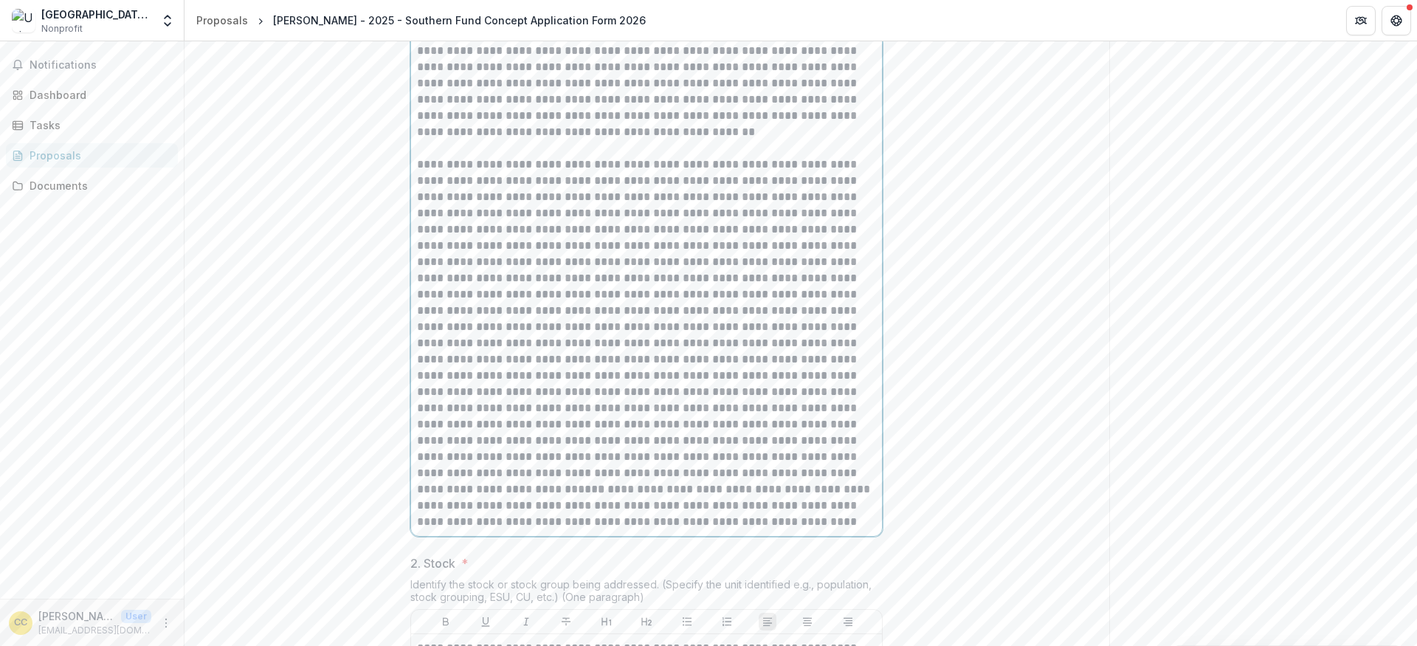
click at [666, 156] on p at bounding box center [646, 140] width 459 height 32
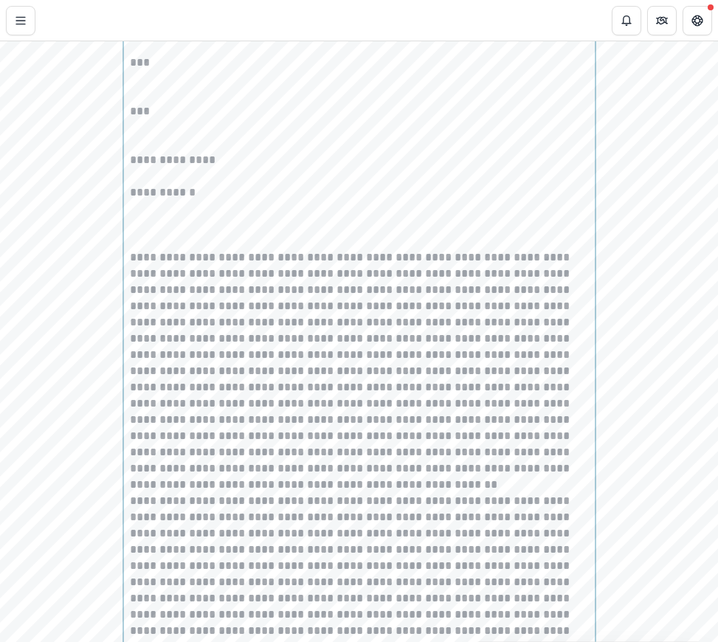
scroll to position [1025, 0]
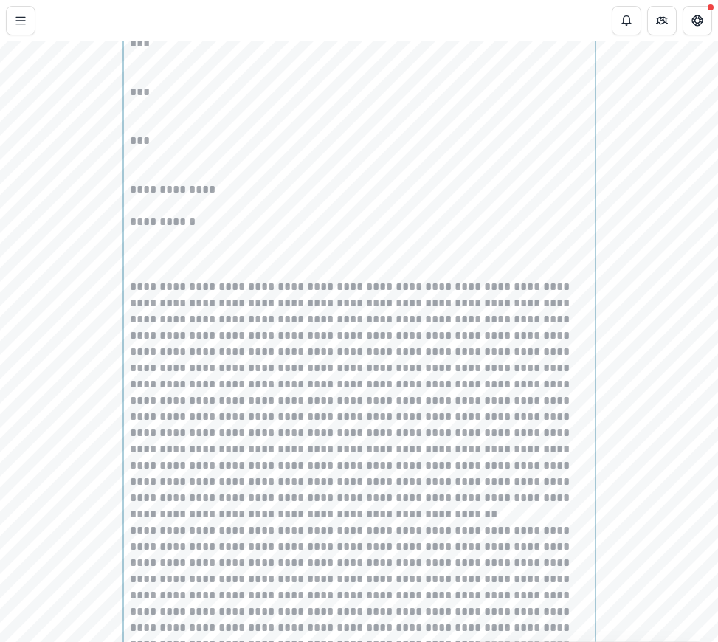
click at [176, 279] on p at bounding box center [359, 271] width 459 height 16
click at [131, 398] on p at bounding box center [359, 400] width 459 height 243
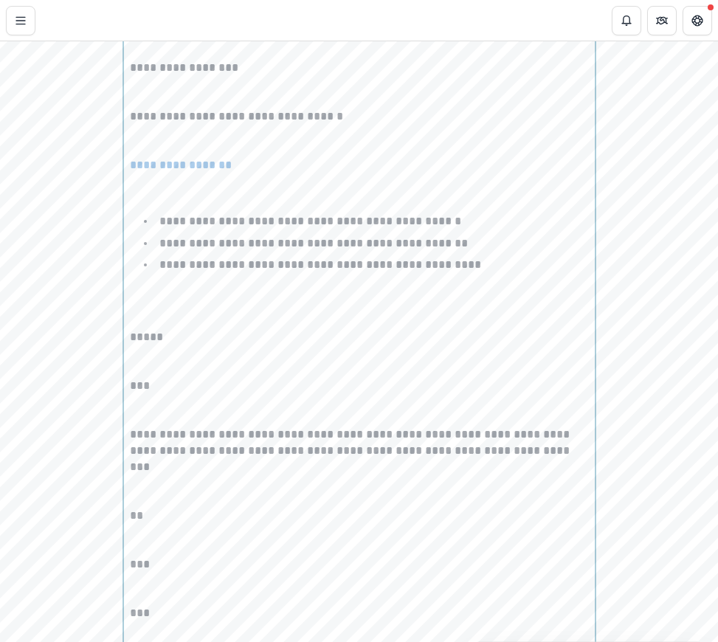
scroll to position [325, 0]
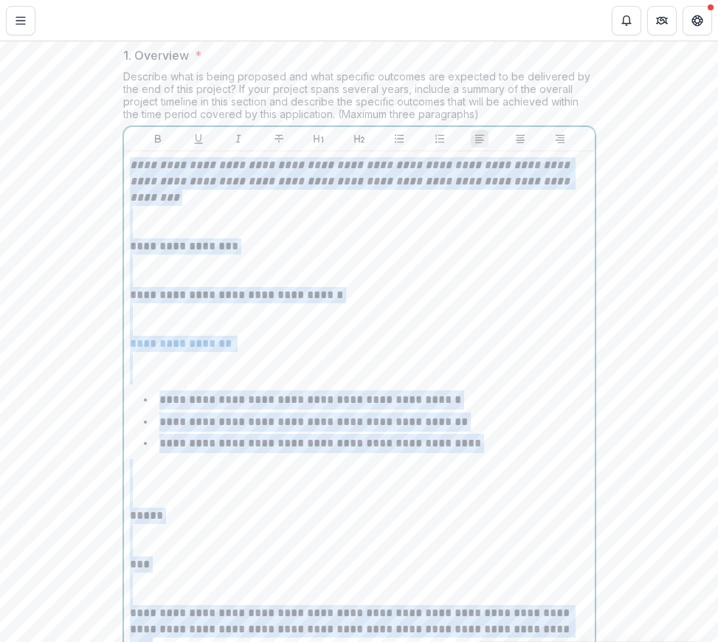
click at [130, 203] on em "**********" at bounding box center [351, 181] width 443 height 44
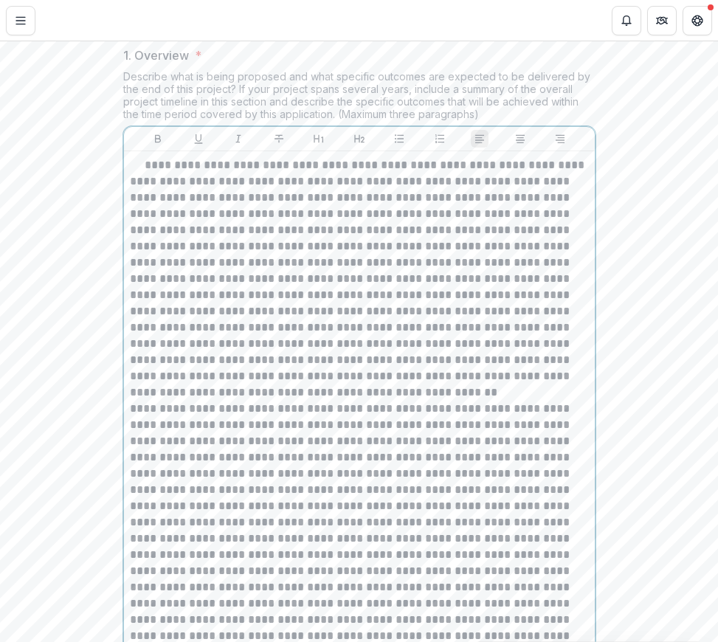
click at [131, 523] on p at bounding box center [359, 579] width 459 height 357
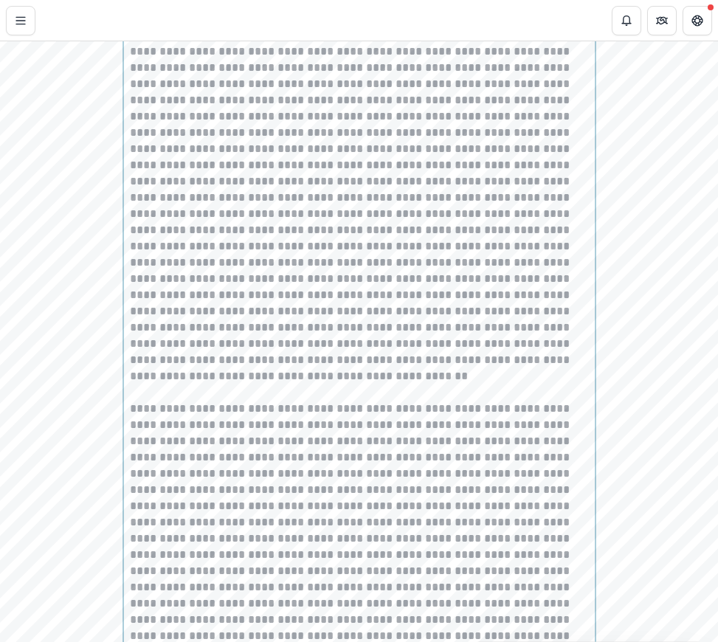
scroll to position [740, 0]
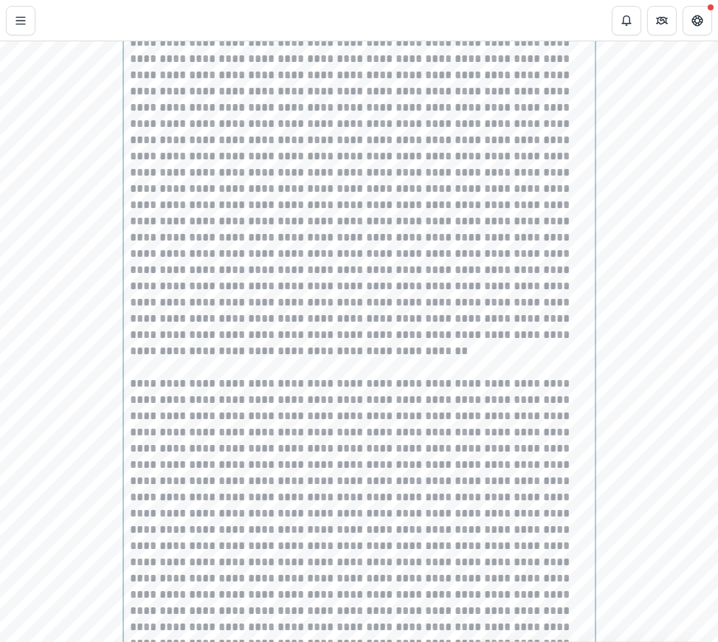
click at [189, 376] on p at bounding box center [359, 359] width 459 height 32
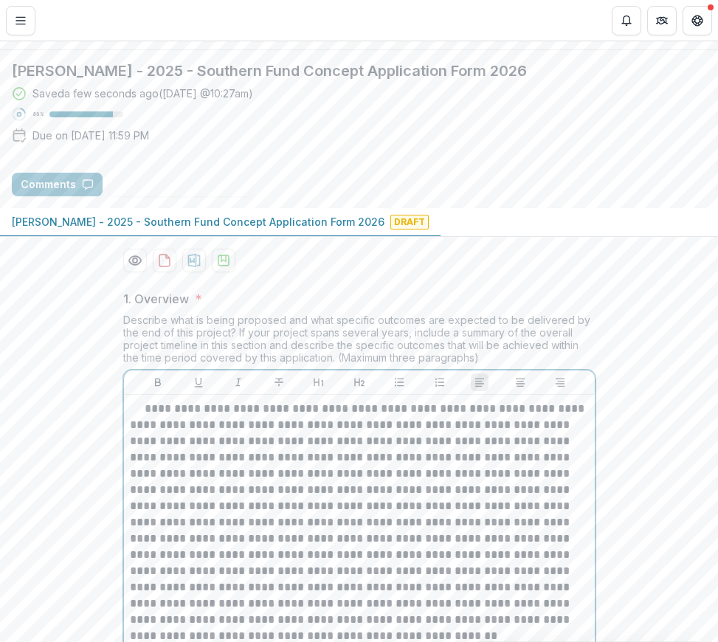
scroll to position [0, 0]
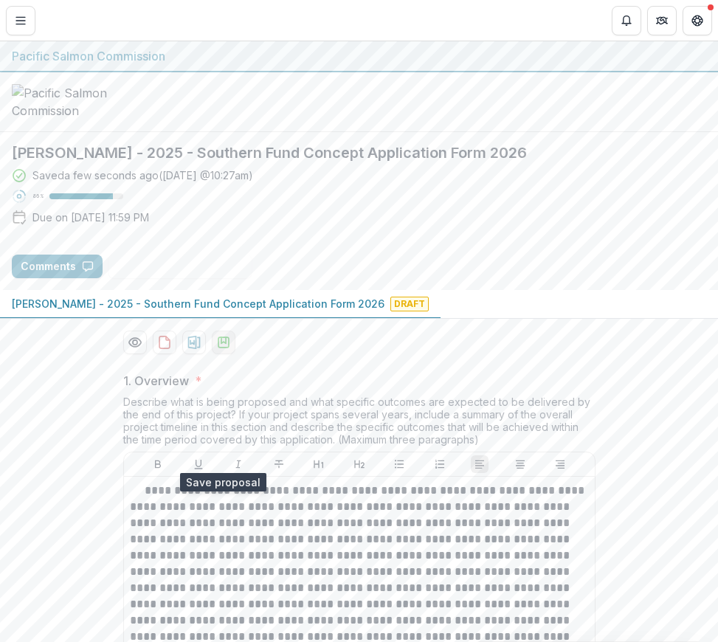
click at [227, 350] on icon "download-proposal" at bounding box center [223, 342] width 15 height 15
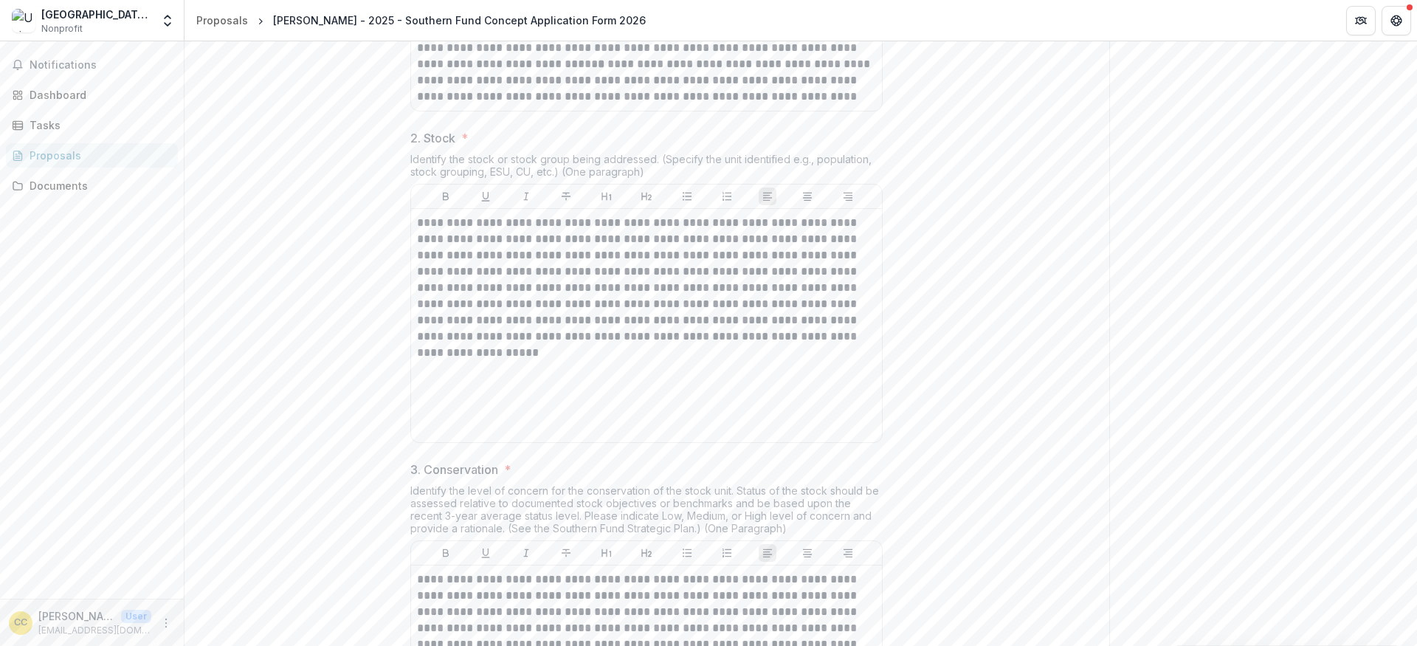
scroll to position [1315, 0]
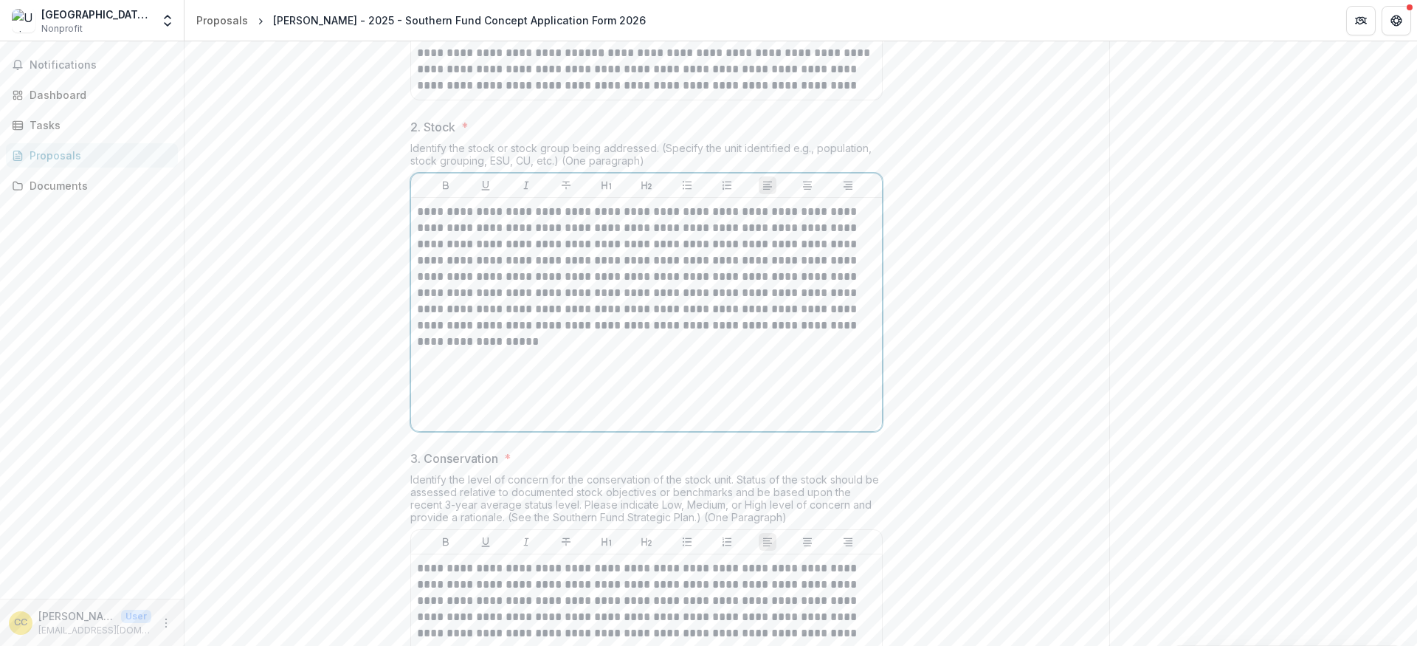
click at [545, 333] on p "**********" at bounding box center [646, 269] width 459 height 130
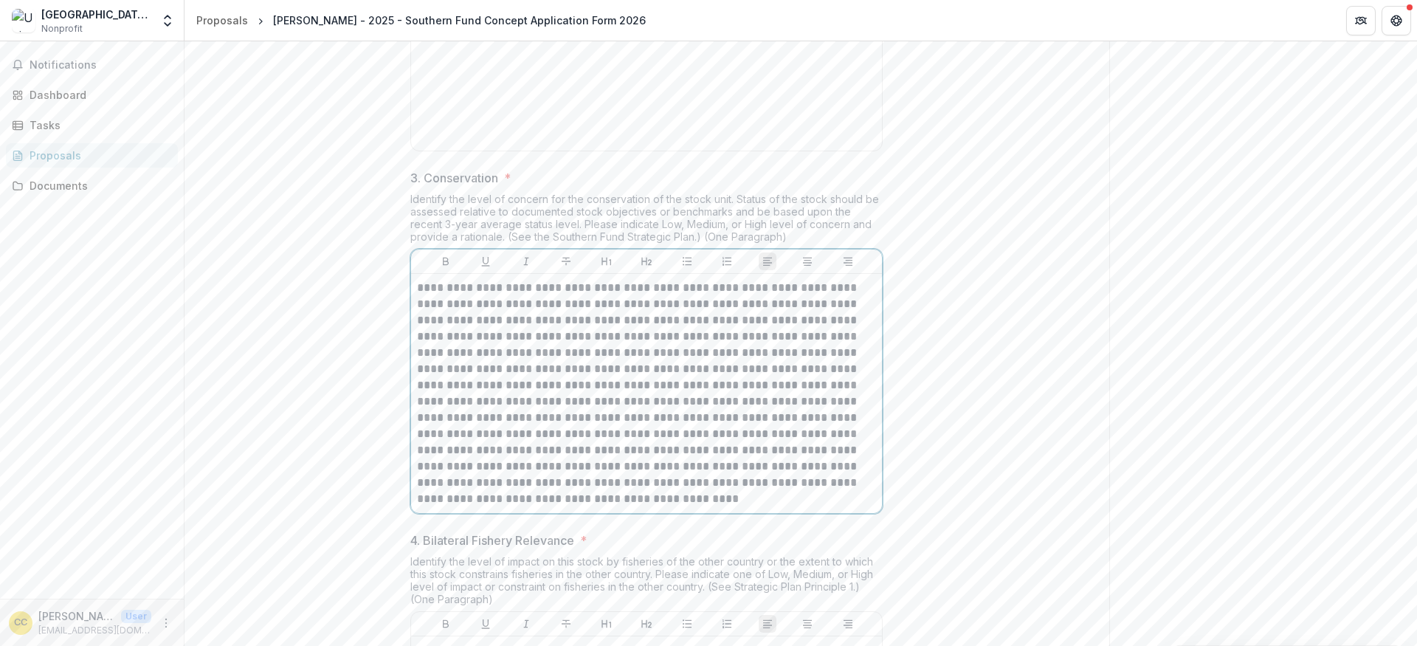
click at [619, 507] on p at bounding box center [646, 393] width 459 height 227
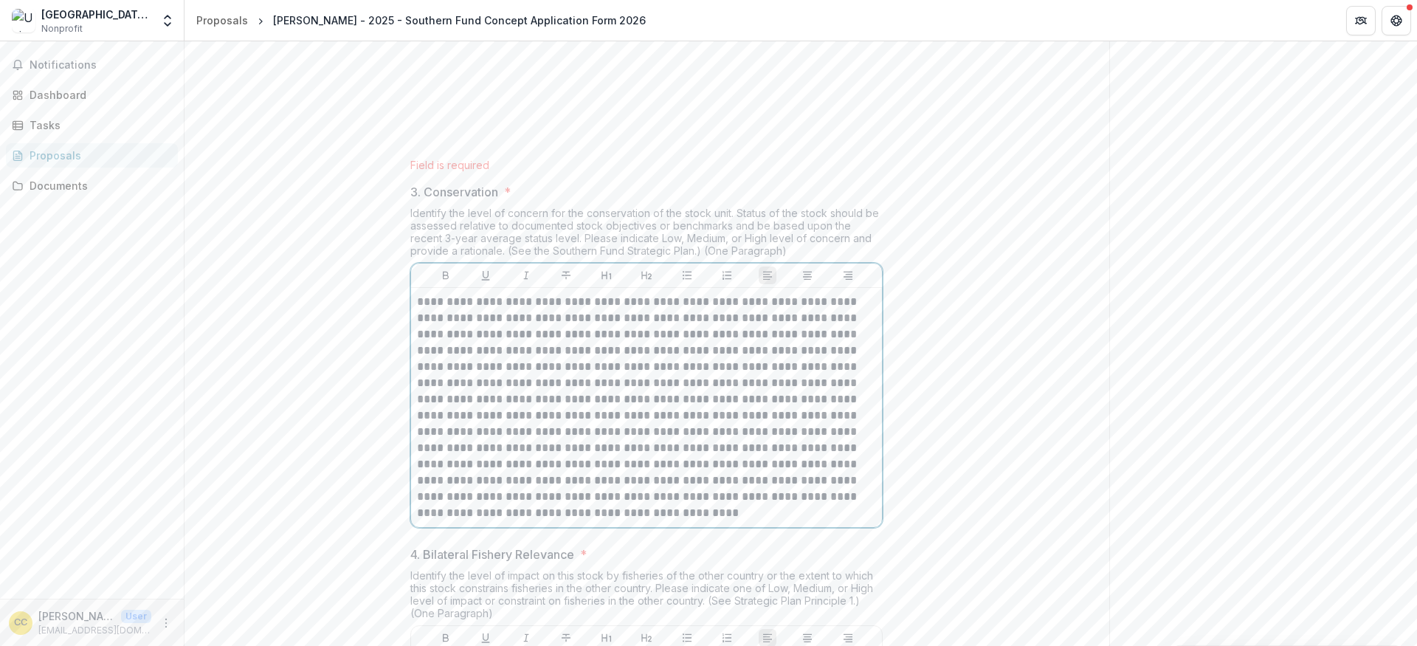
scroll to position [1611, 0]
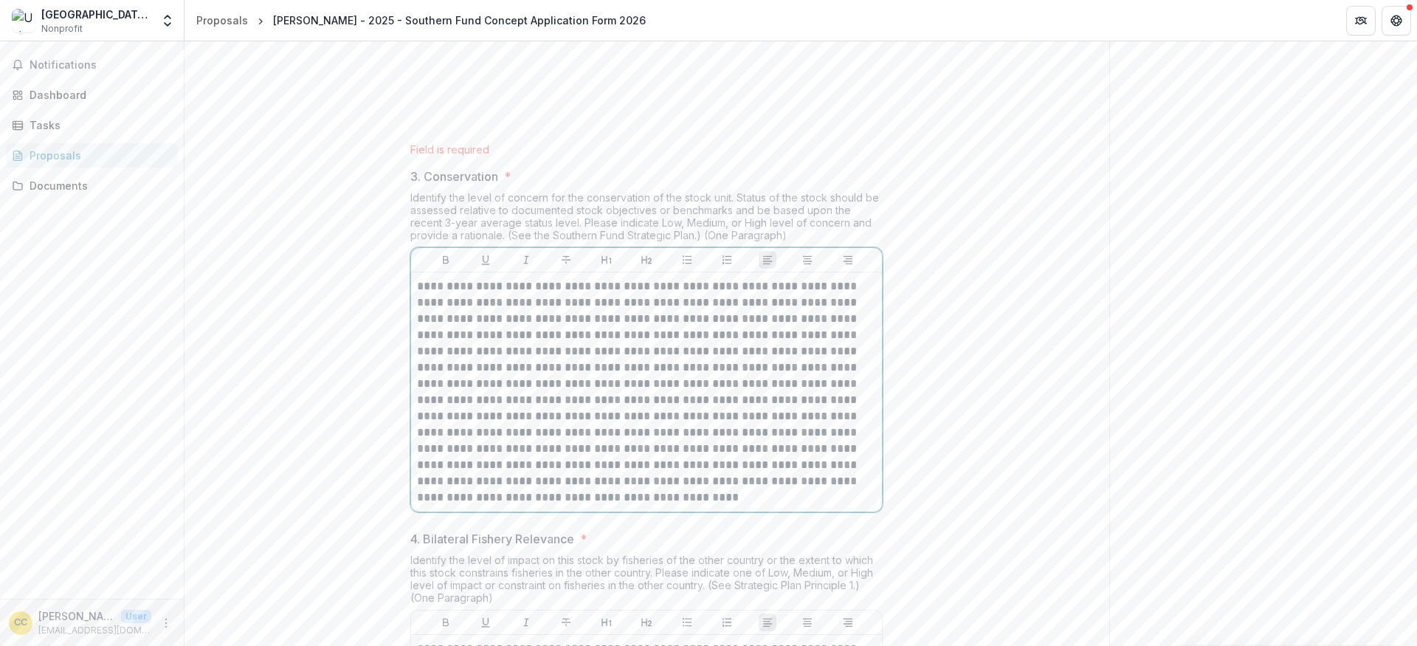
click at [623, 452] on p at bounding box center [646, 391] width 459 height 227
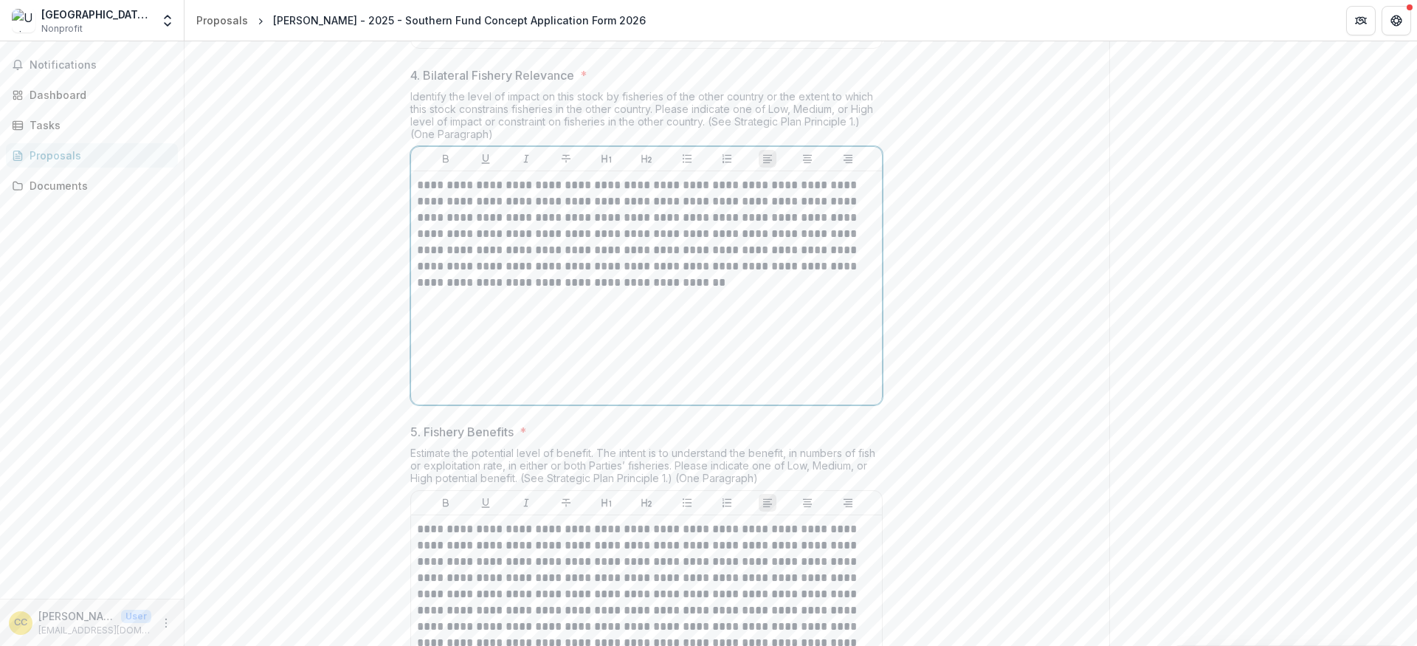
click at [578, 291] on p "**********" at bounding box center [646, 234] width 459 height 114
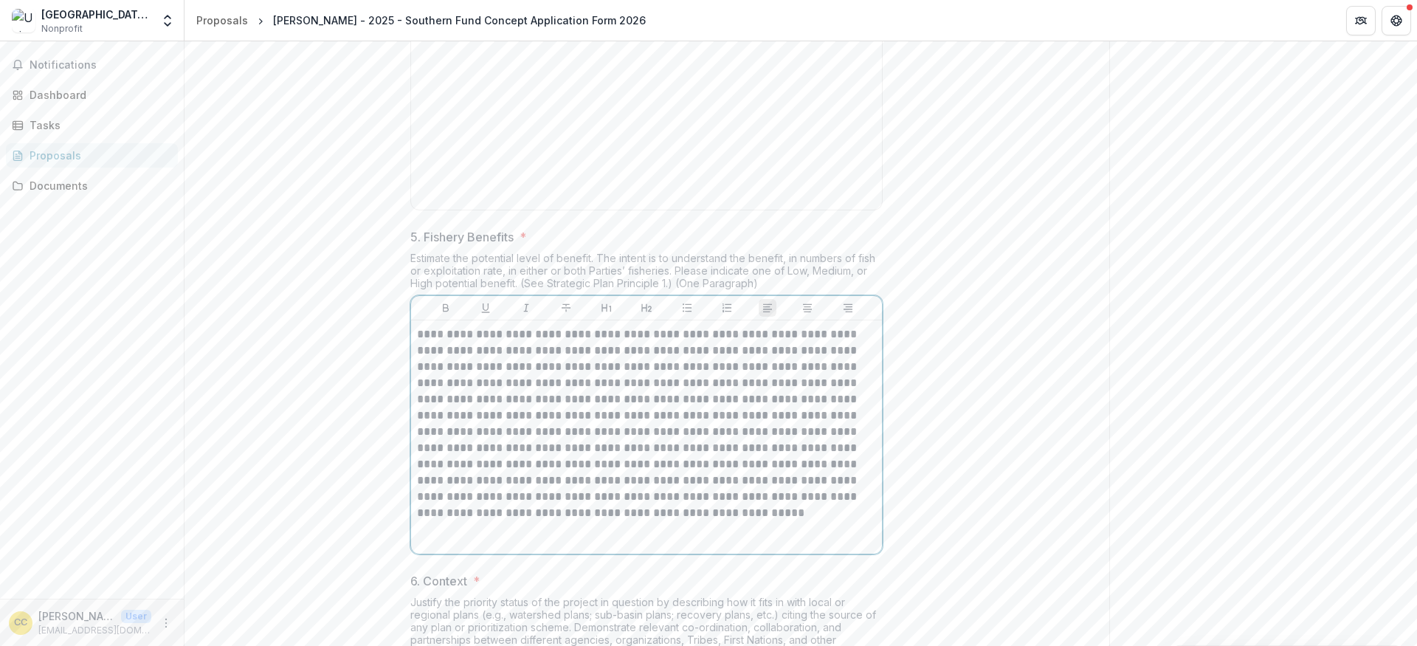
click at [622, 483] on p "**********" at bounding box center [646, 423] width 459 height 195
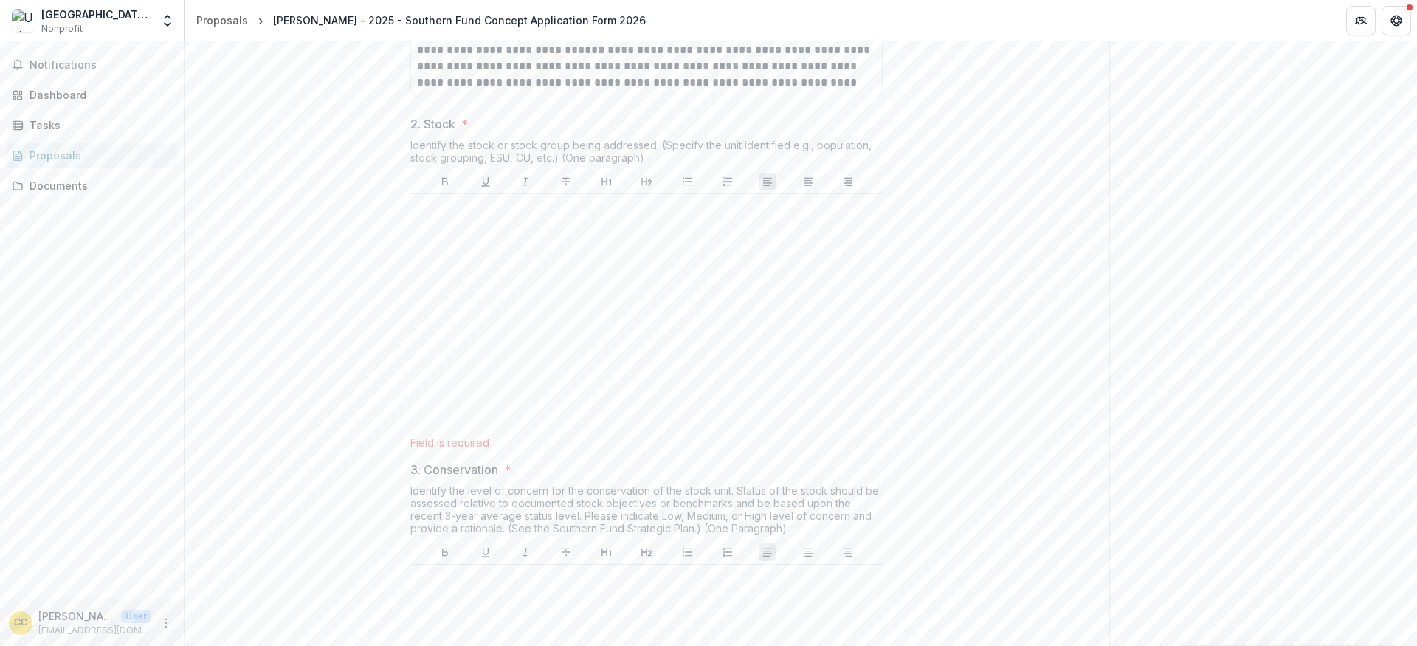
scroll to position [1315, 0]
click at [551, 368] on div at bounding box center [646, 314] width 460 height 221
paste div
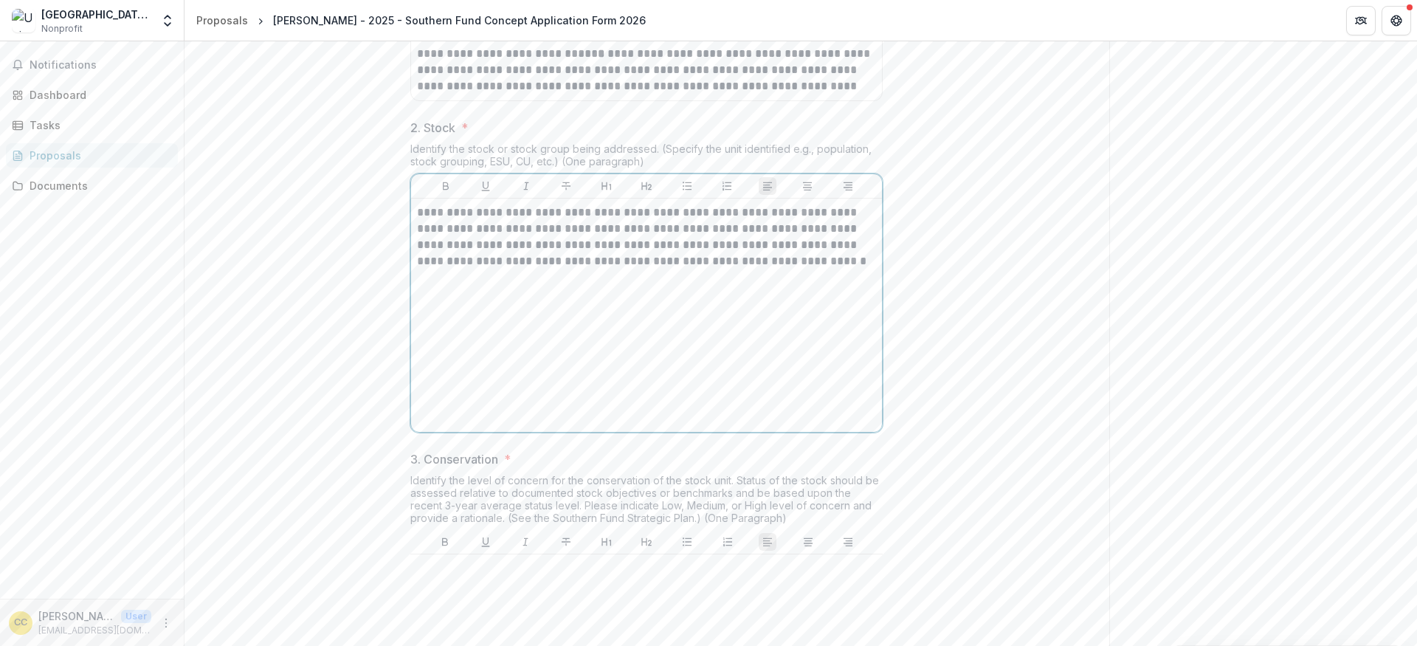
click at [498, 269] on p "**********" at bounding box center [646, 236] width 459 height 65
click at [838, 269] on p "**********" at bounding box center [646, 236] width 459 height 65
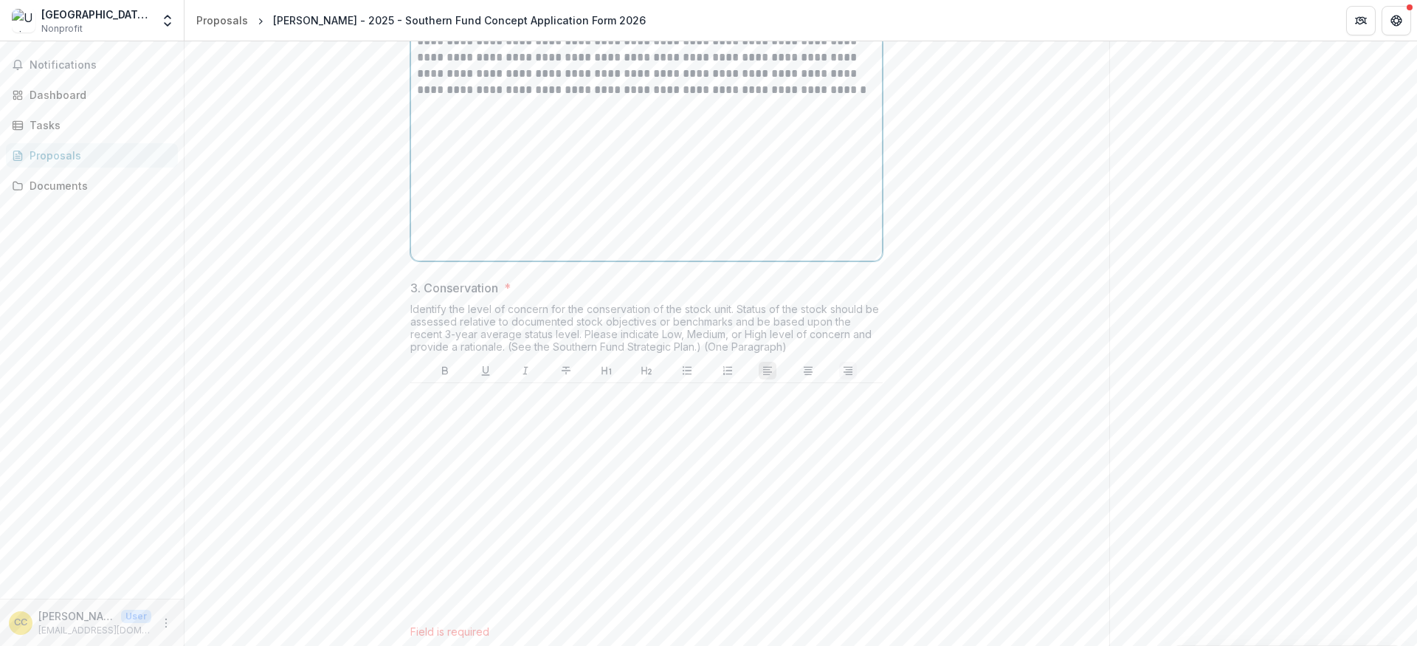
scroll to position [1495, 0]
click at [819, 516] on div at bounding box center [646, 490] width 460 height 221
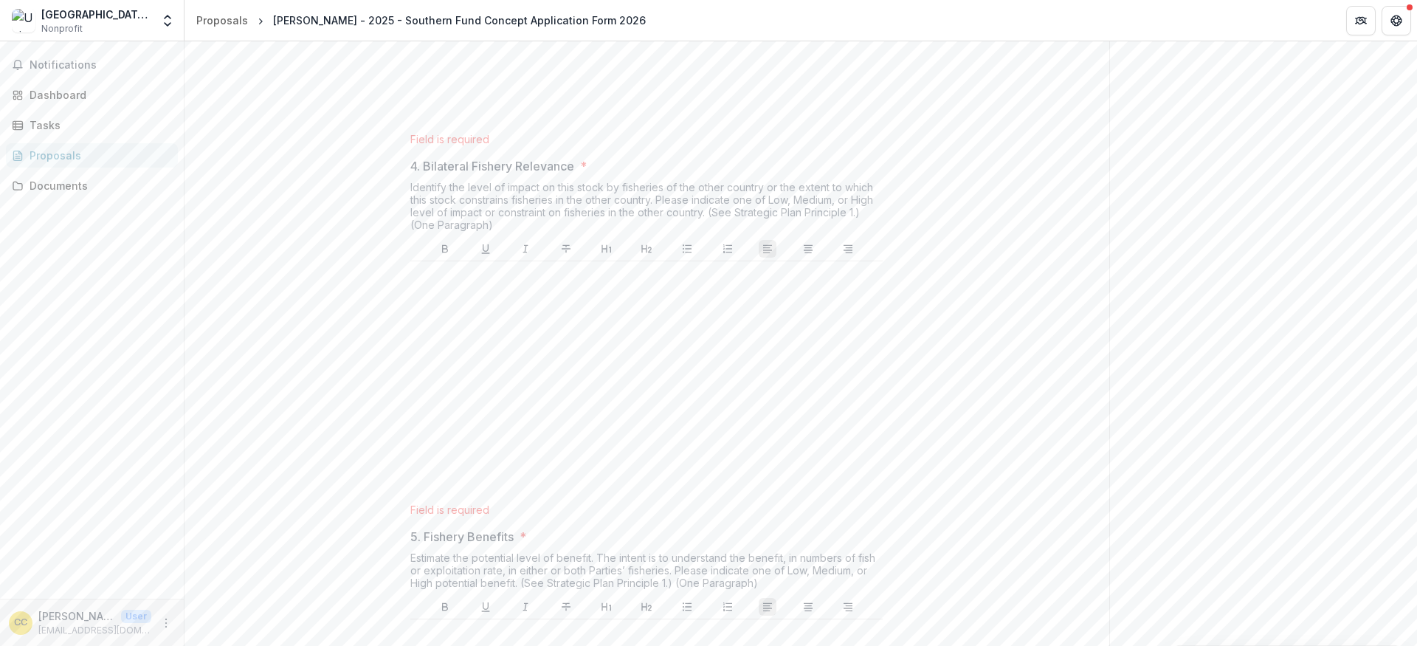
scroll to position [2037, 0]
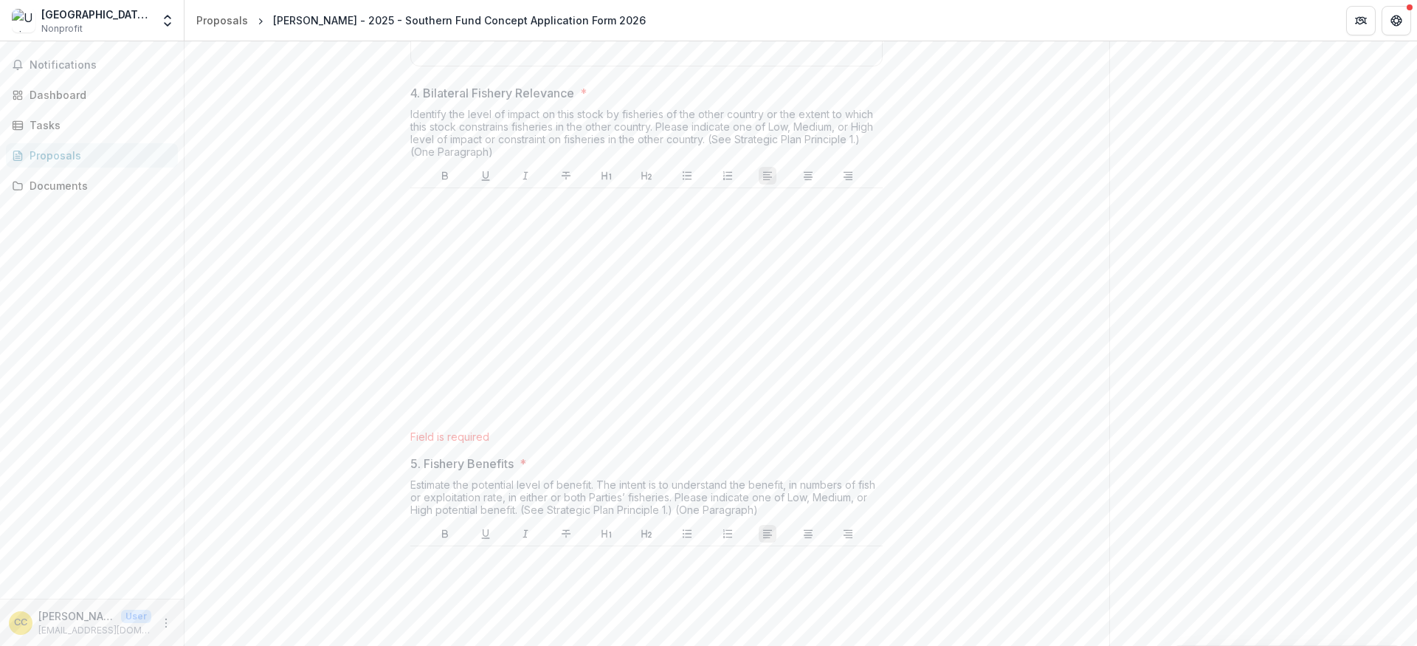
click at [544, 337] on div at bounding box center [646, 304] width 460 height 221
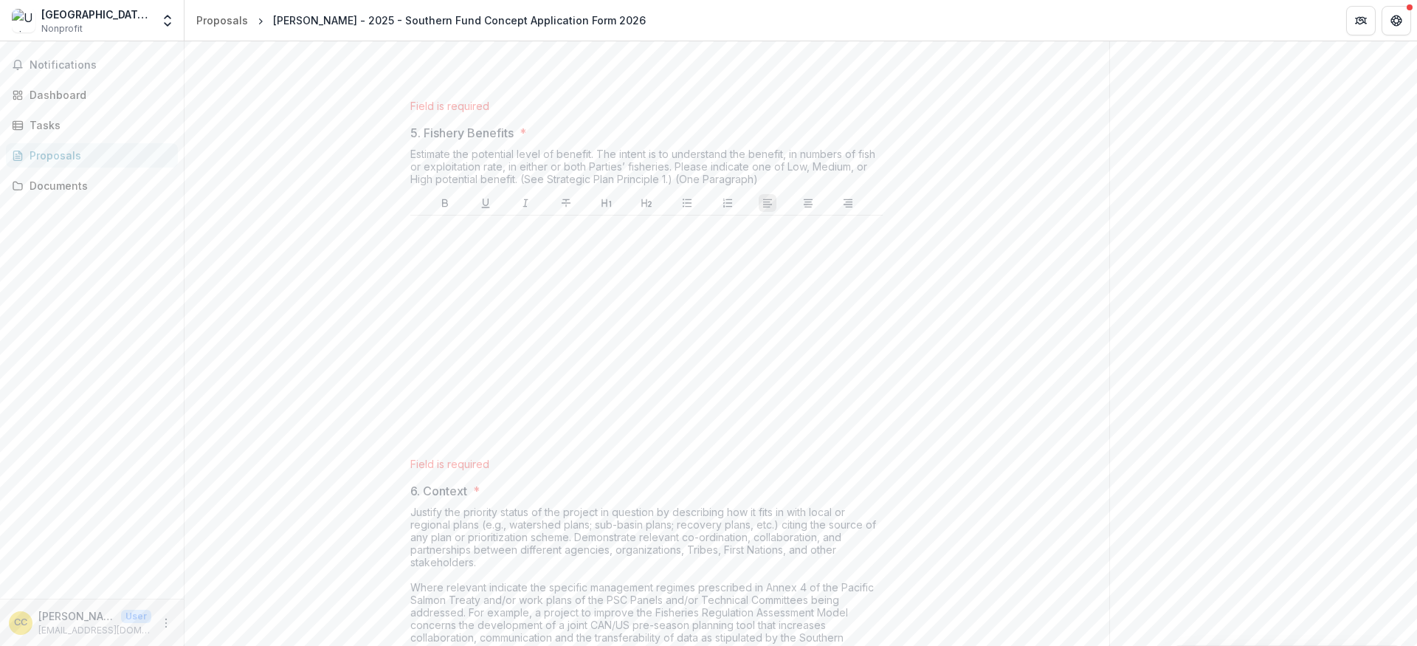
scroll to position [2369, 0]
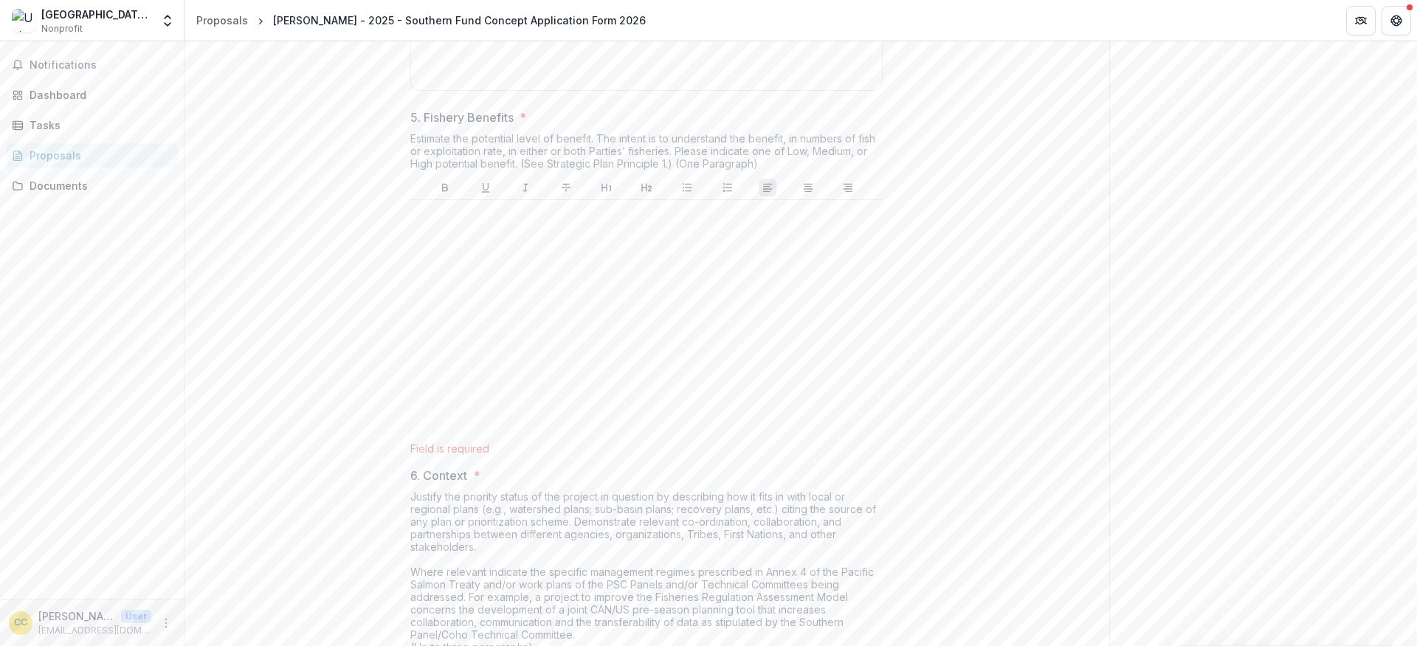
click at [526, 342] on div at bounding box center [646, 316] width 460 height 221
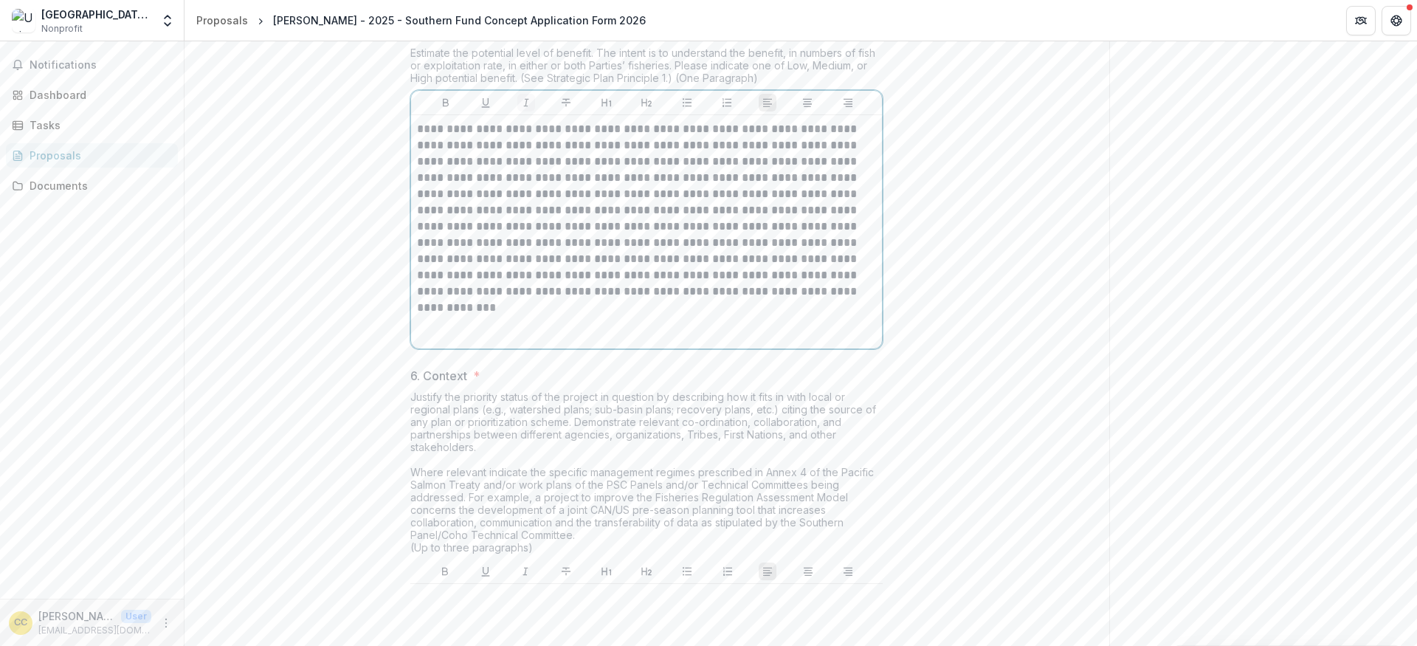
scroll to position [2452, 0]
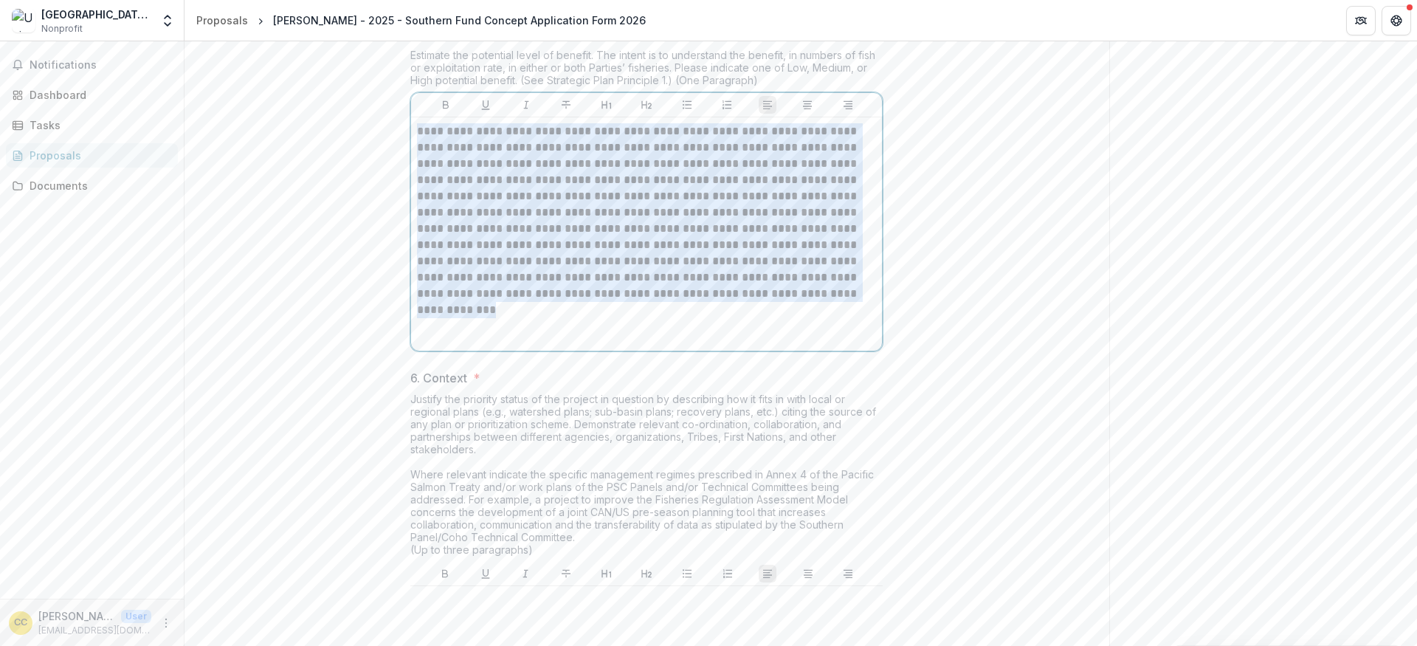
drag, startPoint x: 608, startPoint y: 411, endPoint x: 409, endPoint y: 238, distance: 263.6
click at [411, 238] on div "**********" at bounding box center [646, 233] width 471 height 233
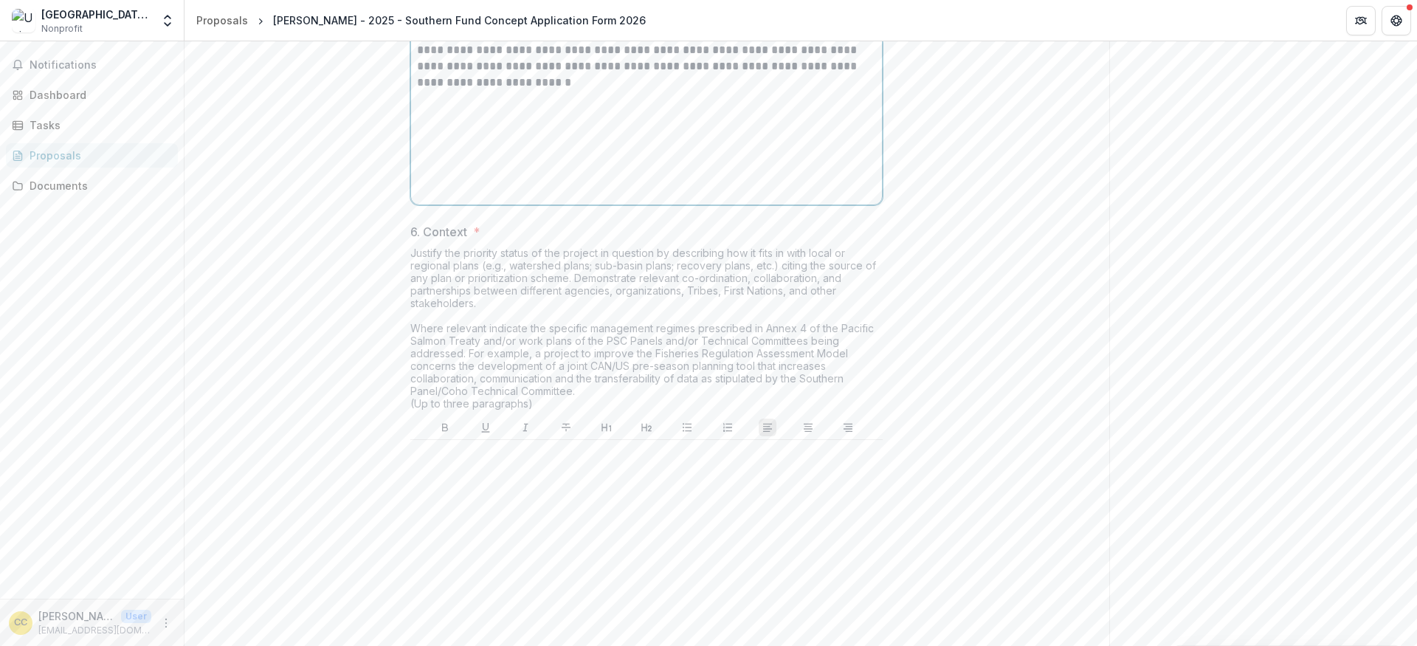
scroll to position [2546, 0]
